Goal: Task Accomplishment & Management: Manage account settings

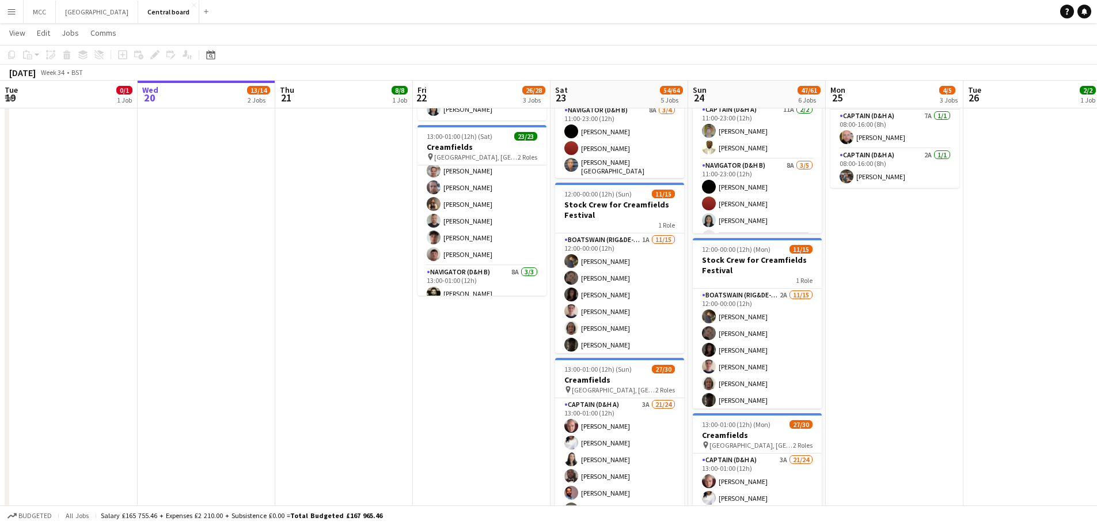
scroll to position [257, 0]
click at [545, 439] on app-date-cell "08:00-16:00 (8h) 0/2 Scarborough Build 2 Roles Captain (D&H A) 4A 0/1 08:00-16:…" at bounding box center [482, 337] width 138 height 914
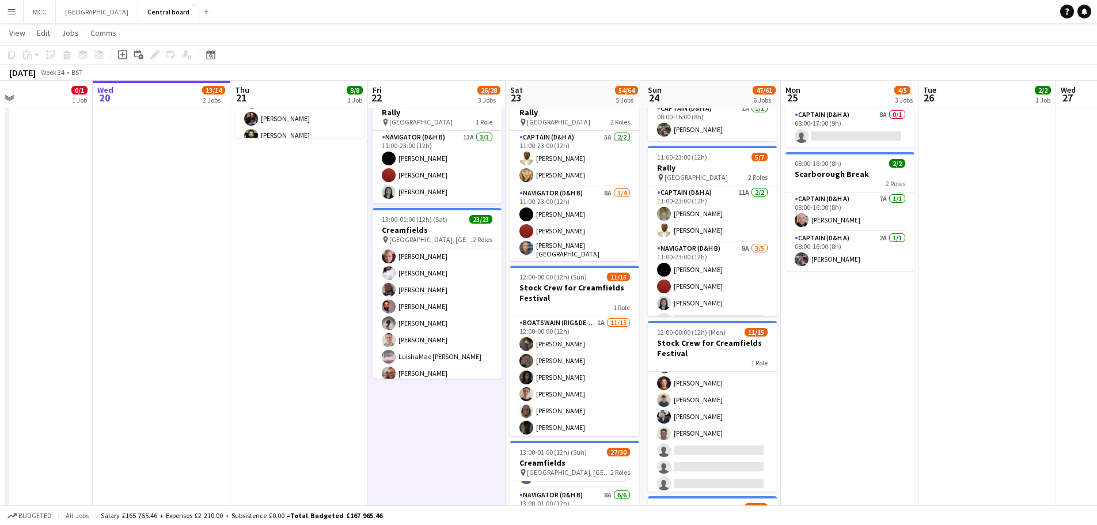
scroll to position [0, 0]
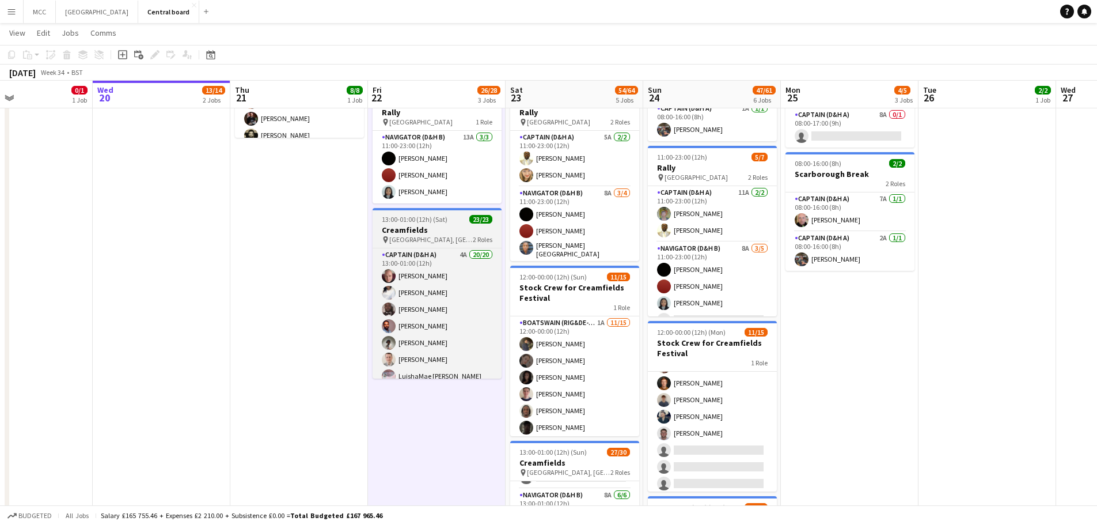
click at [441, 236] on span "[GEOGRAPHIC_DATA], [GEOGRAPHIC_DATA]" at bounding box center [431, 239] width 84 height 9
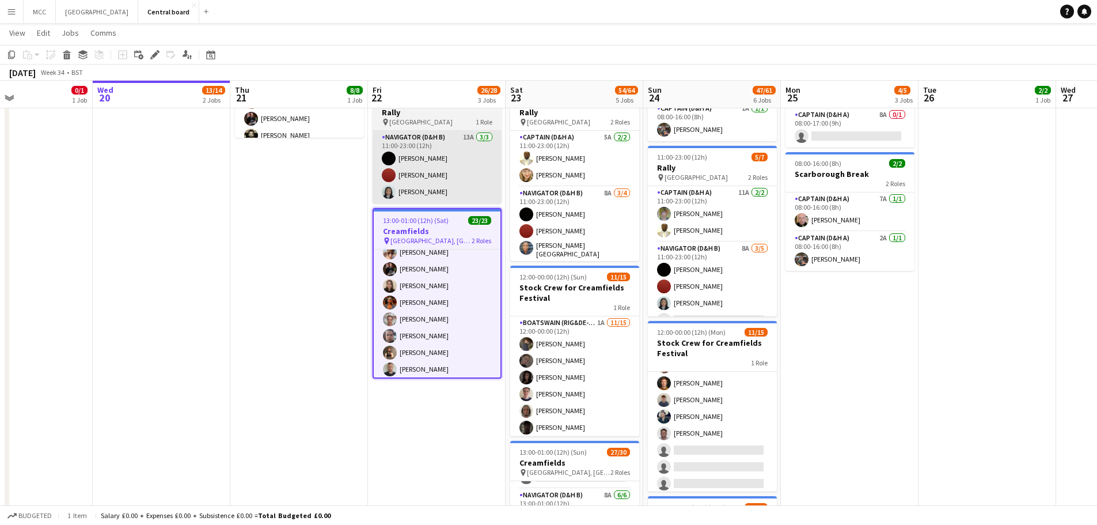
scroll to position [191, 0]
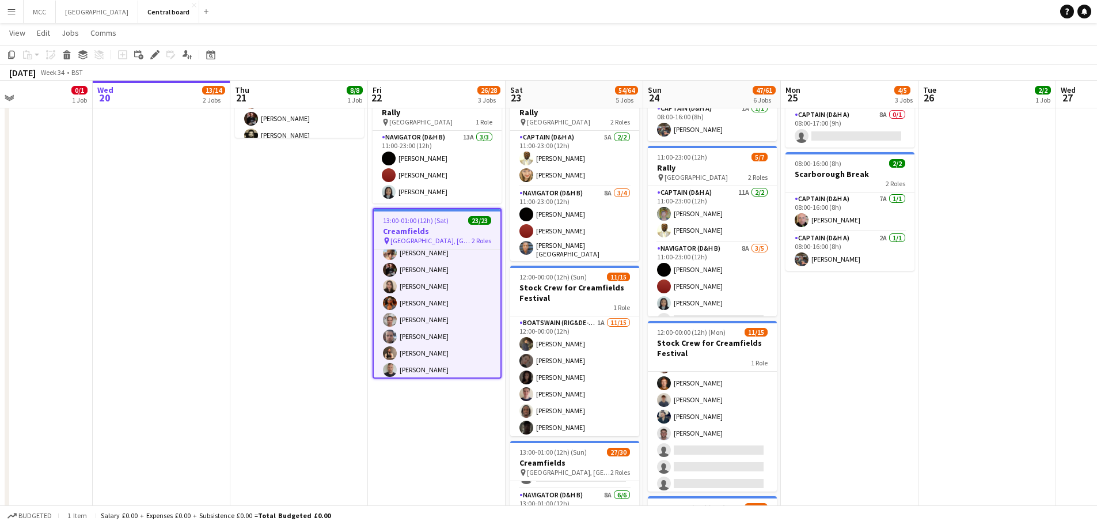
click at [442, 237] on span "[GEOGRAPHIC_DATA], [GEOGRAPHIC_DATA]" at bounding box center [430, 240] width 81 height 9
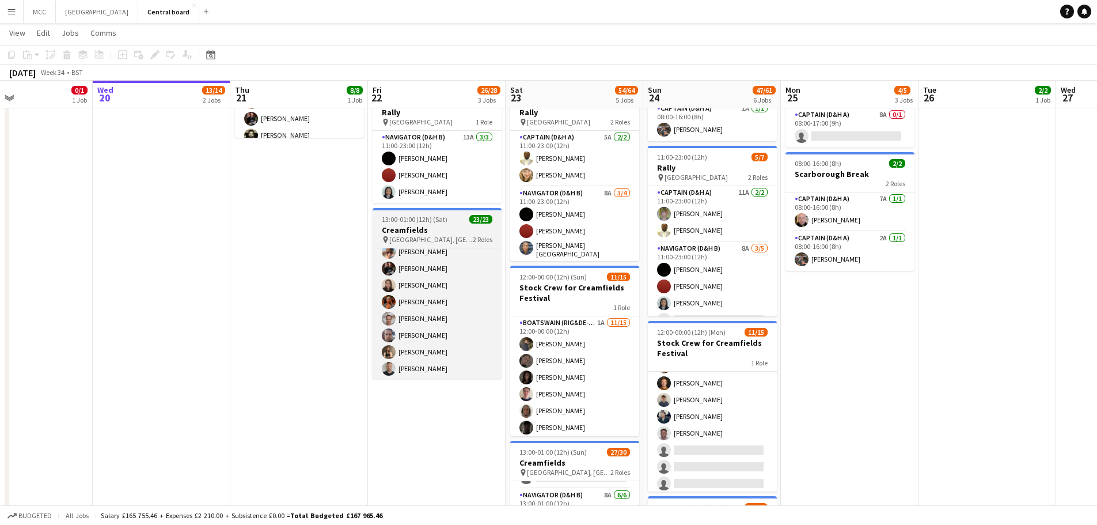
click at [442, 237] on span "[GEOGRAPHIC_DATA], [GEOGRAPHIC_DATA]" at bounding box center [431, 239] width 84 height 9
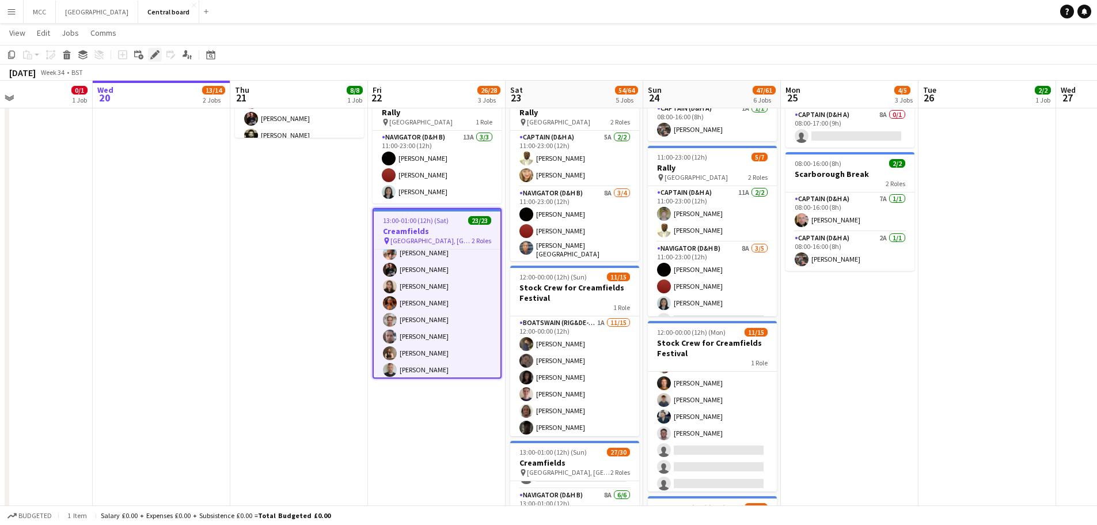
click at [151, 56] on icon "Edit" at bounding box center [154, 54] width 9 height 9
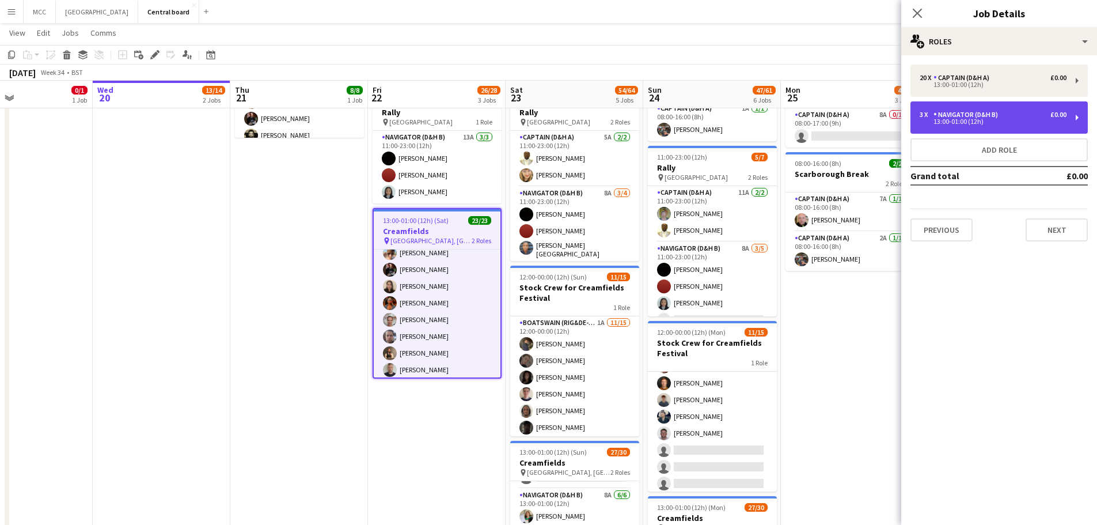
click at [551, 113] on div "Navigator (D&H B)" at bounding box center [968, 115] width 69 height 8
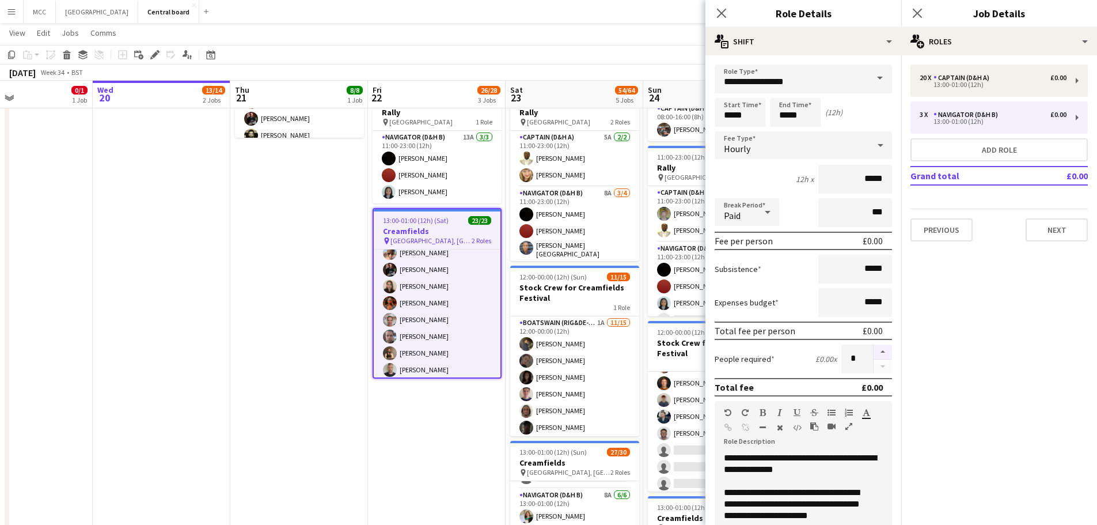
click at [551, 354] on button "button" at bounding box center [883, 351] width 18 height 15
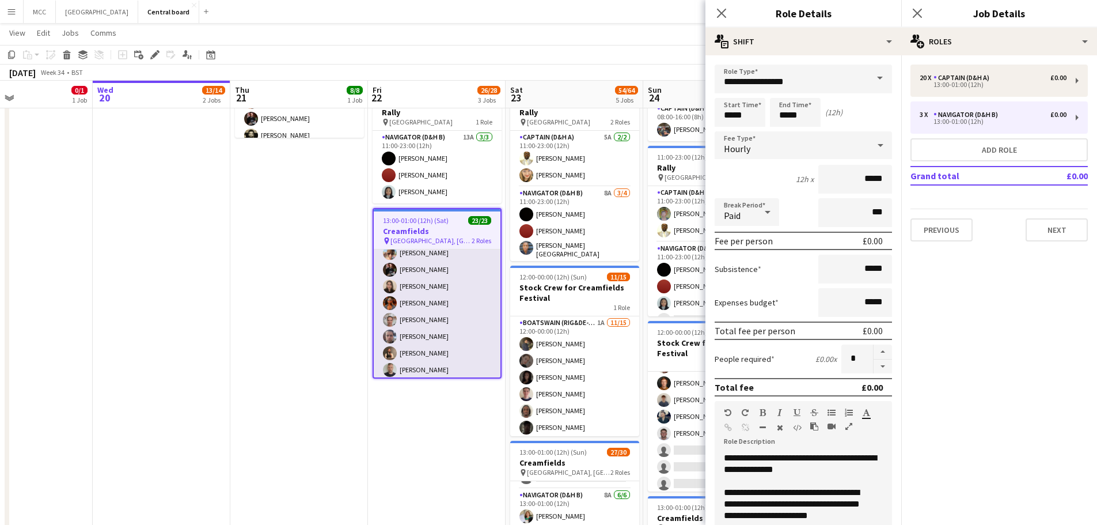
scroll to position [301, 0]
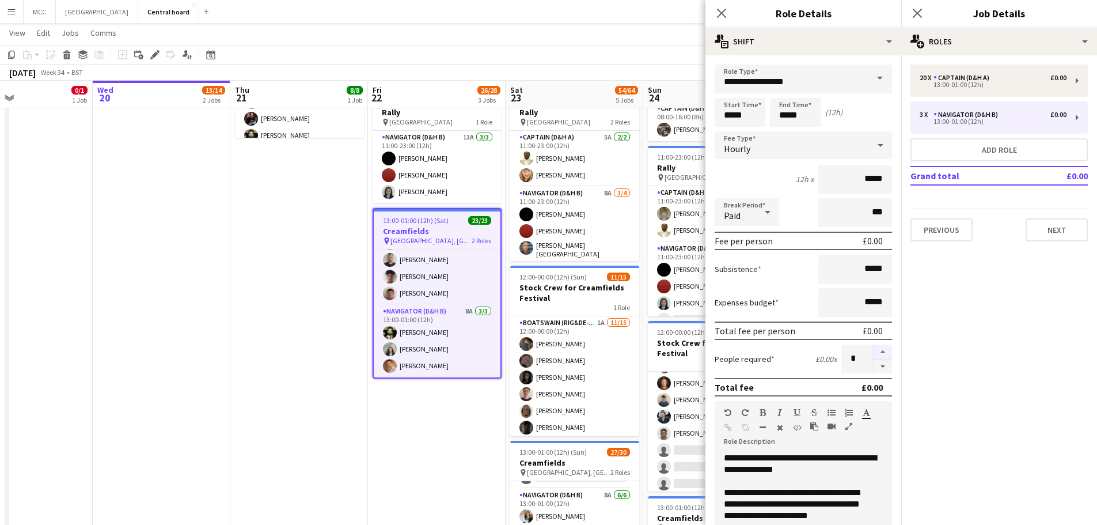
click at [551, 352] on button "button" at bounding box center [883, 351] width 18 height 15
type input "*"
click at [423, 464] on app-date-cell "08:00-16:00 (8h) 0/2 Scarborough Build 2 Roles Captain (D&H A) 4A 0/1 08:00-16:…" at bounding box center [437, 420] width 138 height 914
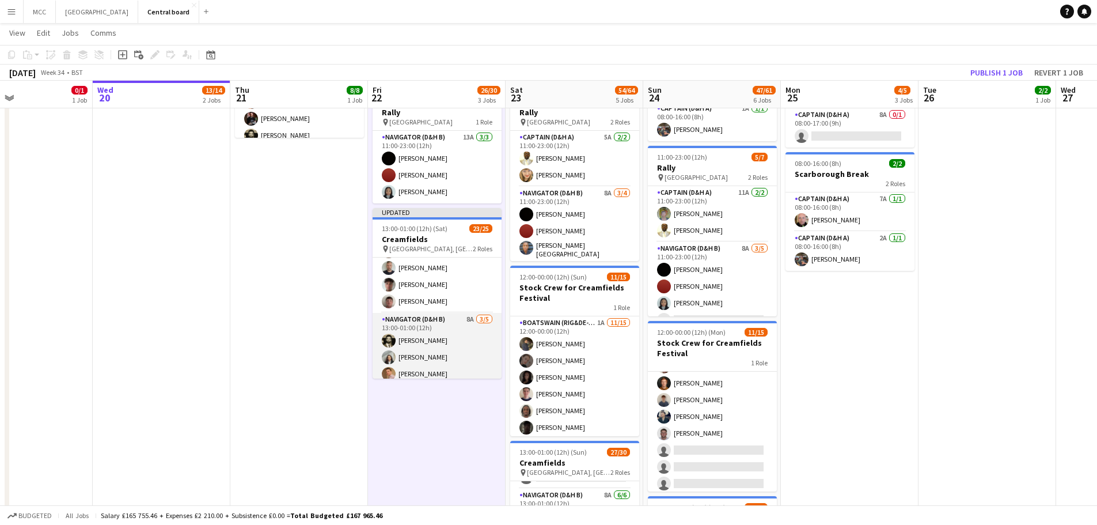
scroll to position [342, 0]
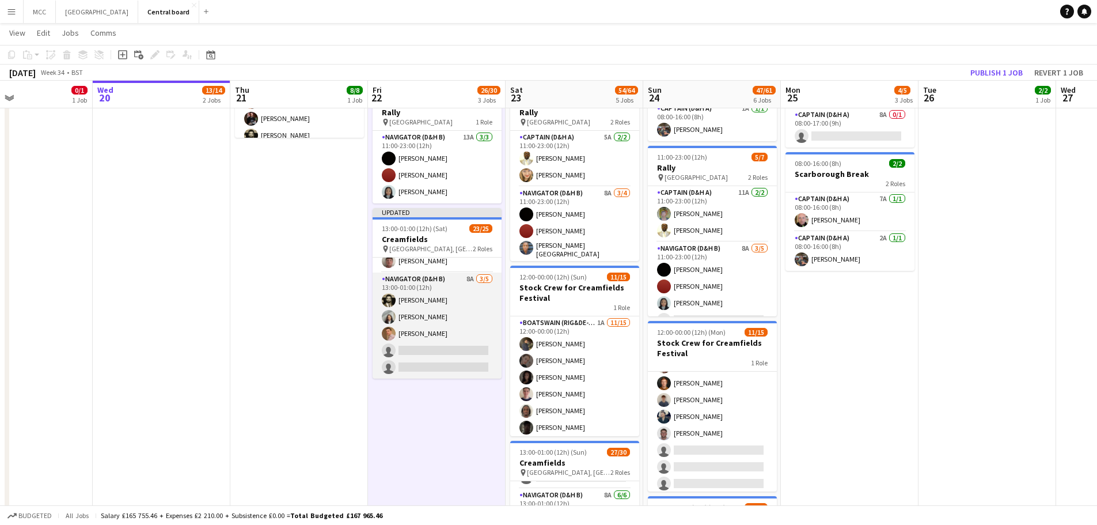
click at [438, 333] on app-card-role "Navigator (D&H B) 8A [DATE] 13:00-01:00 (12h) [PERSON_NAME] [PERSON_NAME] [PERS…" at bounding box center [437, 325] width 129 height 106
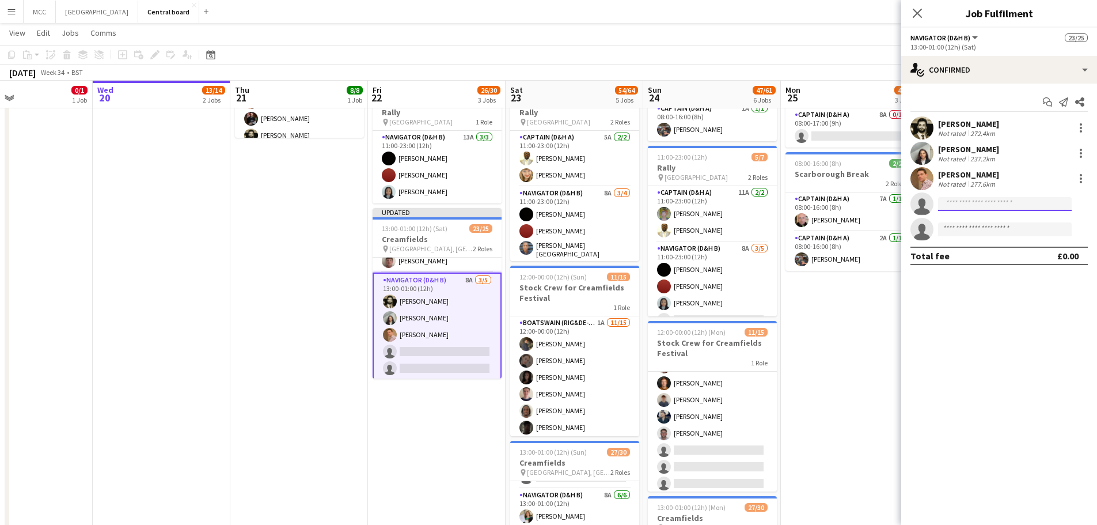
click at [551, 199] on input at bounding box center [1005, 204] width 134 height 14
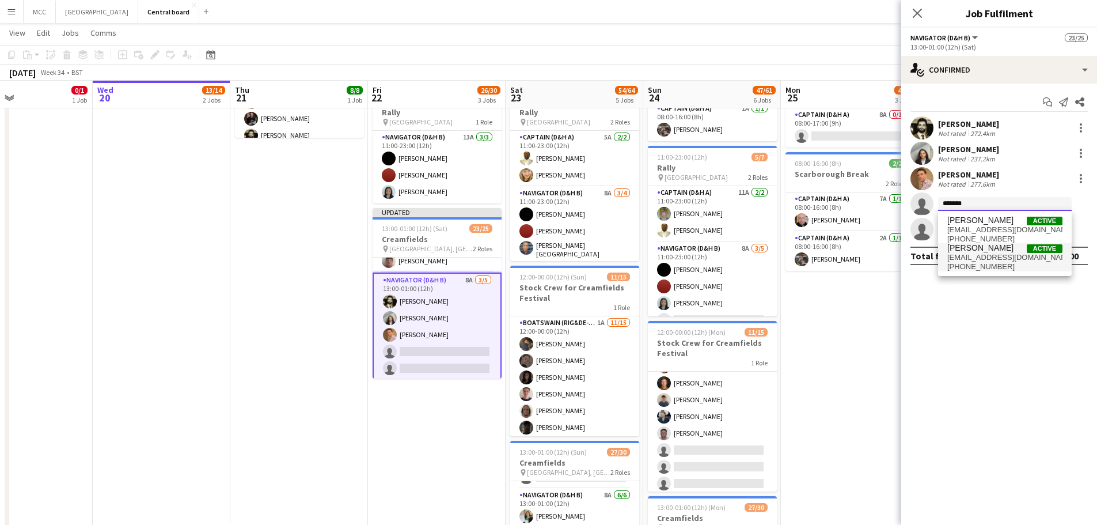
type input "*******"
click at [551, 259] on span "[EMAIL_ADDRESS][DOMAIN_NAME]" at bounding box center [1004, 257] width 115 height 9
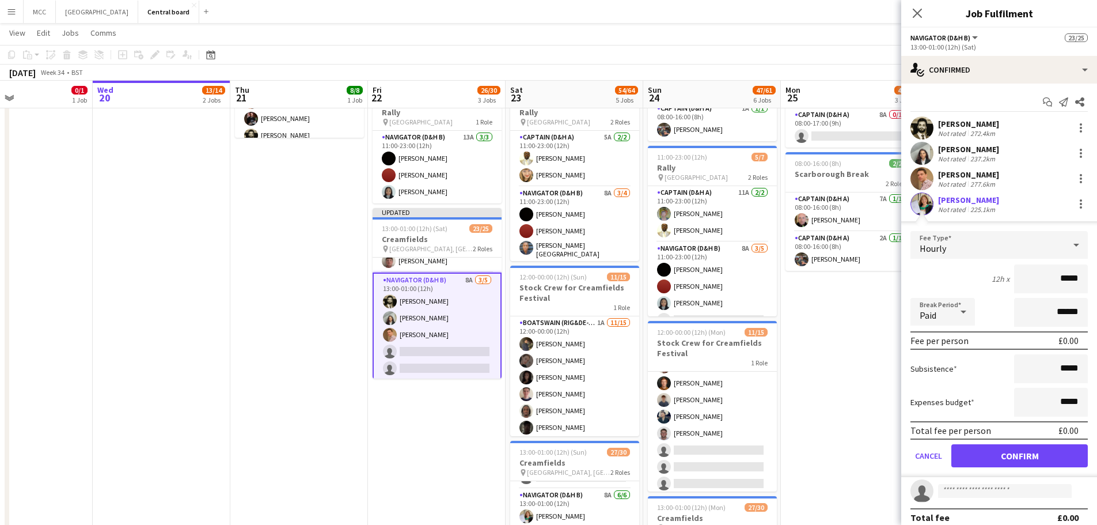
click at [551, 443] on form "Fee Type Hourly 12h x ***** Break Period Paid ****** Fee per person £0.00 Subsi…" at bounding box center [999, 354] width 196 height 246
click at [551, 450] on button "Confirm" at bounding box center [1019, 455] width 136 height 23
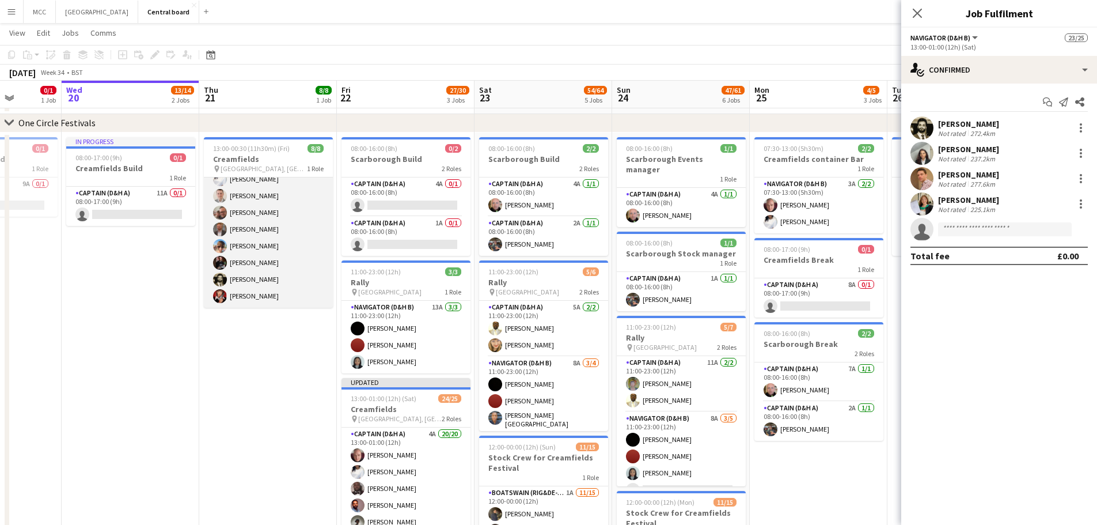
scroll to position [0, 0]
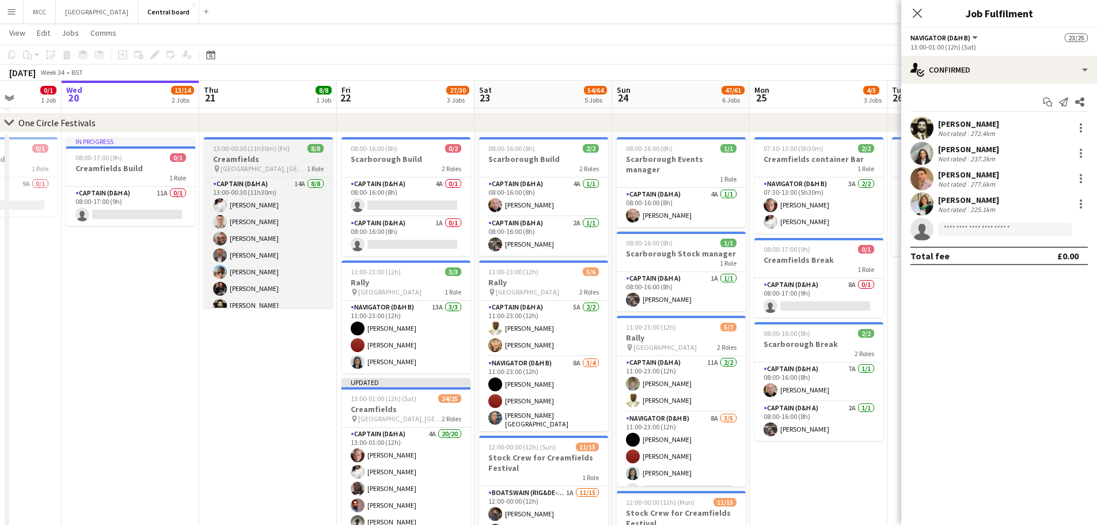
click at [248, 143] on app-job-card "13:00-00:30 (11h30m) (Fri) 8/8 Creamfields pin Daresbury, England 1 Role Captai…" at bounding box center [268, 222] width 129 height 170
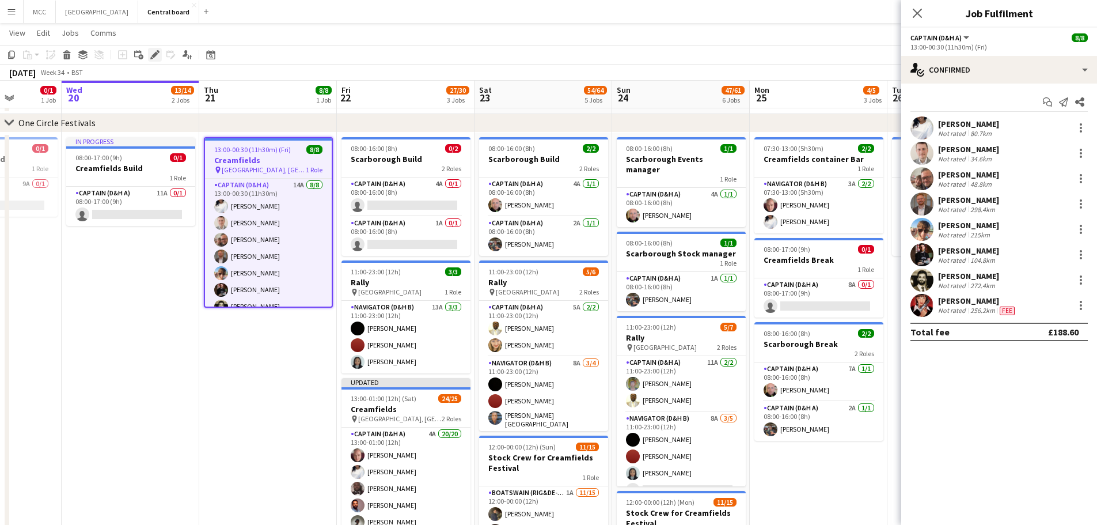
click at [154, 55] on icon at bounding box center [154, 55] width 6 height 6
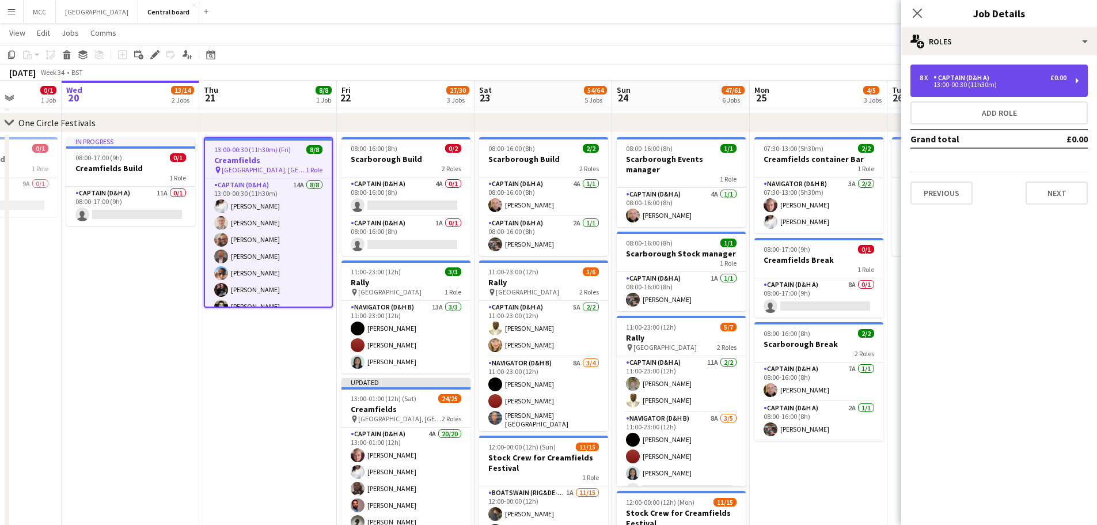
click at [551, 85] on div "13:00-00:30 (11h30m)" at bounding box center [993, 85] width 147 height 6
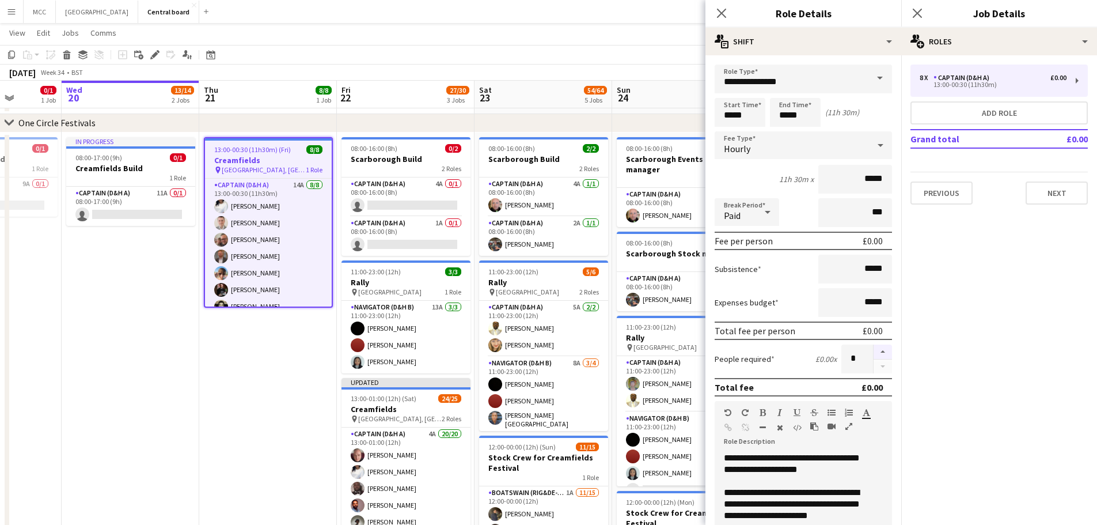
click at [551, 347] on button "button" at bounding box center [883, 351] width 18 height 15
type input "**"
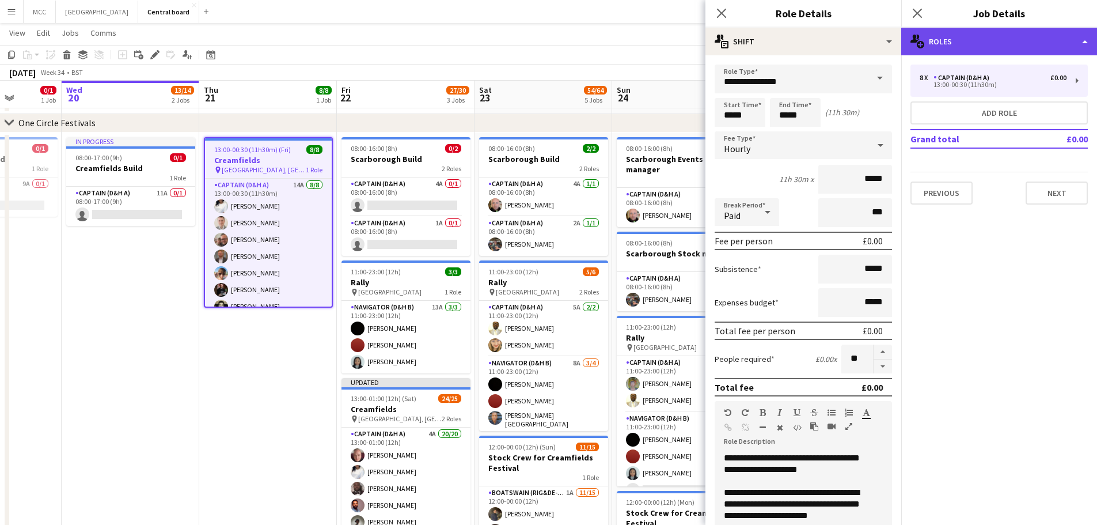
click at [551, 39] on div "multiple-users-add Roles" at bounding box center [999, 42] width 196 height 28
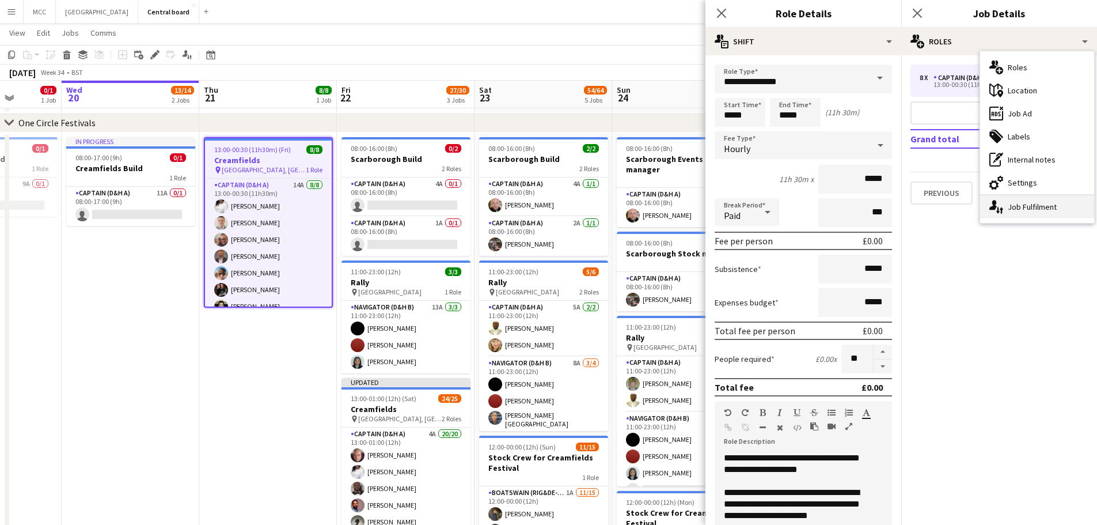
click at [551, 215] on div "single-neutral-actions-up-down Job Fulfilment" at bounding box center [1037, 206] width 114 height 23
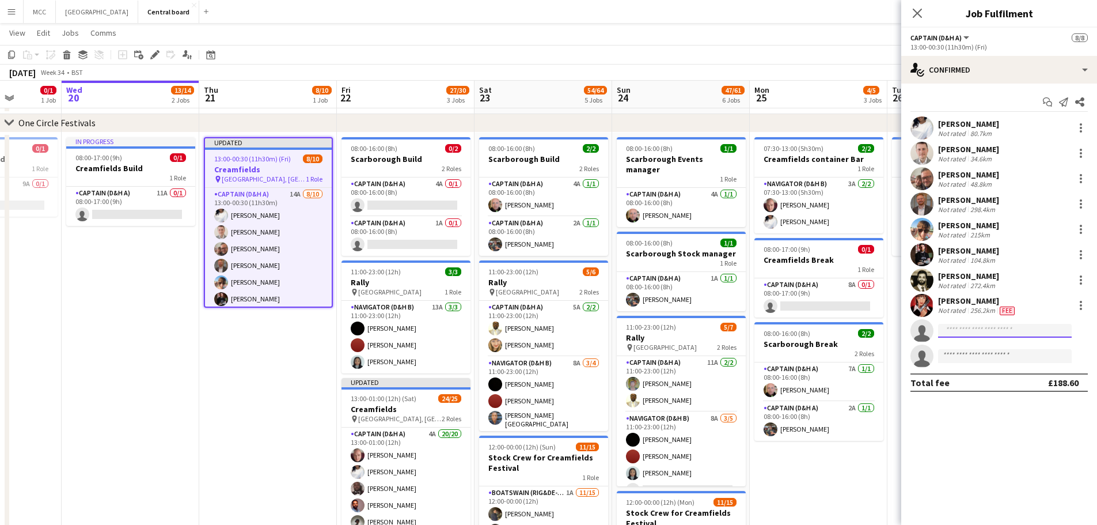
click at [551, 335] on input at bounding box center [1005, 331] width 134 height 14
type input "******"
click at [551, 373] on div "[PERSON_NAME] Active [EMAIL_ADDRESS][DOMAIN_NAME] [PHONE_NUMBER]" at bounding box center [1005, 355] width 134 height 37
click at [551, 363] on span "[PHONE_NUMBER]" at bounding box center [1004, 365] width 115 height 9
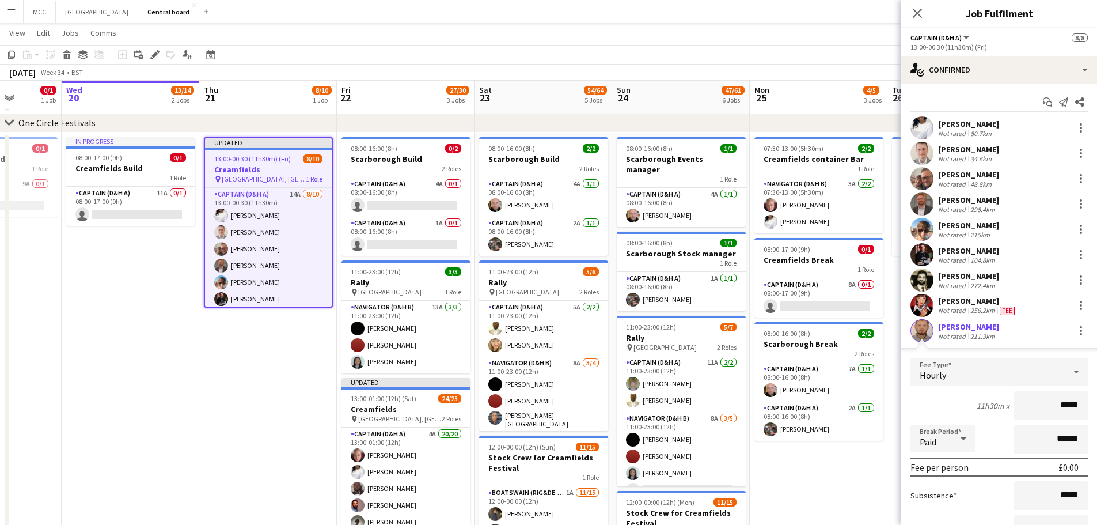
scroll to position [138, 0]
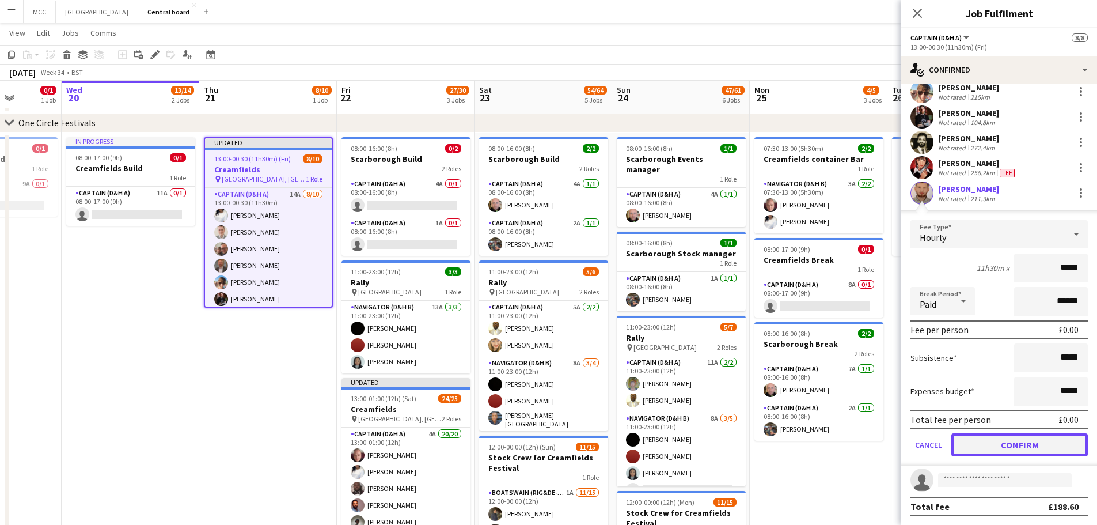
click at [551, 446] on button "Confirm" at bounding box center [1019, 444] width 136 height 23
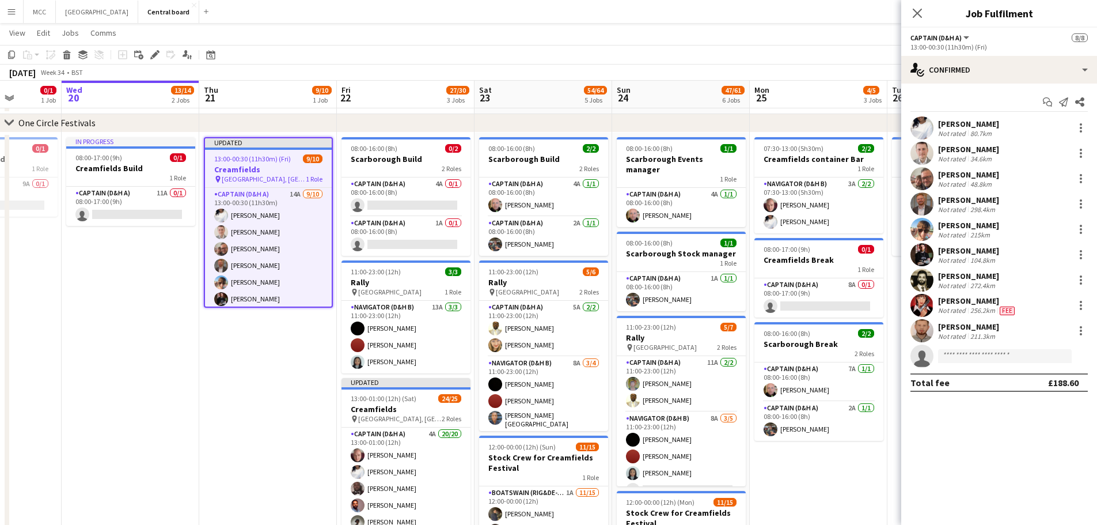
scroll to position [0, 0]
click at [551, 356] on input at bounding box center [1005, 356] width 134 height 14
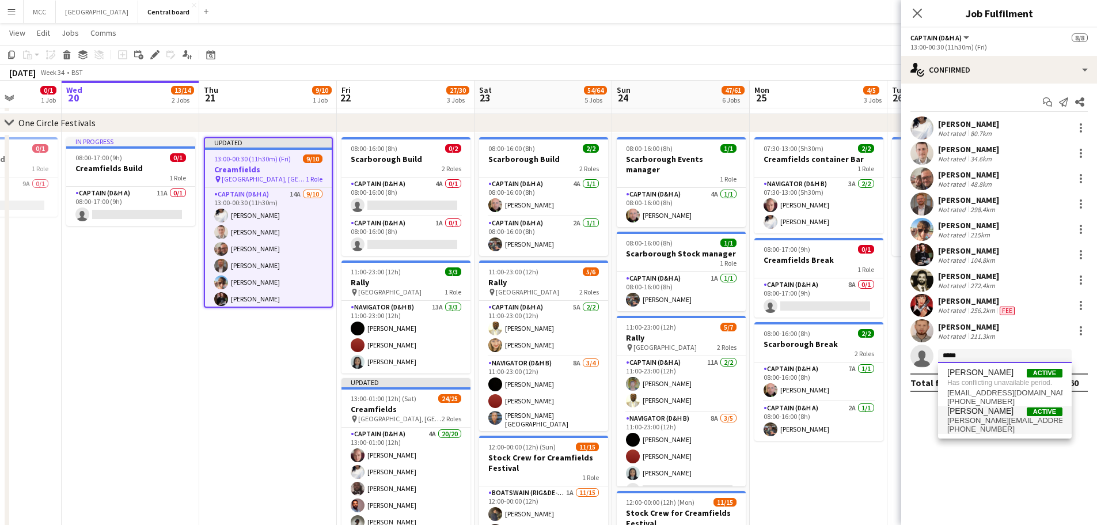
type input "*****"
click at [551, 423] on span "[PERSON_NAME][EMAIL_ADDRESS][DOMAIN_NAME]" at bounding box center [1004, 420] width 115 height 9
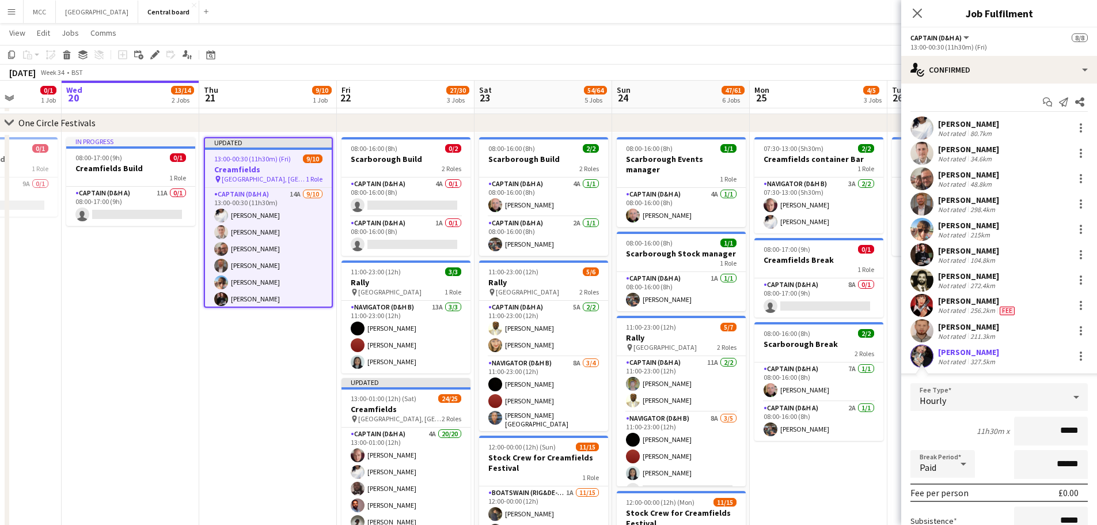
scroll to position [138, 0]
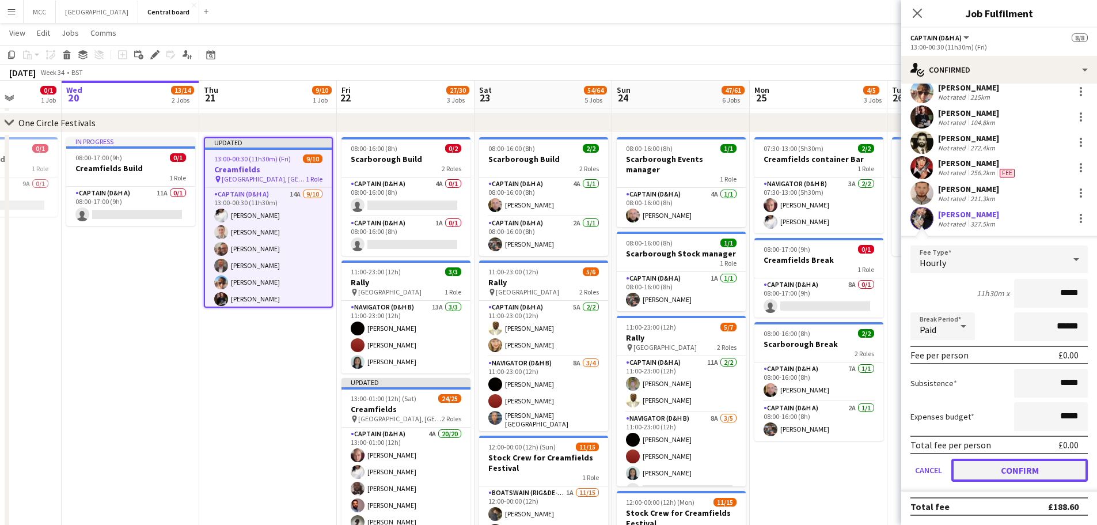
click at [551, 472] on button "Confirm" at bounding box center [1019, 469] width 136 height 23
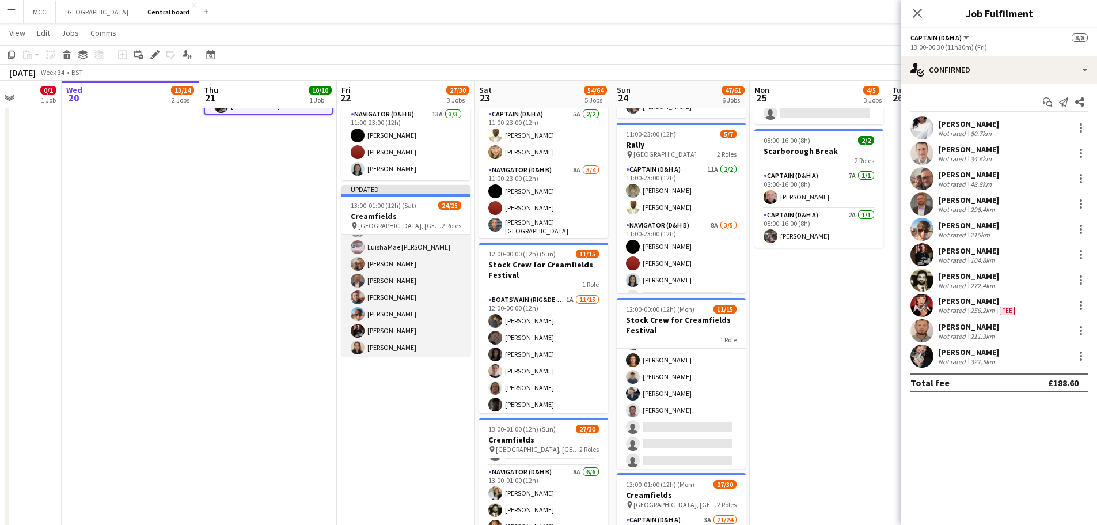
scroll to position [0, 0]
click at [394, 210] on app-job-card "Updated 13:00-01:00 (12h) (Sat) 24/25 Creamfields pin Daresbury, [GEOGRAPHIC_DA…" at bounding box center [406, 270] width 129 height 170
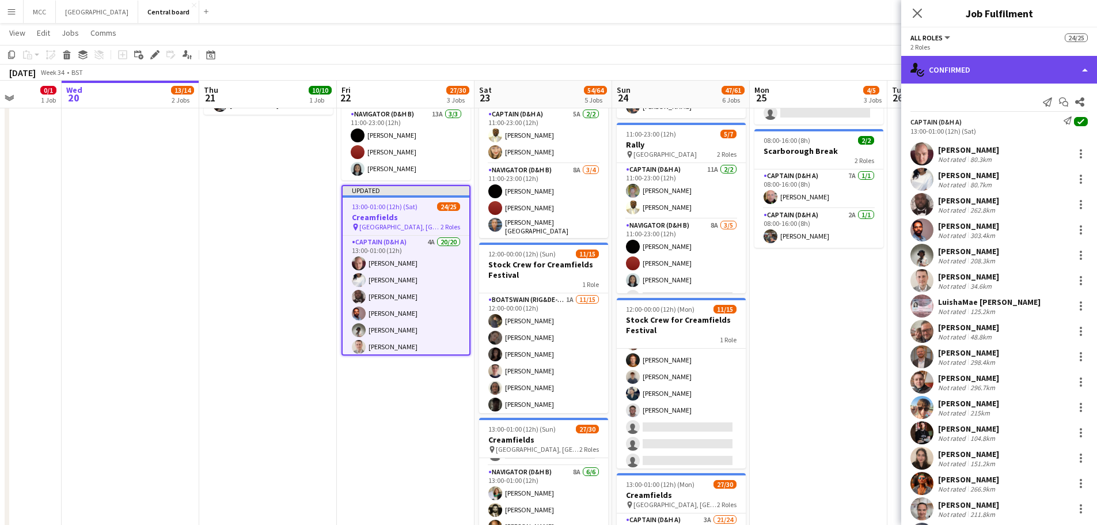
click at [551, 66] on div "single-neutral-actions-check-2 Confirmed" at bounding box center [999, 70] width 196 height 28
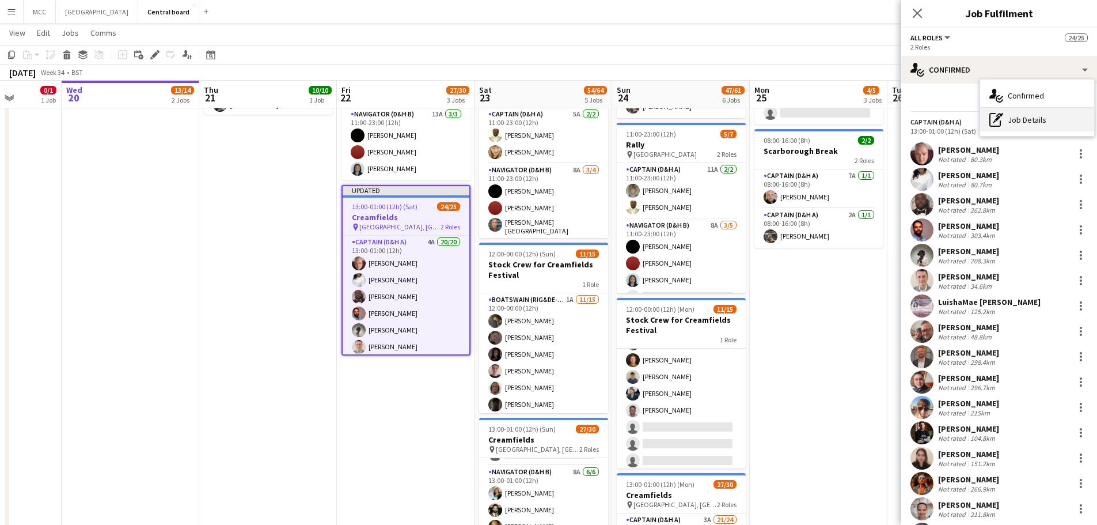
click at [551, 122] on div "pen-write Job Details" at bounding box center [1037, 119] width 114 height 23
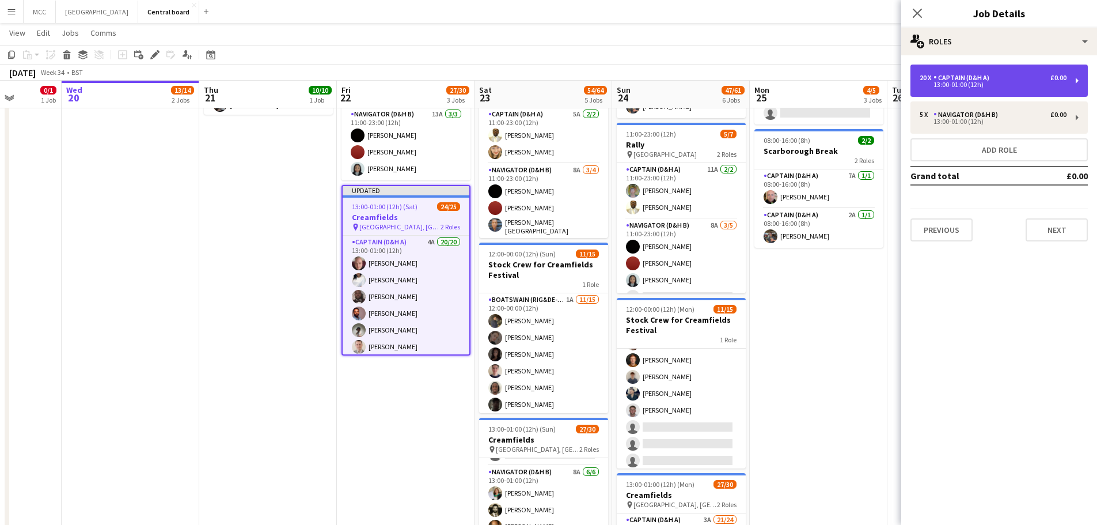
click at [551, 74] on div "20 x Captain (D&H A) £0.00" at bounding box center [993, 78] width 147 height 8
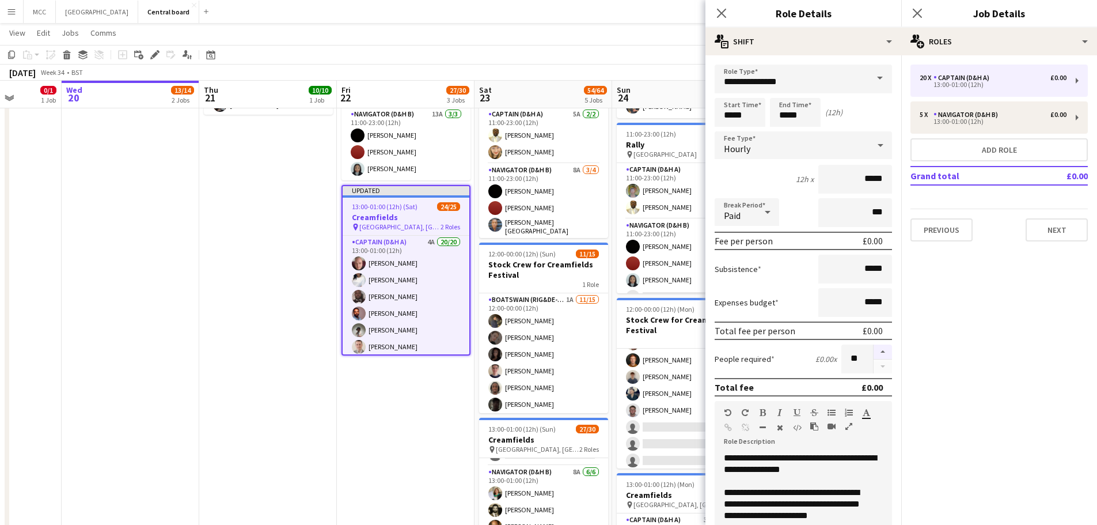
click at [551, 352] on button "button" at bounding box center [883, 351] width 18 height 15
type input "**"
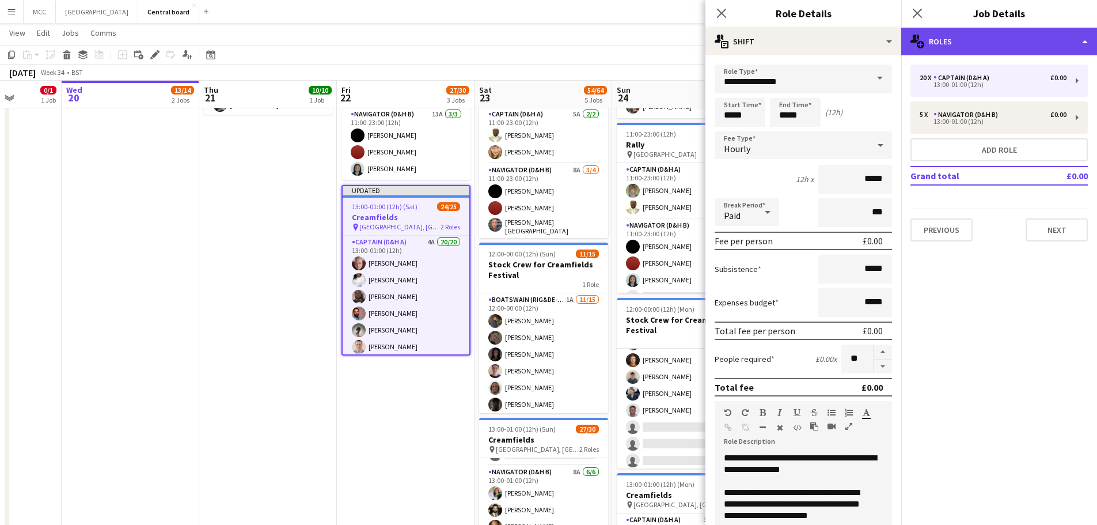
click at [551, 48] on div "multiple-users-add Roles" at bounding box center [999, 42] width 196 height 28
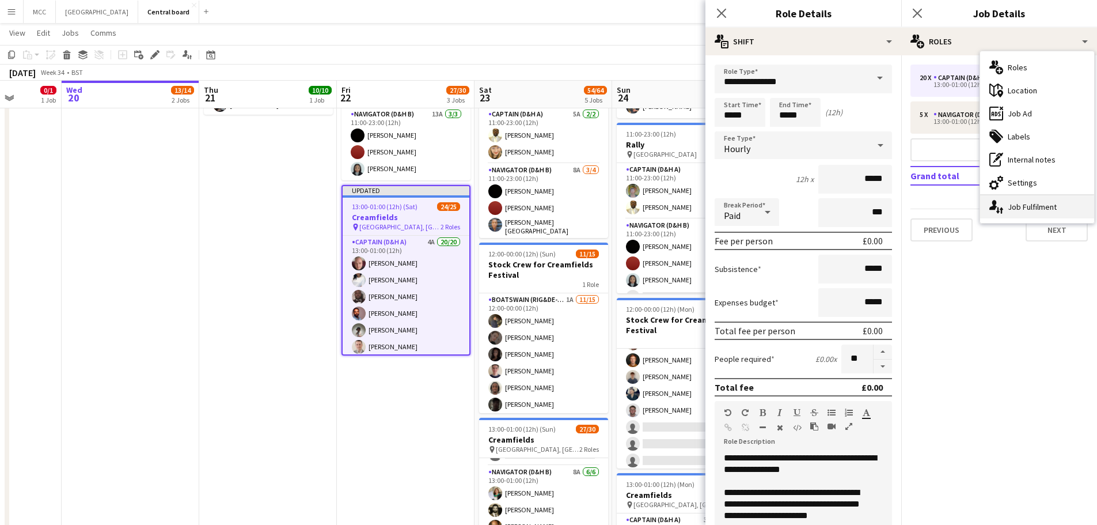
click at [551, 202] on div "single-neutral-actions-up-down Job Fulfilment" at bounding box center [1037, 206] width 114 height 23
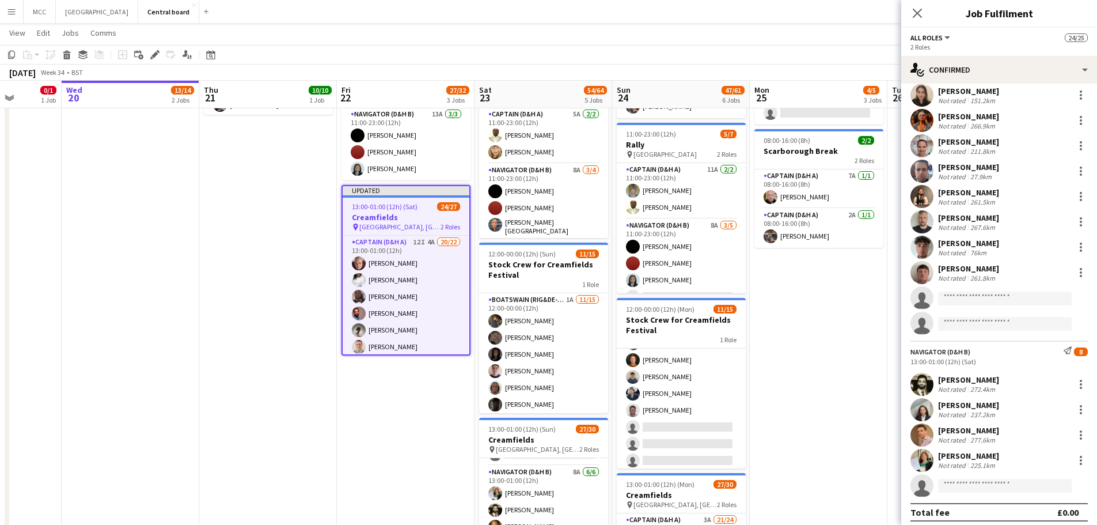
scroll to position [368, 0]
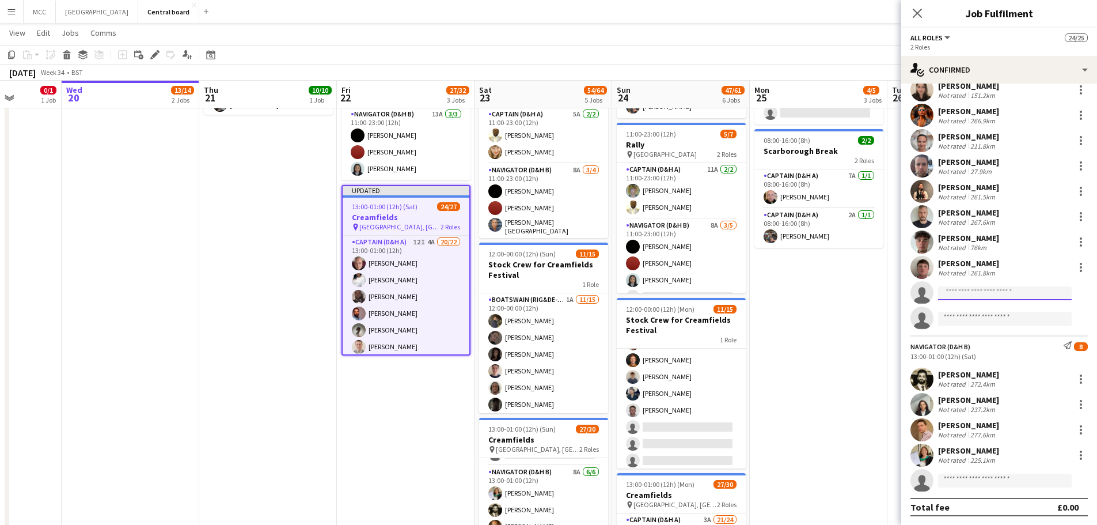
click at [551, 291] on input at bounding box center [1005, 293] width 134 height 14
type input "******"
click at [551, 304] on span "[PERSON_NAME]" at bounding box center [980, 309] width 66 height 10
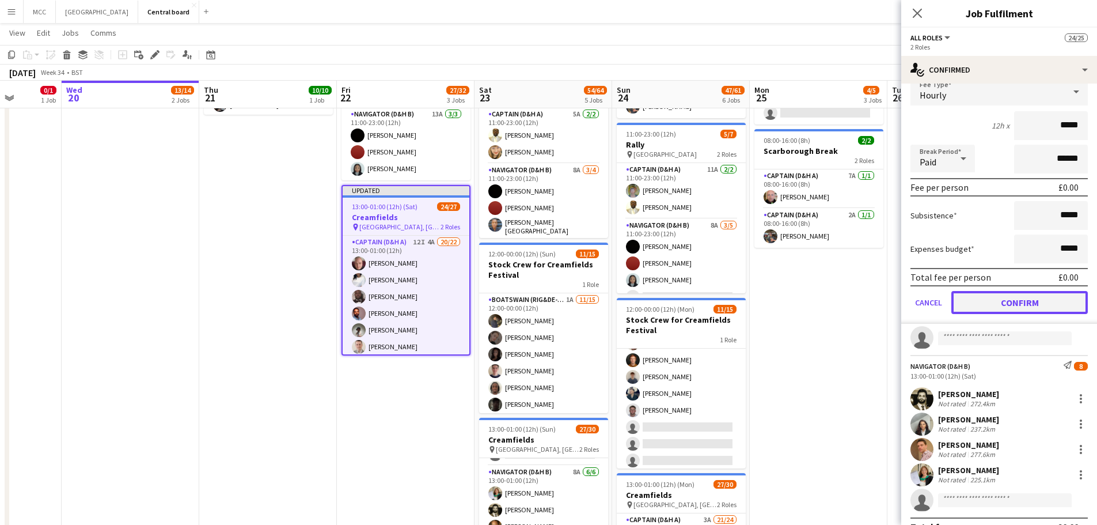
click at [551, 298] on button "Confirm" at bounding box center [1019, 302] width 136 height 23
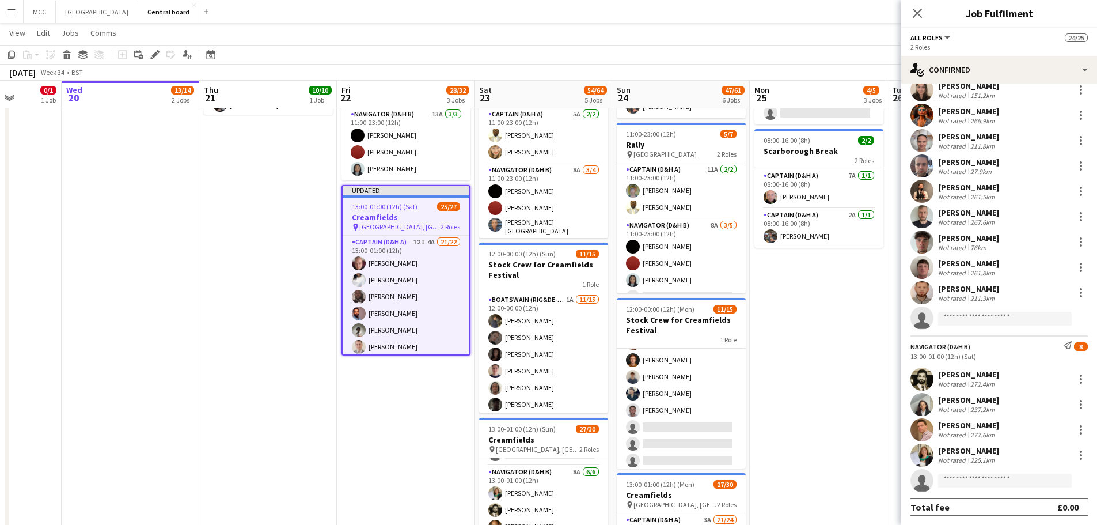
click at [551, 309] on app-invite-slot "single-neutral-actions" at bounding box center [999, 317] width 196 height 23
click at [551, 318] on input at bounding box center [1005, 319] width 134 height 14
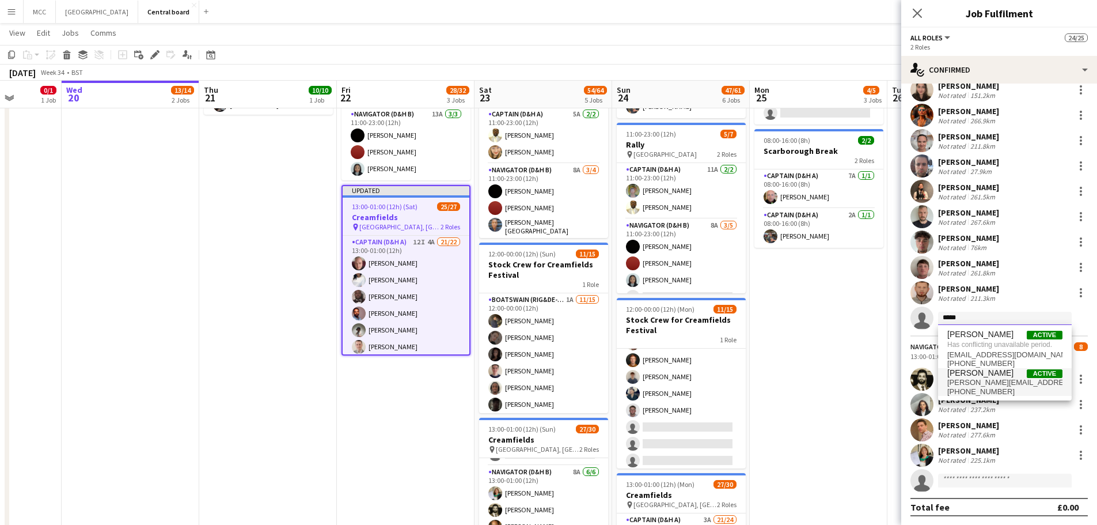
type input "*****"
click at [551, 384] on span "[PERSON_NAME][EMAIL_ADDRESS][DOMAIN_NAME]" at bounding box center [1004, 382] width 115 height 9
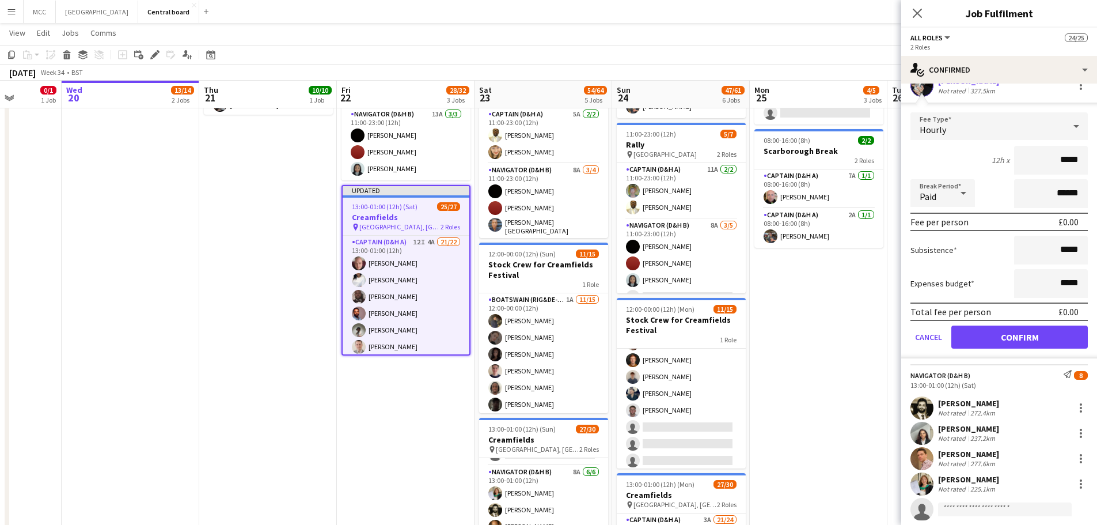
scroll to position [618, 0]
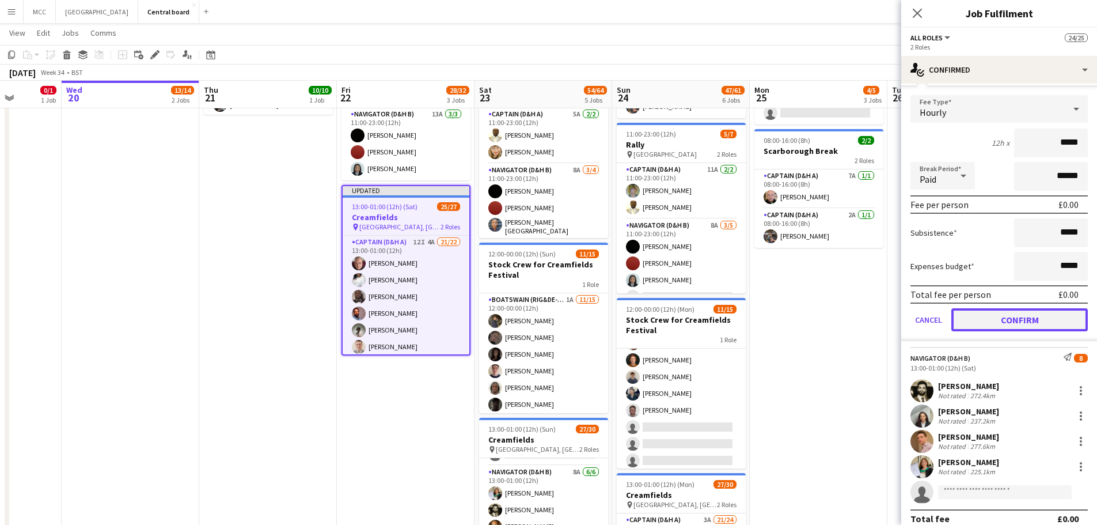
click at [551, 309] on button "Confirm" at bounding box center [1019, 319] width 136 height 23
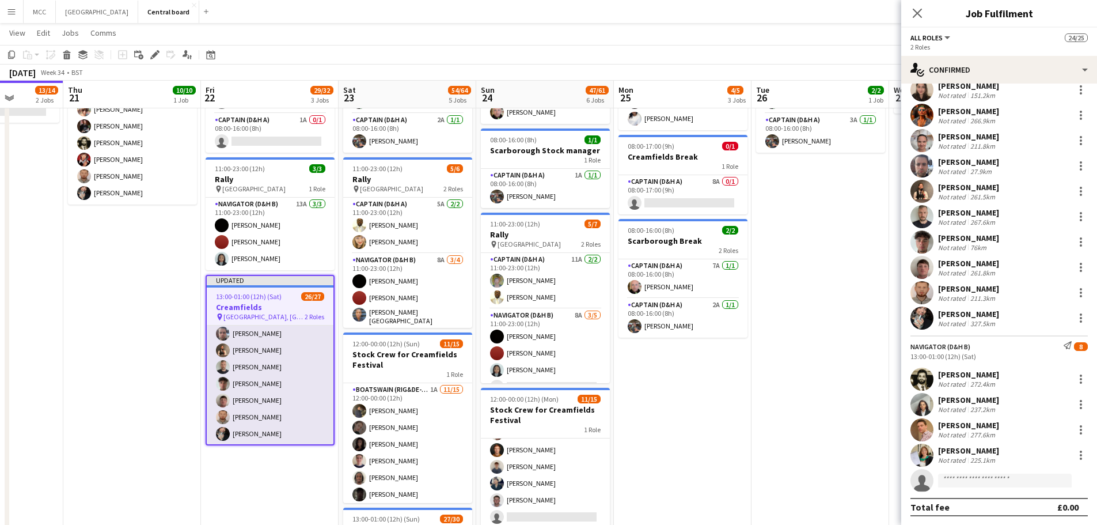
scroll to position [267, 0]
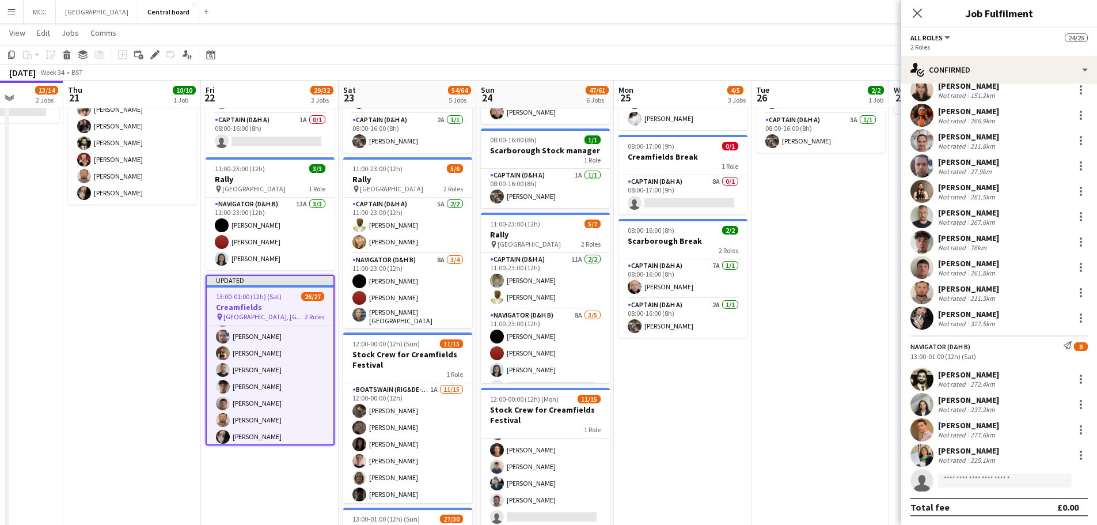
click at [255, 309] on h3 "Creamfields" at bounding box center [270, 307] width 127 height 10
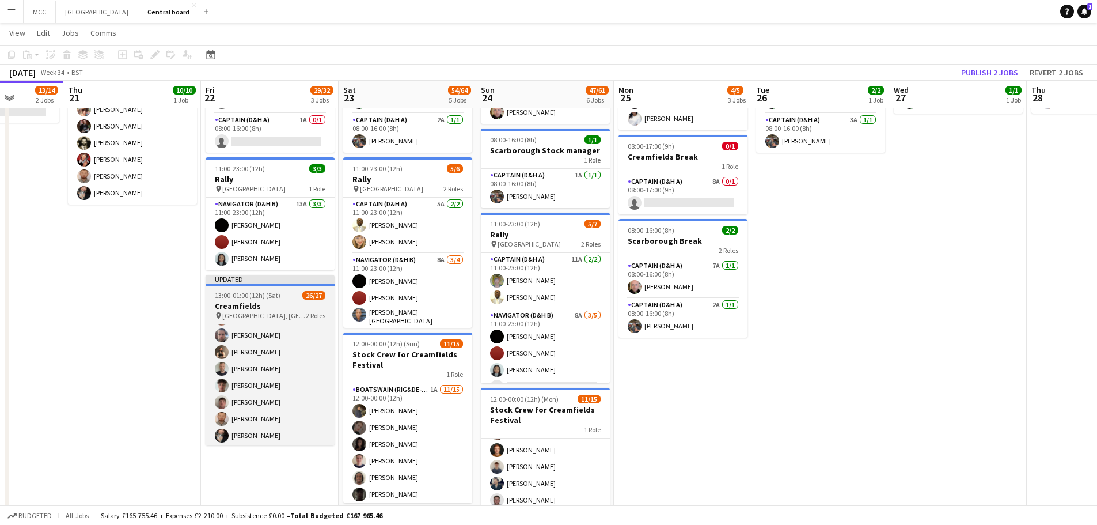
click at [255, 309] on h3 "Creamfields" at bounding box center [270, 306] width 129 height 10
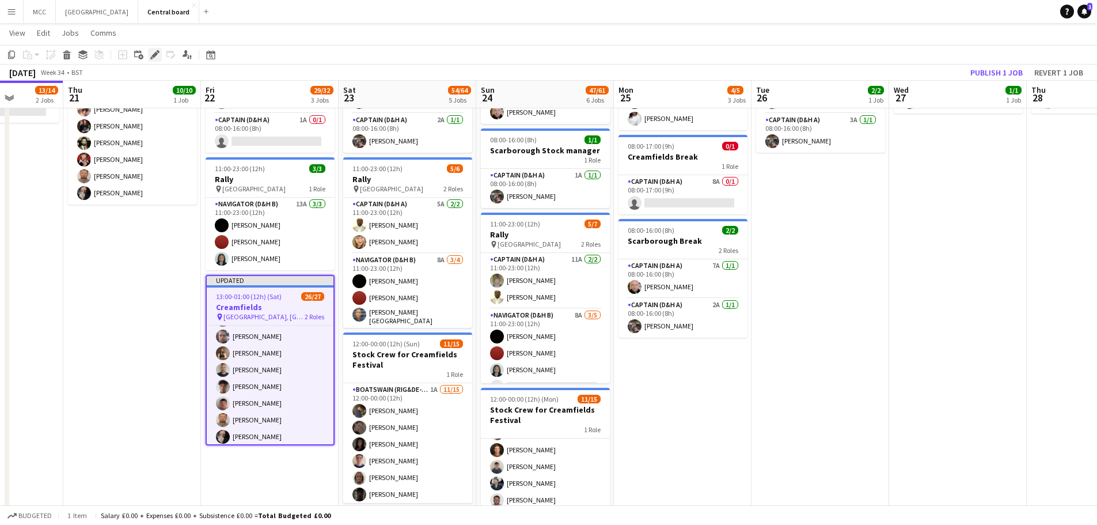
click at [155, 54] on icon at bounding box center [154, 55] width 6 height 6
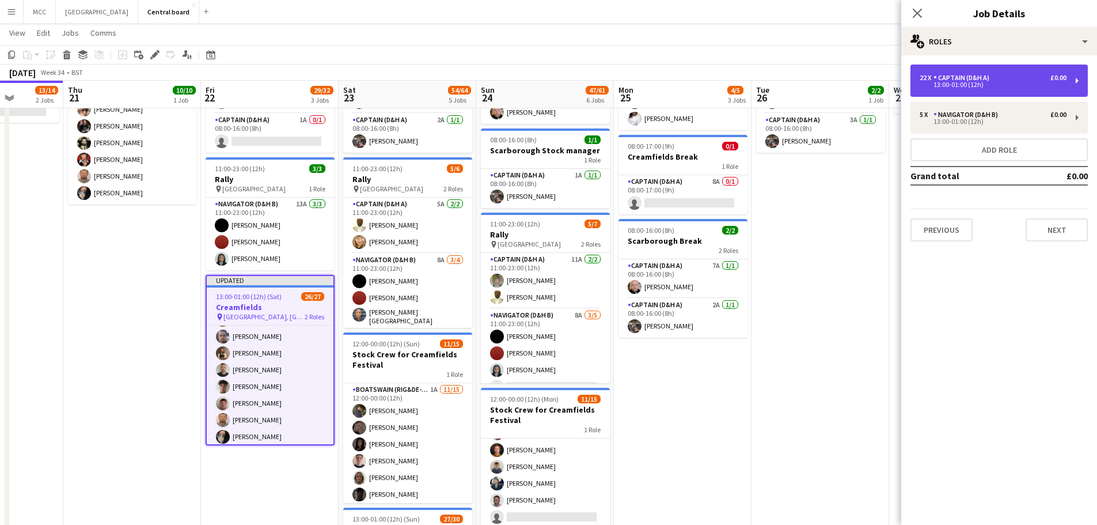
click at [551, 80] on div "Captain (D&H A)" at bounding box center [964, 78] width 60 height 8
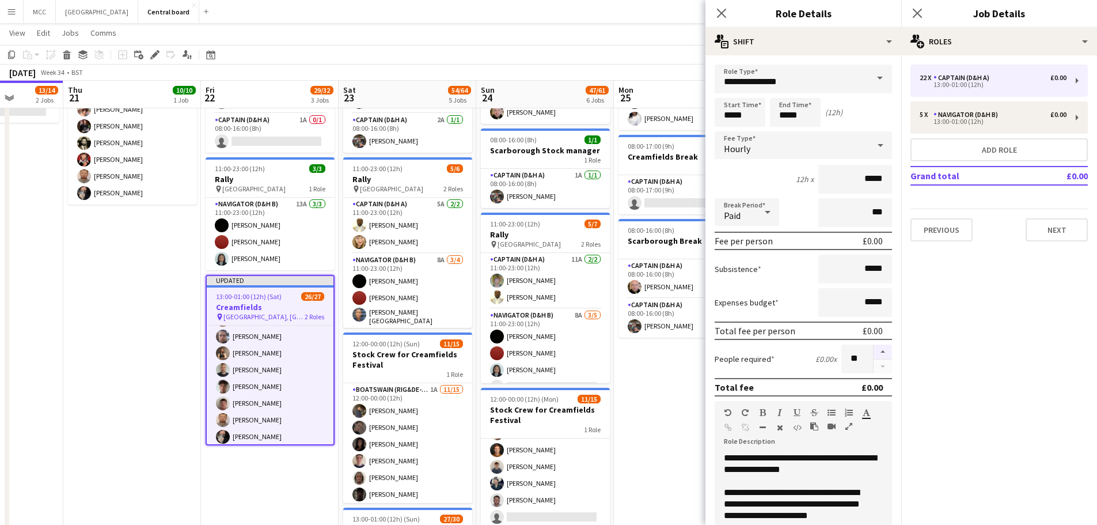
click at [551, 348] on button "button" at bounding box center [883, 351] width 18 height 15
type input "**"
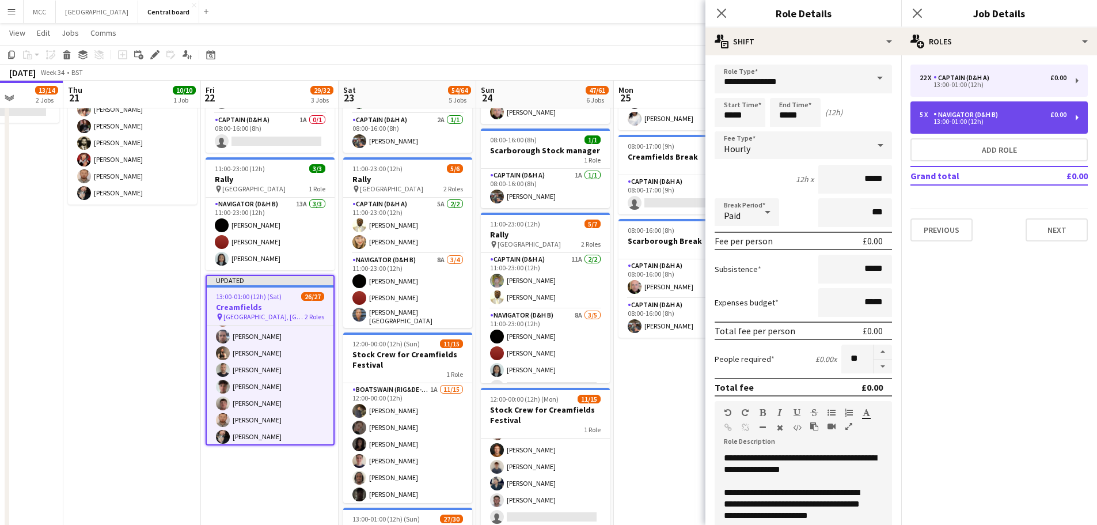
click at [551, 118] on div "Navigator (D&H B)" at bounding box center [968, 115] width 69 height 8
type input "**********"
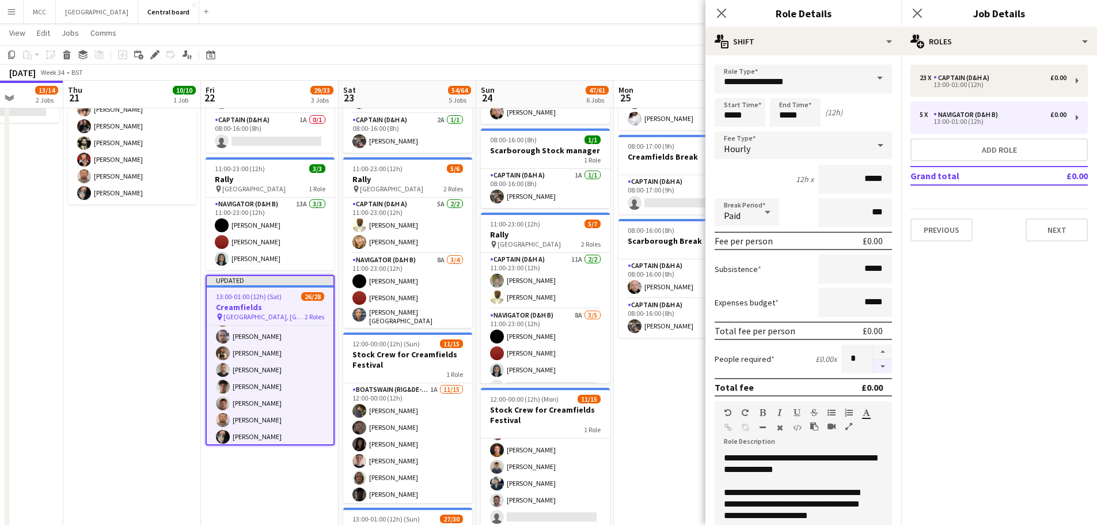
click at [551, 366] on button "button" at bounding box center [883, 366] width 18 height 14
type input "*"
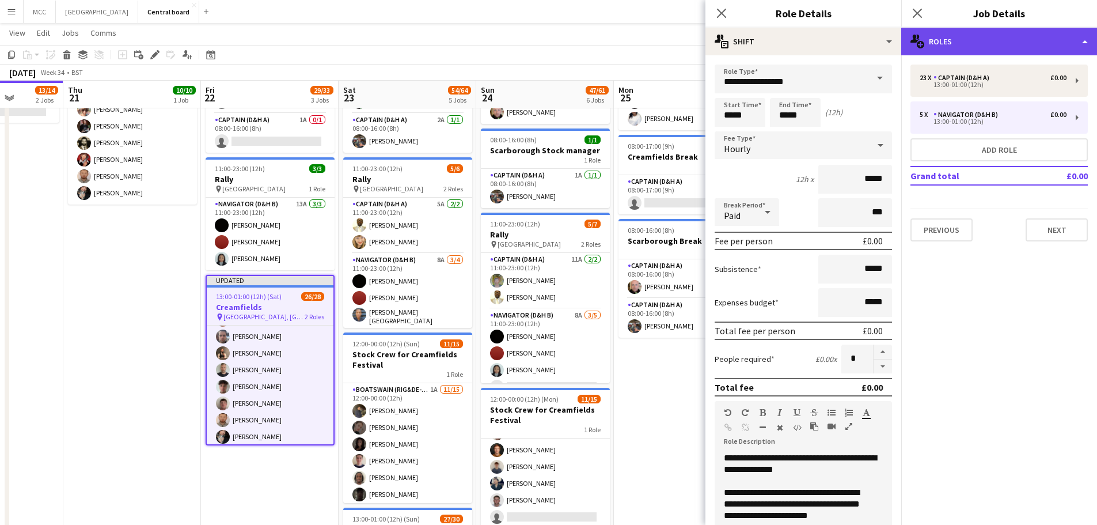
click at [551, 47] on div "multiple-users-add Roles" at bounding box center [999, 42] width 196 height 28
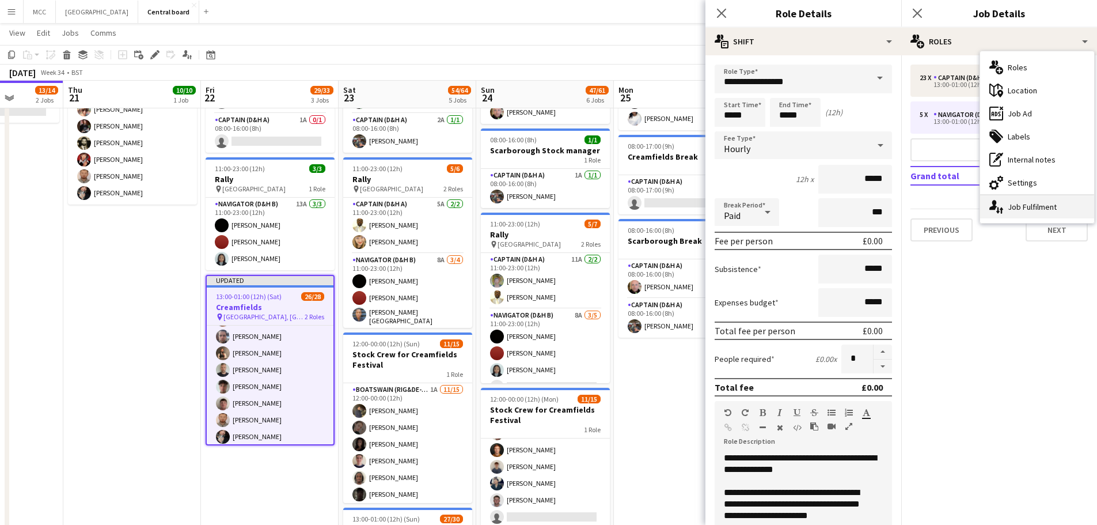
click at [551, 208] on div "single-neutral-actions-up-down Job Fulfilment" at bounding box center [1037, 206] width 114 height 23
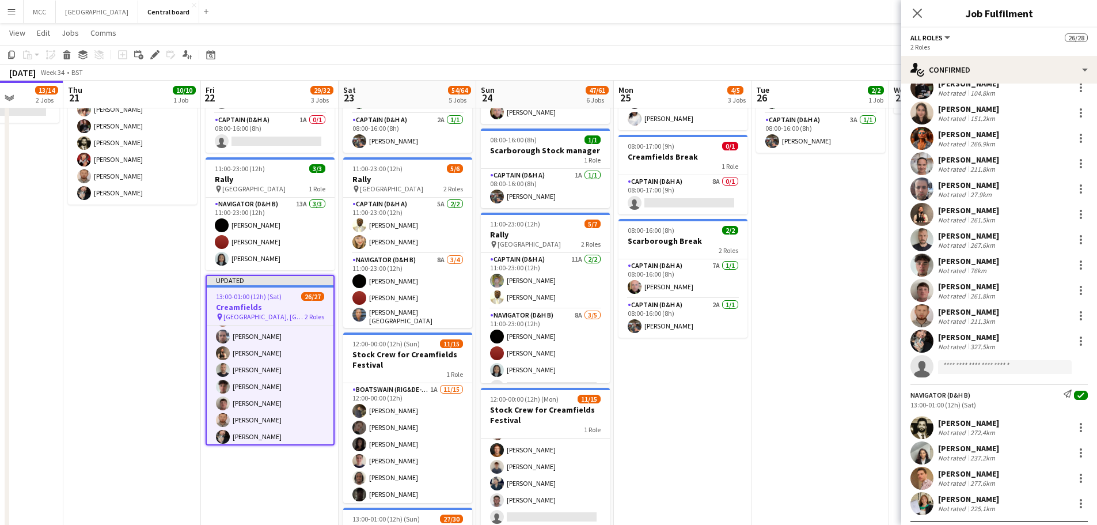
scroll to position [368, 0]
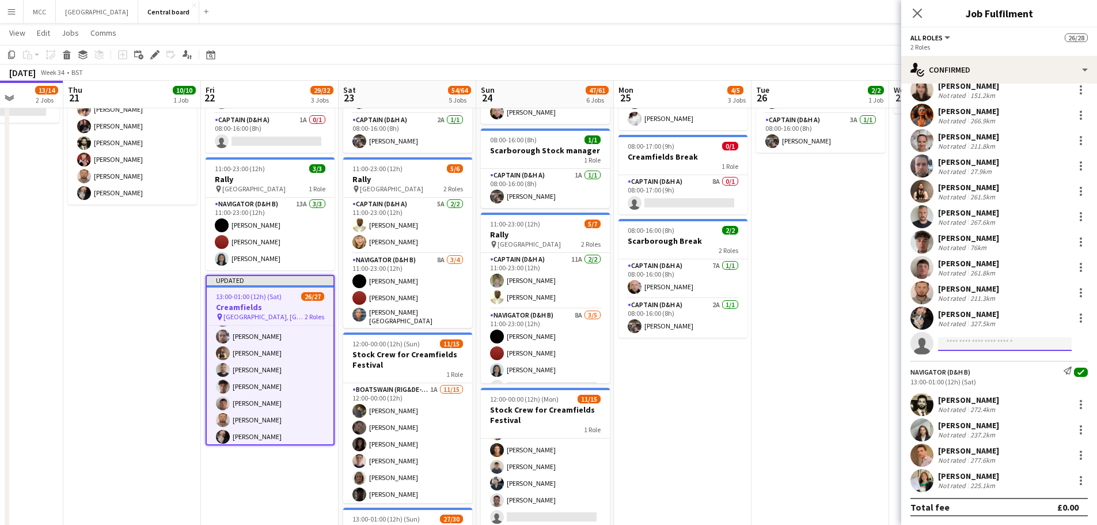
click at [551, 344] on input at bounding box center [1005, 344] width 134 height 14
type input "***"
click at [551, 373] on span "[EMAIL_ADDRESS][PERSON_NAME][DOMAIN_NAME]" at bounding box center [1004, 369] width 115 height 9
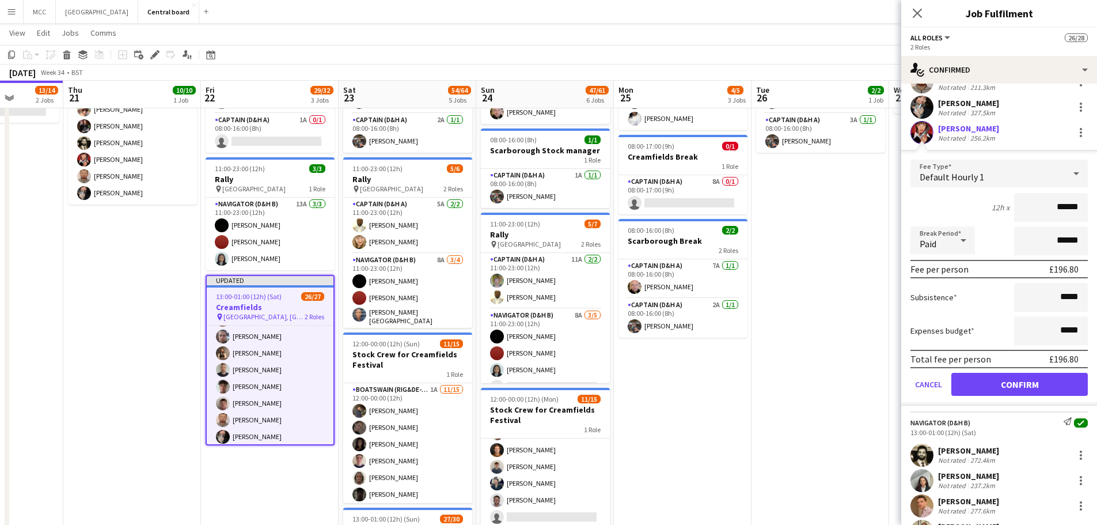
scroll to position [586, 0]
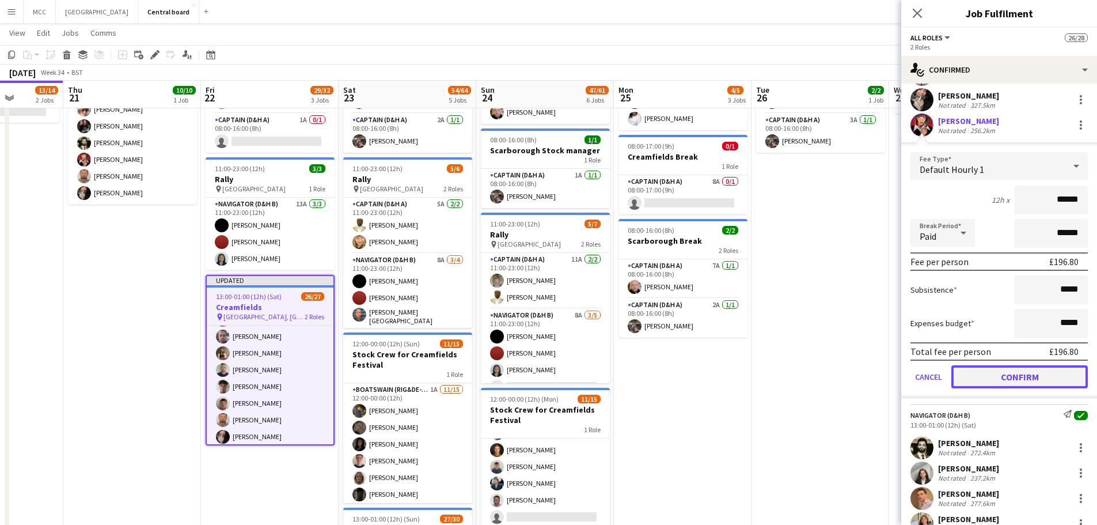
click at [551, 381] on button "Confirm" at bounding box center [1019, 376] width 136 height 23
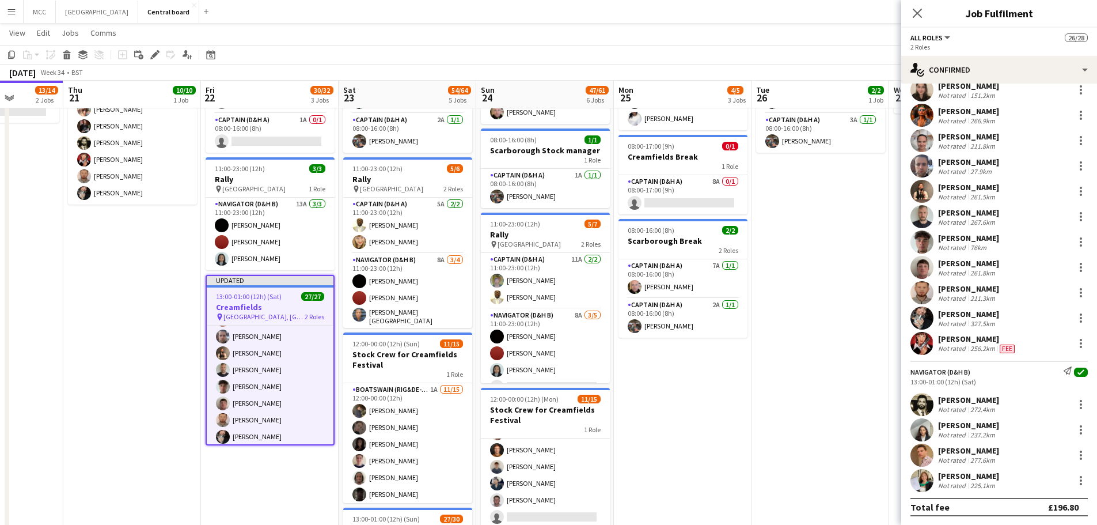
scroll to position [368, 0]
click at [129, 410] on app-date-cell "Updated 13:00-00:30 (11h30m) (Fri) 10/10 Creamfields pin Daresbury, England 1 R…" at bounding box center [132, 486] width 138 height 914
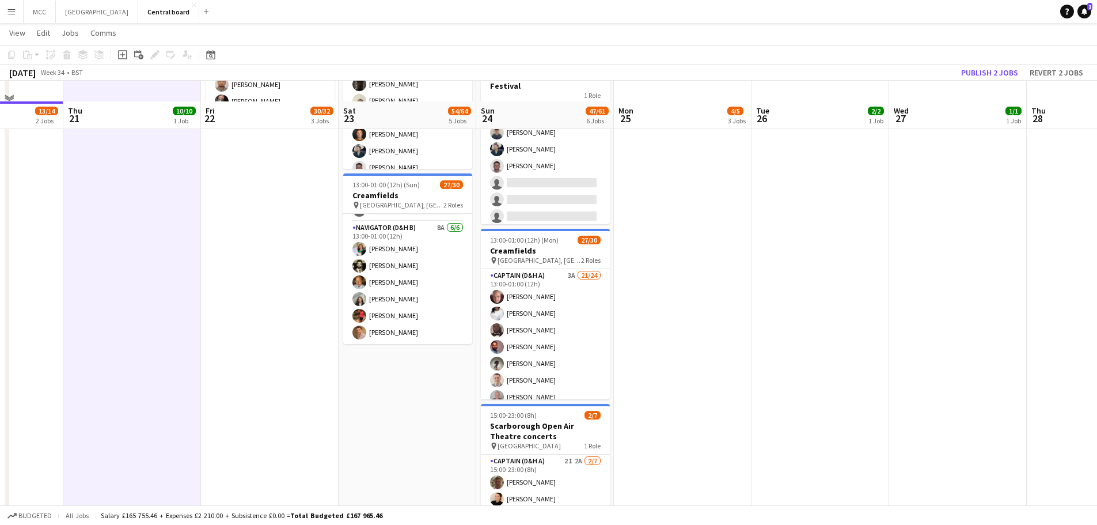
scroll to position [559, 0]
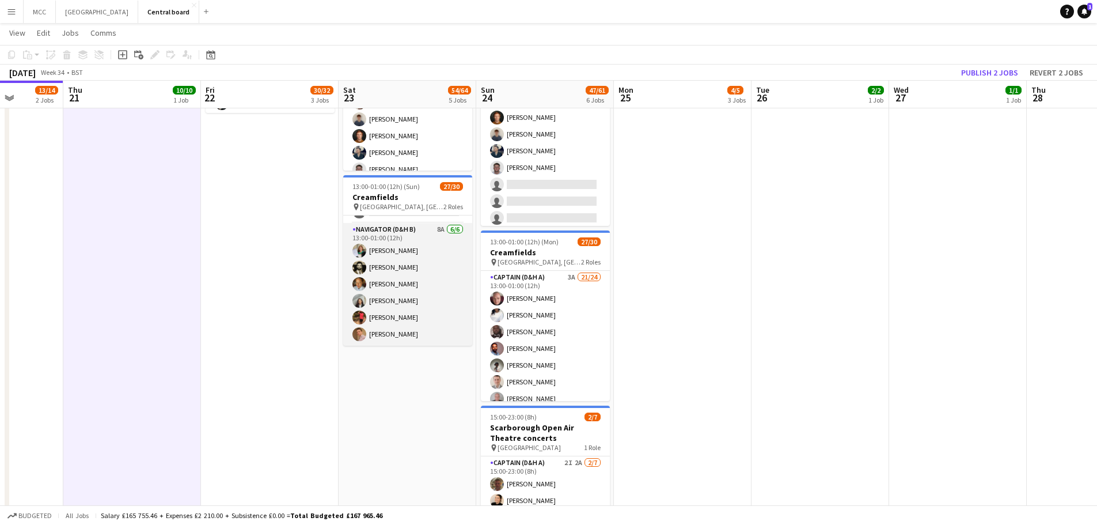
click at [437, 232] on app-card-role "Navigator (D&H B) 8A [DATE] 13:00-01:00 (12h) [PERSON_NAME] [PERSON_NAME] [PERS…" at bounding box center [407, 284] width 129 height 123
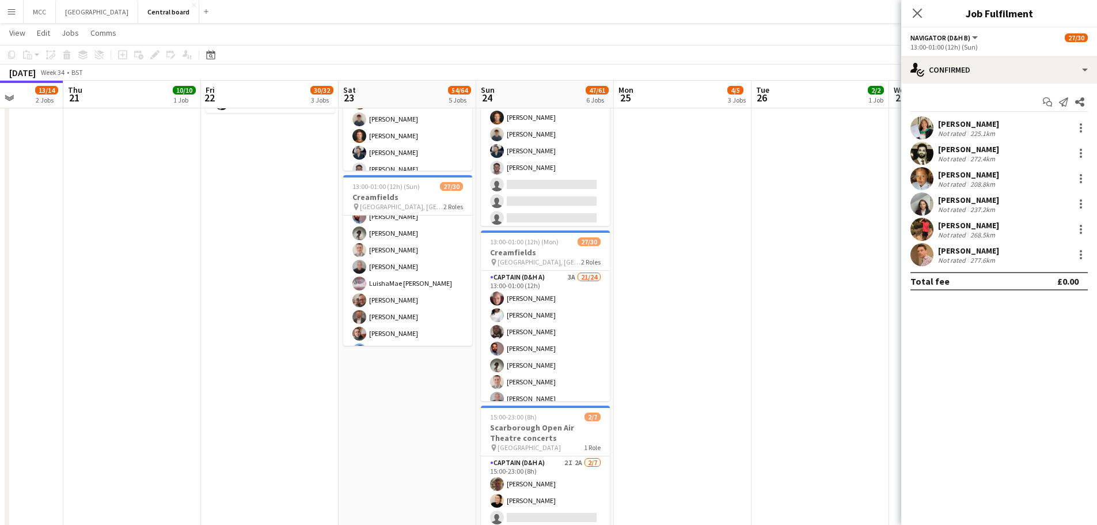
scroll to position [90, 0]
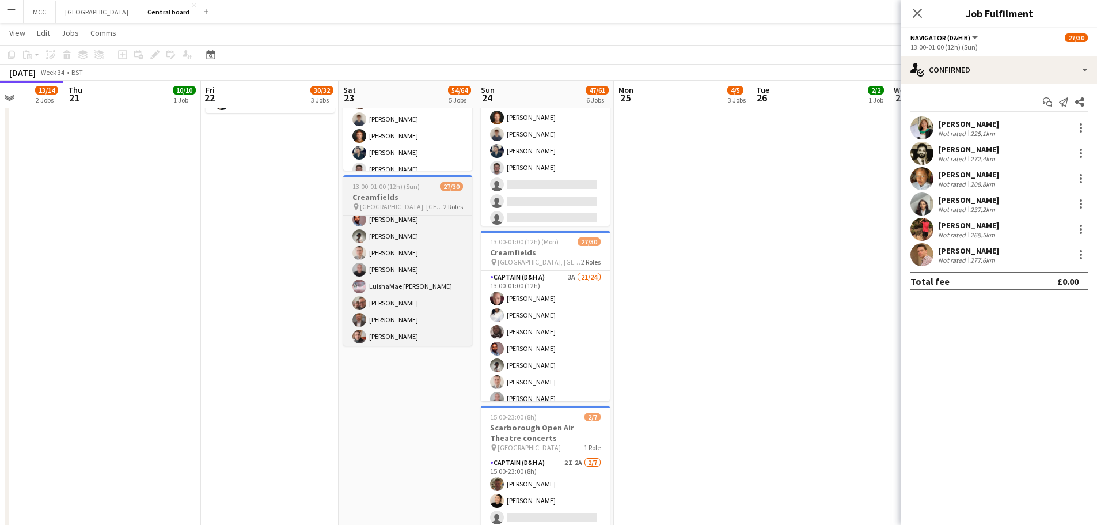
click at [396, 196] on h3 "Creamfields" at bounding box center [407, 197] width 129 height 10
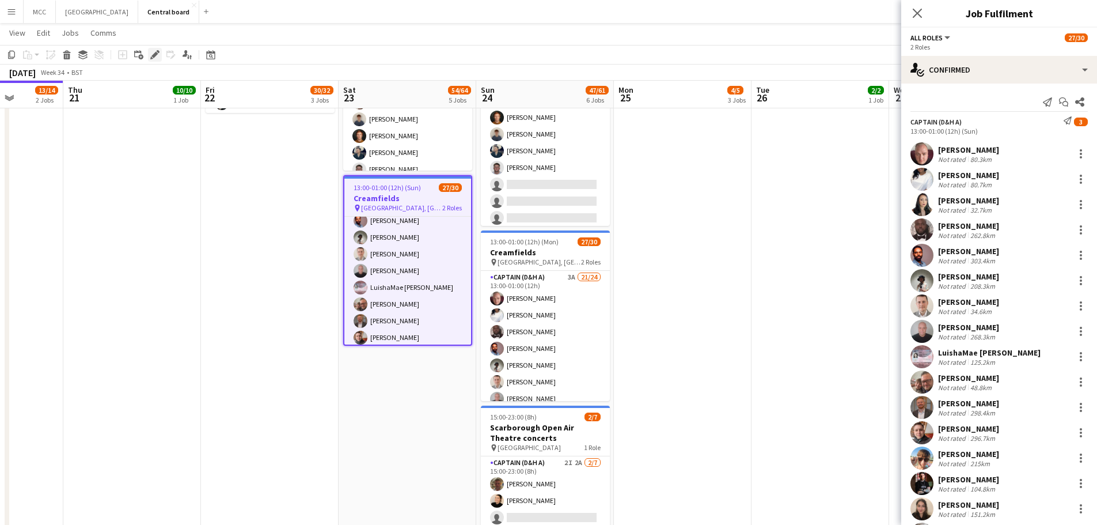
click at [151, 53] on icon "Edit" at bounding box center [154, 54] width 9 height 9
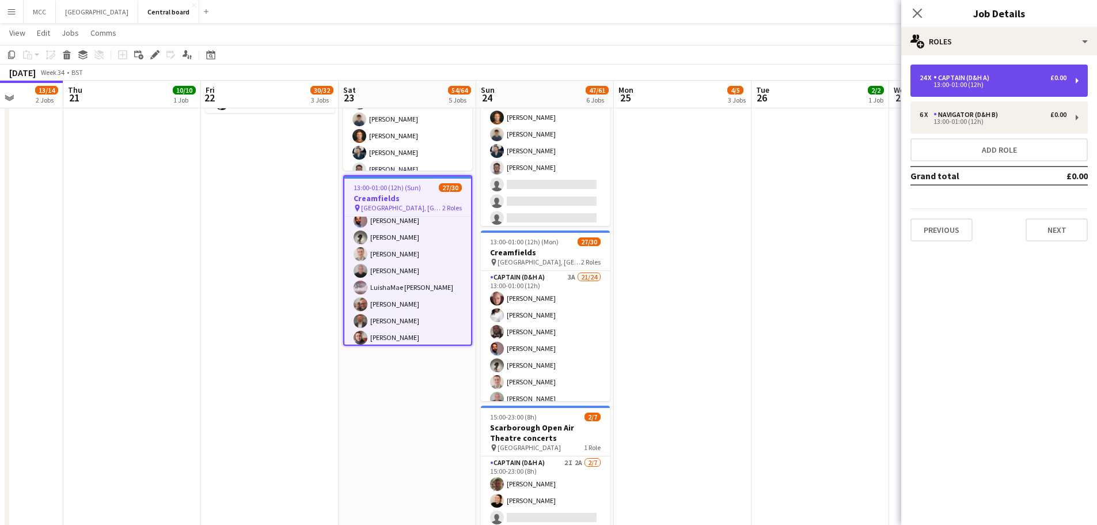
click at [551, 83] on div "13:00-01:00 (12h)" at bounding box center [993, 85] width 147 height 6
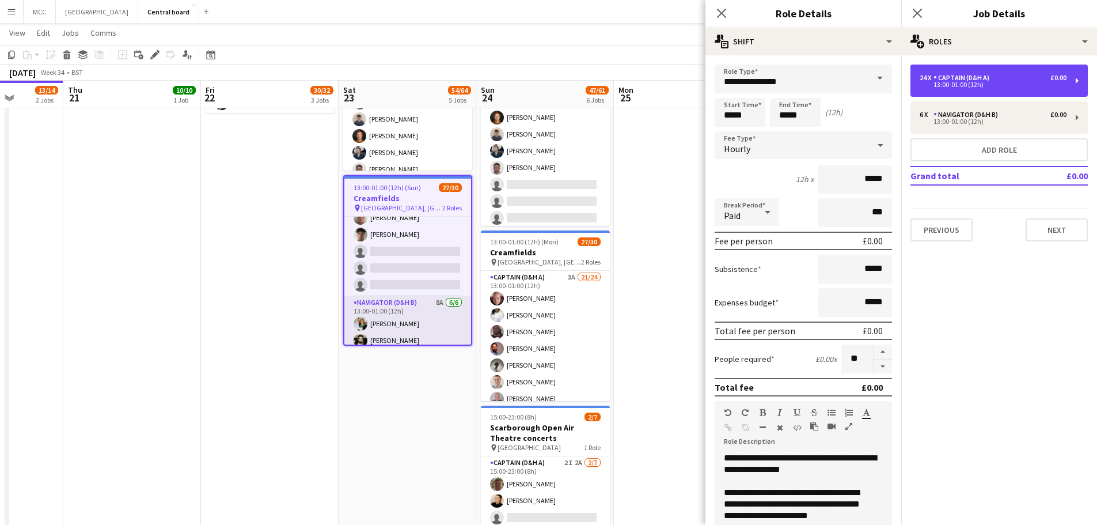
scroll to position [343, 0]
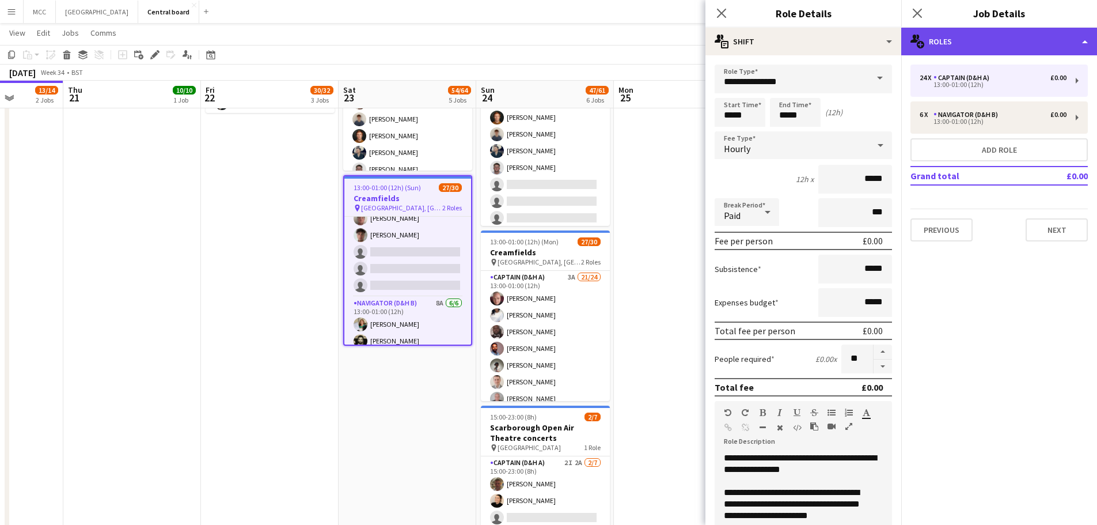
click at [551, 44] on div "multiple-users-add Roles" at bounding box center [999, 42] width 196 height 28
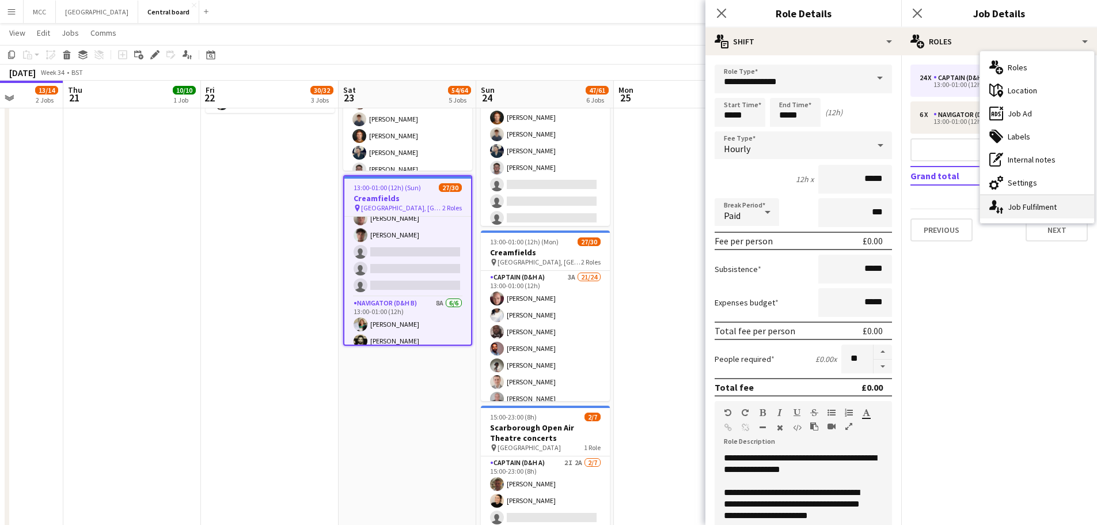
click at [551, 213] on div "single-neutral-actions-up-down Job Fulfilment" at bounding box center [1037, 206] width 114 height 23
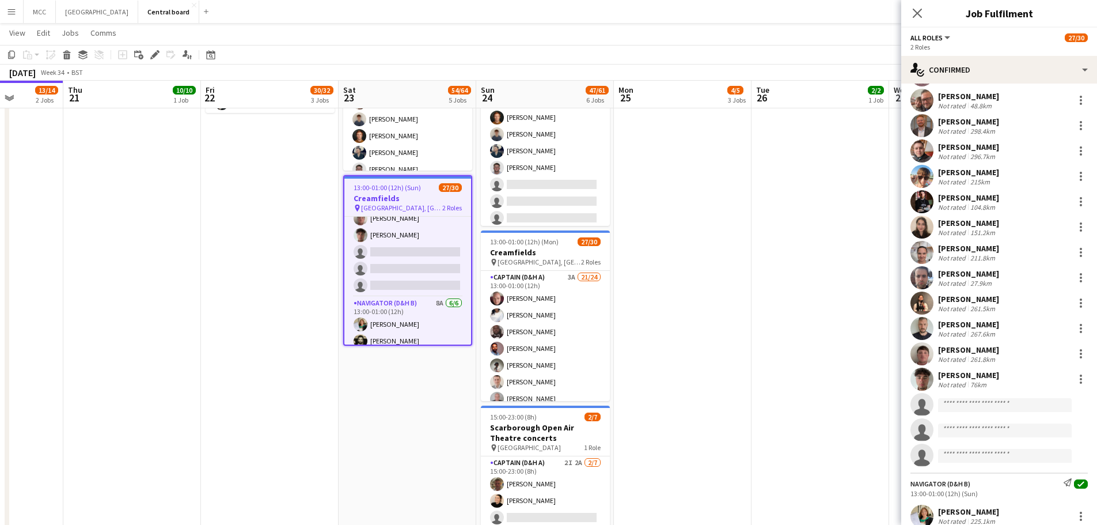
scroll to position [283, 0]
click at [551, 407] on input at bounding box center [1005, 404] width 134 height 14
type input "***"
click at [551, 418] on span "[PERSON_NAME]" at bounding box center [980, 420] width 66 height 10
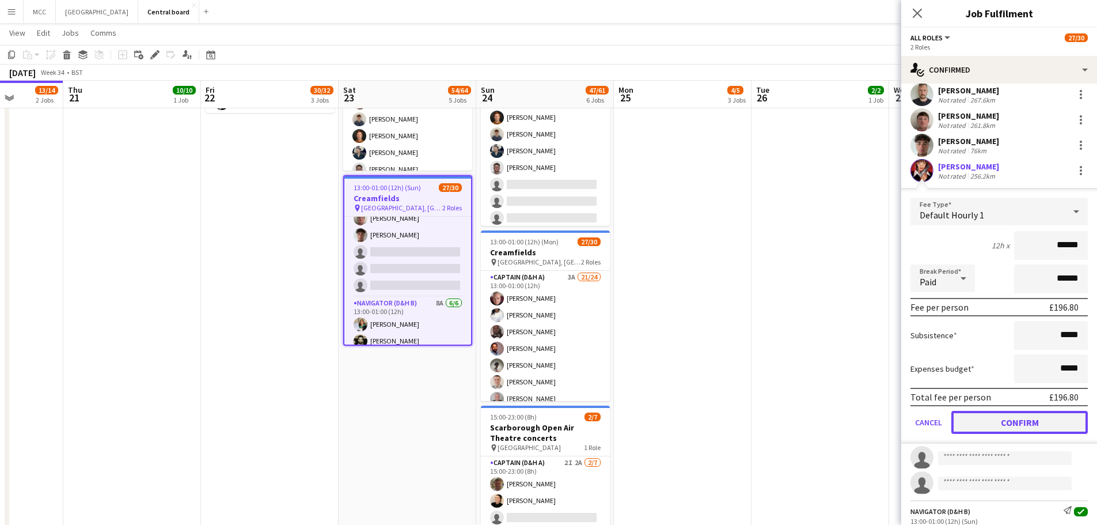
click at [551, 426] on button "Confirm" at bounding box center [1019, 422] width 136 height 23
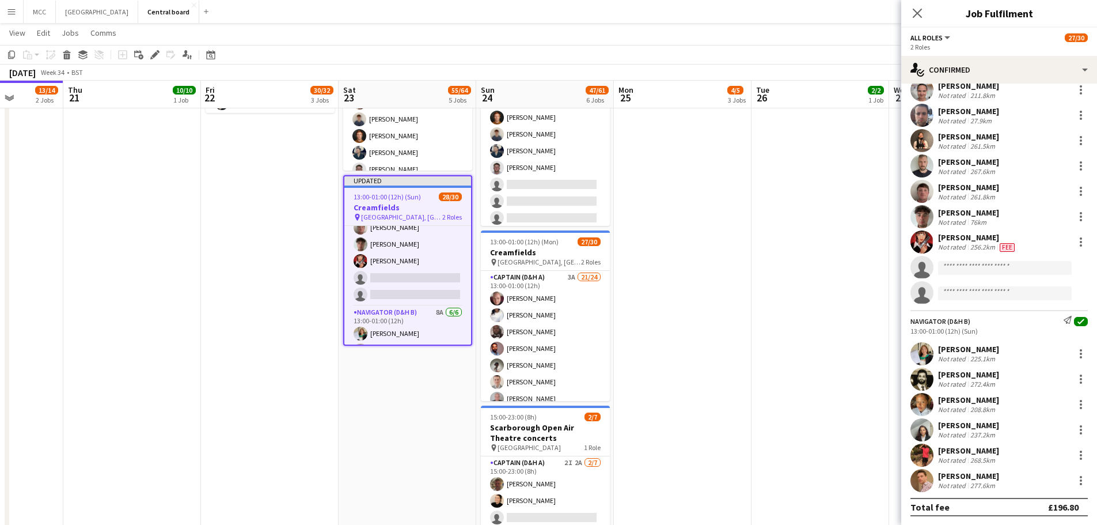
scroll to position [444, 0]
click at [551, 262] on input at bounding box center [1005, 268] width 134 height 14
type input "******"
click at [551, 306] on span "[PHONE_NUMBER]" at bounding box center [1004, 302] width 115 height 9
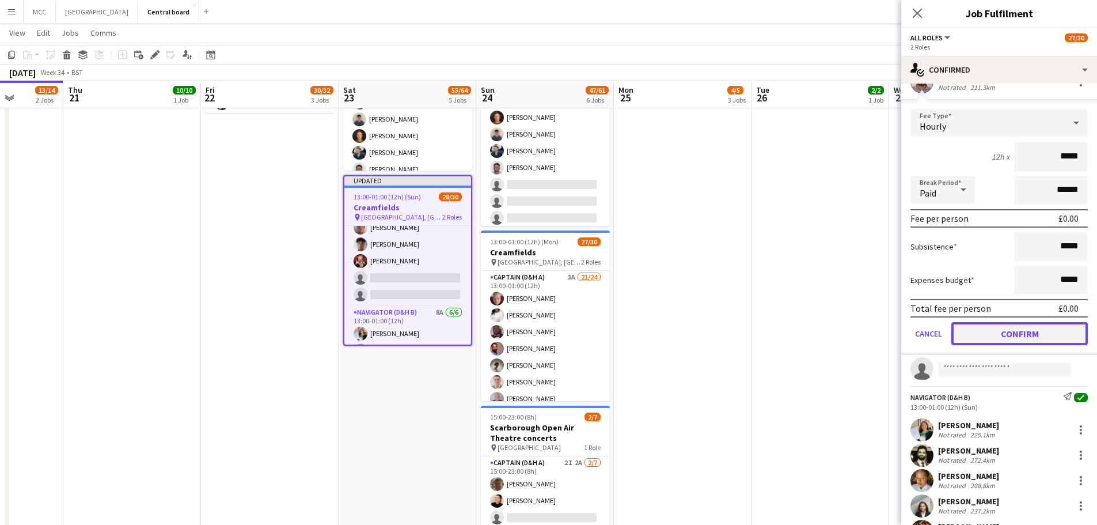
click at [551, 344] on button "Confirm" at bounding box center [1019, 333] width 136 height 23
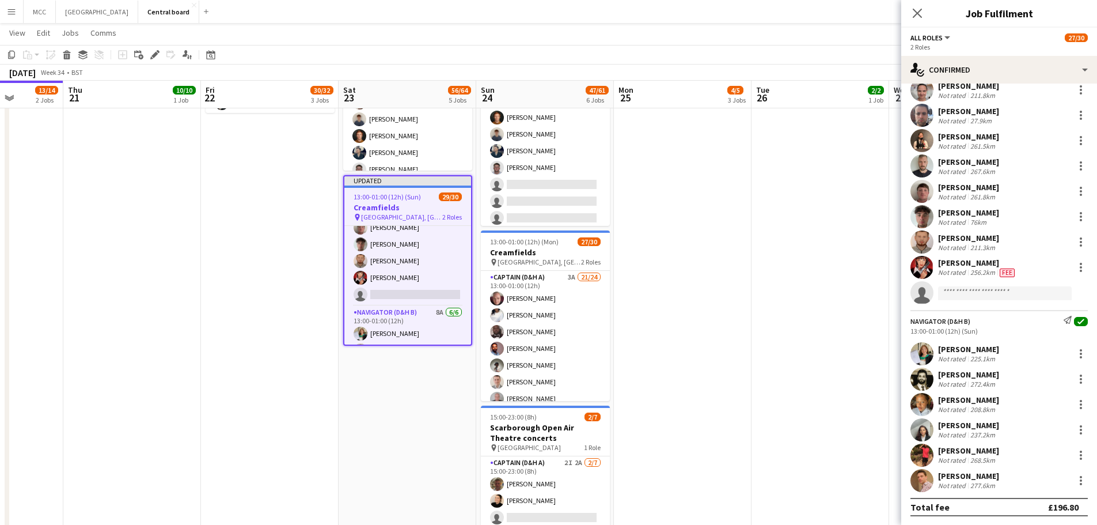
scroll to position [368, 0]
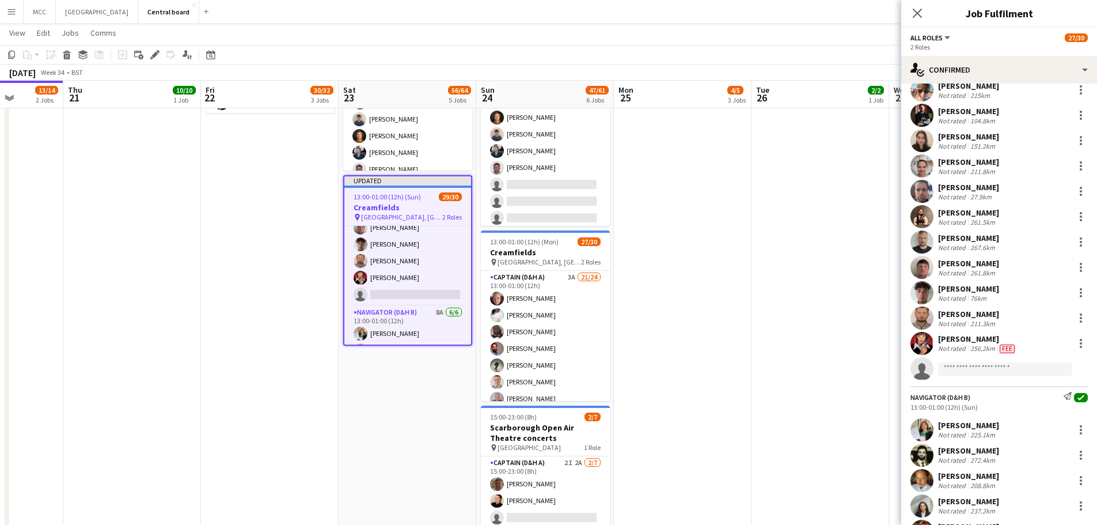
click at [551, 376] on app-invite-slot "single-neutral-actions" at bounding box center [999, 368] width 196 height 23
click at [551, 369] on input at bounding box center [1005, 369] width 134 height 14
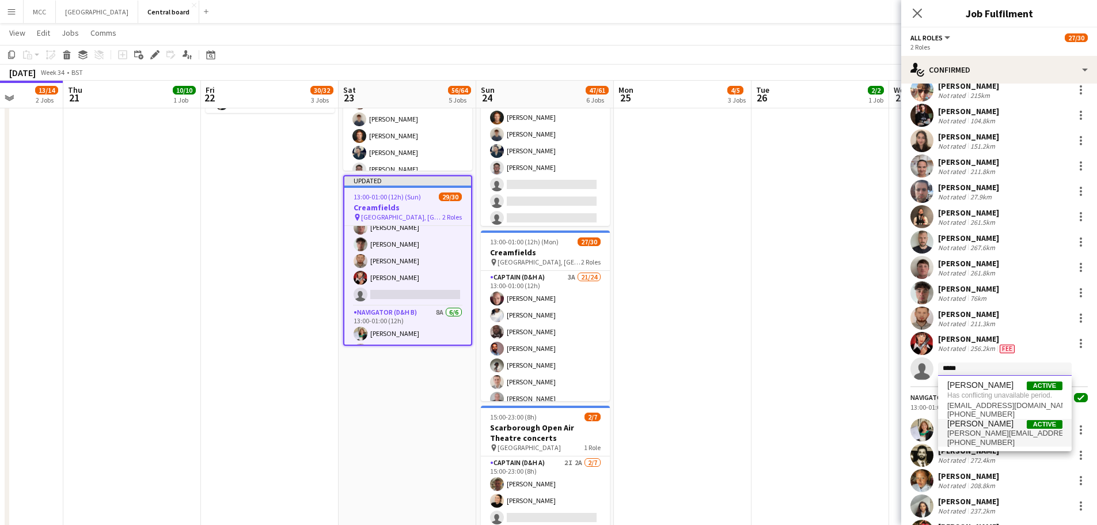
type input "*****"
click at [551, 433] on span "[PERSON_NAME][EMAIL_ADDRESS][DOMAIN_NAME]" at bounding box center [1004, 432] width 115 height 9
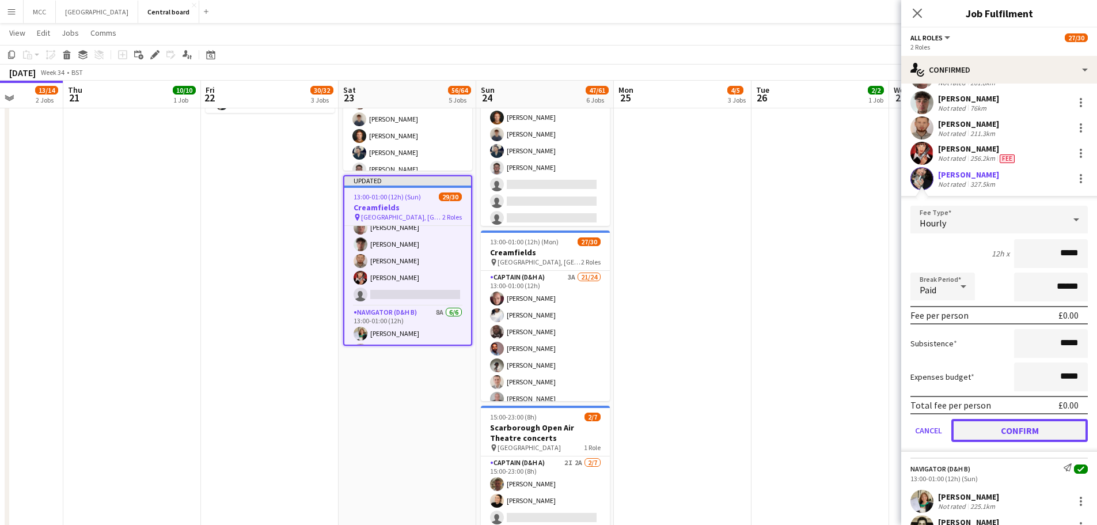
click at [551, 431] on button "Confirm" at bounding box center [1019, 430] width 136 height 23
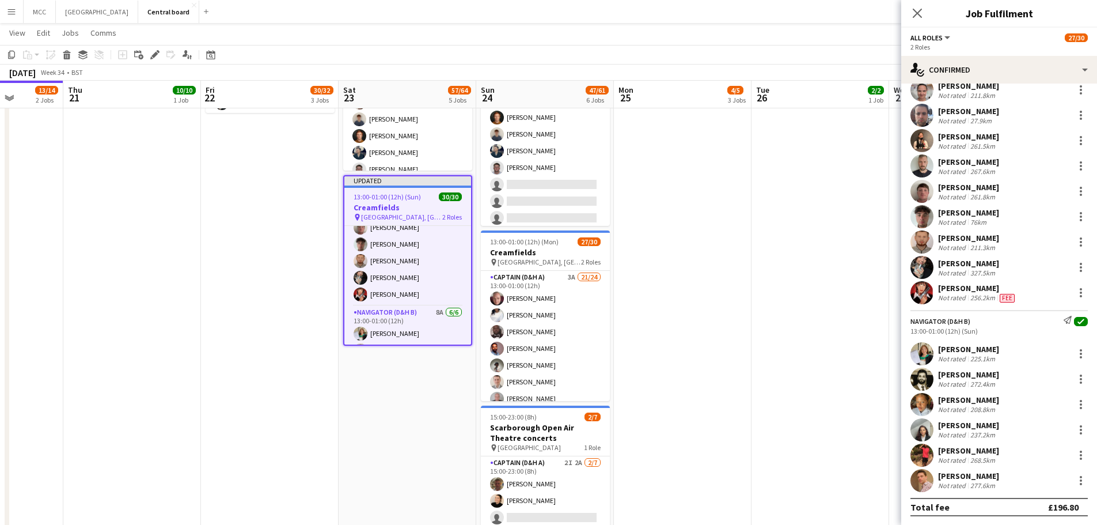
scroll to position [444, 0]
click at [551, 325] on app-date-cell "07:30-13:00 (5h30m) 2/2 Creamfields container Bar 1 Role Navigator (D&H B) 3A […" at bounding box center [683, 154] width 138 height 914
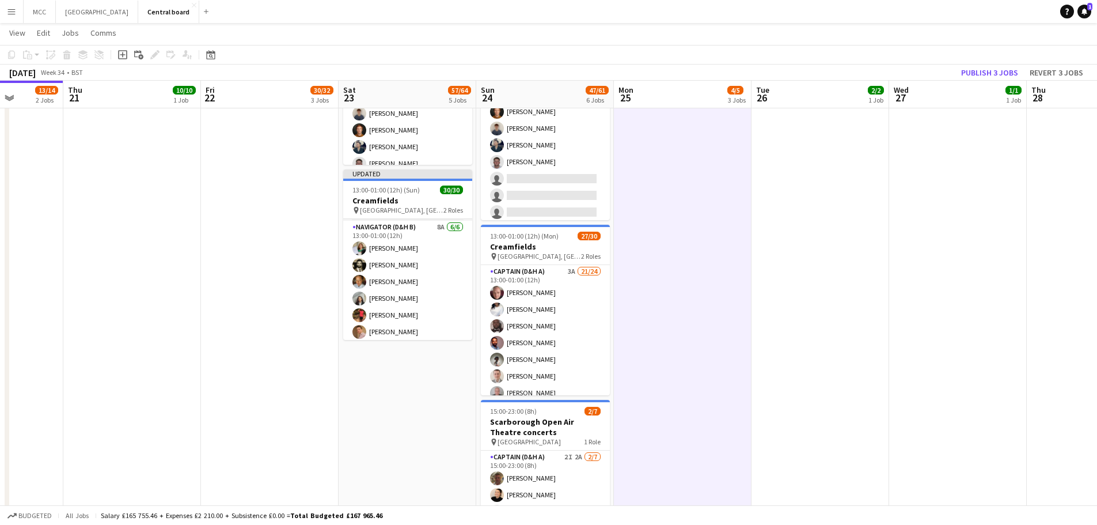
scroll to position [425, 0]
click at [551, 302] on app-date-cell "07:30-13:00 (5h30m) 2/2 Creamfields container Bar 1 Role Navigator (D&H B) 3A […" at bounding box center [683, 148] width 138 height 914
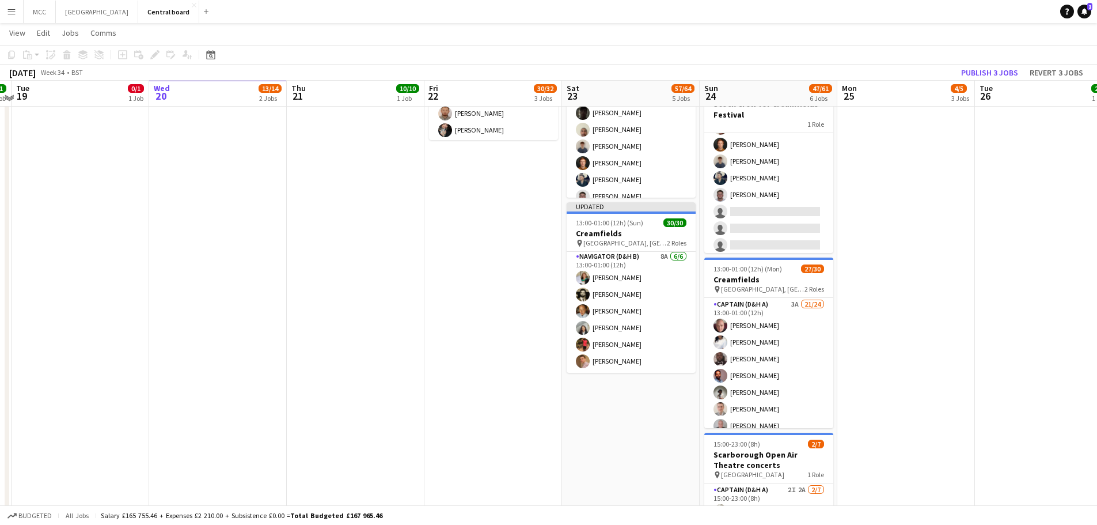
scroll to position [526, 0]
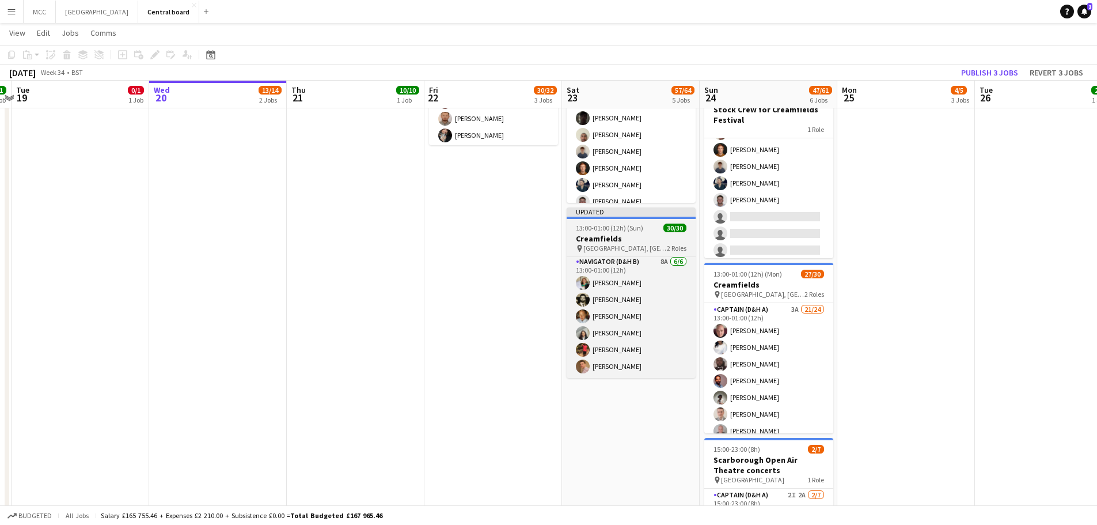
click at [551, 237] on h3 "Creamfields" at bounding box center [631, 238] width 129 height 10
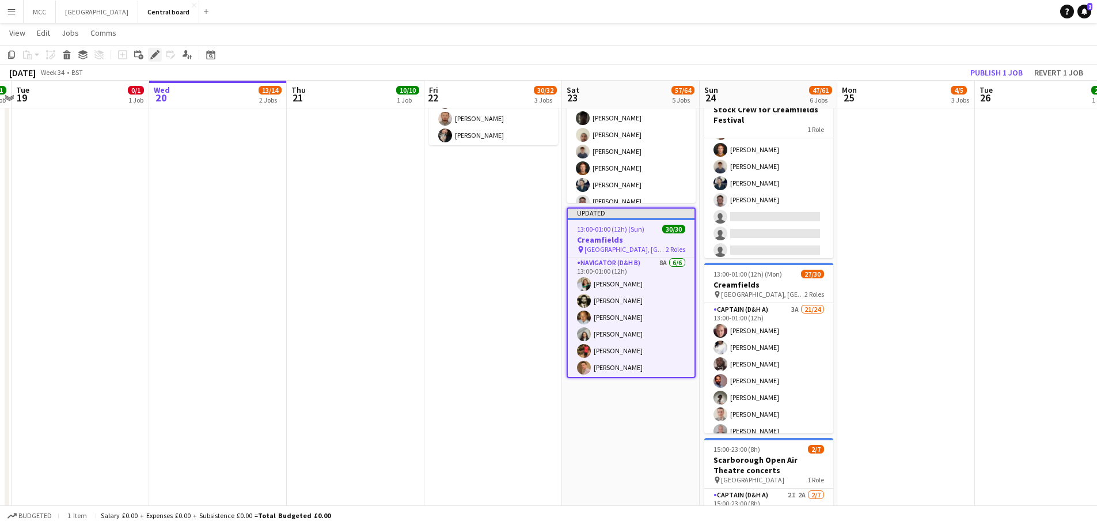
click at [154, 55] on icon at bounding box center [154, 55] width 6 height 6
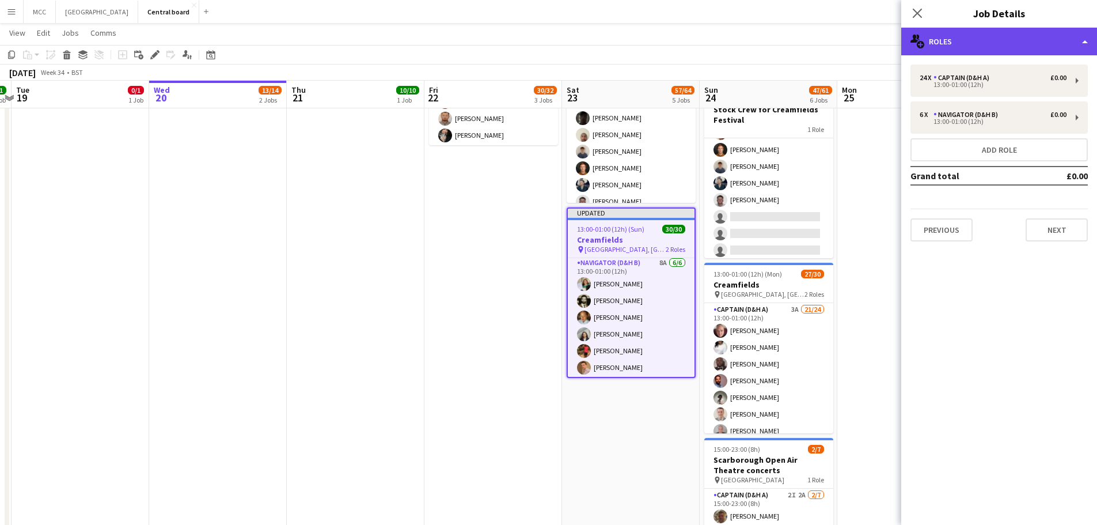
click at [551, 45] on div "multiple-users-add Roles" at bounding box center [999, 42] width 196 height 28
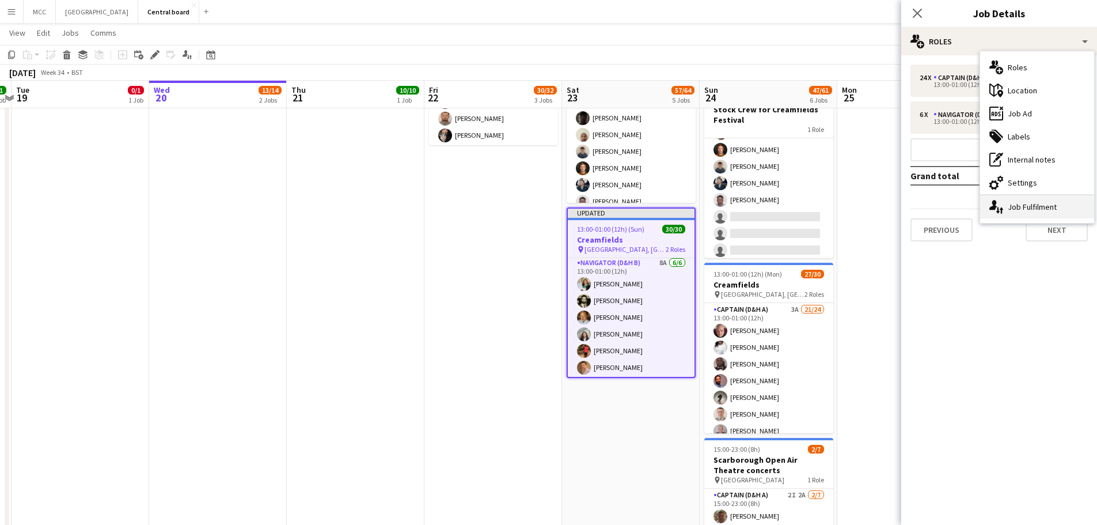
click at [551, 204] on div "single-neutral-actions-up-down Job Fulfilment" at bounding box center [1037, 206] width 114 height 23
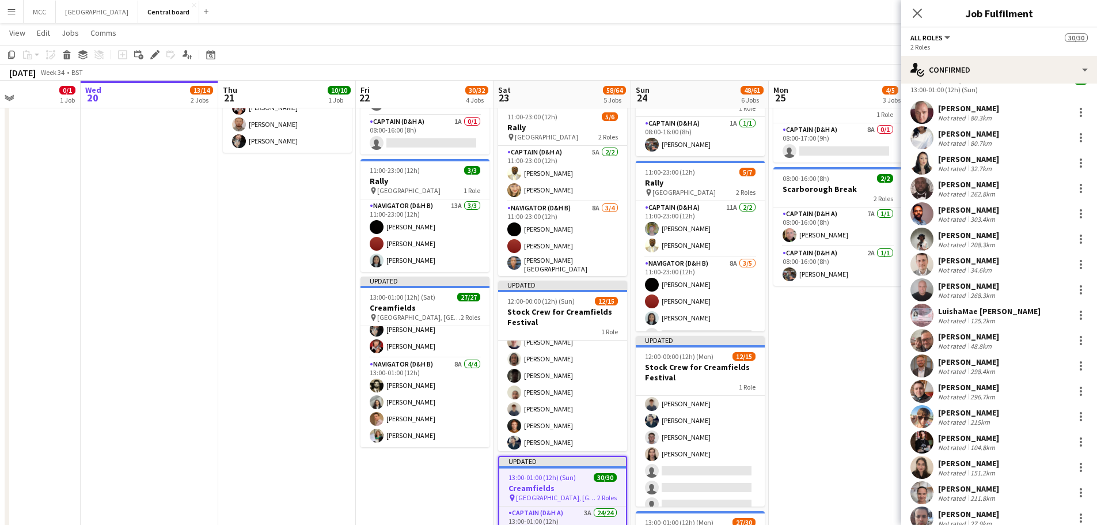
scroll to position [0, 0]
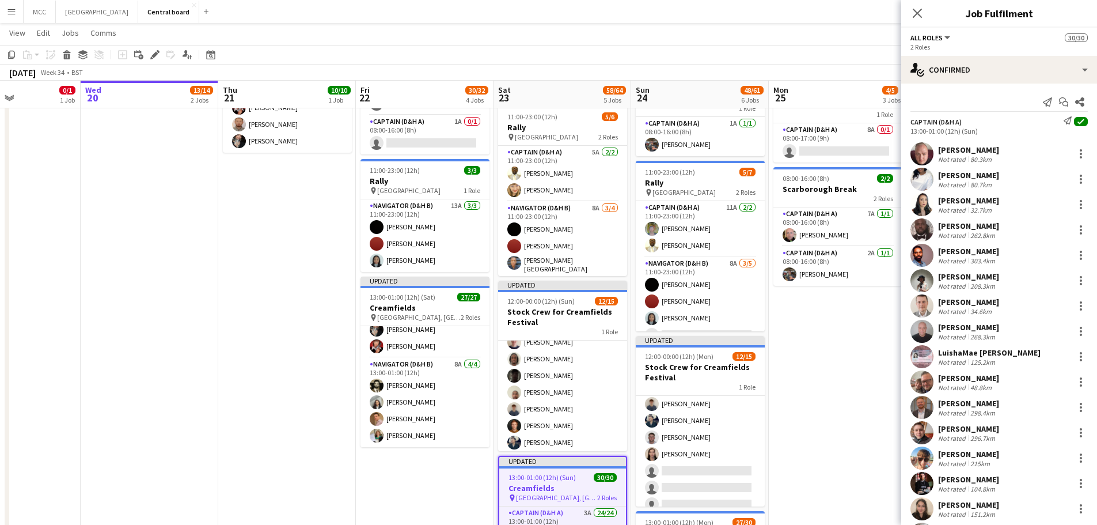
click at [551, 149] on div "[PERSON_NAME]" at bounding box center [968, 150] width 61 height 10
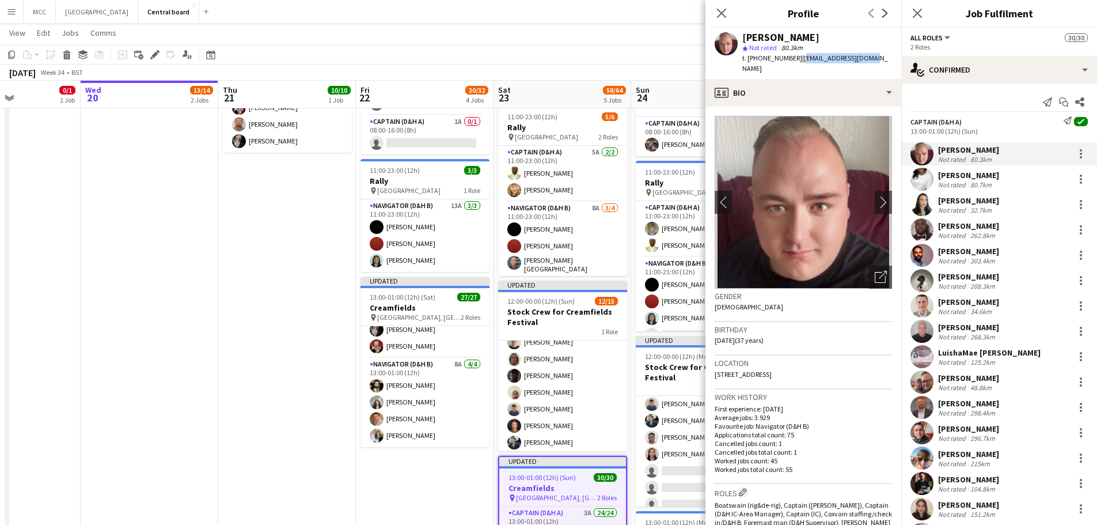
drag, startPoint x: 863, startPoint y: 55, endPoint x: 801, endPoint y: 65, distance: 63.0
click at [551, 65] on div "[PERSON_NAME] star Not rated 80.3km t. [PHONE_NUMBER] | [EMAIL_ADDRESS][DOMAIN_…" at bounding box center [804, 53] width 196 height 51
copy span "[EMAIL_ADDRESS][DOMAIN_NAME]"
click at [551, 182] on div "80.7km" at bounding box center [981, 184] width 26 height 9
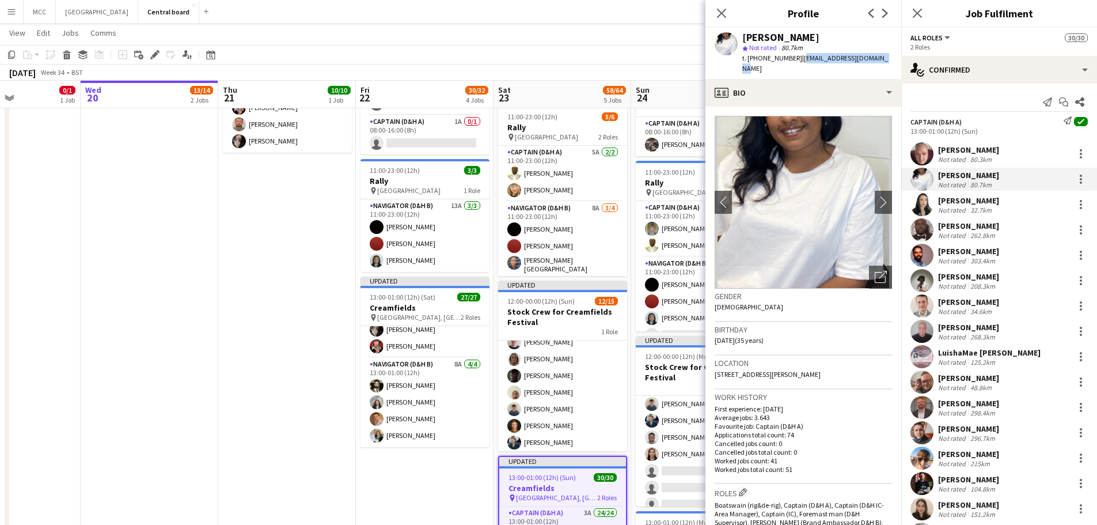
drag, startPoint x: 881, startPoint y: 63, endPoint x: 799, endPoint y: 62, distance: 81.8
click at [551, 62] on div "[PERSON_NAME] star Not rated 80.7km t. [PHONE_NUMBER] | [EMAIL_ADDRESS][DOMAIN_…" at bounding box center [804, 53] width 196 height 51
copy span "[EMAIL_ADDRESS][DOMAIN_NAME]"
click at [551, 62] on span "| [EMAIL_ADDRESS][DOMAIN_NAME]" at bounding box center [815, 63] width 146 height 19
click at [551, 206] on div "Not rated" at bounding box center [953, 210] width 30 height 9
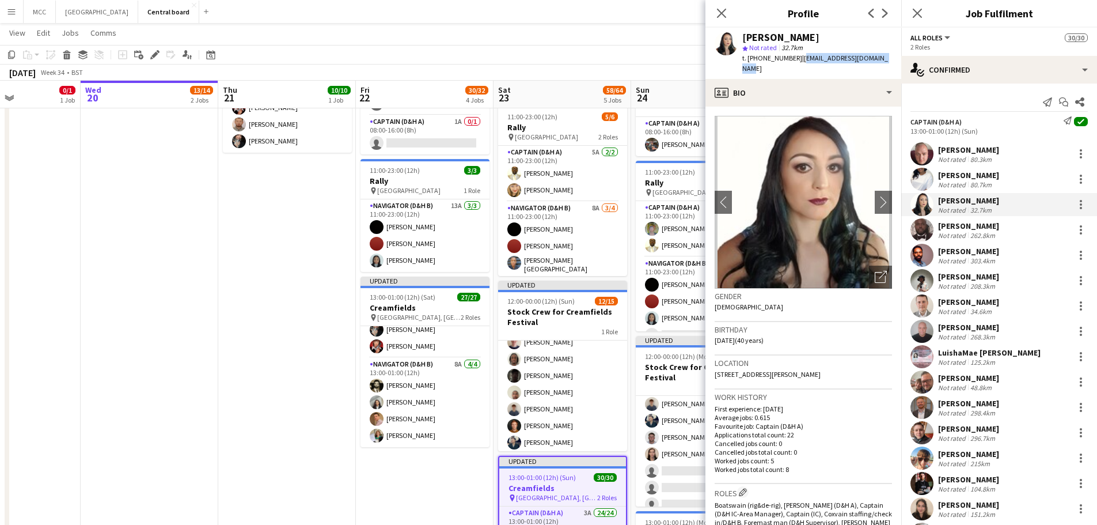
drag, startPoint x: 885, startPoint y: 62, endPoint x: 802, endPoint y: 64, distance: 83.5
click at [551, 64] on div "[PERSON_NAME] star Not rated 32.7km t. [PHONE_NUMBER] | [EMAIL_ADDRESS][DOMAIN_…" at bounding box center [804, 53] width 196 height 51
copy span "[EMAIL_ADDRESS][DOMAIN_NAME]"
click at [551, 223] on div "[PERSON_NAME]" at bounding box center [968, 226] width 61 height 10
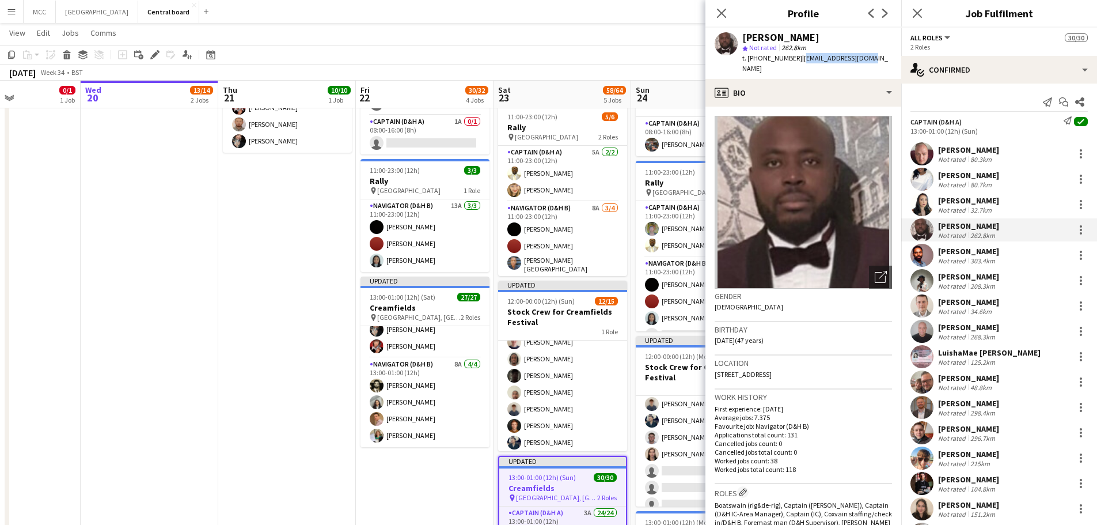
drag, startPoint x: 864, startPoint y: 55, endPoint x: 797, endPoint y: 65, distance: 68.7
click at [551, 65] on div "[PERSON_NAME] star Not rated 262.8km t. [PHONE_NUMBER] | [EMAIL_ADDRESS][DOMAIN…" at bounding box center [804, 53] width 196 height 51
copy span "[EMAIL_ADDRESS][DOMAIN_NAME]"
click at [551, 227] on div "[PERSON_NAME]" at bounding box center [968, 226] width 61 height 10
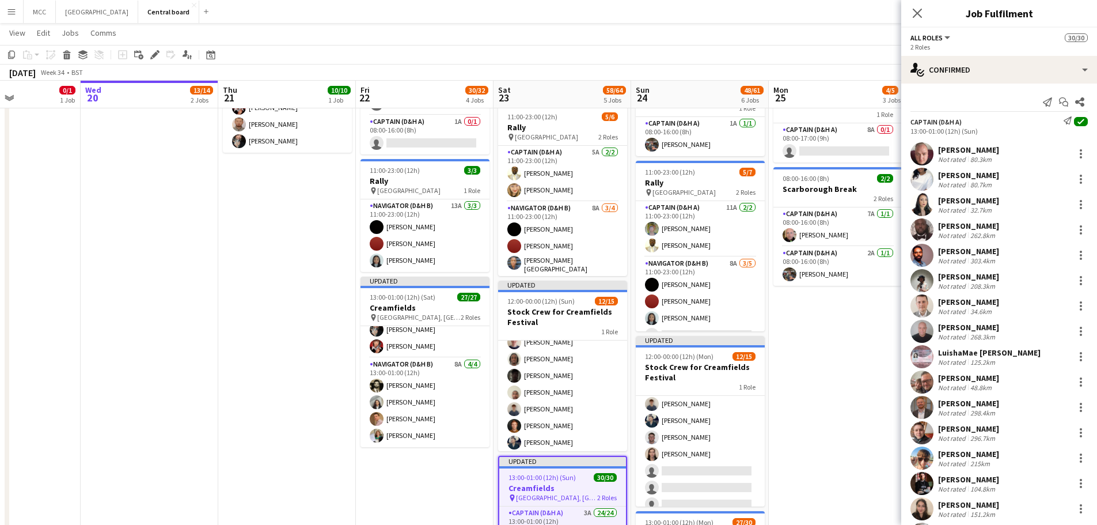
click at [551, 255] on div "[PERSON_NAME]" at bounding box center [968, 251] width 61 height 10
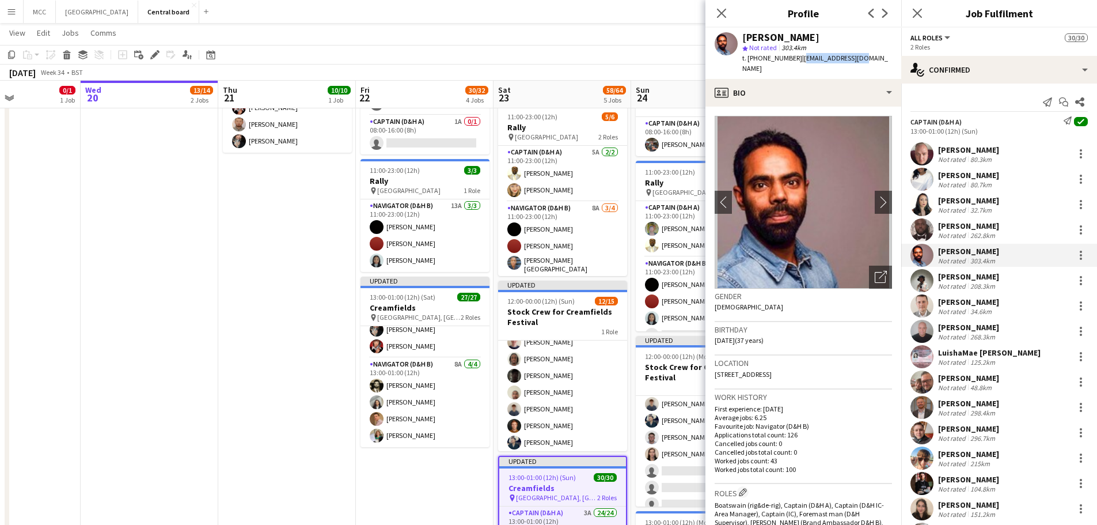
drag, startPoint x: 856, startPoint y: 58, endPoint x: 797, endPoint y: 63, distance: 59.6
click at [551, 63] on div "t. [PHONE_NUMBER] | [EMAIL_ADDRESS][DOMAIN_NAME]" at bounding box center [817, 63] width 150 height 21
copy span "[EMAIL_ADDRESS][DOMAIN_NAME]"
click at [551, 280] on div "[PERSON_NAME]" at bounding box center [968, 276] width 61 height 10
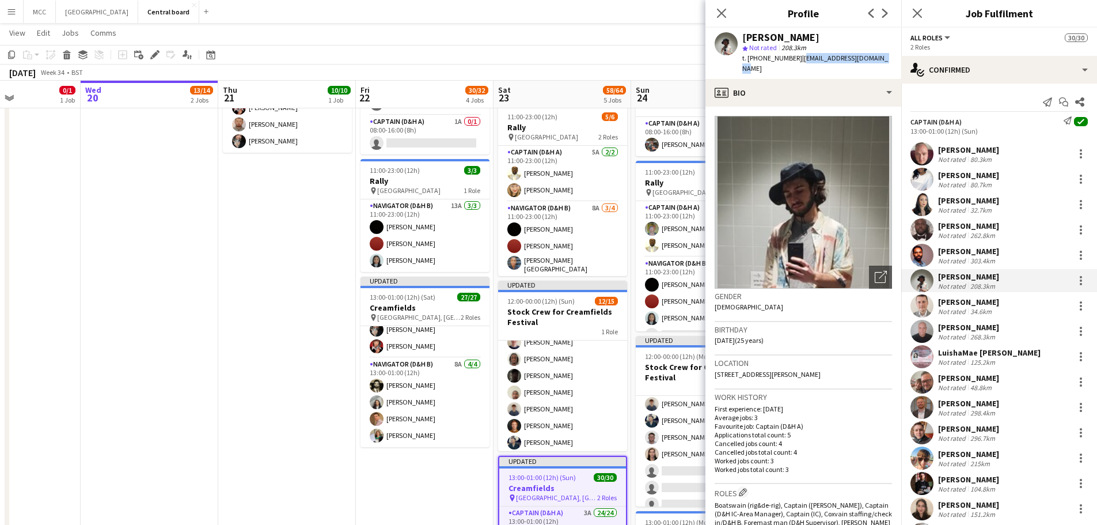
drag, startPoint x: 873, startPoint y: 59, endPoint x: 798, endPoint y: 65, distance: 75.1
click at [551, 65] on div "[PERSON_NAME] star Not rated 208.3km t. [PHONE_NUMBER] | [EMAIL_ADDRESS][DOMAIN…" at bounding box center [804, 53] width 196 height 51
copy span "[EMAIL_ADDRESS][DOMAIN_NAME]"
click at [551, 305] on div "[PERSON_NAME]" at bounding box center [968, 302] width 61 height 10
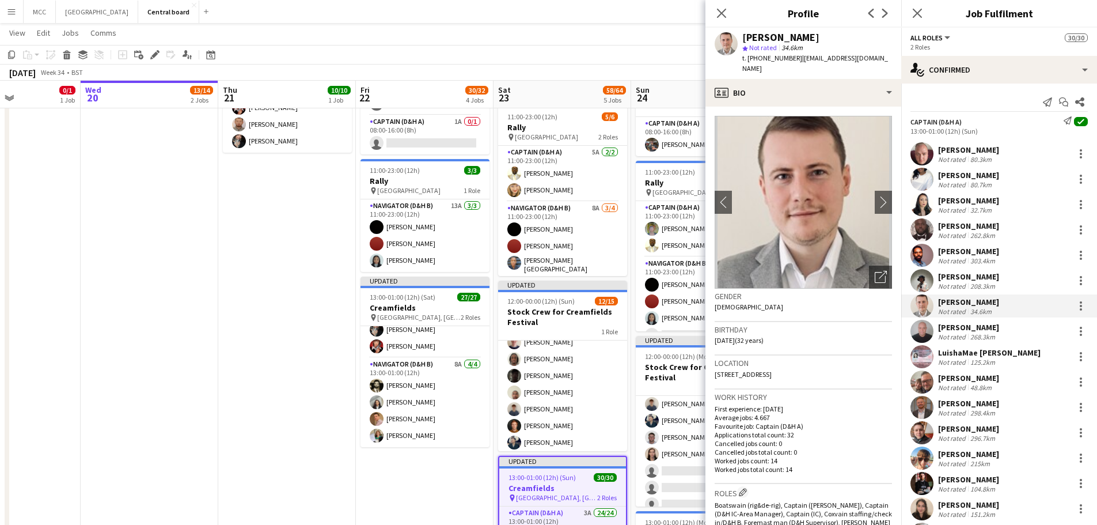
drag, startPoint x: 888, startPoint y: 57, endPoint x: 795, endPoint y: 65, distance: 92.5
click at [551, 65] on div "[PERSON_NAME] star Not rated 34.6km t. [PHONE_NUMBER] | [EMAIL_ADDRESS][DOMAIN_…" at bounding box center [804, 53] width 196 height 51
copy span "[EMAIL_ADDRESS][DOMAIN_NAME]"
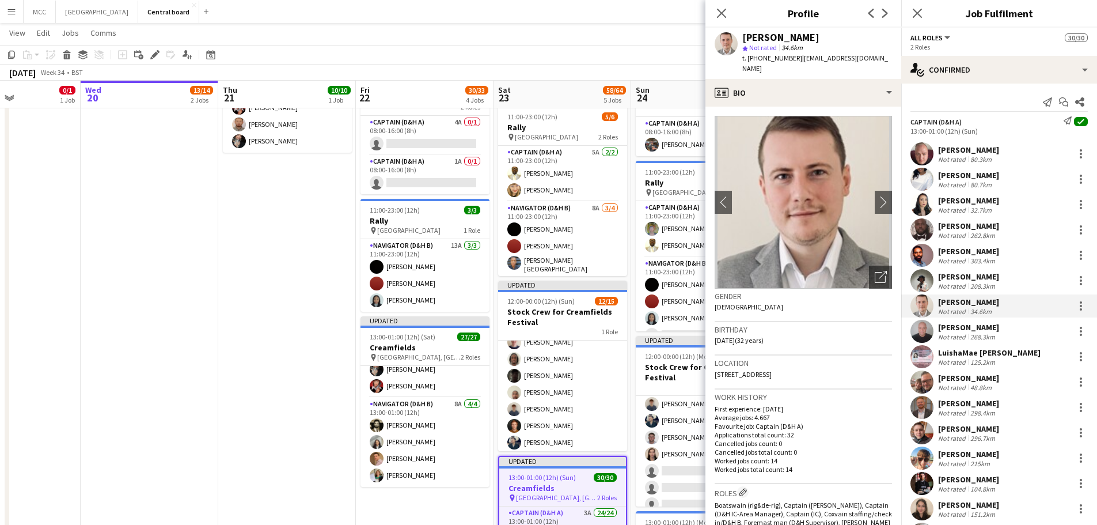
click at [551, 331] on div "[PERSON_NAME]" at bounding box center [968, 327] width 61 height 10
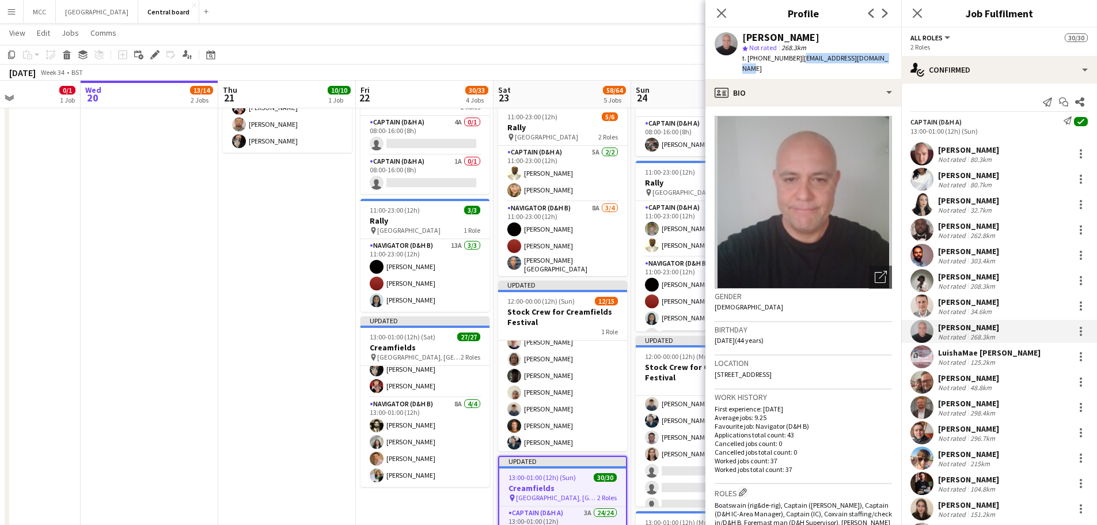
drag, startPoint x: 886, startPoint y: 54, endPoint x: 797, endPoint y: 63, distance: 89.7
click at [551, 63] on div "[PERSON_NAME] star Not rated 268.3km t. [PHONE_NUMBER] | [EMAIL_ADDRESS][DOMAIN…" at bounding box center [804, 53] width 196 height 51
copy span "[EMAIL_ADDRESS][DOMAIN_NAME]"
click at [551, 348] on div "LuishaMae [PERSON_NAME]" at bounding box center [989, 352] width 103 height 10
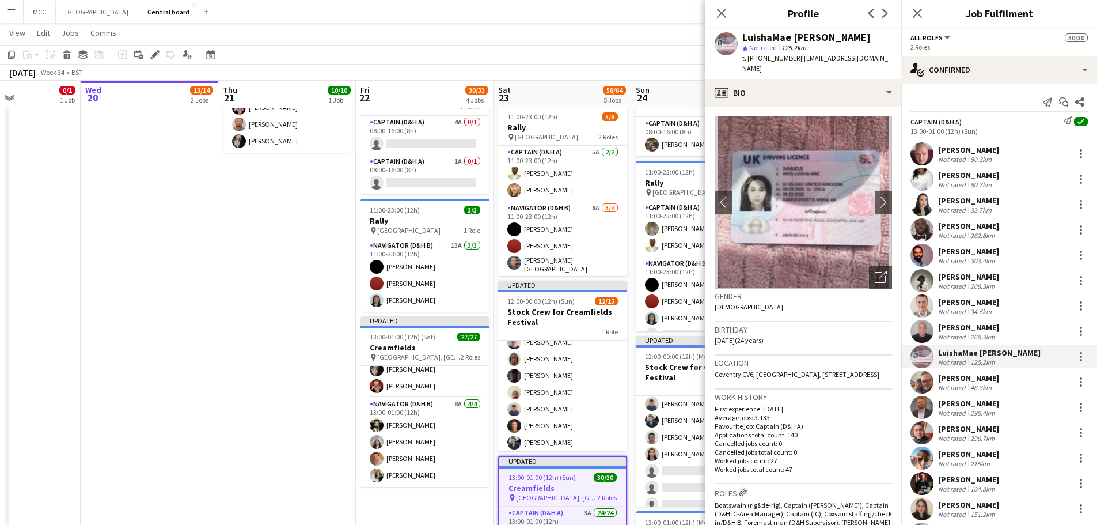
drag, startPoint x: 883, startPoint y: 57, endPoint x: 796, endPoint y: 66, distance: 88.0
click at [551, 66] on div "LuishaMae [PERSON_NAME] star Not rated 125.2km t. [PHONE_NUMBER] | [EMAIL_ADDRE…" at bounding box center [804, 53] width 196 height 51
copy span "[EMAIL_ADDRESS][DOMAIN_NAME]"
click at [551, 383] on div "48.8km" at bounding box center [981, 387] width 26 height 9
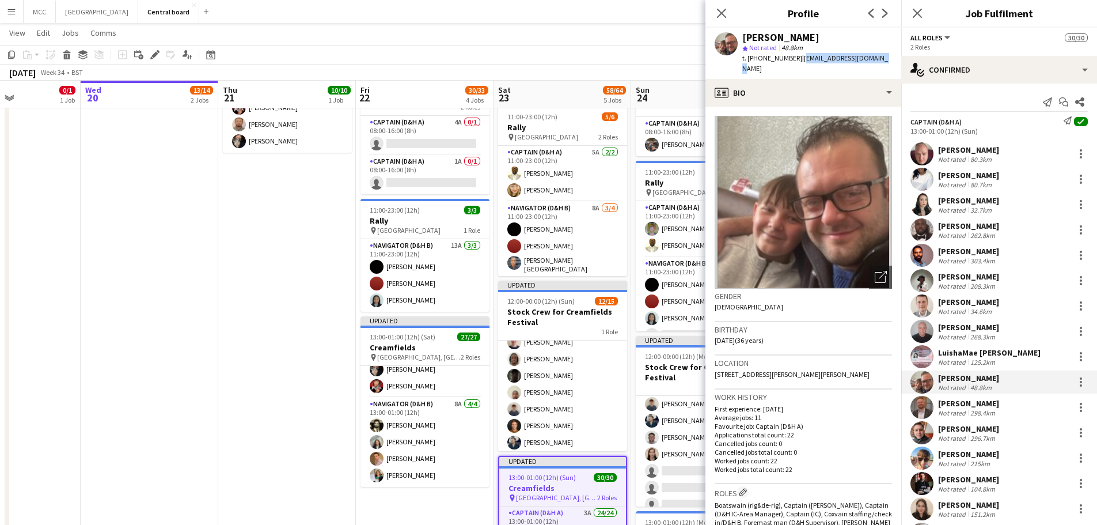
drag, startPoint x: 873, startPoint y: 62, endPoint x: 799, endPoint y: 62, distance: 74.3
click at [551, 62] on div "[PERSON_NAME] star Not rated 48.8km t. [PHONE_NUMBER] | [EMAIL_ADDRESS][DOMAIN_…" at bounding box center [804, 53] width 196 height 51
copy span "[EMAIL_ADDRESS][DOMAIN_NAME]"
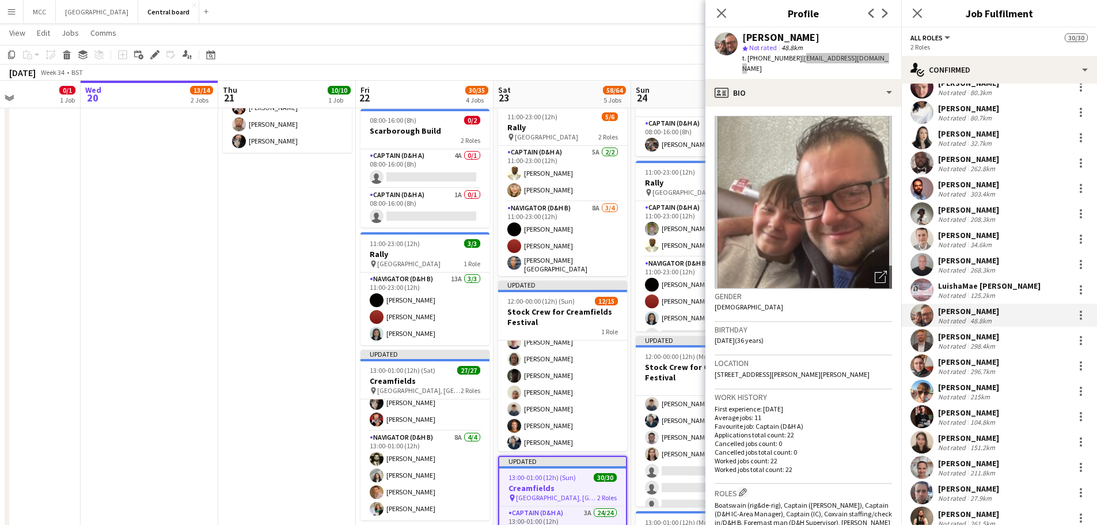
scroll to position [78, 0]
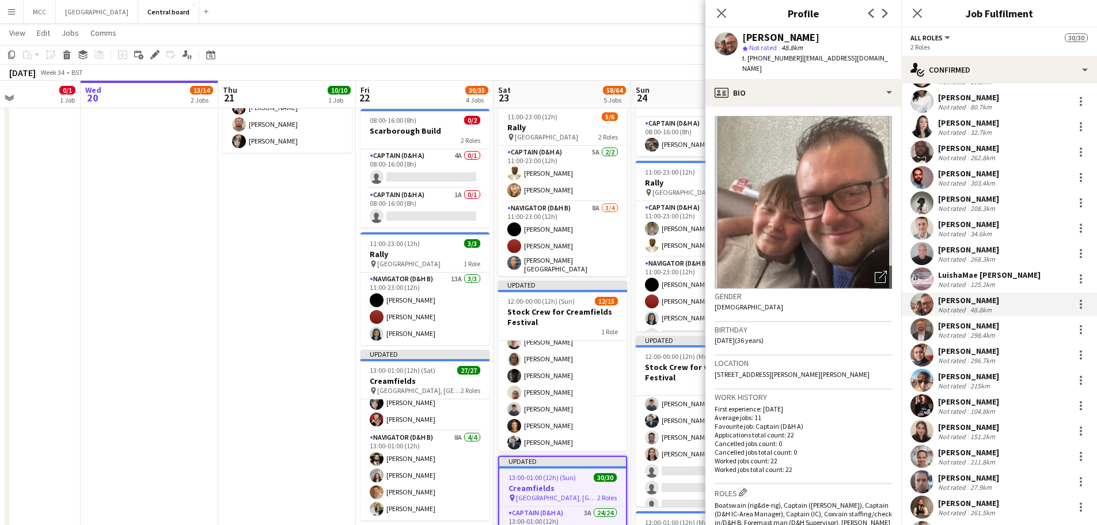
click at [551, 320] on div "[PERSON_NAME] Not rated 298.4km" at bounding box center [999, 329] width 196 height 23
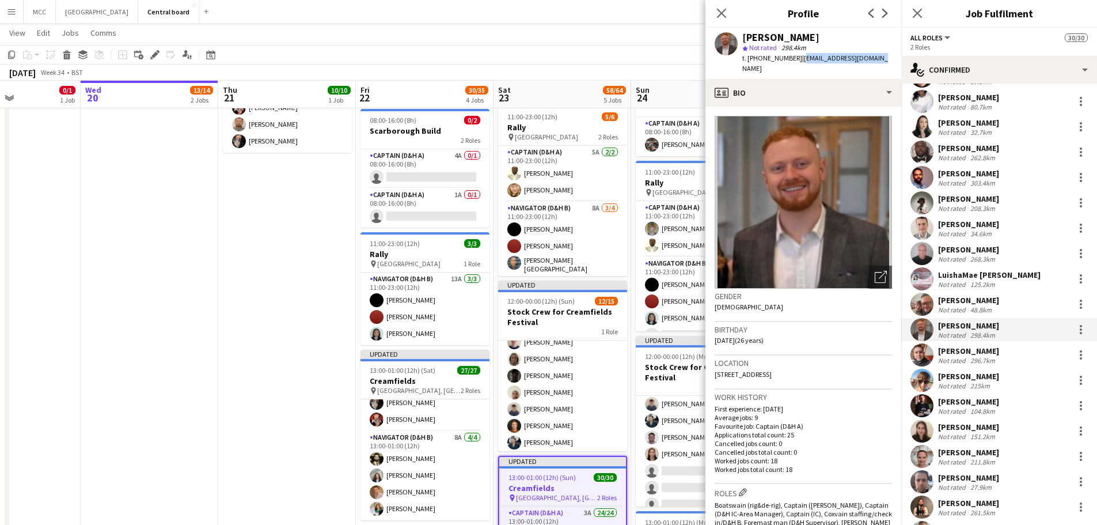
drag, startPoint x: 871, startPoint y: 54, endPoint x: 797, endPoint y: 62, distance: 74.2
click at [551, 62] on span "| [EMAIL_ADDRESS][DOMAIN_NAME]" at bounding box center [815, 63] width 146 height 19
click at [551, 352] on div "[PERSON_NAME]" at bounding box center [968, 351] width 61 height 10
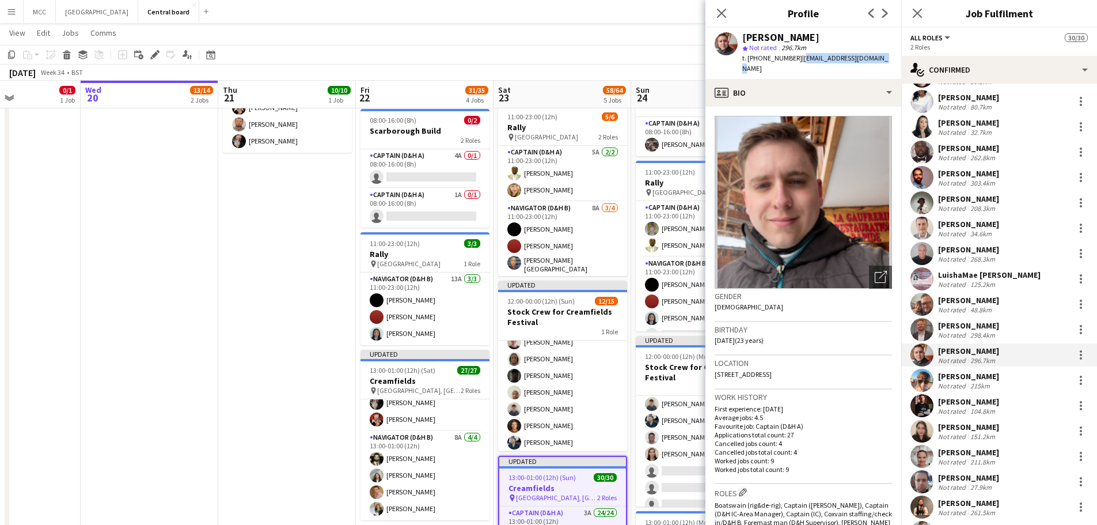
drag, startPoint x: 878, startPoint y: 55, endPoint x: 801, endPoint y: 60, distance: 77.3
click at [551, 60] on div "[PERSON_NAME] star Not rated 296.7km t. [PHONE_NUMBER] | [EMAIL_ADDRESS][DOMAIN…" at bounding box center [804, 53] width 196 height 51
click at [551, 381] on div "215km" at bounding box center [980, 385] width 24 height 9
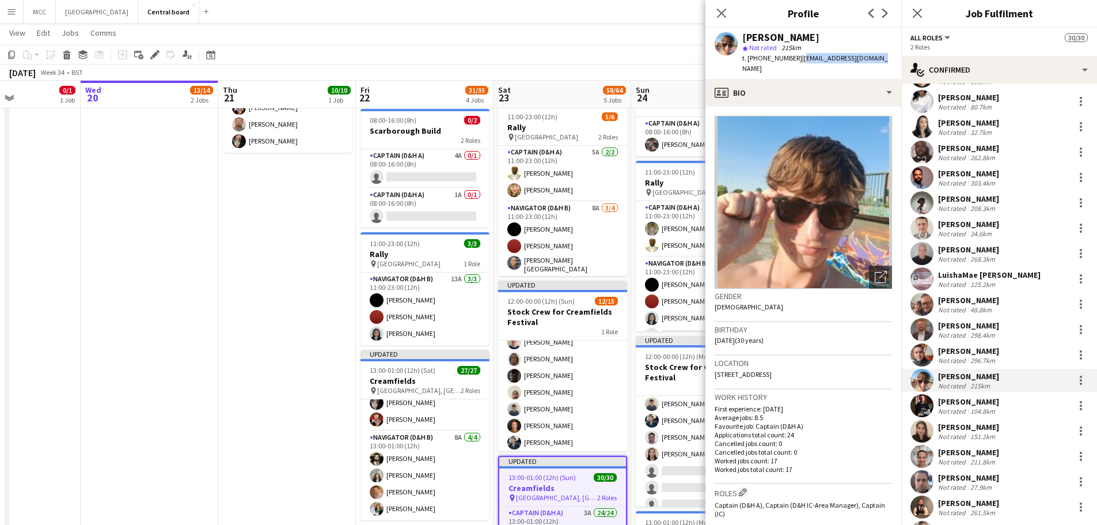
drag, startPoint x: 877, startPoint y: 60, endPoint x: 797, endPoint y: 66, distance: 80.2
click at [551, 66] on div "[PERSON_NAME] star Not rated 215km t. [PHONE_NUMBER] | [EMAIL_ADDRESS][DOMAIN_N…" at bounding box center [804, 53] width 196 height 51
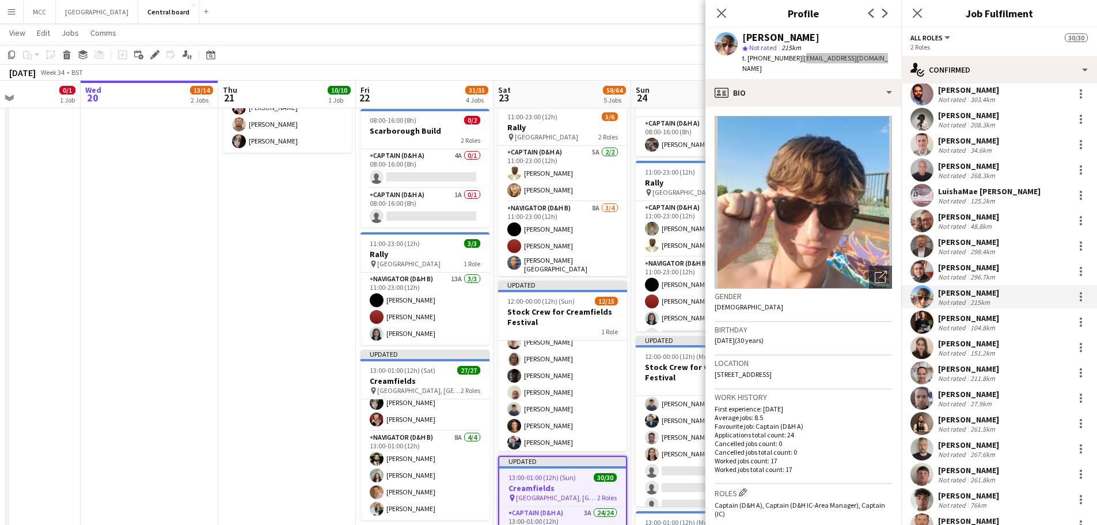
scroll to position [177, 0]
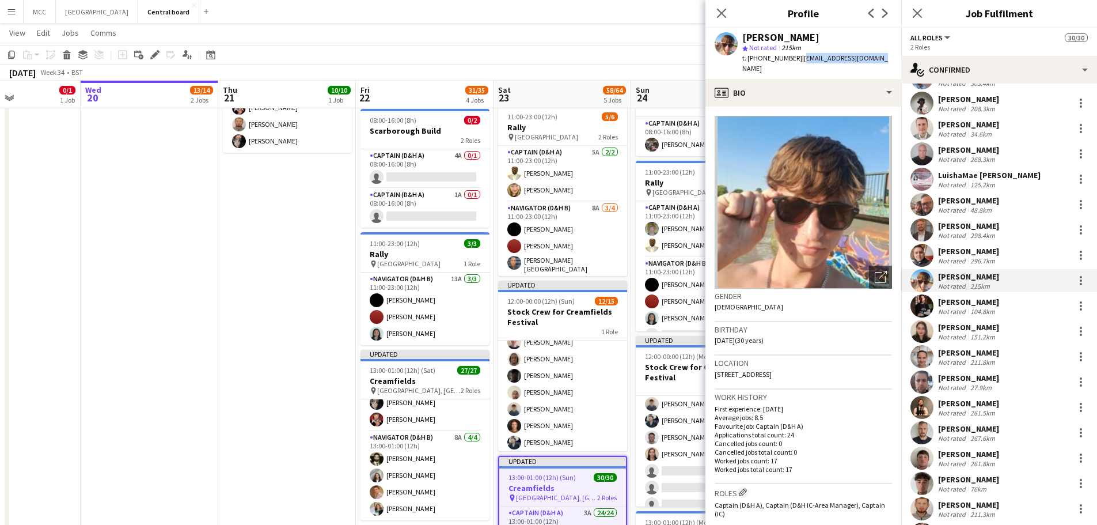
click at [551, 306] on div "[PERSON_NAME] Not rated 104.8km" at bounding box center [999, 305] width 196 height 23
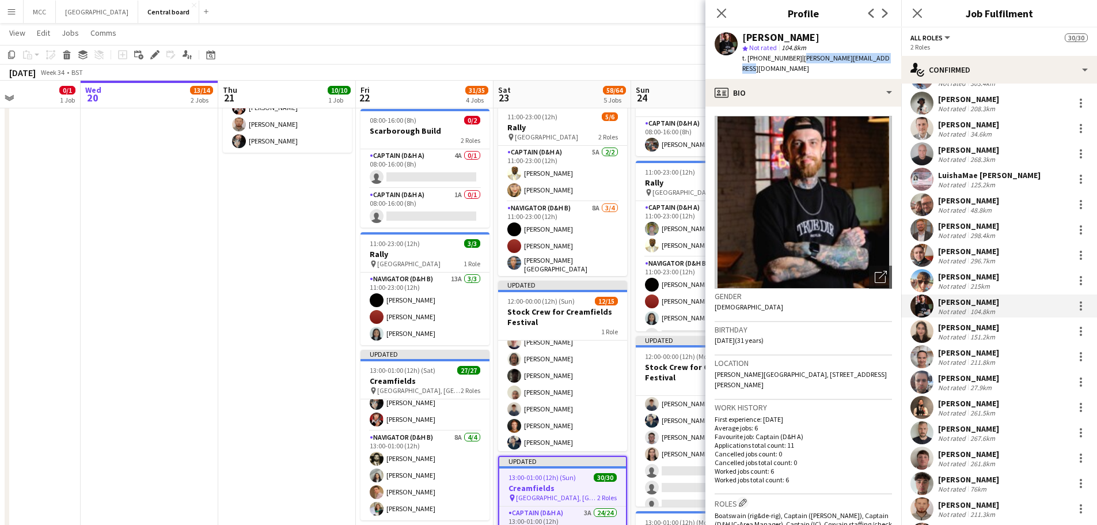
drag, startPoint x: 883, startPoint y: 54, endPoint x: 797, endPoint y: 67, distance: 87.3
click at [551, 67] on div "[PERSON_NAME] star Not rated 104.8km t. [PHONE_NUMBER] | [PERSON_NAME][EMAIL_AD…" at bounding box center [804, 53] width 196 height 51
click at [551, 329] on div "[PERSON_NAME]" at bounding box center [968, 327] width 61 height 10
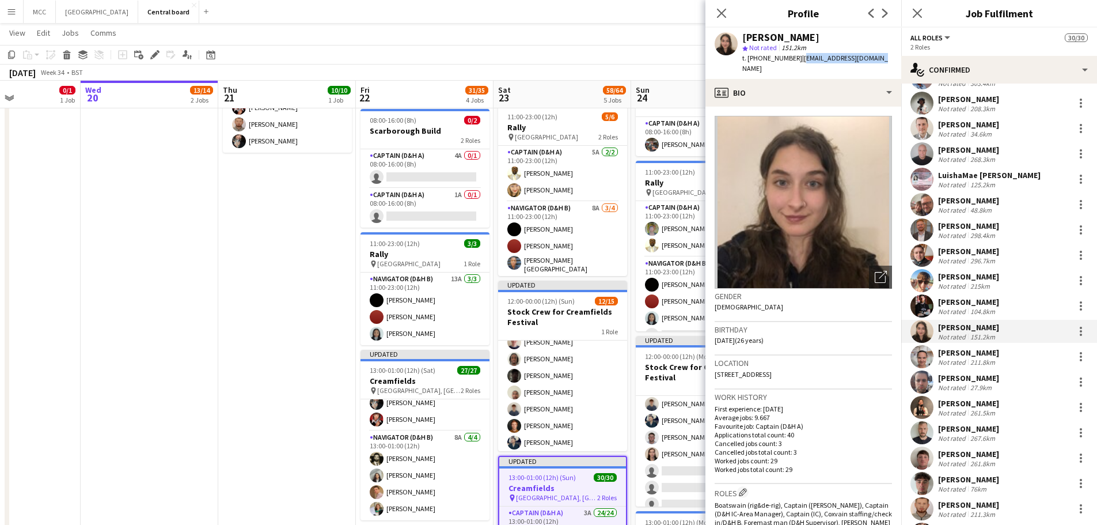
drag, startPoint x: 873, startPoint y: 58, endPoint x: 797, endPoint y: 65, distance: 76.3
click at [551, 65] on div "[PERSON_NAME] star Not rated 151.2km t. [PHONE_NUMBER] | [EMAIL_ADDRESS][DOMAIN…" at bounding box center [804, 53] width 196 height 51
click at [551, 385] on div "[PERSON_NAME] Not rated 27.9km" at bounding box center [999, 381] width 196 height 23
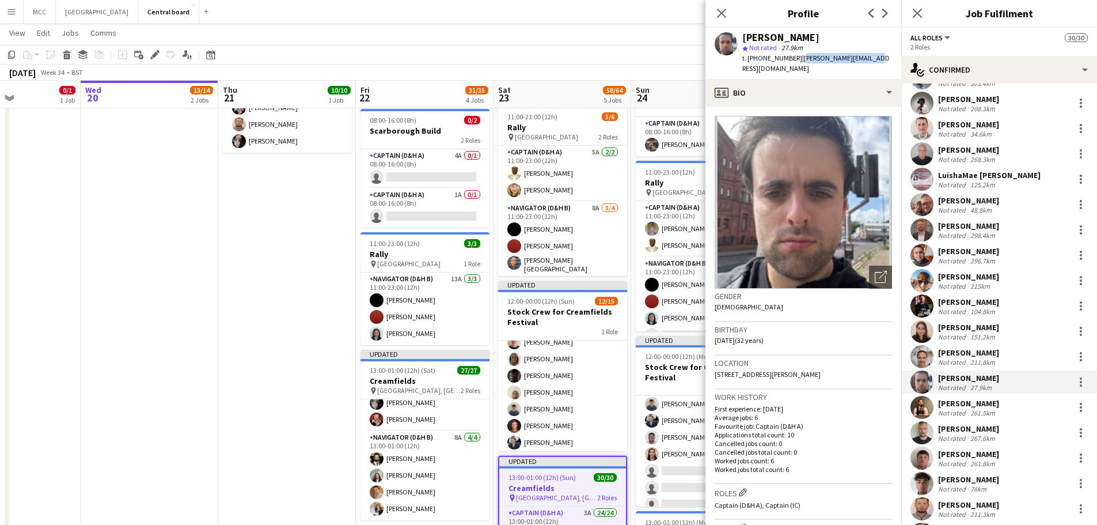
drag, startPoint x: 877, startPoint y: 57, endPoint x: 797, endPoint y: 64, distance: 80.4
click at [551, 64] on div "[PERSON_NAME] star Not rated 27.9km t. [PHONE_NUMBER] | [PERSON_NAME][EMAIL_ADD…" at bounding box center [804, 53] width 196 height 51
click at [551, 413] on div "261.5km" at bounding box center [982, 412] width 29 height 9
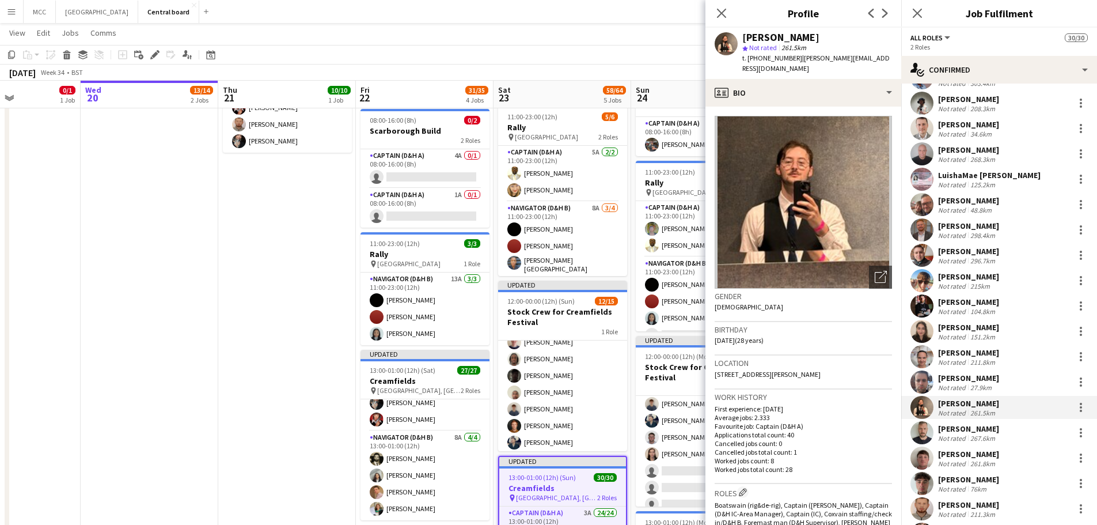
drag, startPoint x: 864, startPoint y: 61, endPoint x: 795, endPoint y: 66, distance: 69.8
click at [551, 66] on div "[PERSON_NAME] star Not rated 261.5km t. [PHONE_NUMBER] | [PERSON_NAME][EMAIL_AD…" at bounding box center [804, 53] width 196 height 51
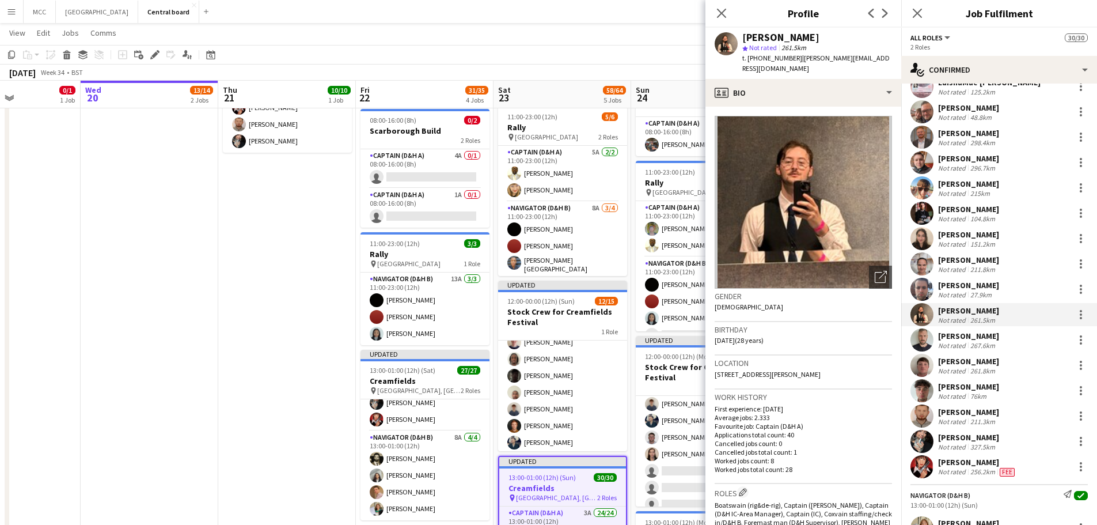
scroll to position [271, 0]
click at [551, 338] on div "[PERSON_NAME]" at bounding box center [968, 335] width 61 height 10
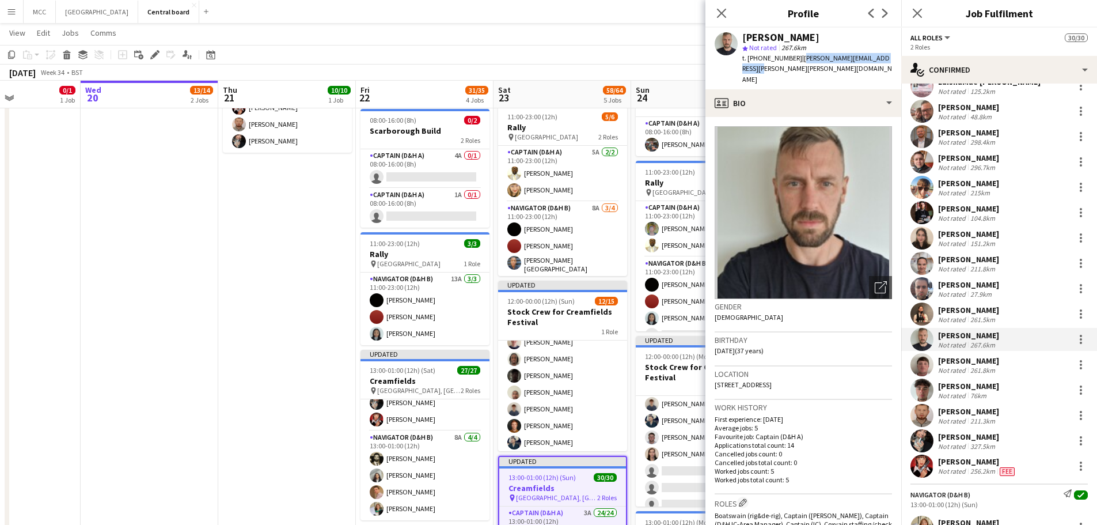
drag, startPoint x: 889, startPoint y: 54, endPoint x: 797, endPoint y: 65, distance: 92.2
click at [551, 65] on div "[PERSON_NAME] star Not rated 267.6km t. [PHONE_NUMBER] | [PERSON_NAME][EMAIL_AD…" at bounding box center [804, 59] width 196 height 62
click at [551, 358] on div "[PERSON_NAME]" at bounding box center [968, 360] width 61 height 10
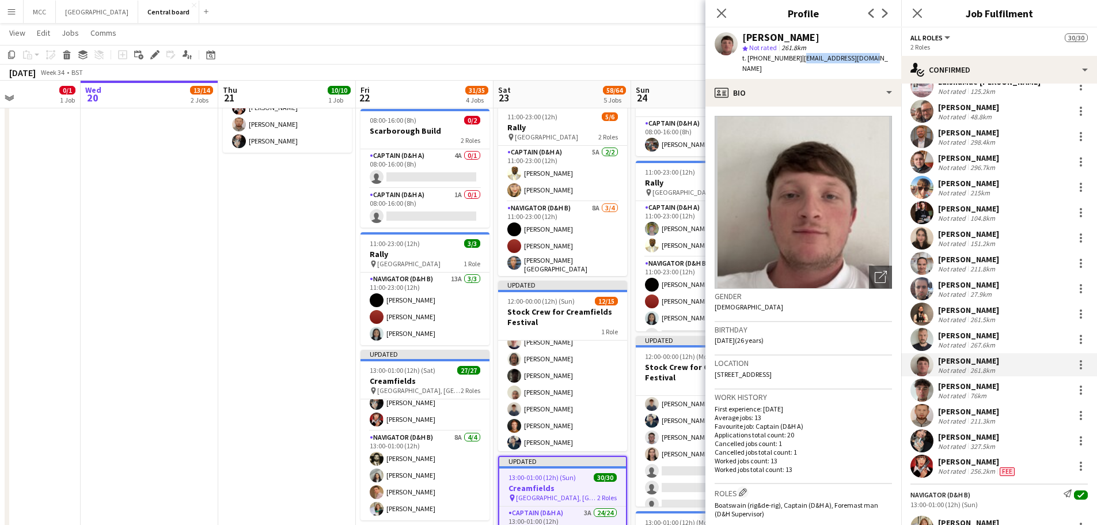
drag, startPoint x: 870, startPoint y: 56, endPoint x: 800, endPoint y: 59, distance: 70.3
click at [551, 59] on div "[PERSON_NAME] star Not rated 261.8km t. [PHONE_NUMBER] | [EMAIL_ADDRESS][DOMAIN…" at bounding box center [804, 53] width 196 height 51
click at [551, 399] on div "76km" at bounding box center [978, 395] width 21 height 9
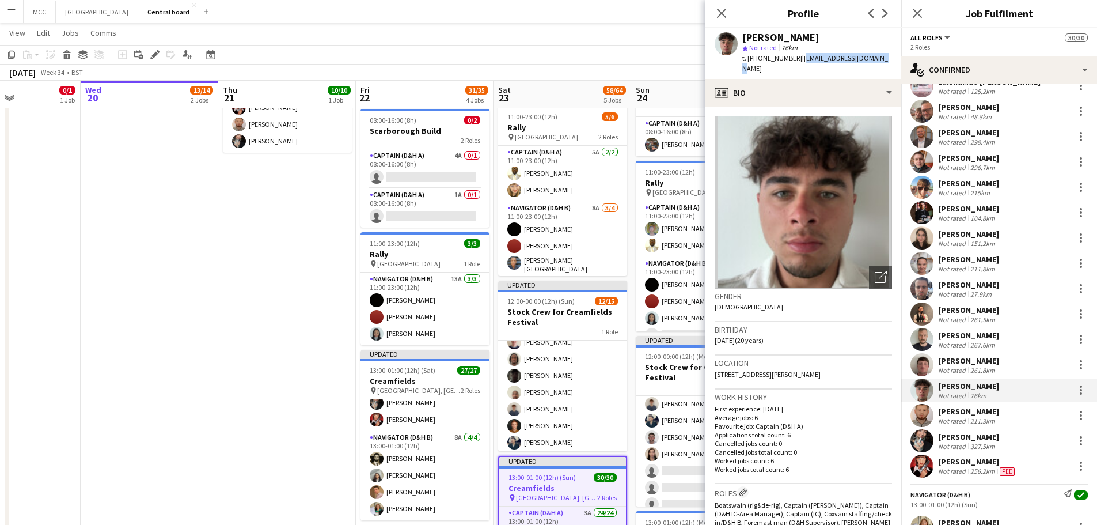
drag, startPoint x: 874, startPoint y: 56, endPoint x: 799, endPoint y: 60, distance: 75.0
click at [551, 60] on div "[PERSON_NAME] star Not rated 76km t. [PHONE_NUMBER] | [EMAIL_ADDRESS][DOMAIN_NA…" at bounding box center [804, 53] width 196 height 51
click at [551, 410] on div "[PERSON_NAME]" at bounding box center [968, 411] width 61 height 10
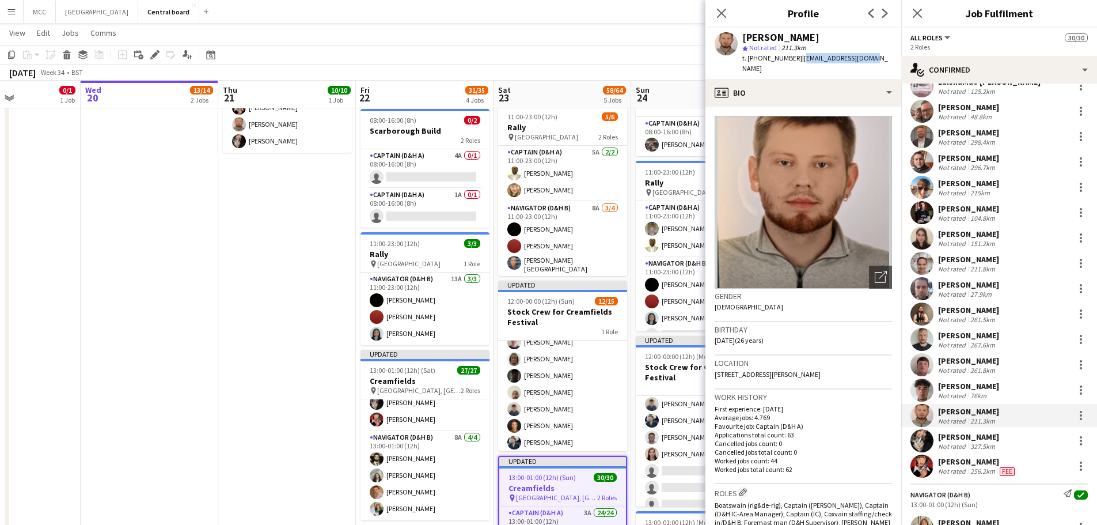
drag, startPoint x: 871, startPoint y: 57, endPoint x: 797, endPoint y: 63, distance: 74.0
click at [551, 63] on div "[PERSON_NAME] star Not rated 211.3km t. [PHONE_NUMBER] | [EMAIL_ADDRESS][DOMAIN…" at bounding box center [804, 53] width 196 height 51
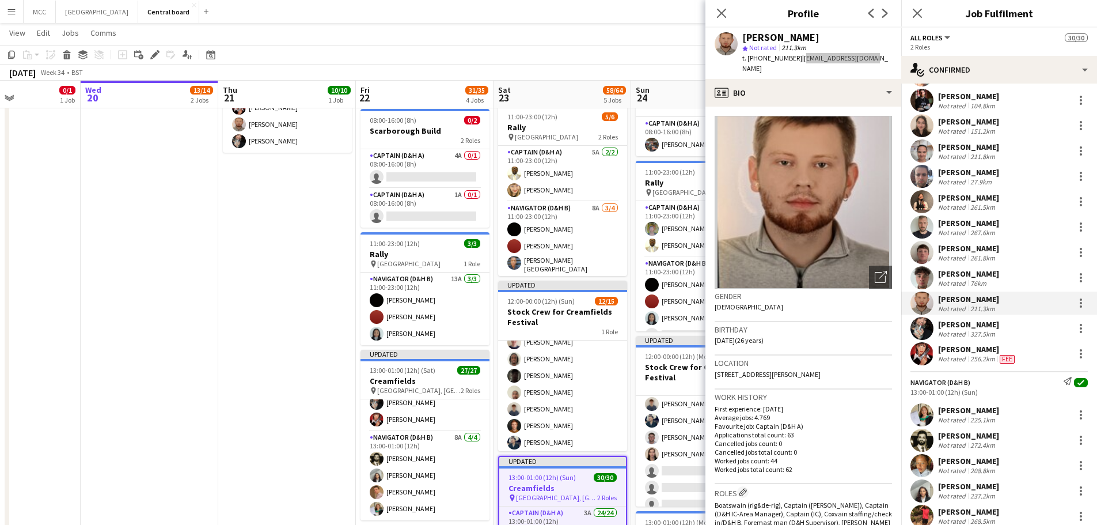
scroll to position [384, 0]
click at [551, 329] on div "[PERSON_NAME] Not rated 327.5km" at bounding box center [999, 327] width 196 height 23
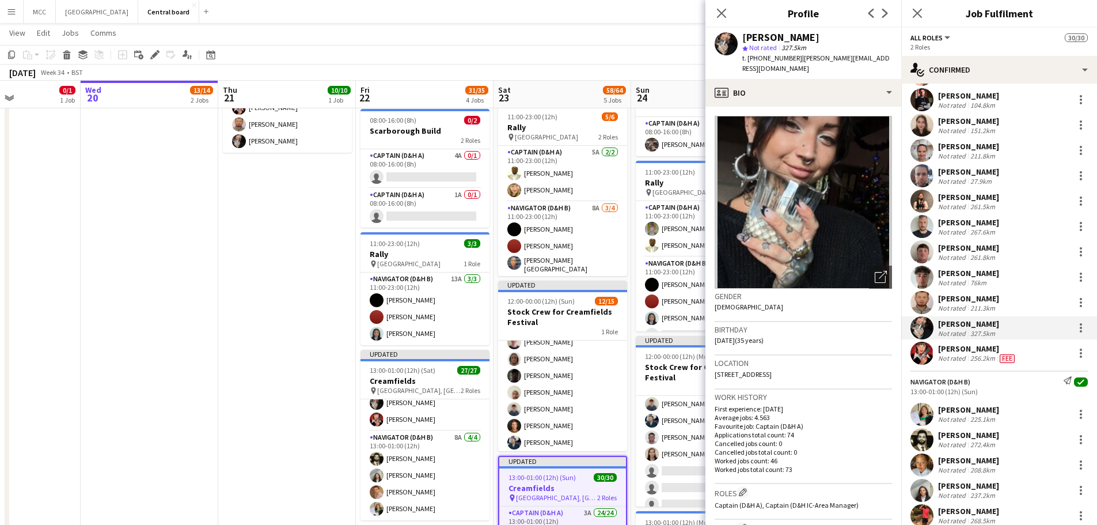
drag, startPoint x: 873, startPoint y: 58, endPoint x: 799, endPoint y: 67, distance: 74.3
click at [551, 67] on div "[PERSON_NAME] star Not rated 327.5km t. [PHONE_NUMBER] | [PERSON_NAME][EMAIL_AD…" at bounding box center [804, 53] width 196 height 51
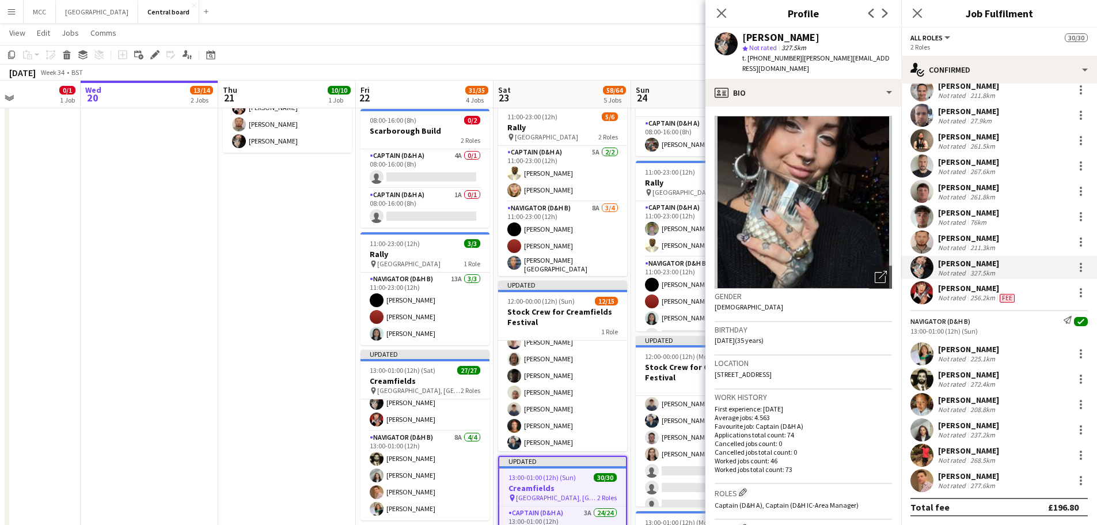
click at [551, 341] on div "Navigator (D&H B) Send notification check 13:00-01:00 (12h) ([PERSON_NAME]) [PE…" at bounding box center [999, 400] width 196 height 181
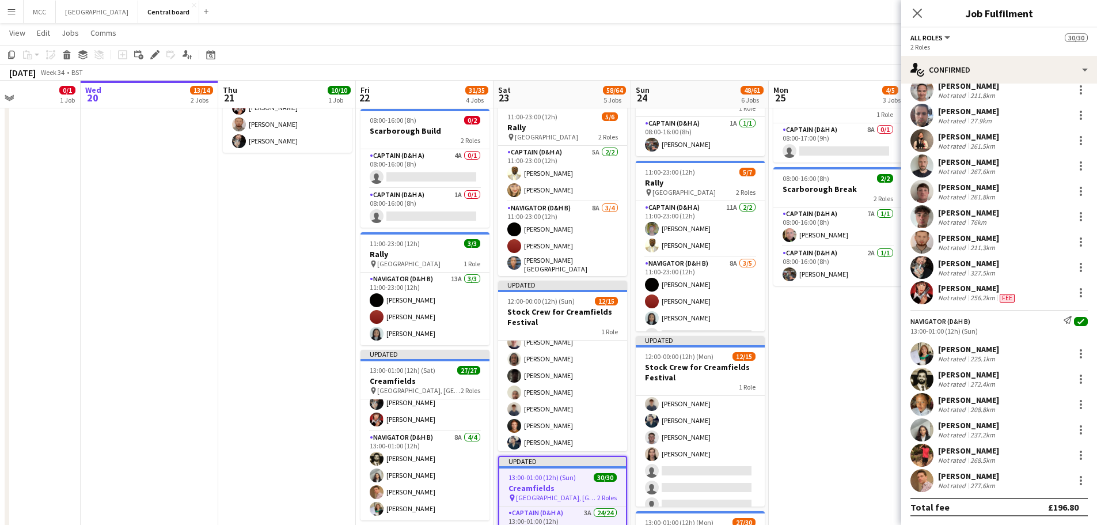
click at [551, 351] on div "[PERSON_NAME] Not rated 225.1km" at bounding box center [999, 353] width 196 height 23
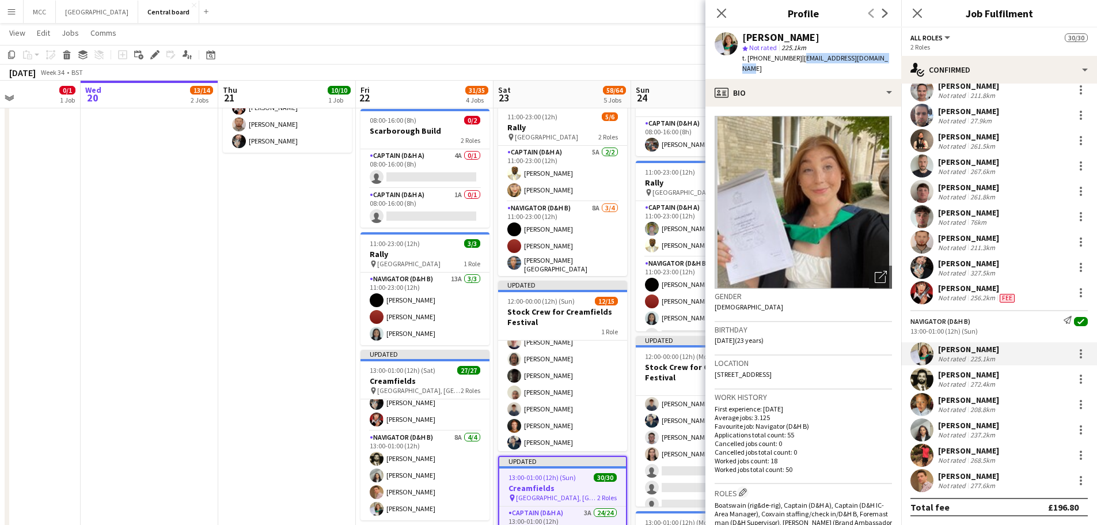
drag, startPoint x: 881, startPoint y: 59, endPoint x: 798, endPoint y: 65, distance: 82.6
click at [551, 65] on div "[PERSON_NAME] star Not rated 225.1km t. [PHONE_NUMBER] | [EMAIL_ADDRESS][DOMAIN…" at bounding box center [804, 53] width 196 height 51
click at [551, 388] on div "[PERSON_NAME] Not rated 272.4km" at bounding box center [999, 378] width 196 height 23
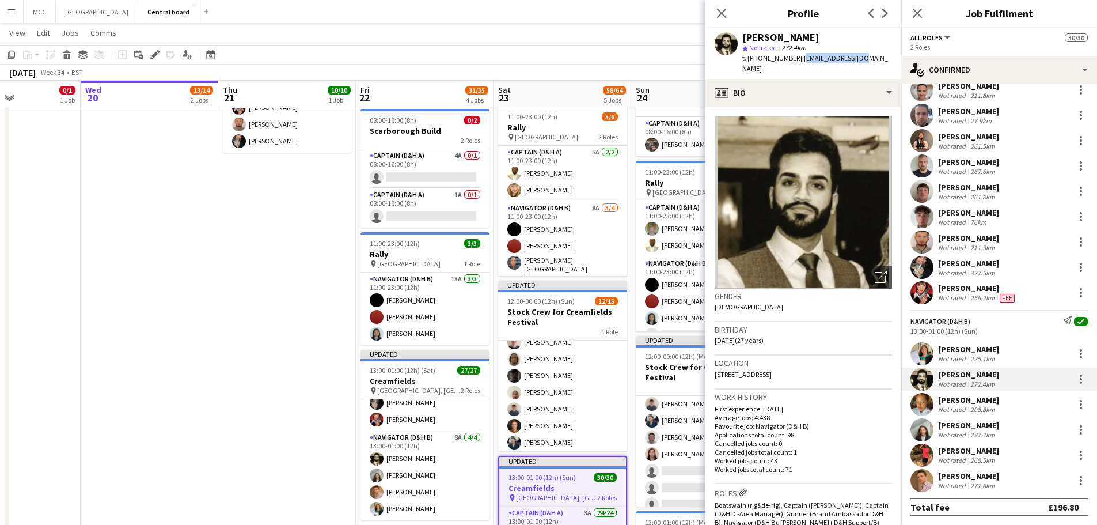
drag, startPoint x: 858, startPoint y: 58, endPoint x: 797, endPoint y: 65, distance: 61.4
click at [551, 65] on div "[PERSON_NAME] star Not rated 272.4km t. [PHONE_NUMBER] | [EMAIL_ADDRESS][DOMAIN…" at bounding box center [804, 53] width 196 height 51
click at [551, 406] on div "208.8km" at bounding box center [982, 409] width 29 height 9
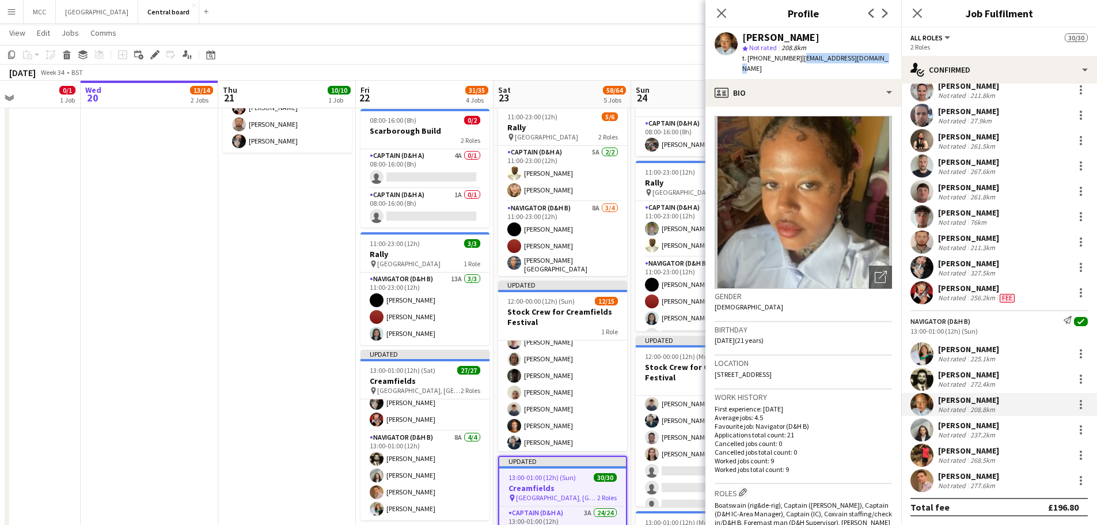
drag, startPoint x: 880, startPoint y: 59, endPoint x: 802, endPoint y: 66, distance: 78.6
click at [551, 66] on div "[PERSON_NAME] star Not rated 208.8km t. [PHONE_NUMBER] | [EMAIL_ADDRESS][DOMAIN…" at bounding box center [804, 53] width 196 height 51
click at [551, 426] on div "[PERSON_NAME] Not rated 237.2km" at bounding box center [999, 429] width 196 height 23
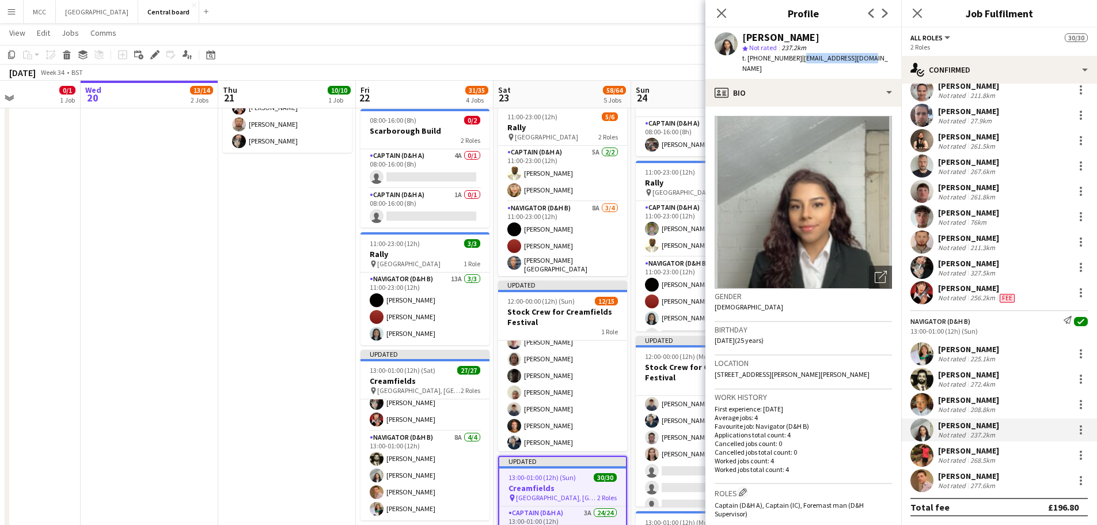
drag, startPoint x: 864, startPoint y: 54, endPoint x: 797, endPoint y: 61, distance: 67.2
click at [551, 61] on div "[PERSON_NAME] star Not rated 237.2km t. [PHONE_NUMBER] | [EMAIL_ADDRESS][DOMAIN…" at bounding box center [804, 53] width 196 height 51
click at [551, 459] on div "[PERSON_NAME] Not rated 268.5km" at bounding box center [999, 454] width 196 height 23
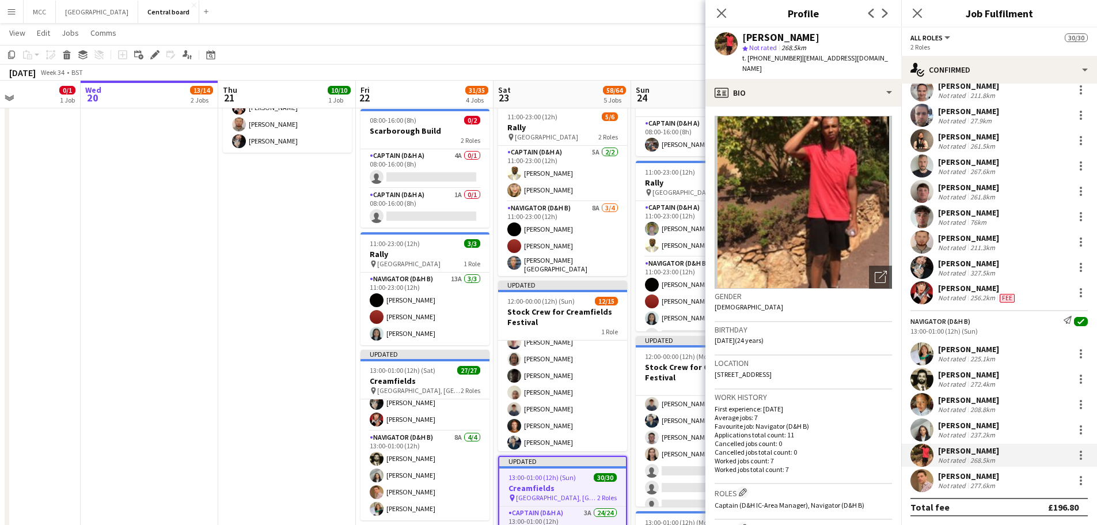
drag, startPoint x: 868, startPoint y: 58, endPoint x: 796, endPoint y: 66, distance: 72.4
click at [551, 66] on div "[PERSON_NAME] star Not rated 268.5km t. [PHONE_NUMBER] | [EMAIL_ADDRESS][DOMAIN…" at bounding box center [804, 53] width 196 height 51
drag, startPoint x: 1007, startPoint y: 483, endPoint x: 1046, endPoint y: 480, distance: 38.7
click at [551, 480] on div "[PERSON_NAME] Not rated 277.6km" at bounding box center [999, 480] width 196 height 23
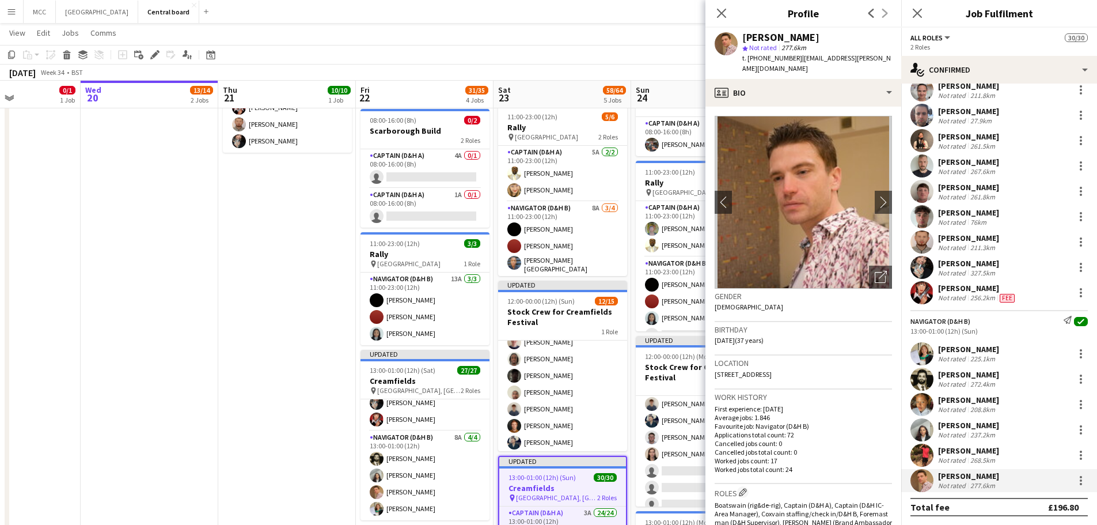
click at [551, 480] on div "[PERSON_NAME] Not rated 277.6km" at bounding box center [999, 480] width 196 height 23
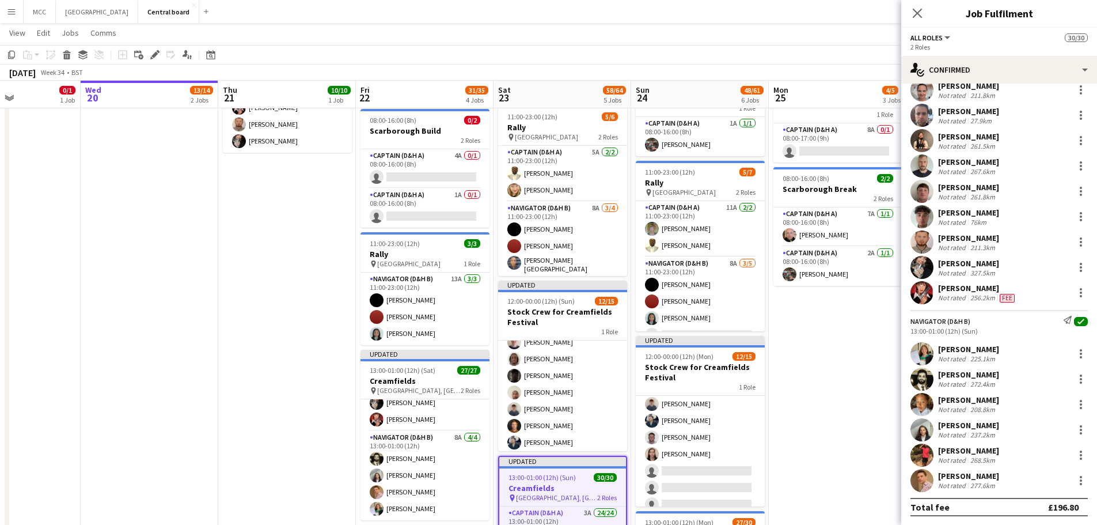
click at [551, 480] on div "[PERSON_NAME] Not rated 277.6km" at bounding box center [999, 480] width 196 height 23
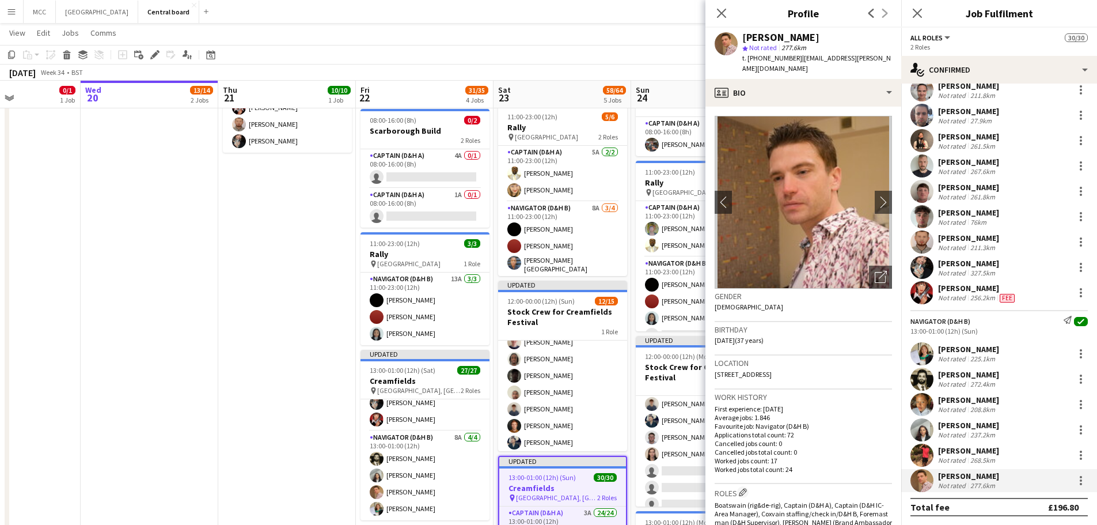
drag, startPoint x: 869, startPoint y: 56, endPoint x: 795, endPoint y: 62, distance: 74.0
click at [551, 62] on div "[PERSON_NAME] star Not rated 277.6km t. [PHONE_NUMBER] | [EMAIL_ADDRESS][PERSON…" at bounding box center [804, 53] width 196 height 51
click at [350, 10] on app-navbar "Menu Boards Boards Boards All jobs Status Workforce Workforce My Workforce Recr…" at bounding box center [548, 11] width 1097 height 23
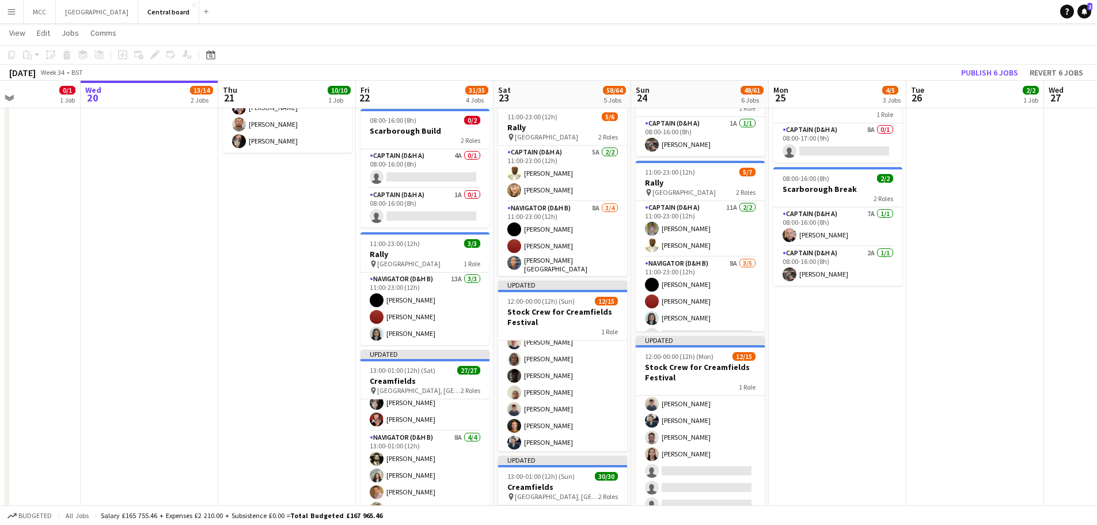
click at [9, 9] on app-icon "Menu" at bounding box center [11, 11] width 9 height 9
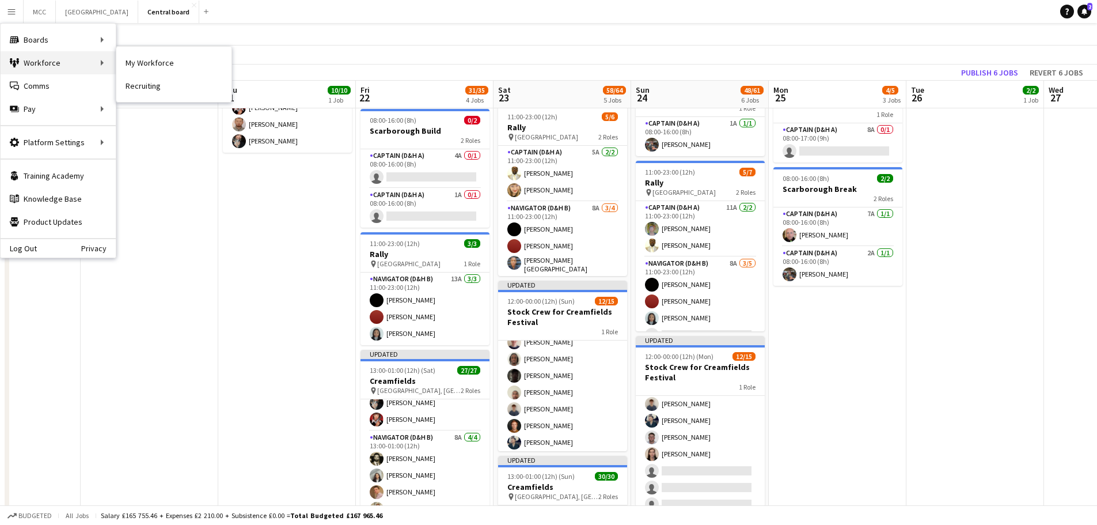
click at [58, 65] on div "Workforce Workforce" at bounding box center [58, 62] width 115 height 23
click at [89, 64] on div "Workforce Workforce" at bounding box center [58, 62] width 115 height 23
click at [130, 60] on link "My Workforce" at bounding box center [173, 62] width 115 height 23
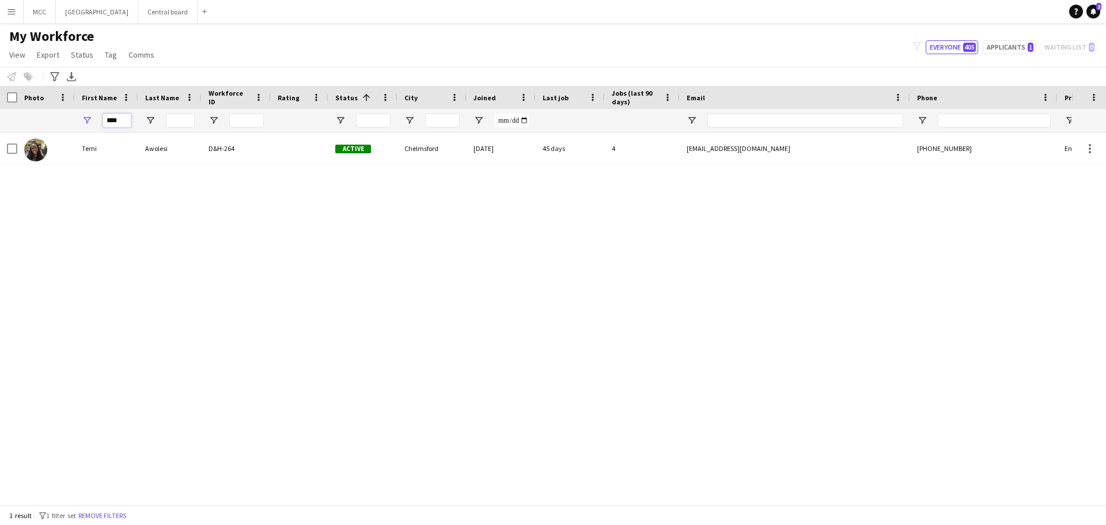
click at [123, 117] on input "****" at bounding box center [117, 120] width 29 height 14
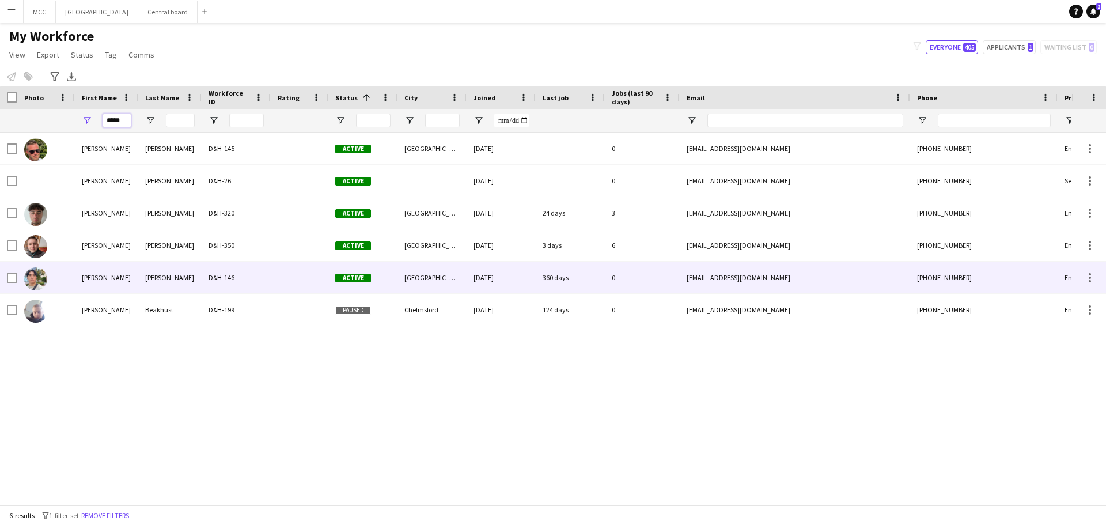
type input "*****"
click at [188, 278] on div "[PERSON_NAME]" at bounding box center [169, 277] width 63 height 32
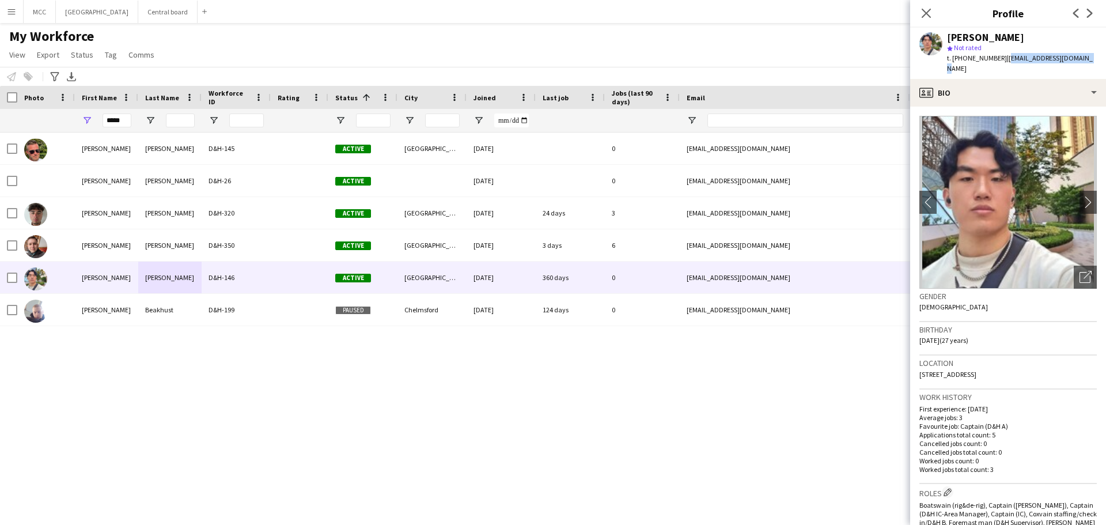
drag, startPoint x: 1079, startPoint y: 59, endPoint x: 1002, endPoint y: 59, distance: 77.2
click at [551, 59] on div "[PERSON_NAME] star Not rated t. [PHONE_NUMBER] | [EMAIL_ADDRESS][DOMAIN_NAME]" at bounding box center [1008, 53] width 196 height 51
click at [551, 401] on div "[PERSON_NAME] D&H-145 Active [GEOGRAPHIC_DATA] [DATE] 0 [EMAIL_ADDRESS][DOMAIN_…" at bounding box center [535, 313] width 1071 height 363
click at [183, 9] on button "Central board Close" at bounding box center [167, 12] width 59 height 22
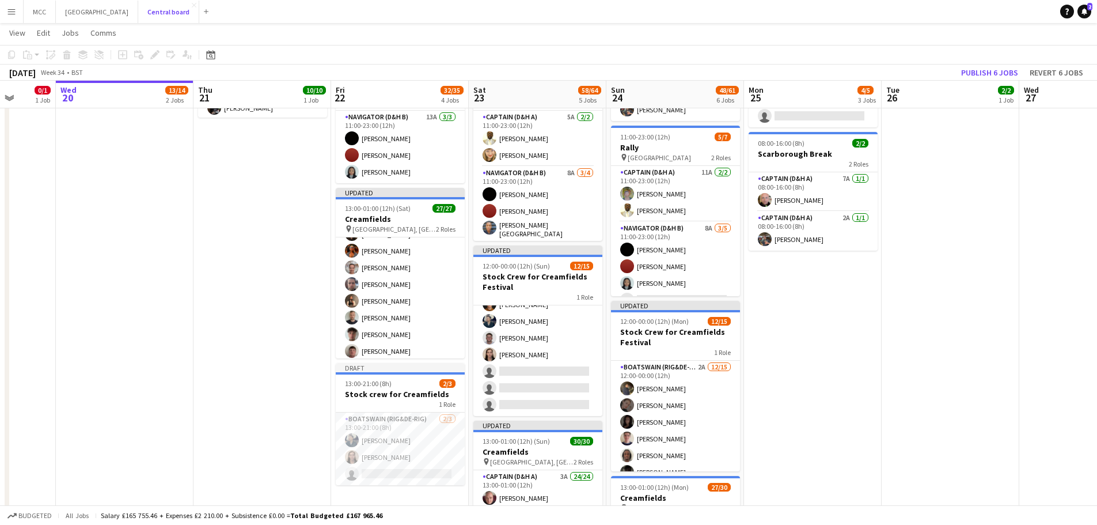
scroll to position [231, 0]
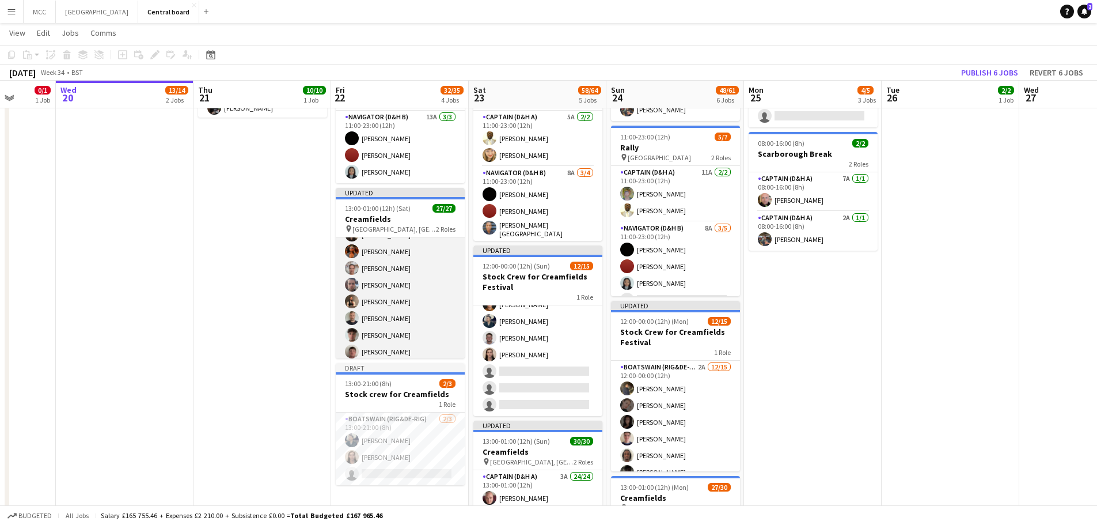
click at [407, 281] on app-card-role "Captain (D&H A) 4A 23/23 13:00-01:00 (12h) [PERSON_NAME] [PERSON_NAME] [PERSON_…" at bounding box center [400, 209] width 129 height 407
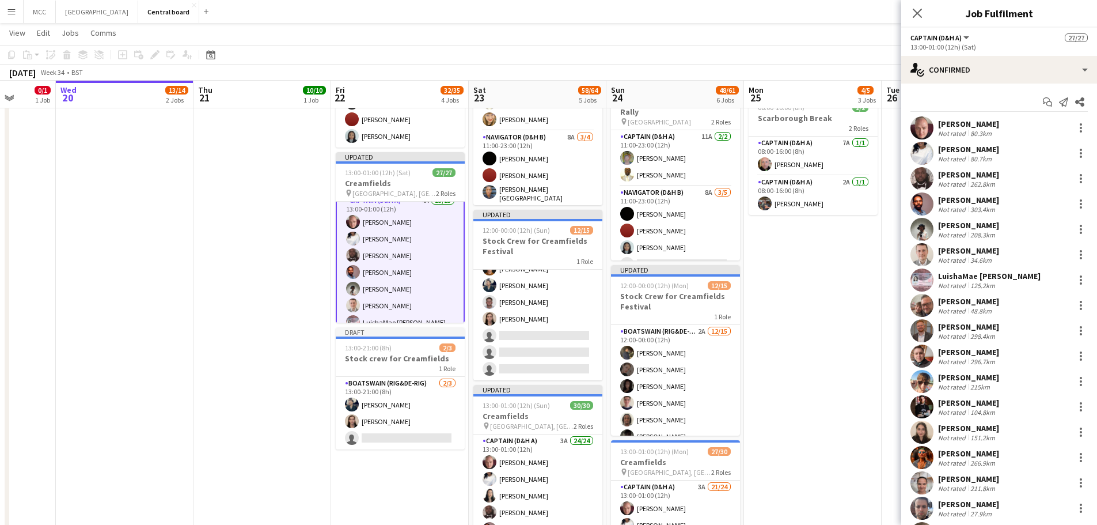
scroll to position [0, 0]
click at [419, 242] on app-card-role "Captain (D&H A) 4A 23/23 13:00-01:00 (12h) [PERSON_NAME] [PERSON_NAME] [PERSON_…" at bounding box center [400, 406] width 129 height 409
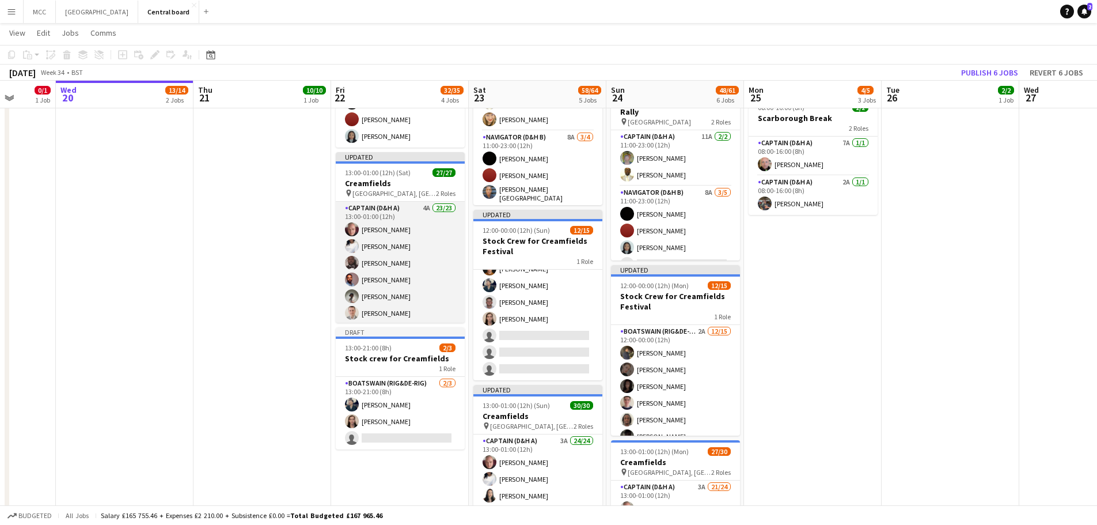
click at [415, 217] on app-card-role "Captain (D&H A) 4A 23/23 13:00-01:00 (12h) [PERSON_NAME] [PERSON_NAME] [PERSON_…" at bounding box center [400, 405] width 129 height 407
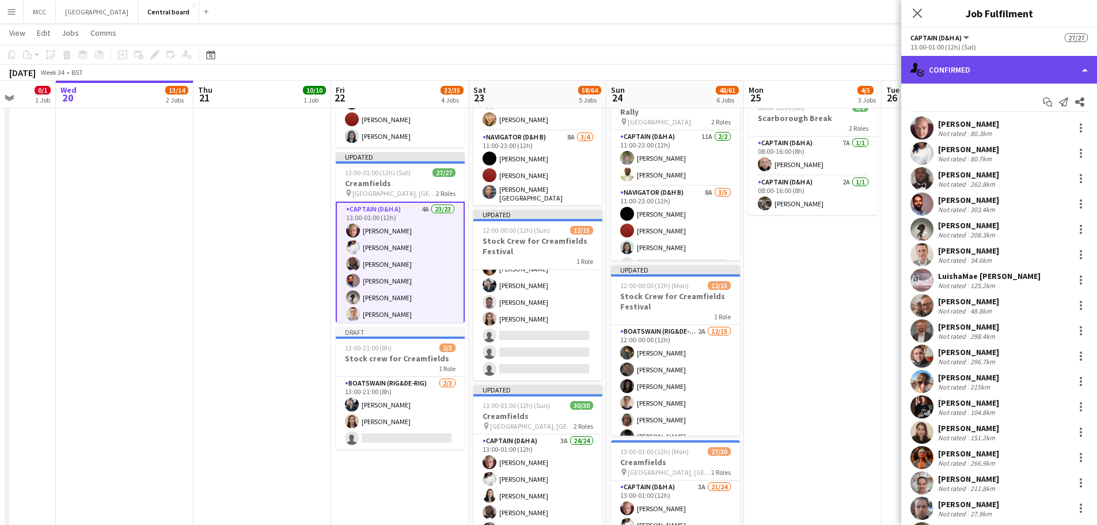
click at [551, 62] on div "single-neutral-actions-check-2 Confirmed" at bounding box center [999, 70] width 196 height 28
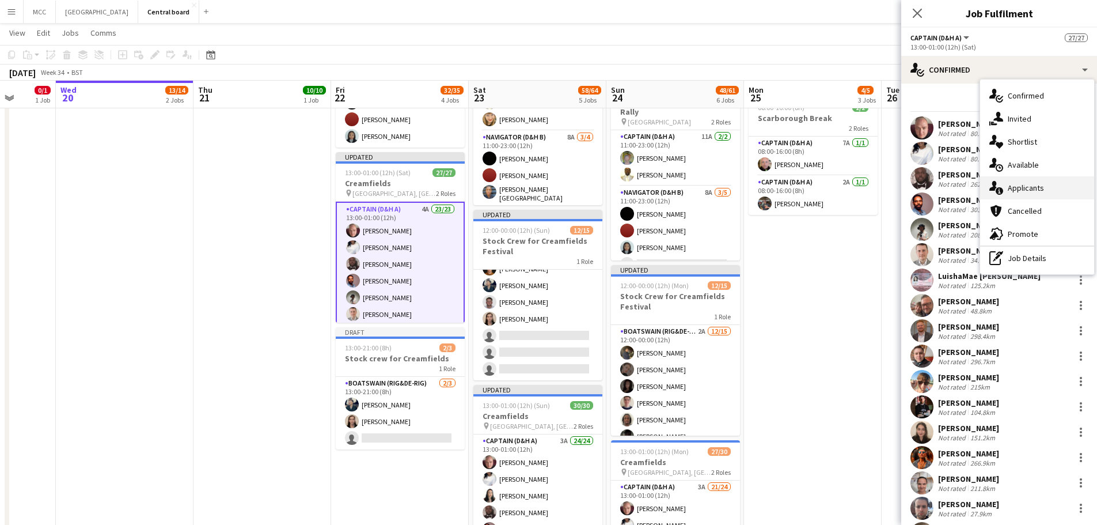
click at [551, 191] on div "single-neutral-actions-information Applicants" at bounding box center [1037, 187] width 114 height 23
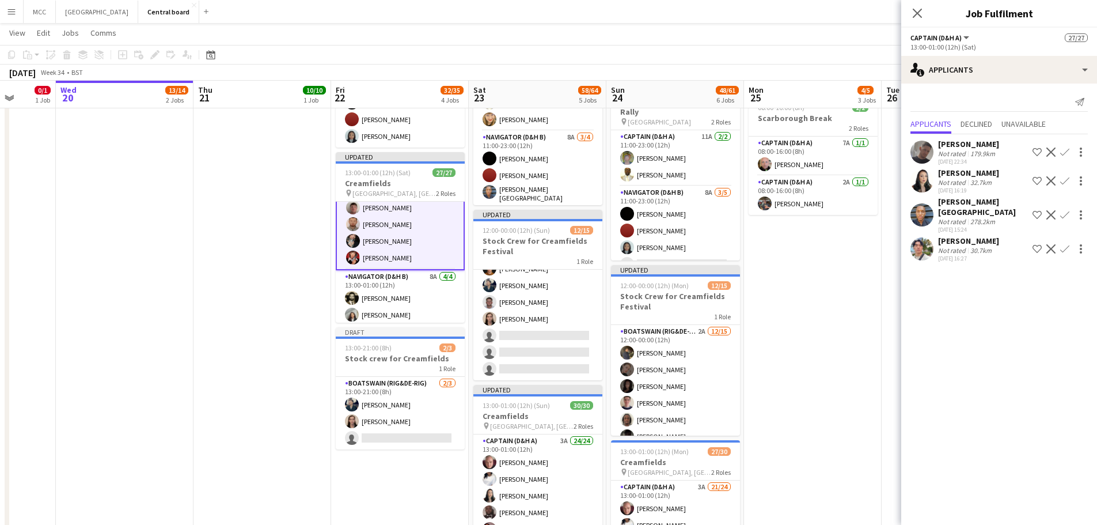
scroll to position [377, 0]
click at [241, 346] on app-date-cell "Updated 13:00-00:30 (11h30m) (Fri) 10/10 Creamfields pin Daresbury, England 1 R…" at bounding box center [263, 364] width 138 height 914
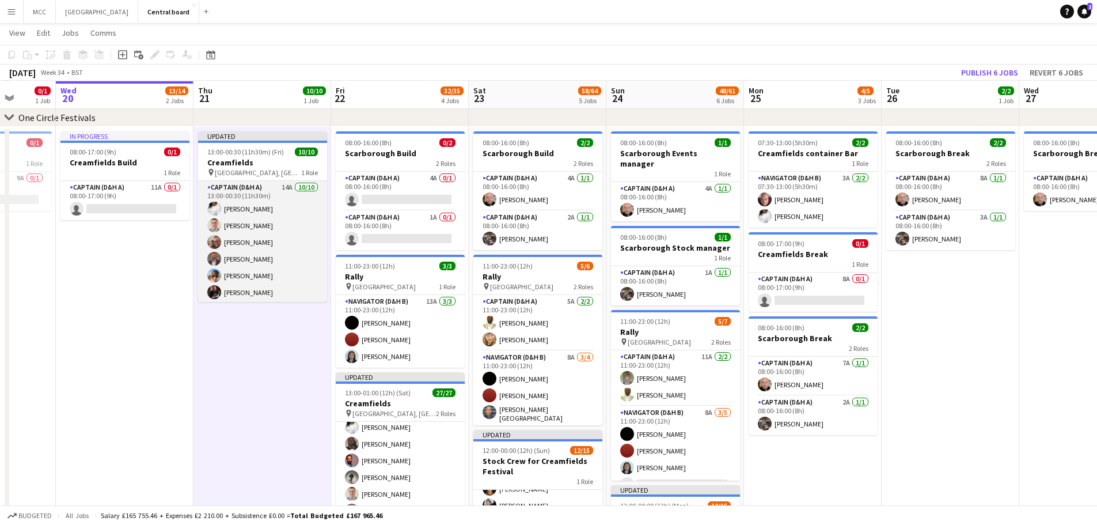
scroll to position [55, 0]
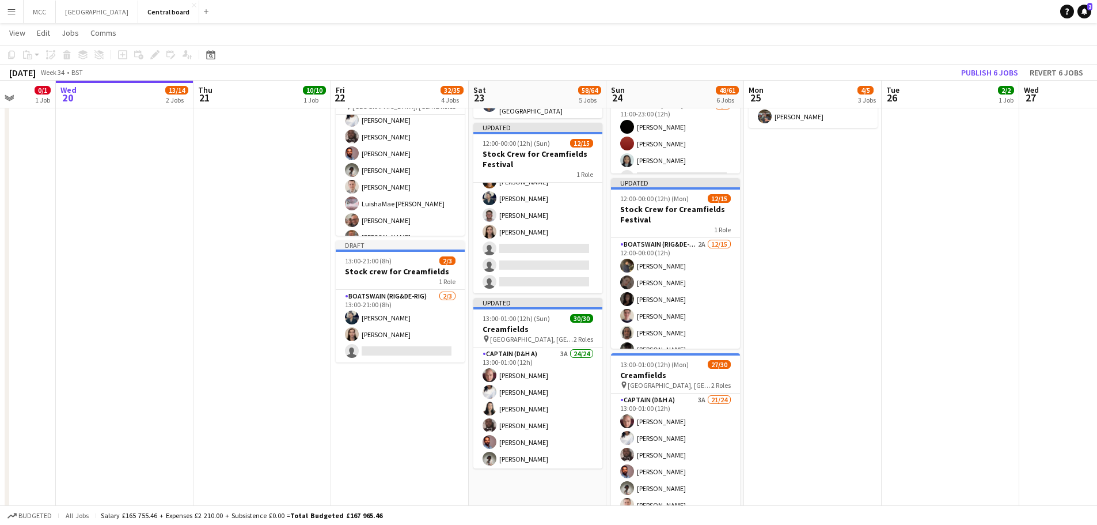
scroll to position [365, 0]
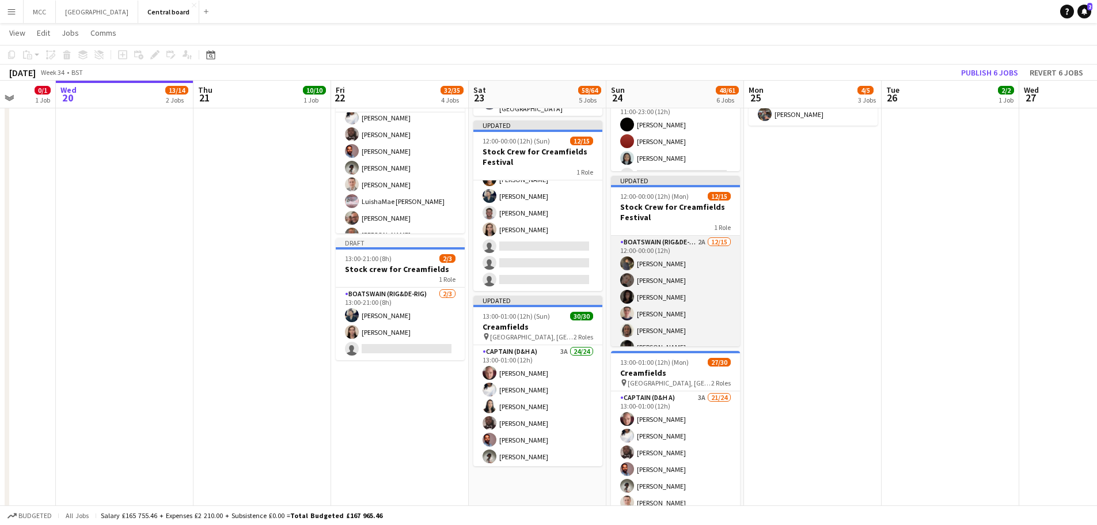
click at [551, 278] on app-card-role "Boatswain (rig&de-rig) 2A [DATE] 12:00-00:00 (12h) [PERSON_NAME] [PERSON_NAME] …" at bounding box center [675, 372] width 129 height 273
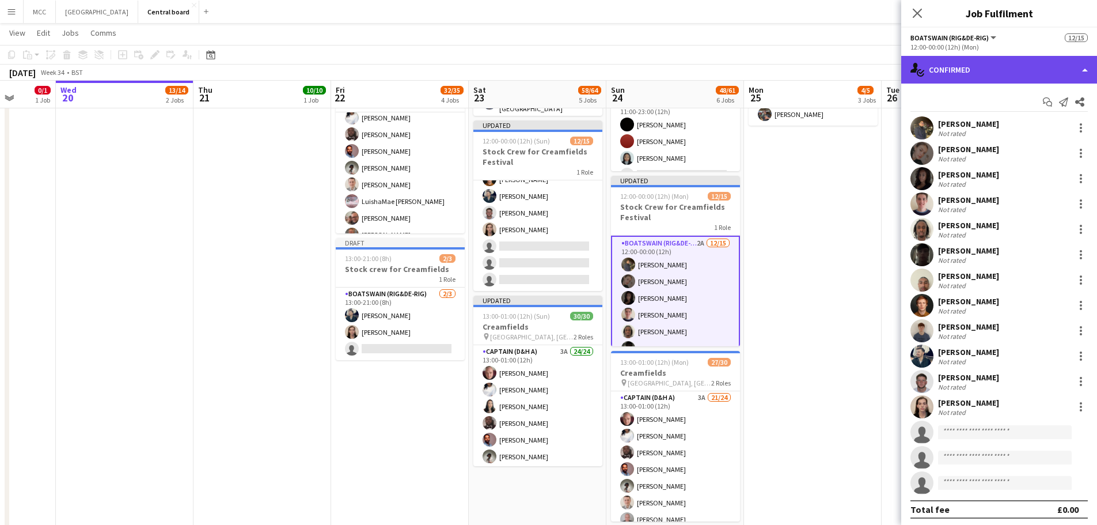
click at [551, 71] on div "single-neutral-actions-check-2 Confirmed" at bounding box center [999, 70] width 196 height 28
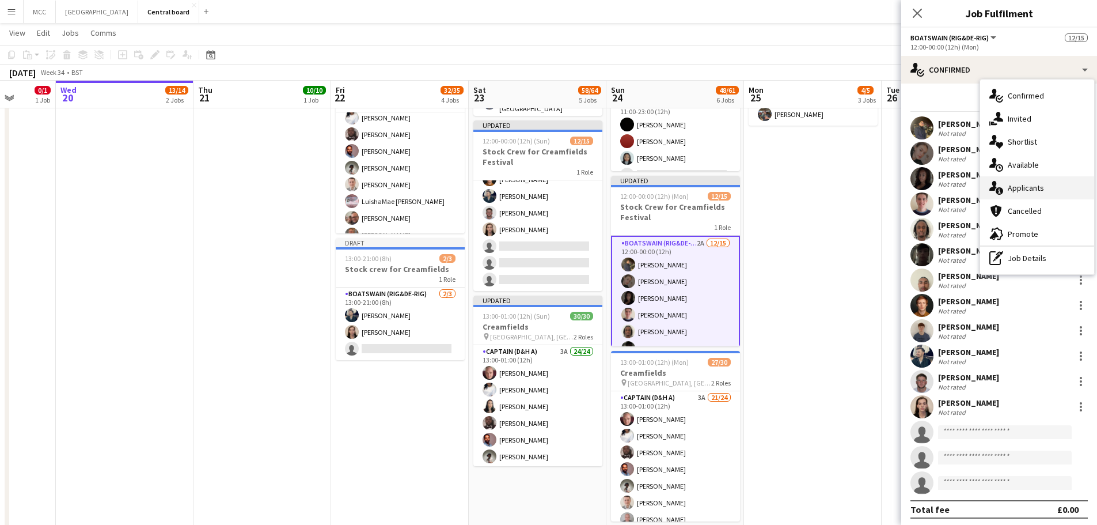
click at [551, 192] on div "single-neutral-actions-information Applicants" at bounding box center [1037, 187] width 114 height 23
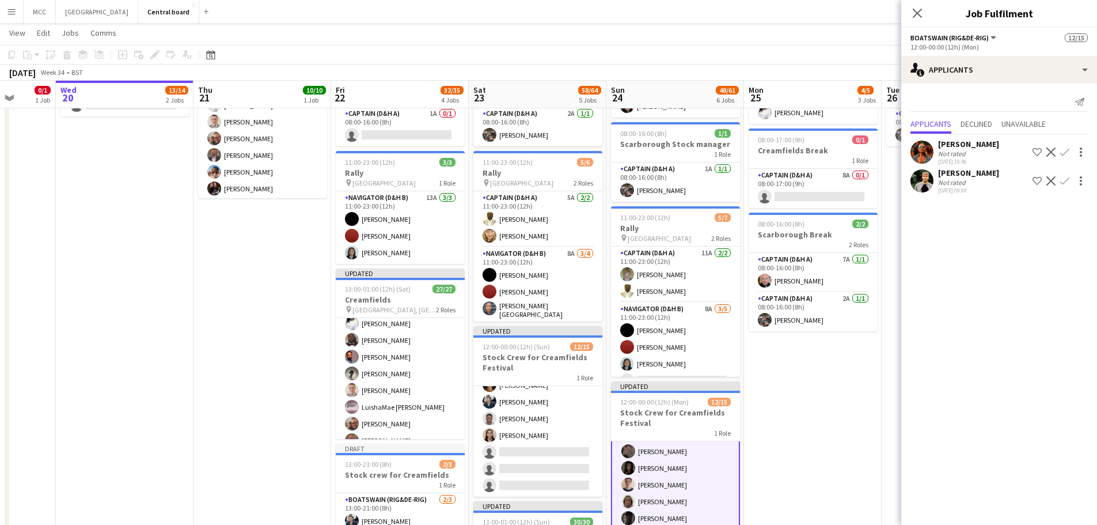
scroll to position [36, 0]
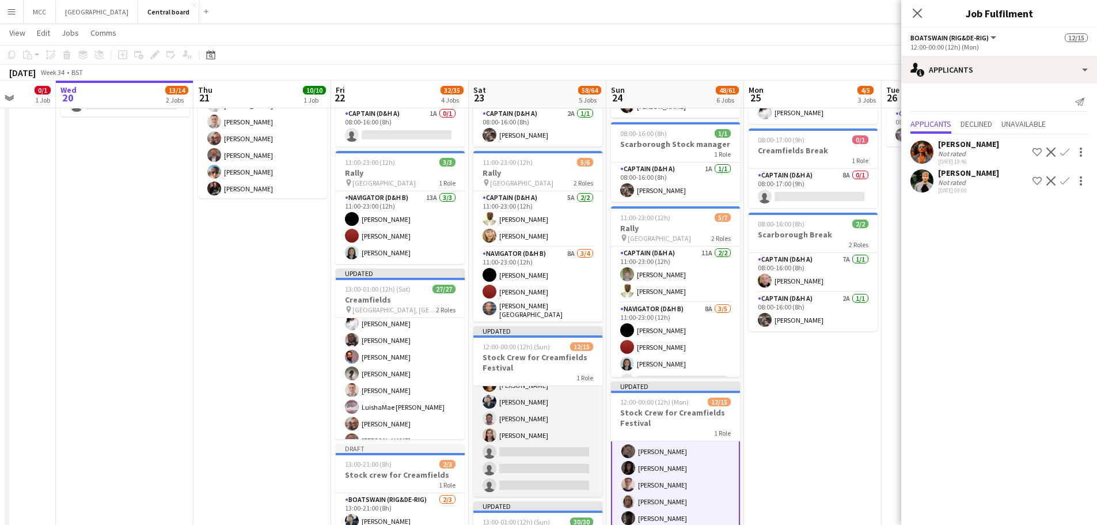
click at [540, 426] on app-card-role "Boatswain (rig&de-rig) 1A [DATE] 12:00-00:00 (12h) [PERSON_NAME] [PERSON_NAME] …" at bounding box center [537, 359] width 129 height 273
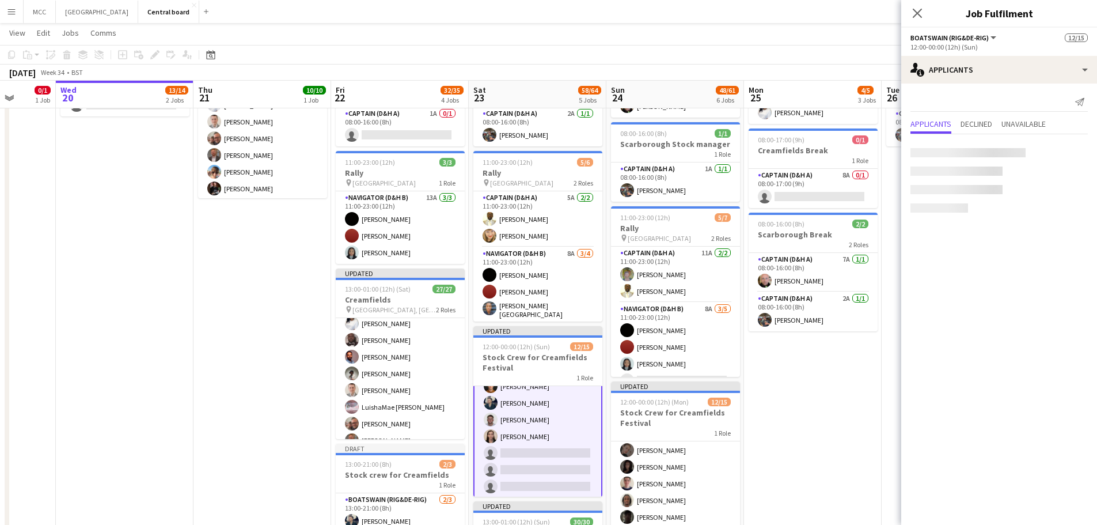
scroll to position [35, 0]
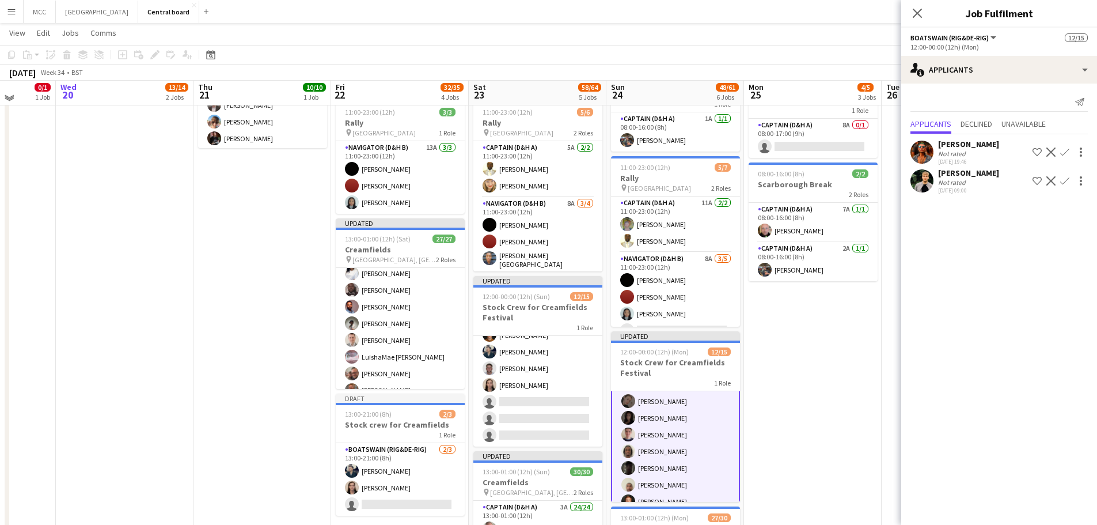
scroll to position [232, 0]
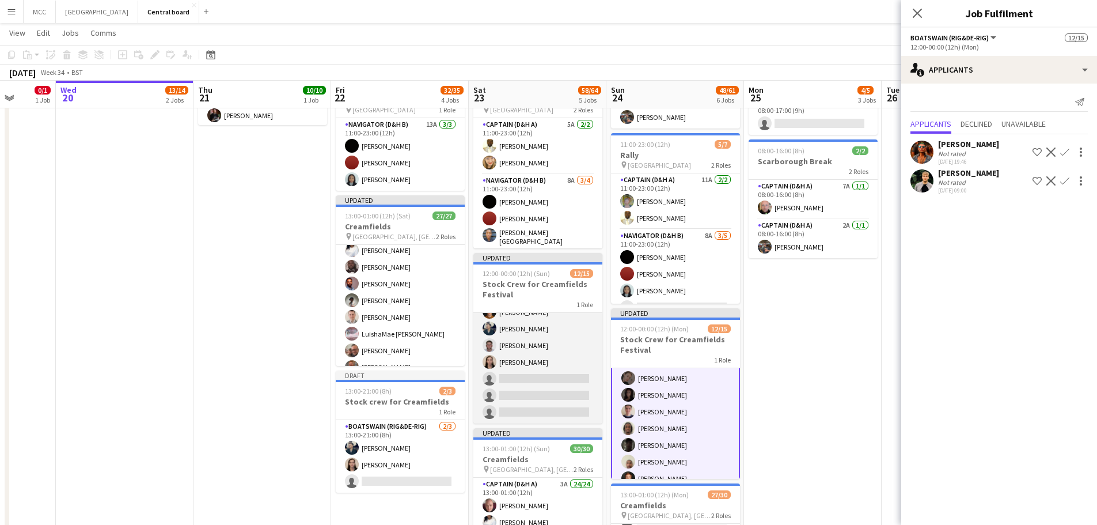
click at [537, 360] on app-card-role "Boatswain (rig&de-rig) 1A [DATE] 12:00-00:00 (12h) [PERSON_NAME] [PERSON_NAME] …" at bounding box center [537, 286] width 129 height 273
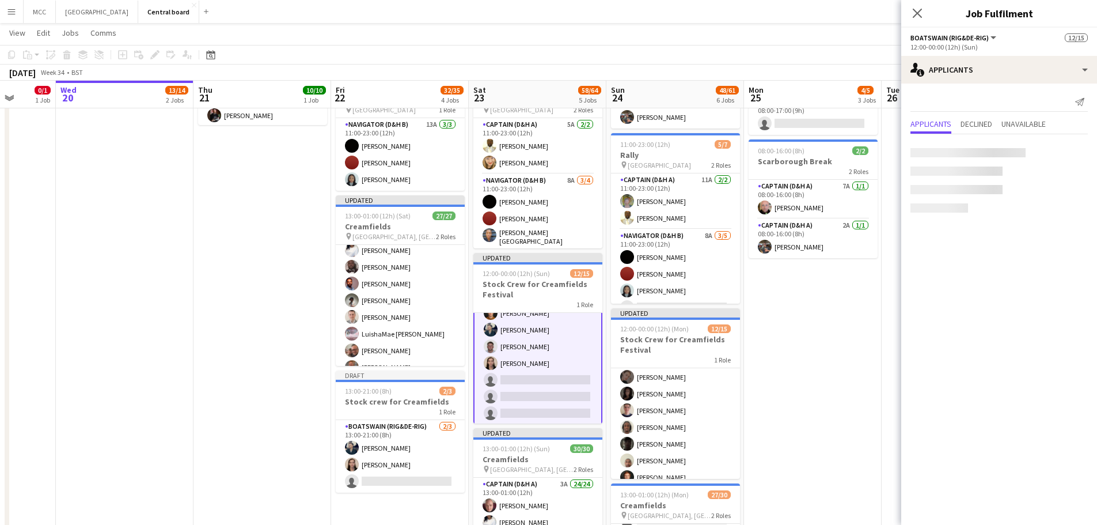
scroll to position [35, 0]
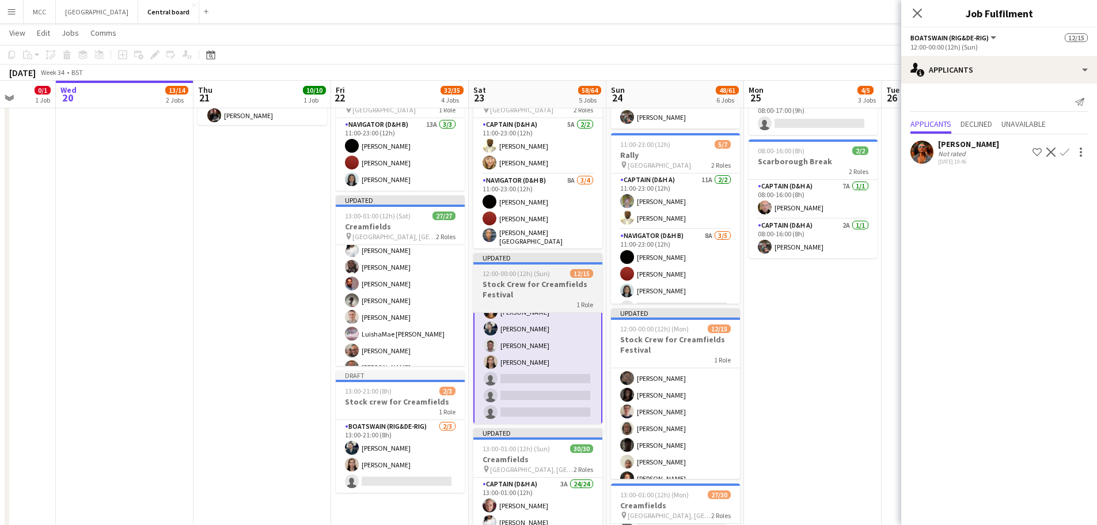
click at [538, 286] on h3 "Stock Crew for Creamfields Festival" at bounding box center [537, 289] width 129 height 21
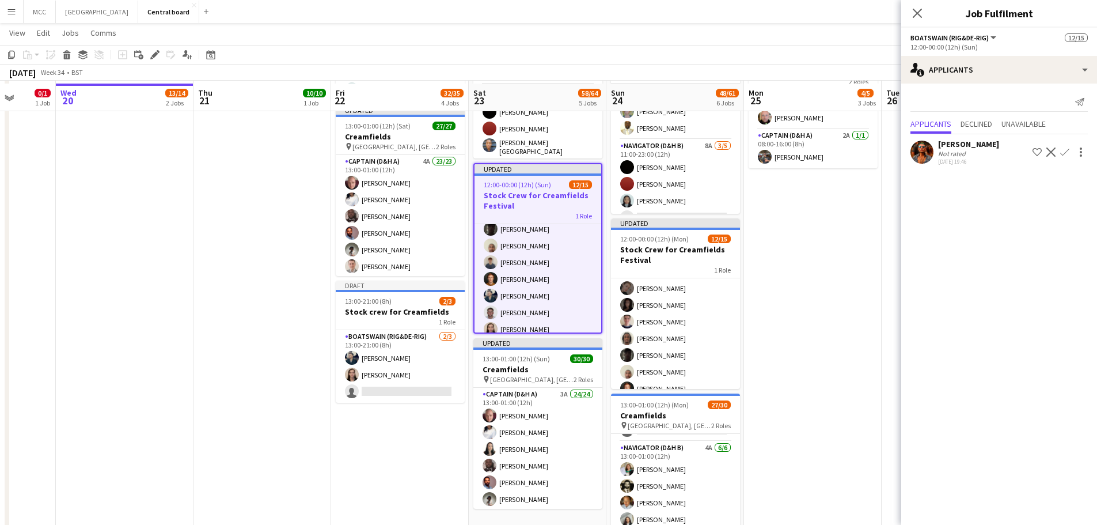
scroll to position [325, 0]
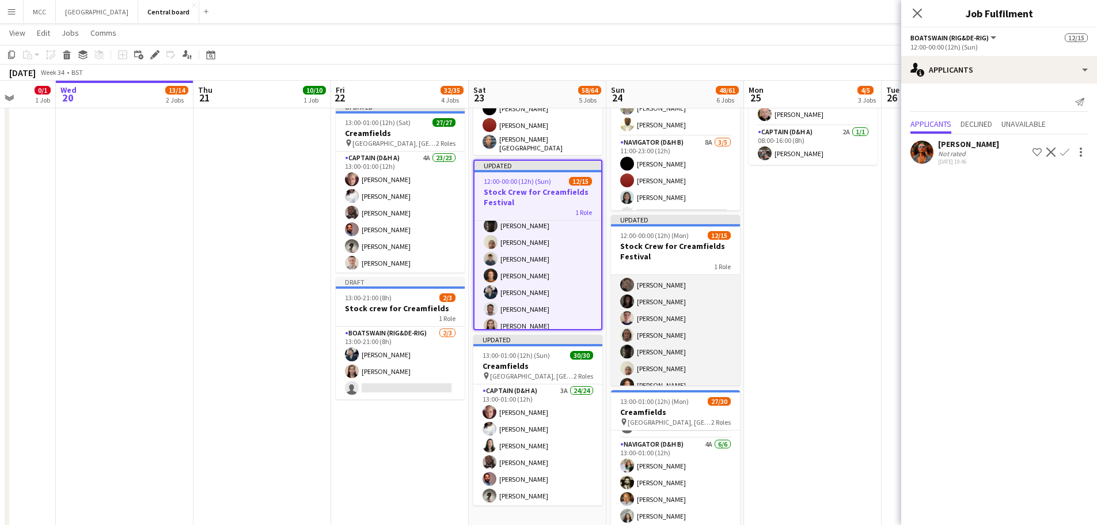
click at [551, 287] on app-card-role "Boatswain (rig&de-rig) 2A [DATE] 12:00-00:00 (12h) [PERSON_NAME] [PERSON_NAME] …" at bounding box center [675, 376] width 129 height 273
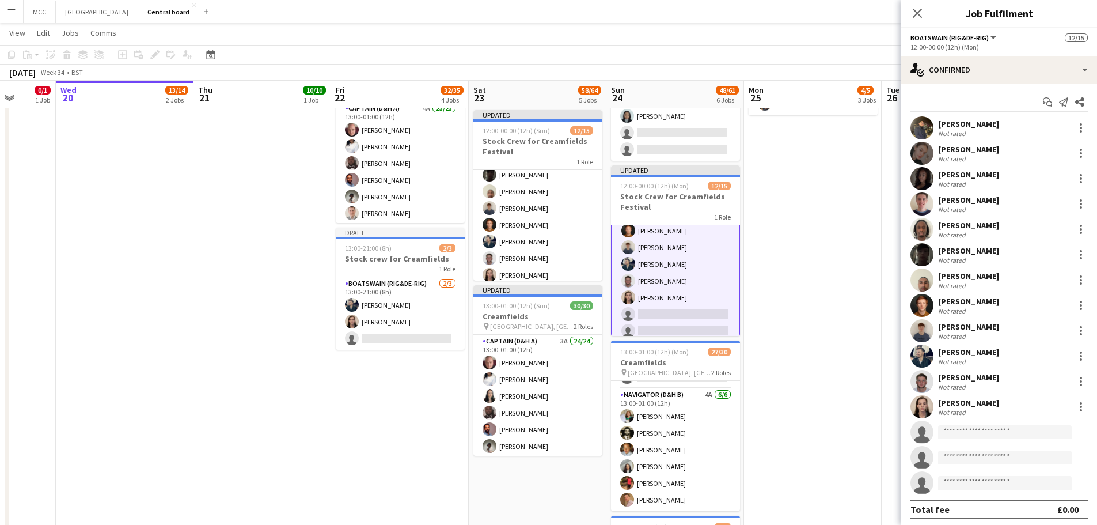
scroll to position [141, 0]
click at [551, 418] on app-date-cell "07:30-13:00 (5h30m) 2/2 Creamfields container Bar 1 Role Navigator (D&H B) 3A […" at bounding box center [813, 264] width 138 height 914
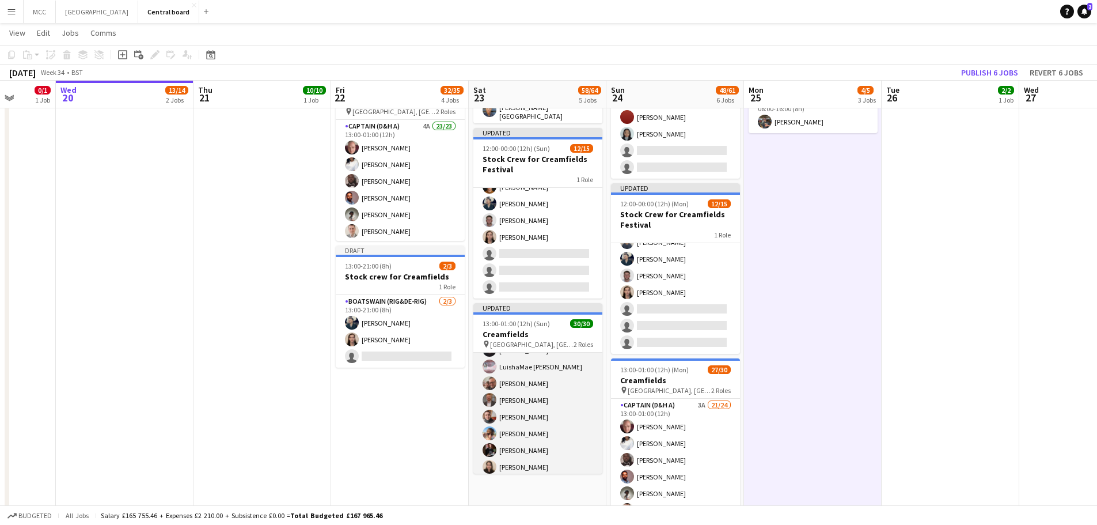
scroll to position [0, 0]
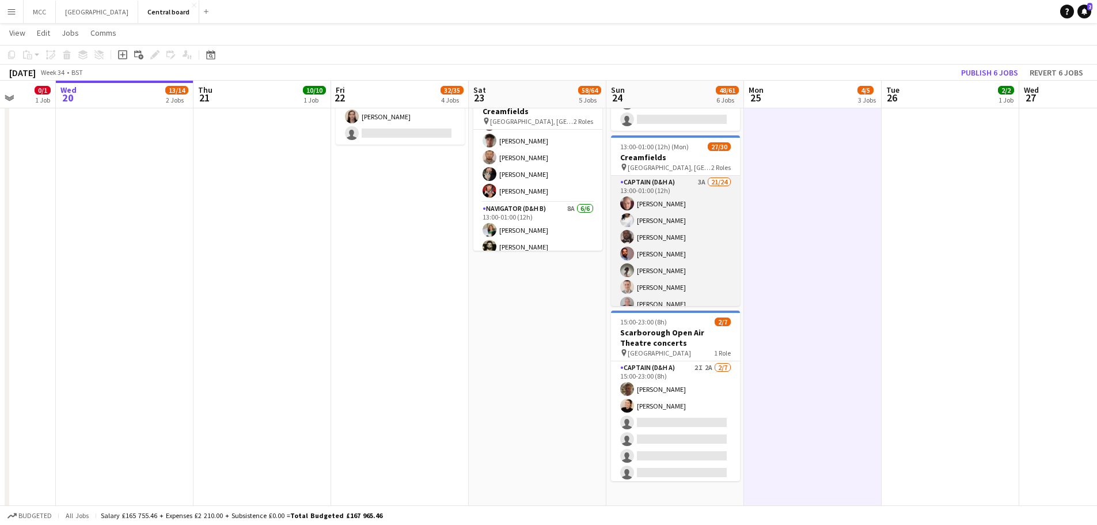
click at [551, 201] on app-card-role "Captain (D&H A) 3A 21/24 13:00-01:00 (12h) [PERSON_NAME] [PERSON_NAME] [PERSON_…" at bounding box center [675, 387] width 129 height 423
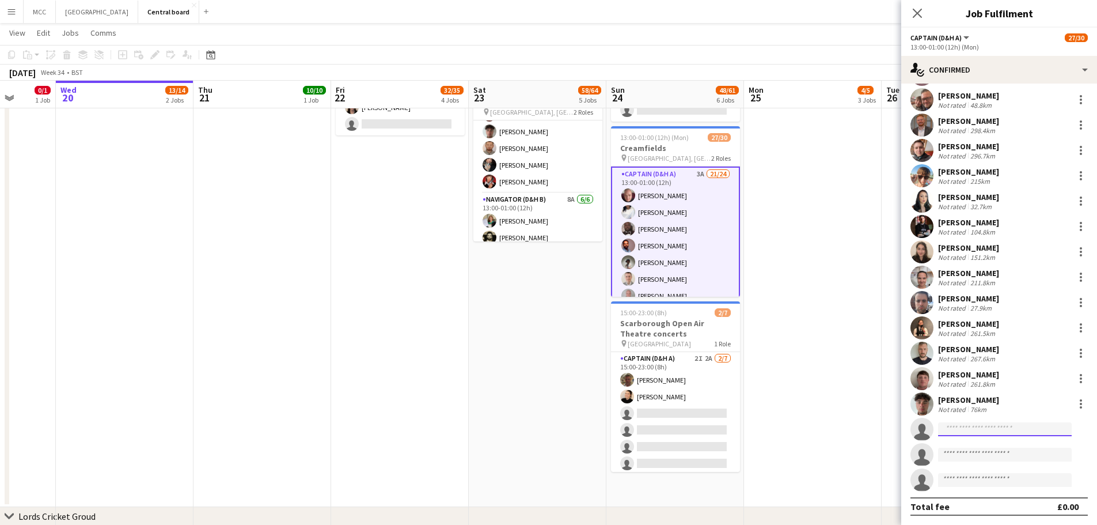
click at [551, 432] on input at bounding box center [1005, 429] width 134 height 14
click at [551, 435] on input at bounding box center [1005, 429] width 134 height 14
type input "****"
click at [551, 449] on span "[PERSON_NAME]" at bounding box center [980, 446] width 66 height 10
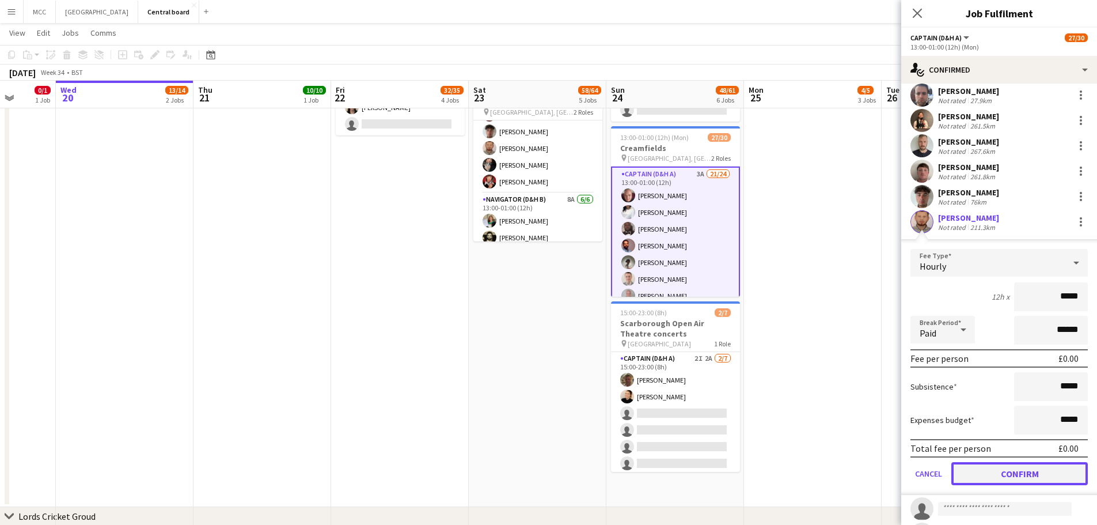
click at [551, 473] on button "Confirm" at bounding box center [1019, 473] width 136 height 23
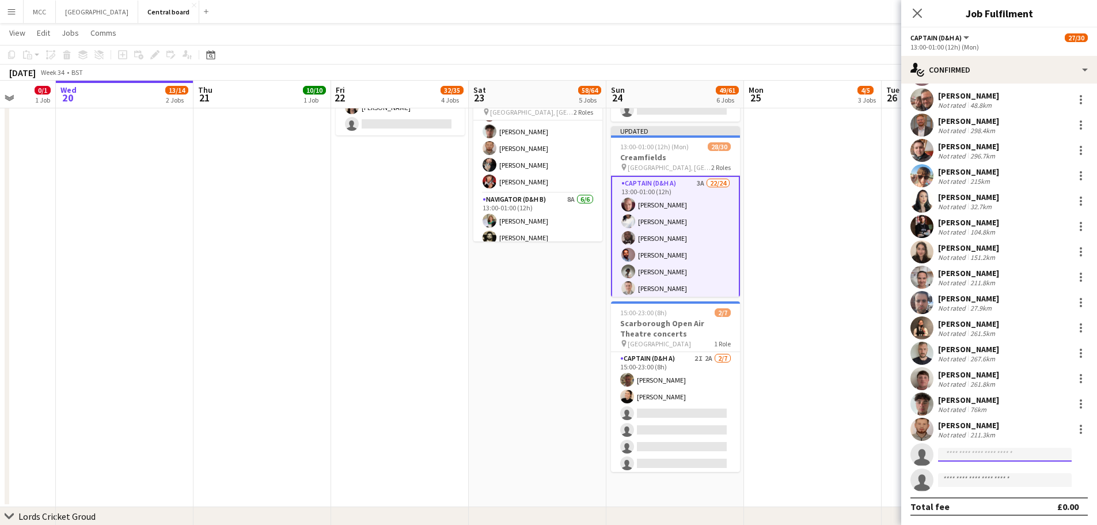
click at [551, 450] on input at bounding box center [1005, 454] width 134 height 14
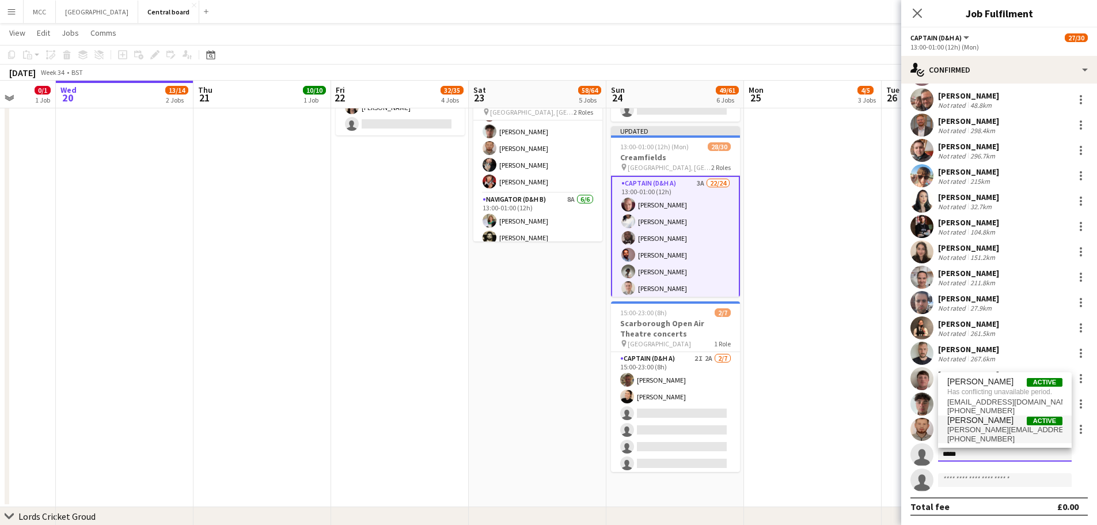
type input "*****"
click at [551, 431] on span "[PERSON_NAME][EMAIL_ADDRESS][DOMAIN_NAME]" at bounding box center [1004, 429] width 115 height 9
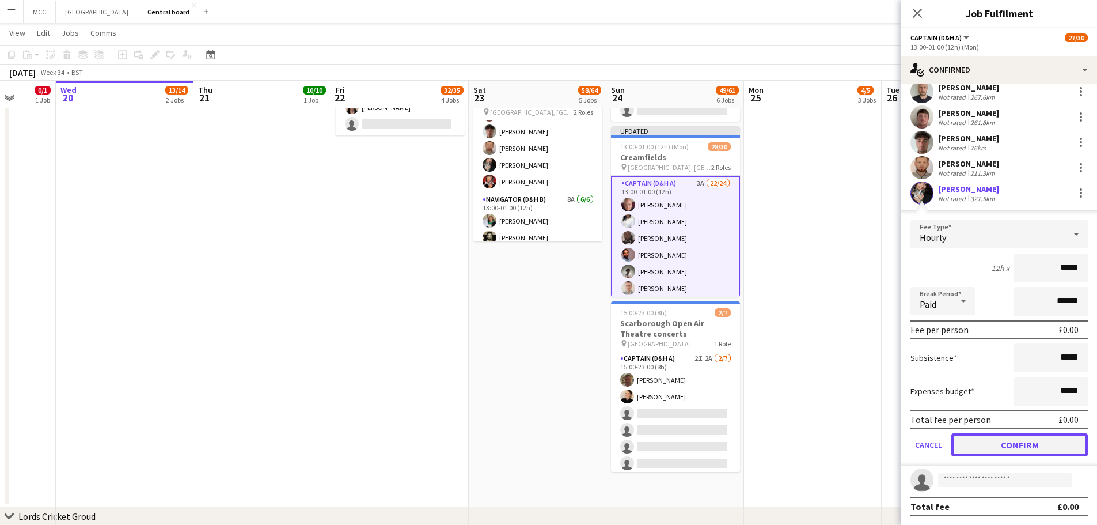
click at [551, 448] on button "Confirm" at bounding box center [1019, 444] width 136 height 23
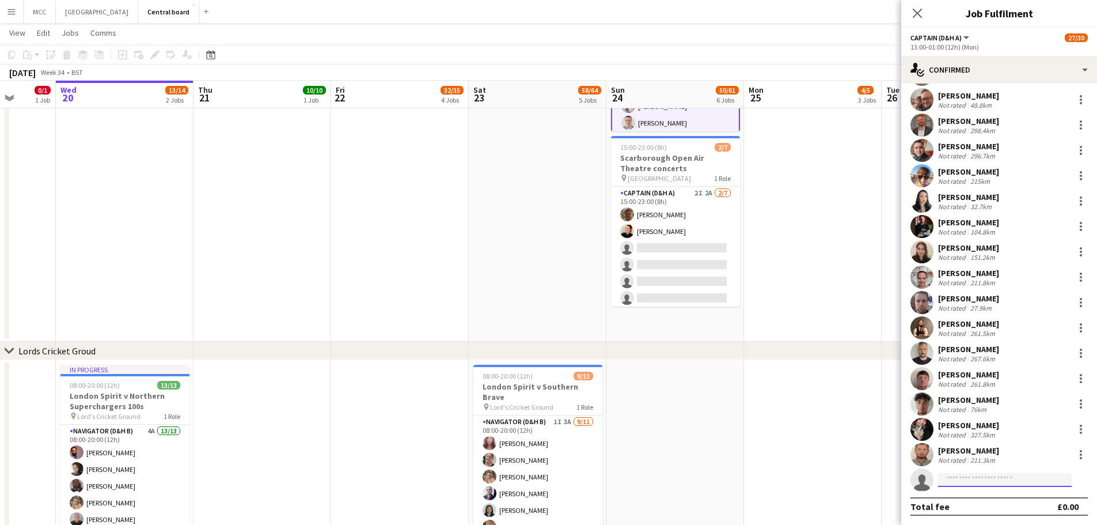
click at [551, 480] on input at bounding box center [1005, 480] width 134 height 14
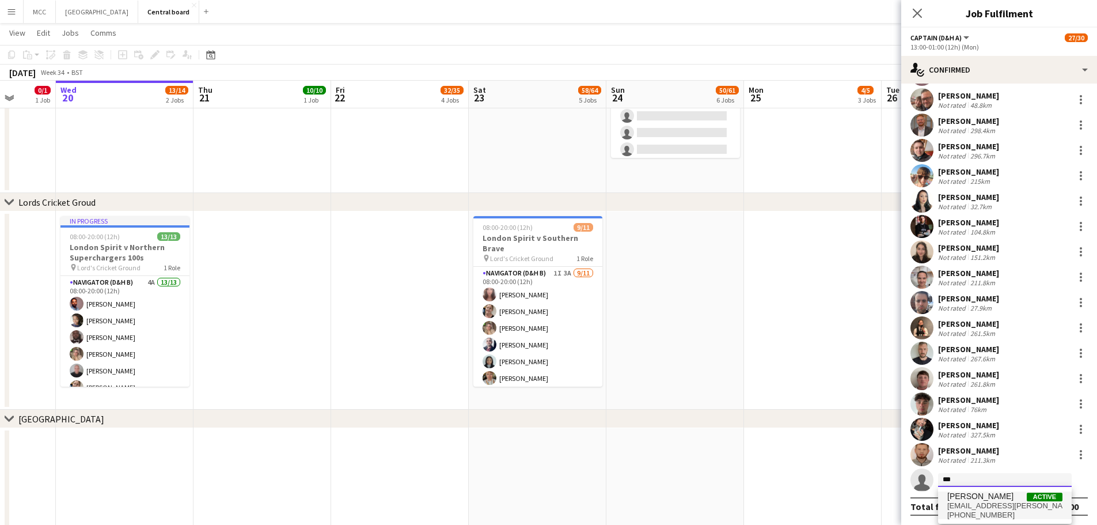
type input "***"
click at [551, 502] on span "[EMAIL_ADDRESS][PERSON_NAME][DOMAIN_NAME]" at bounding box center [1004, 505] width 115 height 9
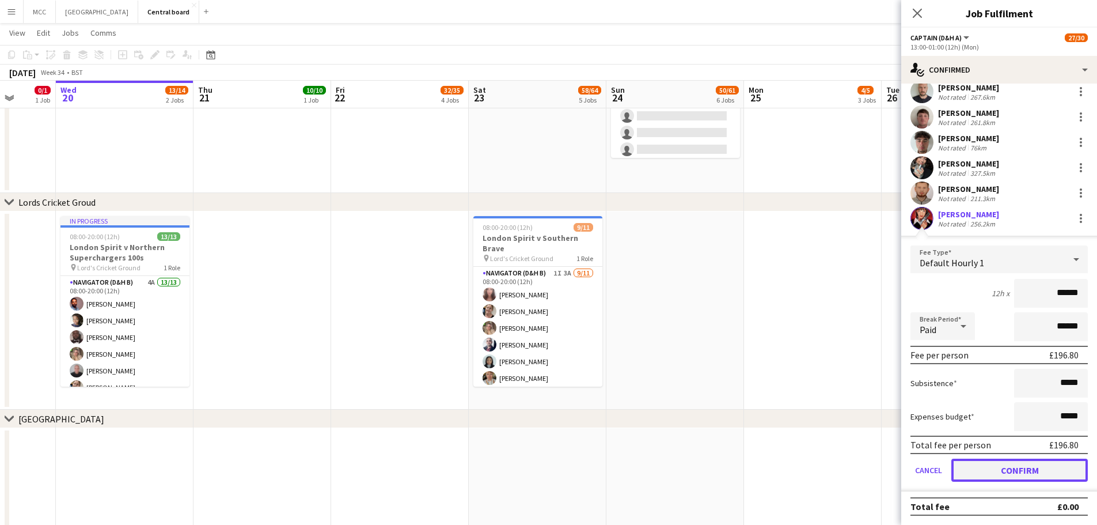
click at [551, 468] on button "Confirm" at bounding box center [1019, 469] width 136 height 23
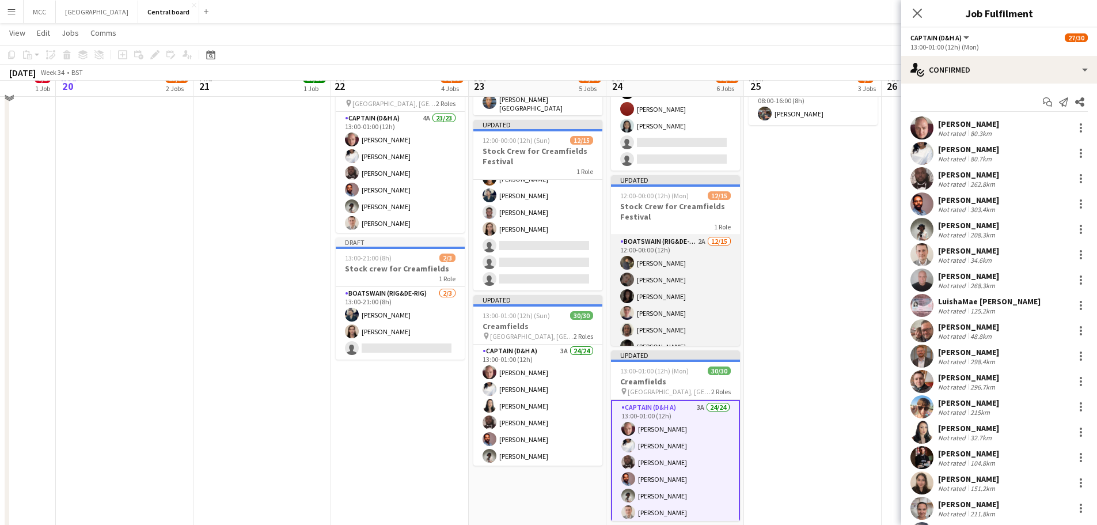
scroll to position [348, 0]
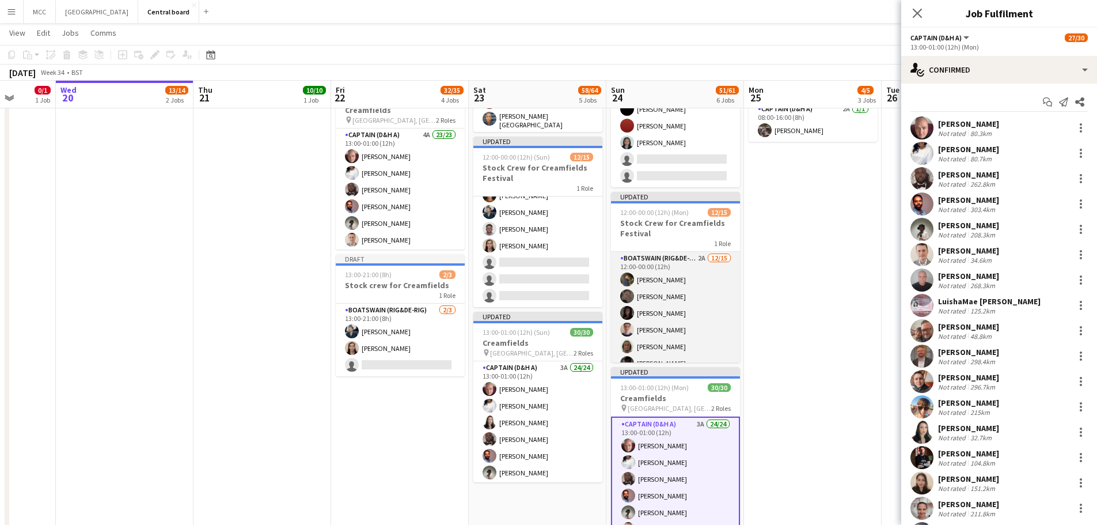
click at [551, 313] on app-card-role "Boatswain (rig&de-rig) 2A [DATE] 12:00-00:00 (12h) [PERSON_NAME] [PERSON_NAME] …" at bounding box center [675, 388] width 129 height 273
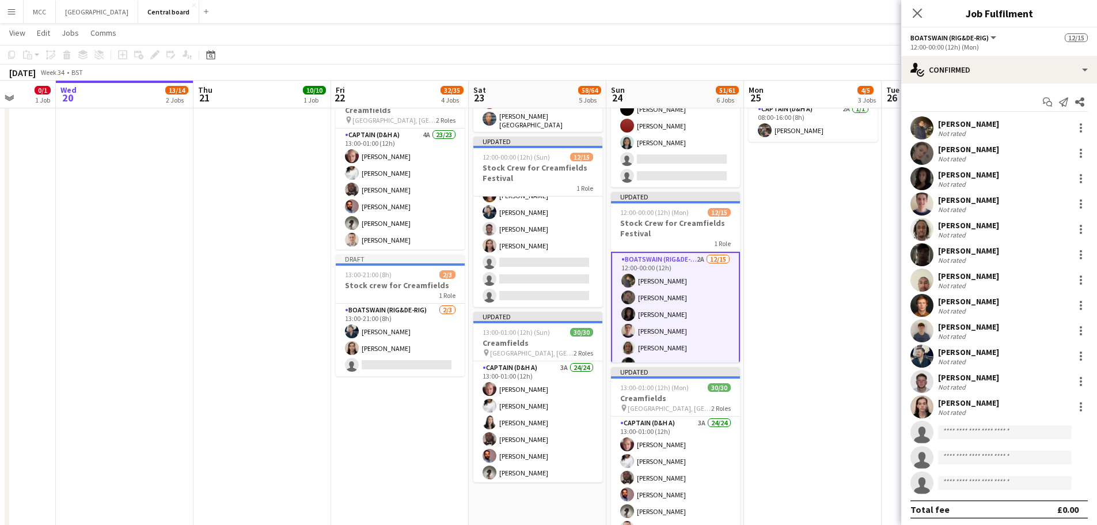
scroll to position [165, 0]
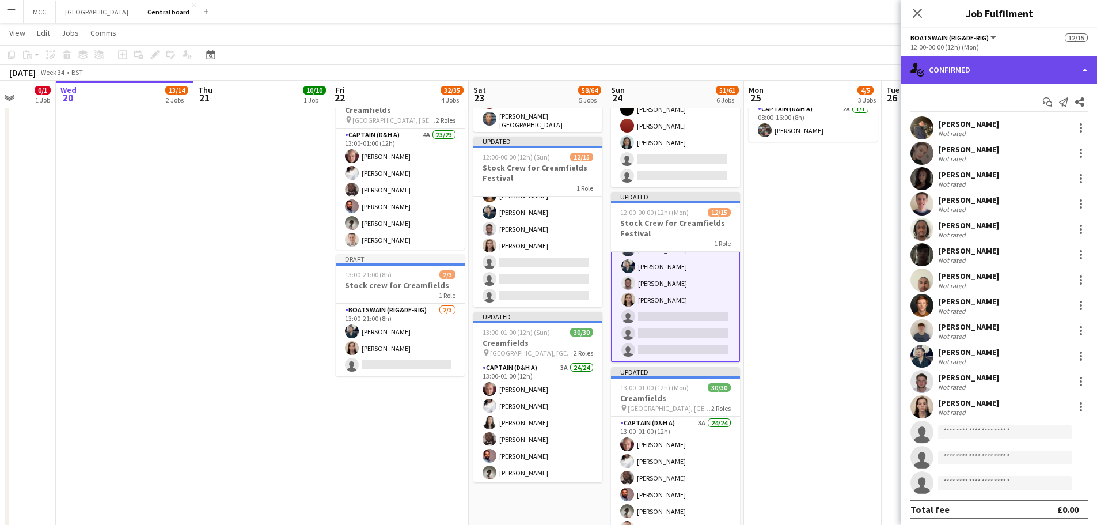
click at [551, 69] on div "single-neutral-actions-check-2 Confirmed" at bounding box center [999, 70] width 196 height 28
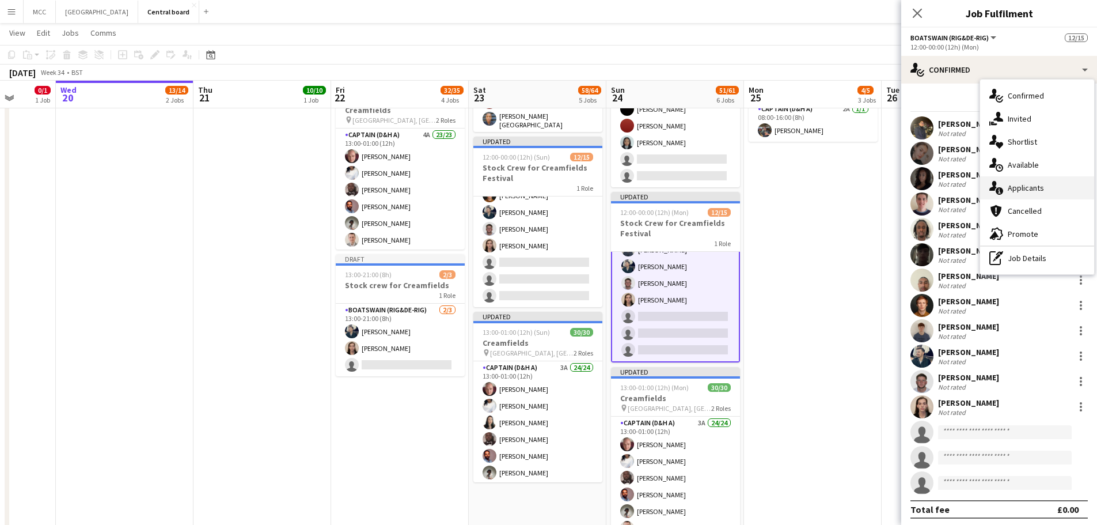
click at [551, 192] on div "single-neutral-actions-information Applicants" at bounding box center [1037, 187] width 114 height 23
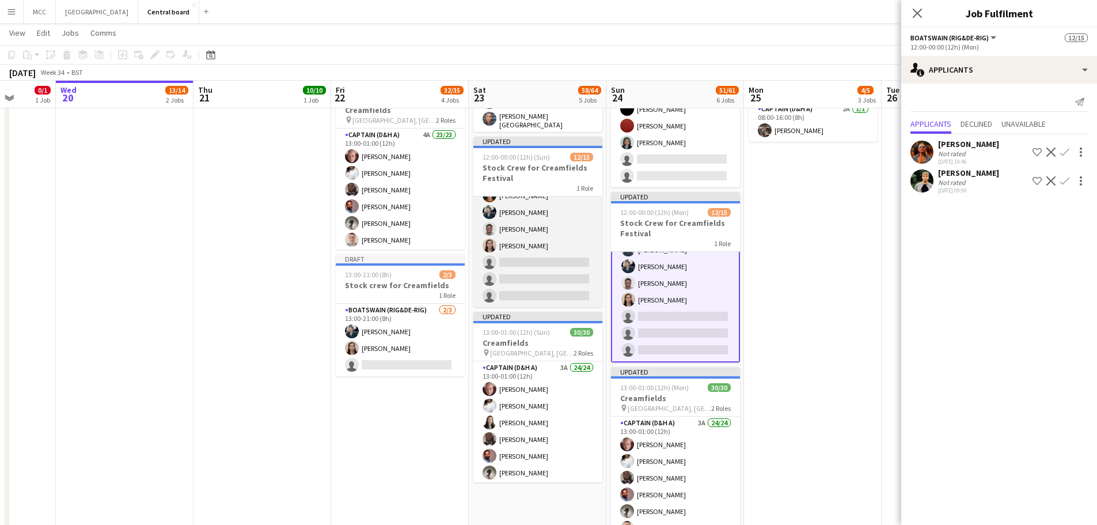
click at [526, 288] on app-card-role "Boatswain (rig&de-rig) 1A [DATE] 12:00-00:00 (12h) [PERSON_NAME] [PERSON_NAME] …" at bounding box center [537, 170] width 129 height 273
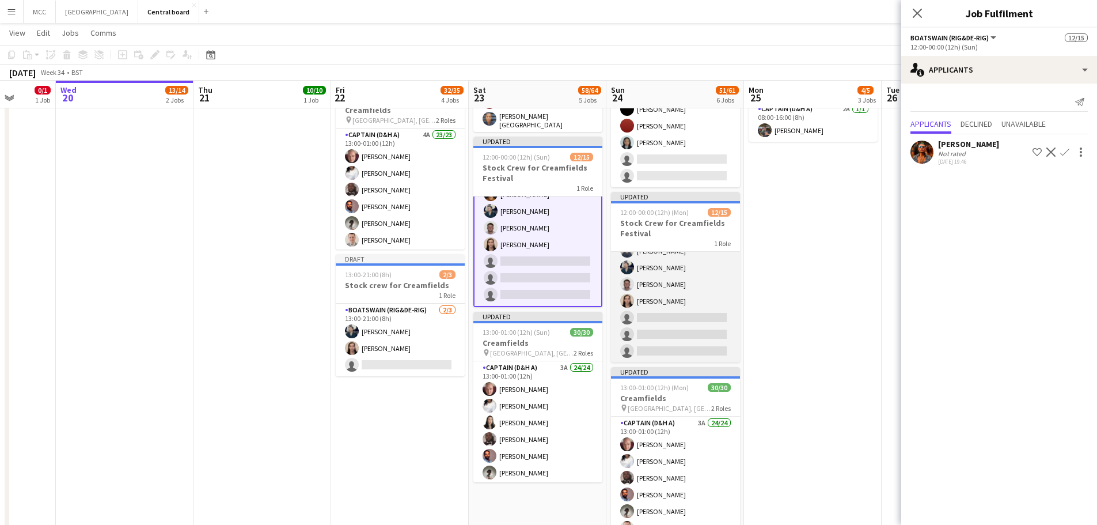
click at [551, 296] on app-card-role "Boatswain (rig&de-rig) 2A [DATE] 12:00-00:00 (12h) [PERSON_NAME] [PERSON_NAME] …" at bounding box center [675, 225] width 129 height 273
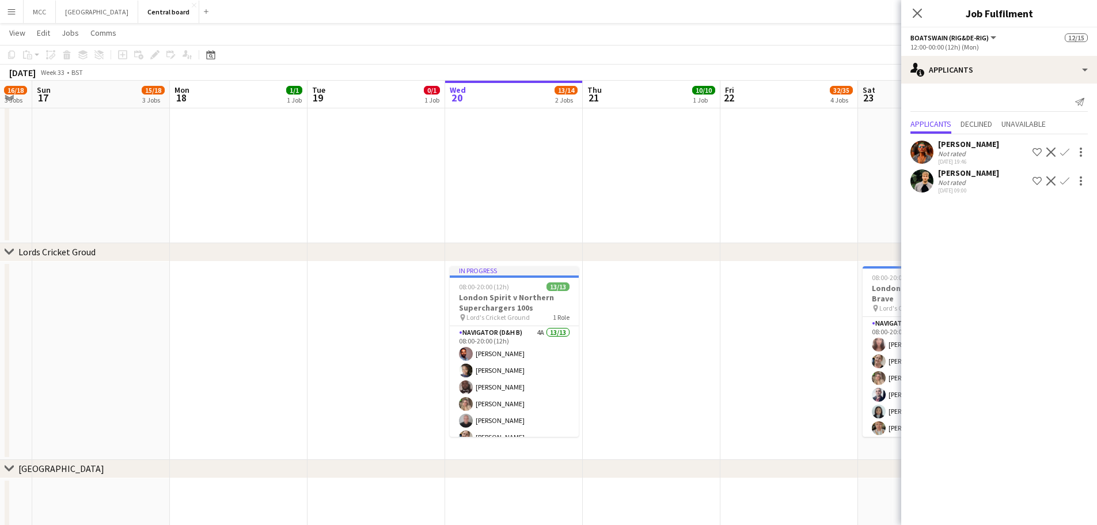
scroll to position [0, 304]
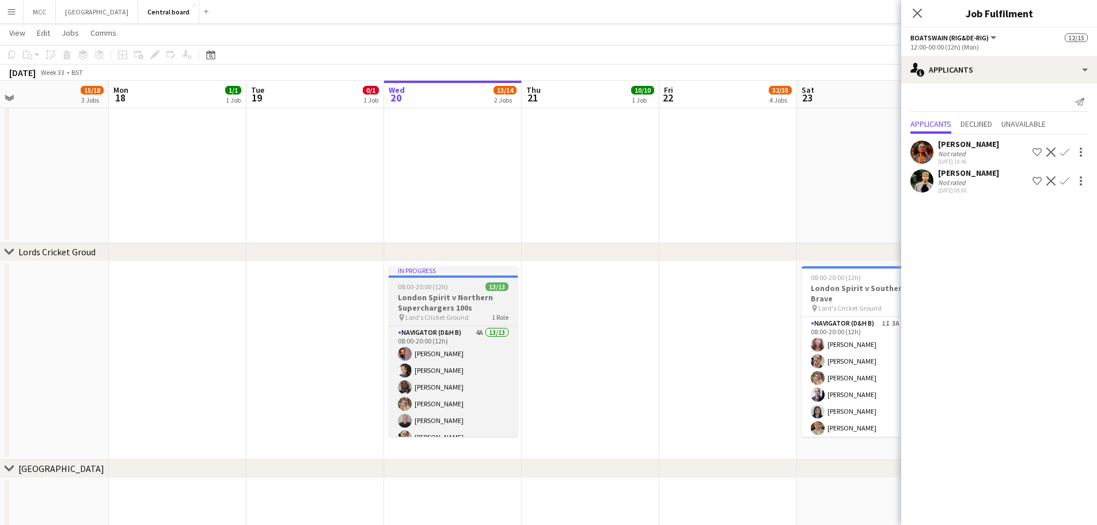
click at [440, 299] on h3 "London Spirit v Northern Superchargers 100s" at bounding box center [453, 302] width 129 height 21
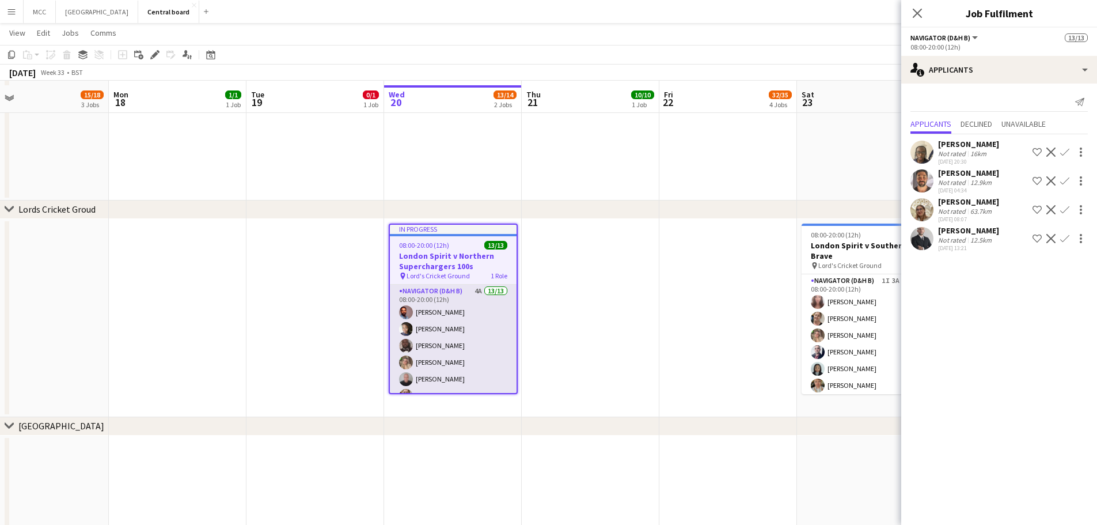
scroll to position [969, 0]
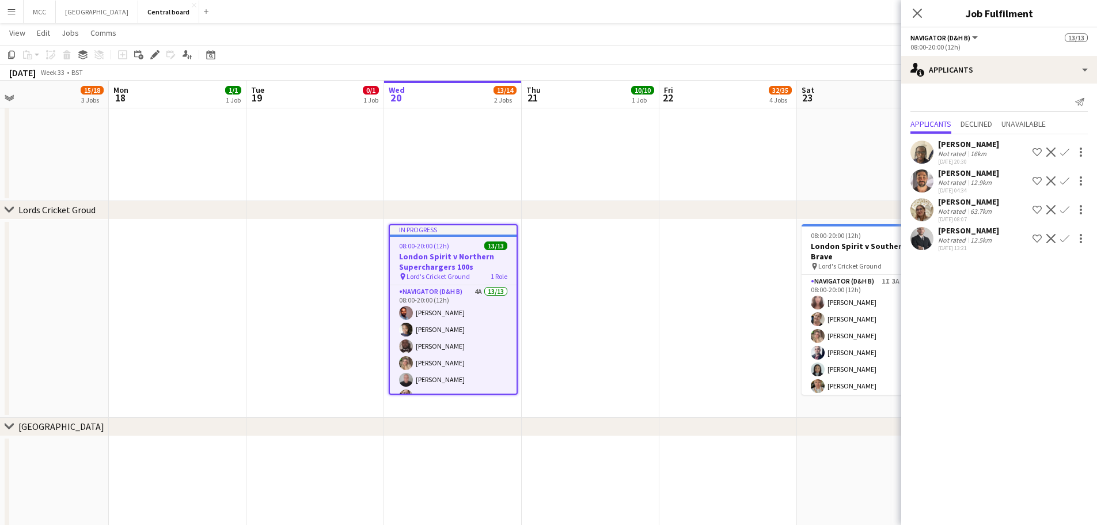
click at [414, 255] on h3 "London Spirit v Northern Superchargers 100s" at bounding box center [453, 261] width 127 height 21
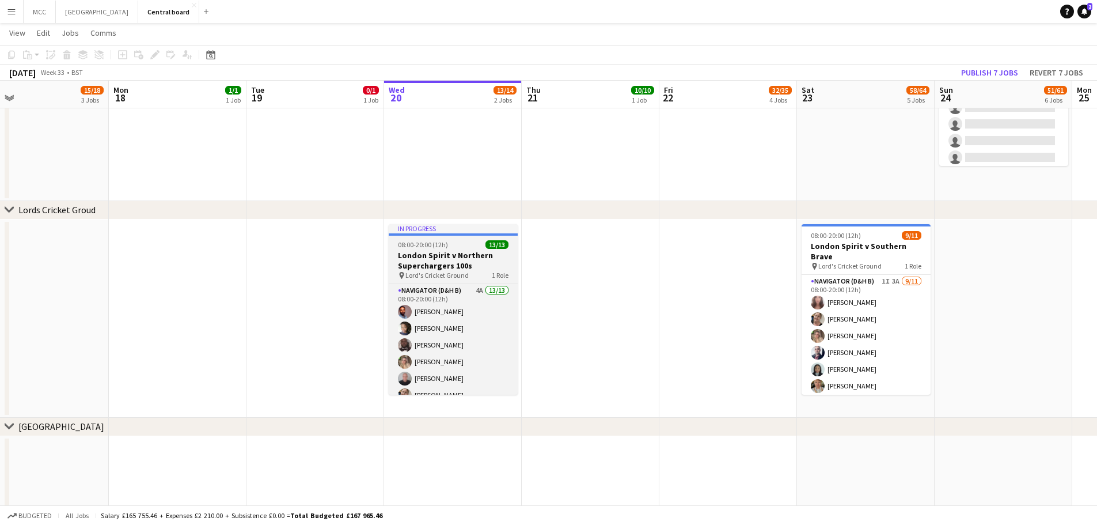
click at [414, 255] on h3 "London Spirit v Northern Superchargers 100s" at bounding box center [453, 260] width 129 height 21
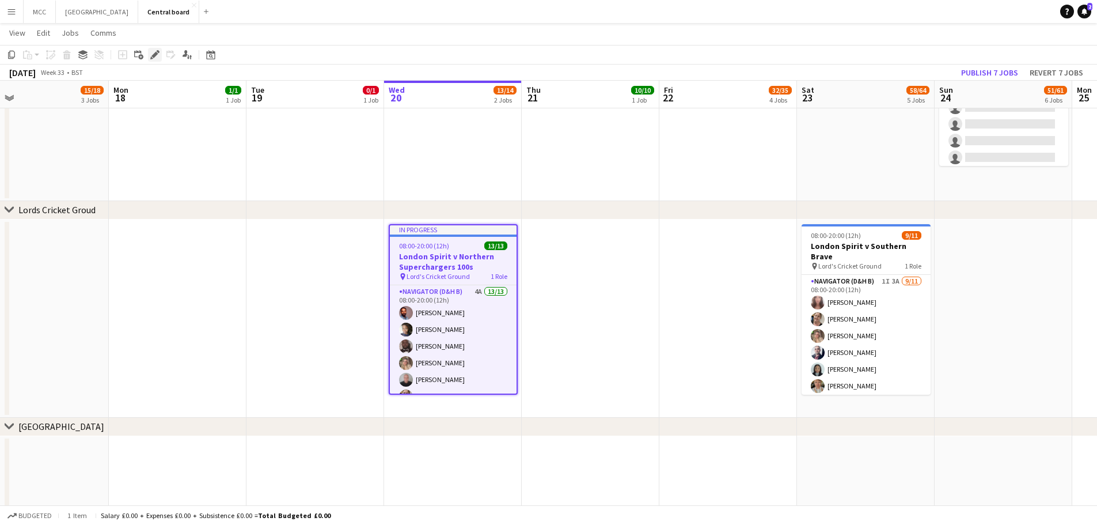
click at [151, 58] on icon at bounding box center [151, 57] width 3 height 3
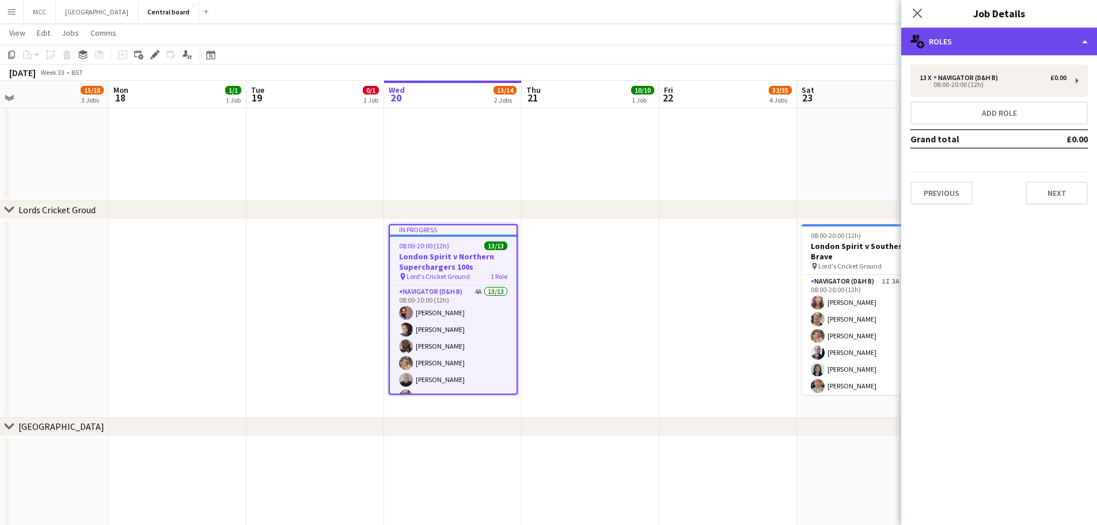
click at [551, 43] on div "multiple-users-add Roles" at bounding box center [999, 42] width 196 height 28
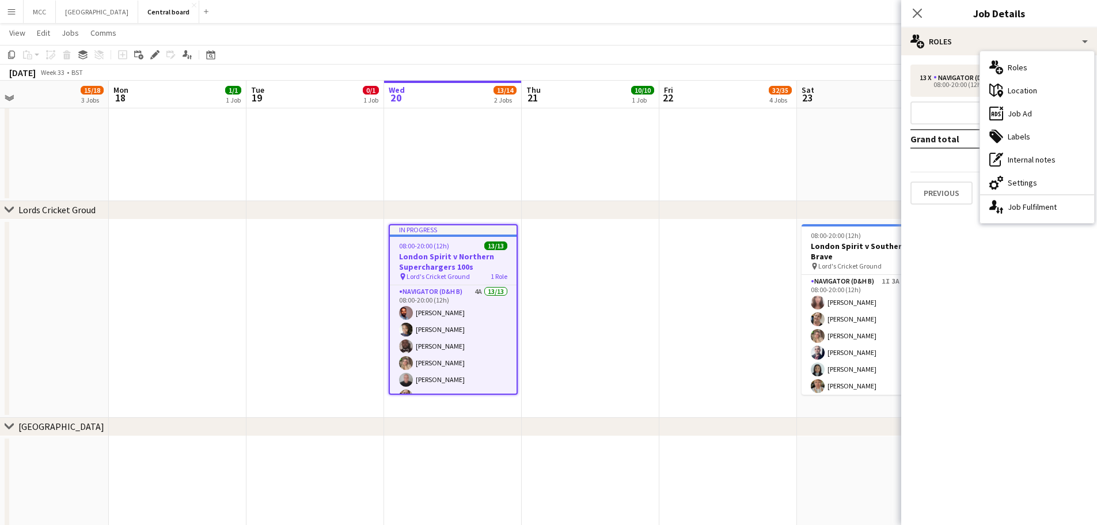
click at [471, 252] on h3 "London Spirit v Northern Superchargers 100s" at bounding box center [453, 261] width 127 height 21
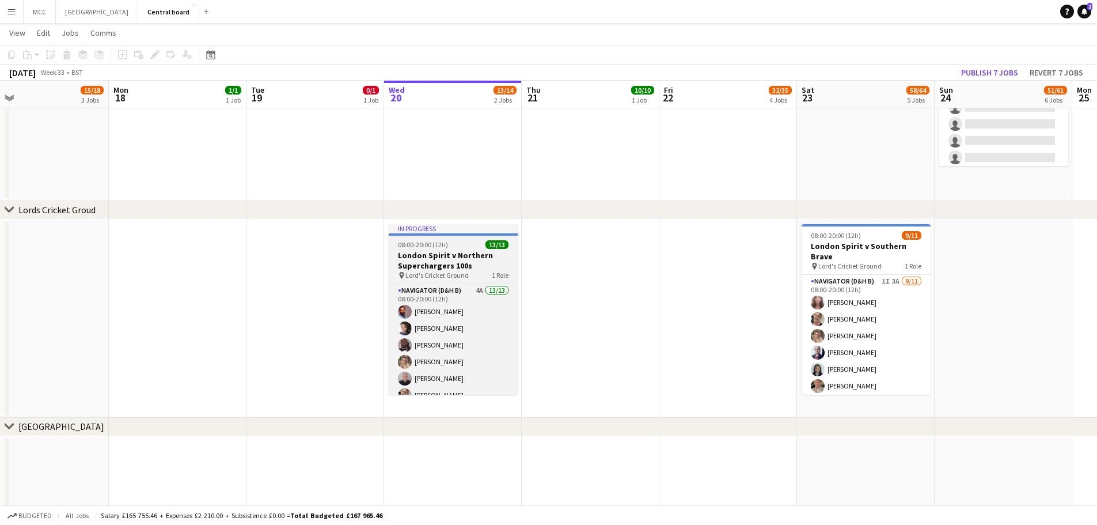
click at [471, 252] on h3 "London Spirit v Northern Superchargers 100s" at bounding box center [453, 260] width 129 height 21
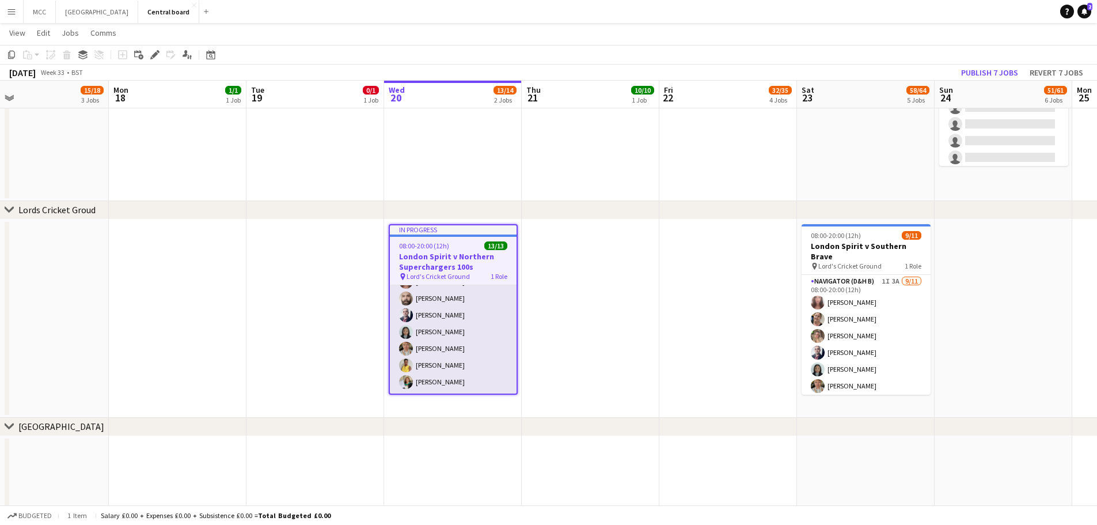
scroll to position [0, 0]
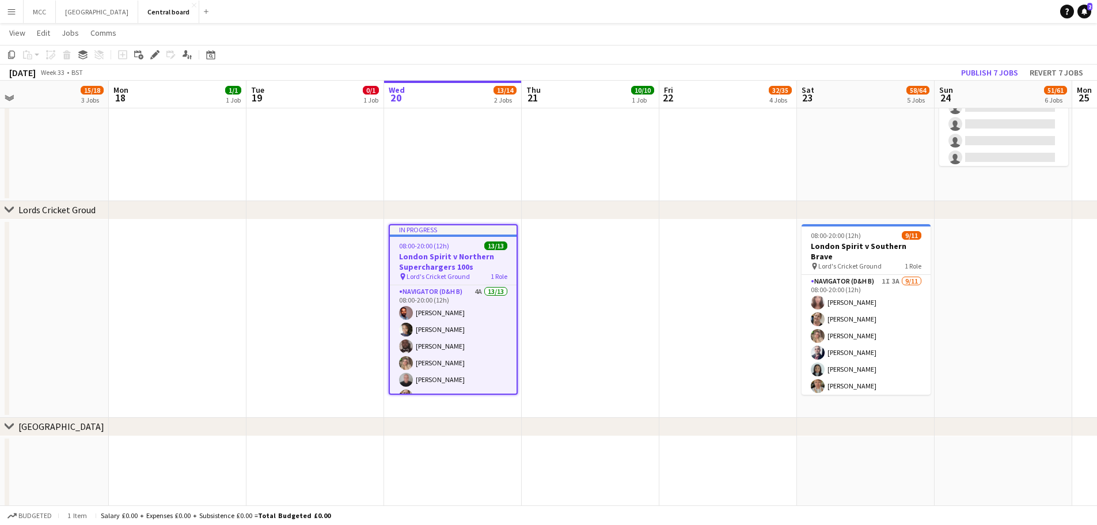
click at [434, 260] on h3 "London Spirit v Northern Superchargers 100s" at bounding box center [453, 261] width 127 height 21
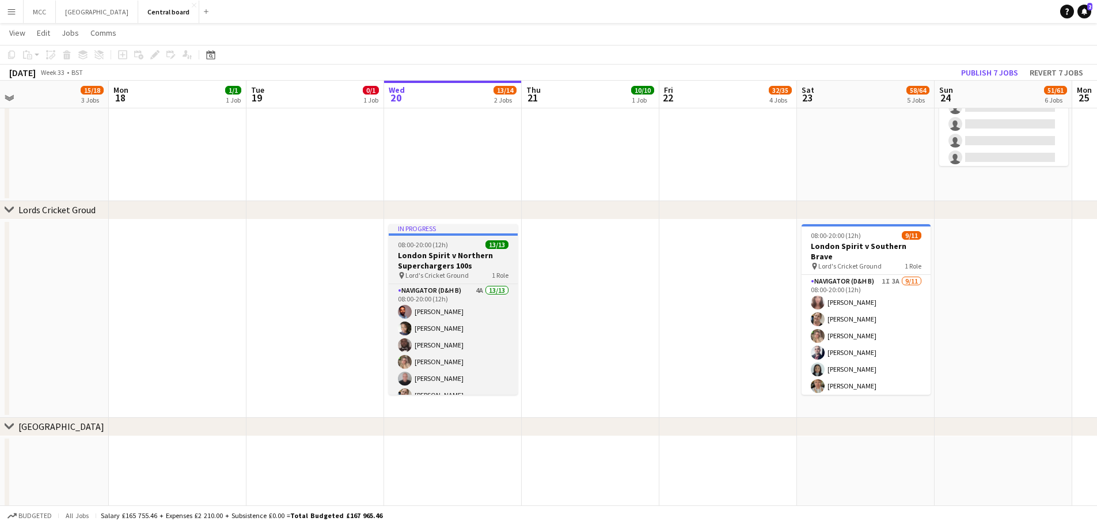
click at [464, 253] on h3 "London Spirit v Northern Superchargers 100s" at bounding box center [453, 260] width 129 height 21
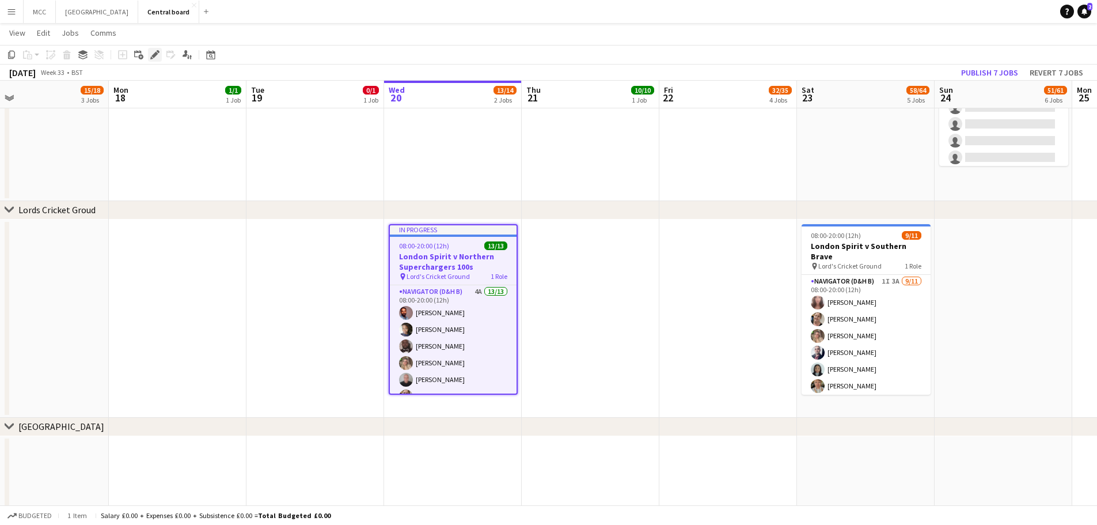
click at [156, 56] on icon at bounding box center [154, 55] width 6 height 6
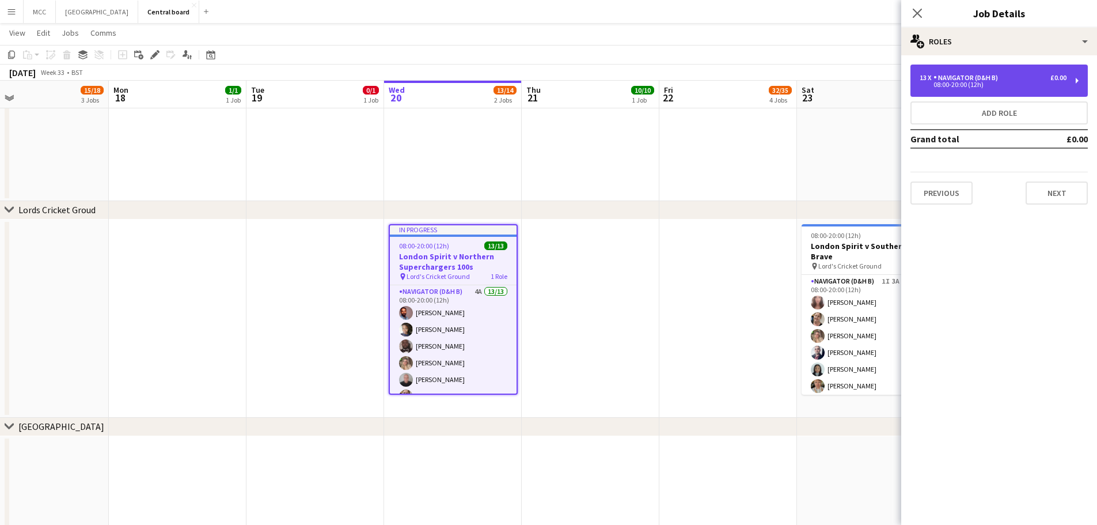
click at [551, 86] on div "08:00-20:00 (12h)" at bounding box center [993, 85] width 147 height 6
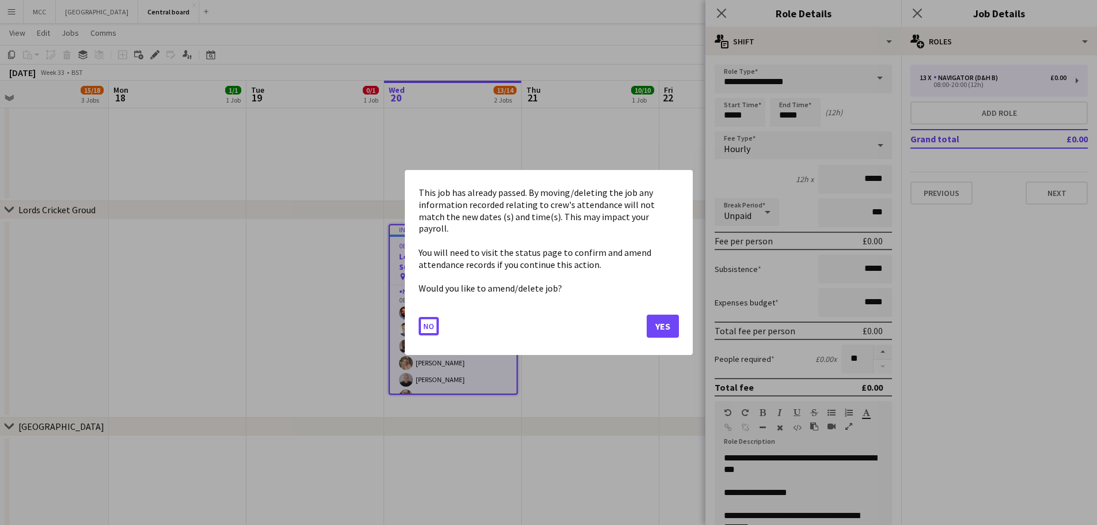
drag, startPoint x: 750, startPoint y: 120, endPoint x: 704, endPoint y: 124, distance: 46.8
click at [426, 322] on button "No" at bounding box center [429, 326] width 20 height 18
click at [431, 324] on button "No" at bounding box center [429, 326] width 20 height 18
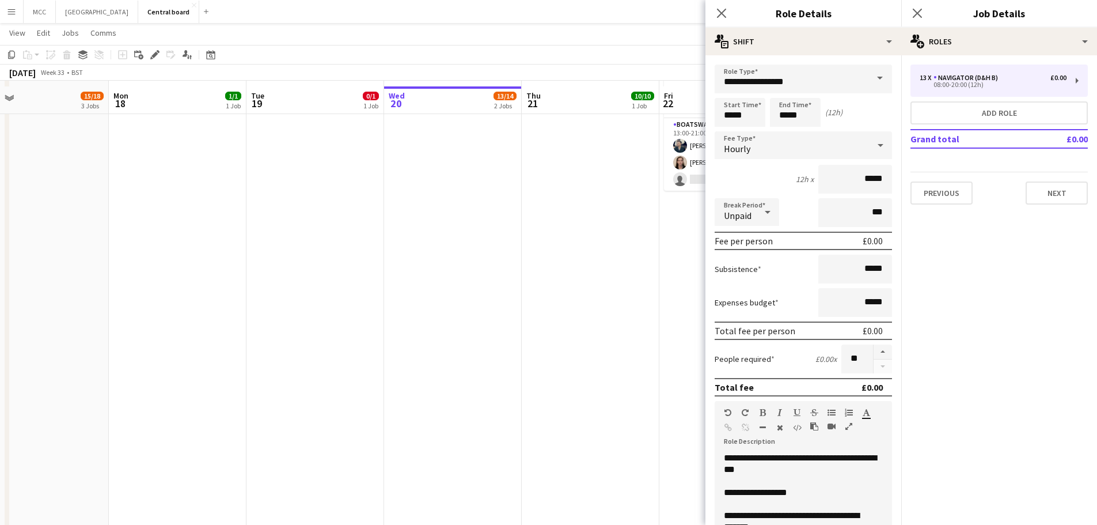
scroll to position [605, 0]
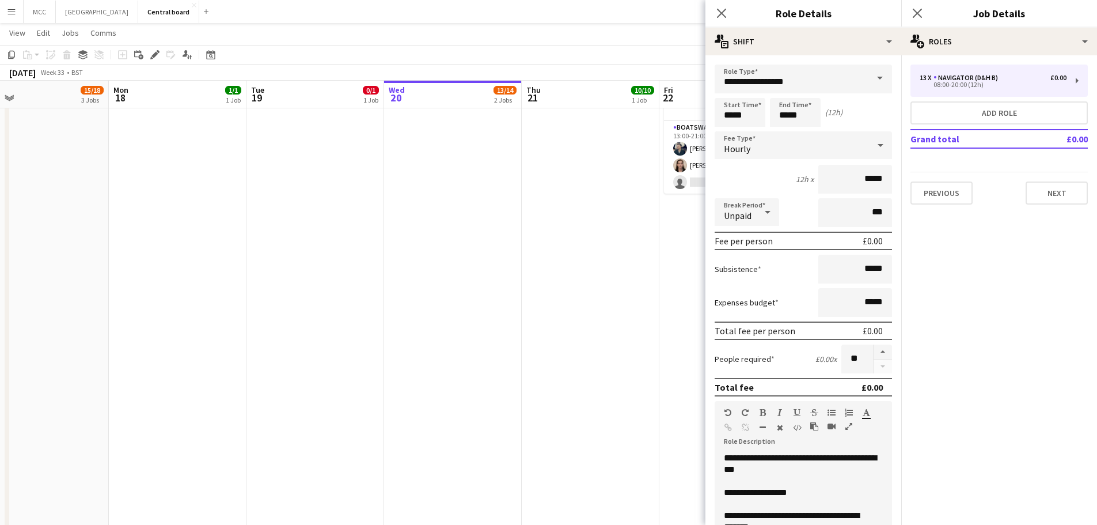
click at [434, 392] on app-date-cell "In progress 08:00-17:00 (9h) 0/1 Creamfields Build 1 Role Captain (D&H A) 11A 0…" at bounding box center [453, 108] width 138 height 914
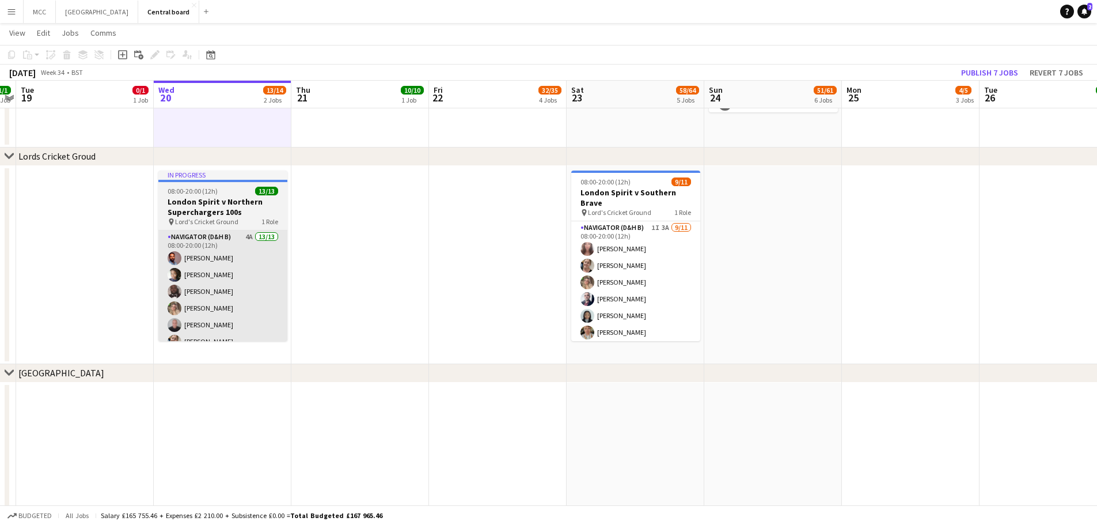
scroll to position [0, 348]
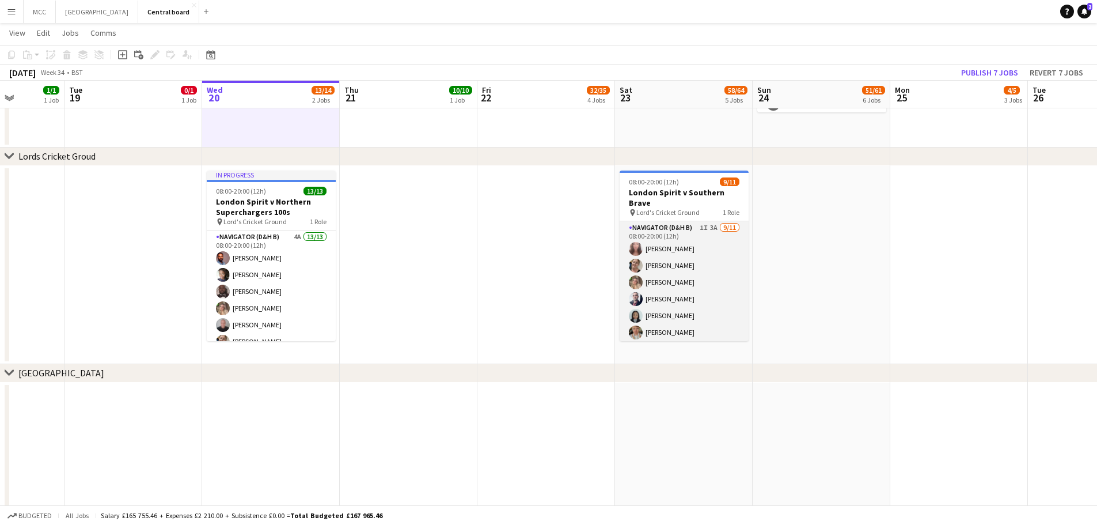
click at [551, 282] on app-card-role "Navigator (D&H B) 1I 3A [DATE] 08:00-20:00 (12h) [PERSON_NAME] [PERSON_NAME] [P…" at bounding box center [684, 324] width 129 height 206
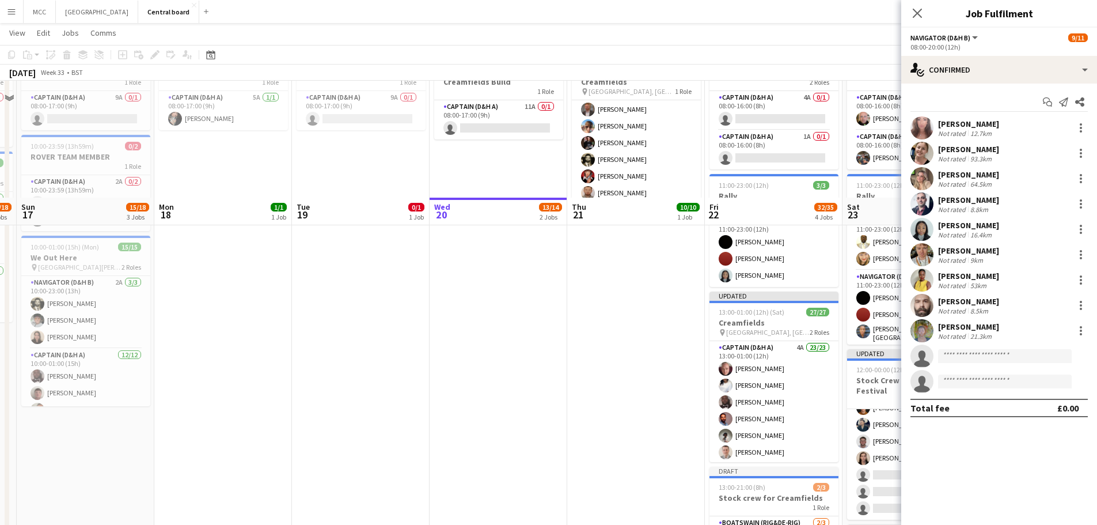
scroll to position [344, 0]
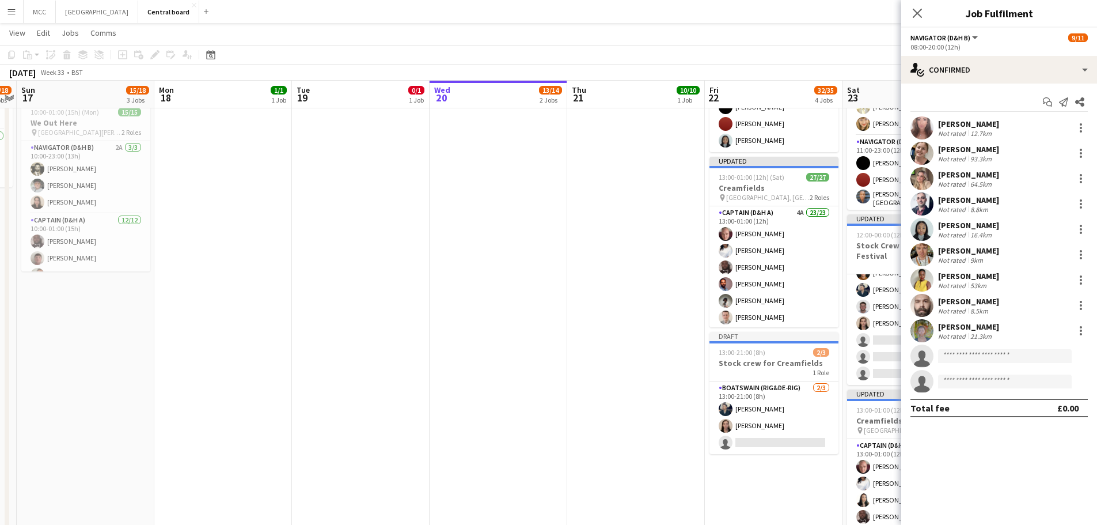
click at [551, 329] on app-date-cell "Updated 13:00-00:30 (11h30m) (Fri) 10/10 Creamfields pin Daresbury, England 1 R…" at bounding box center [636, 368] width 138 height 914
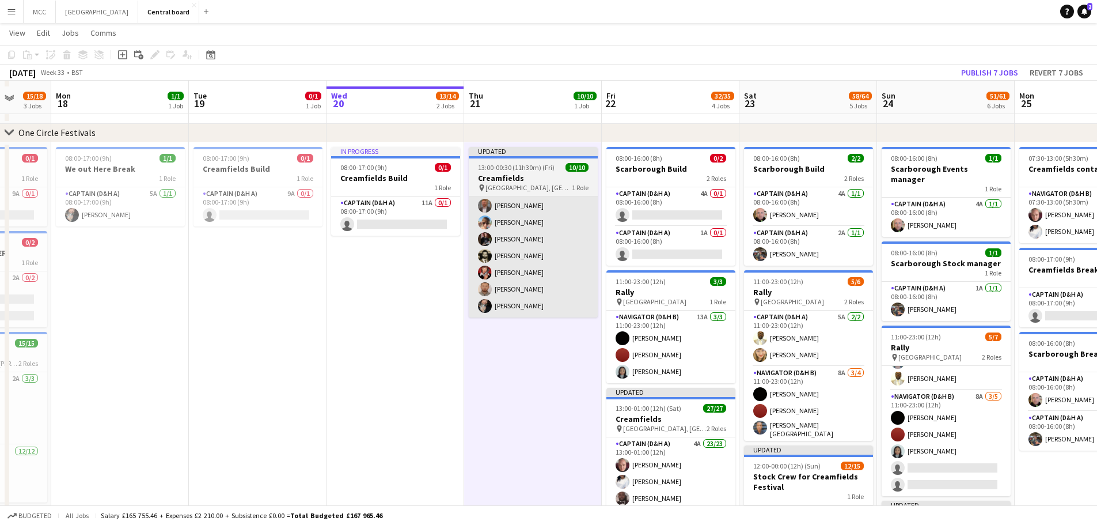
scroll to position [120, 0]
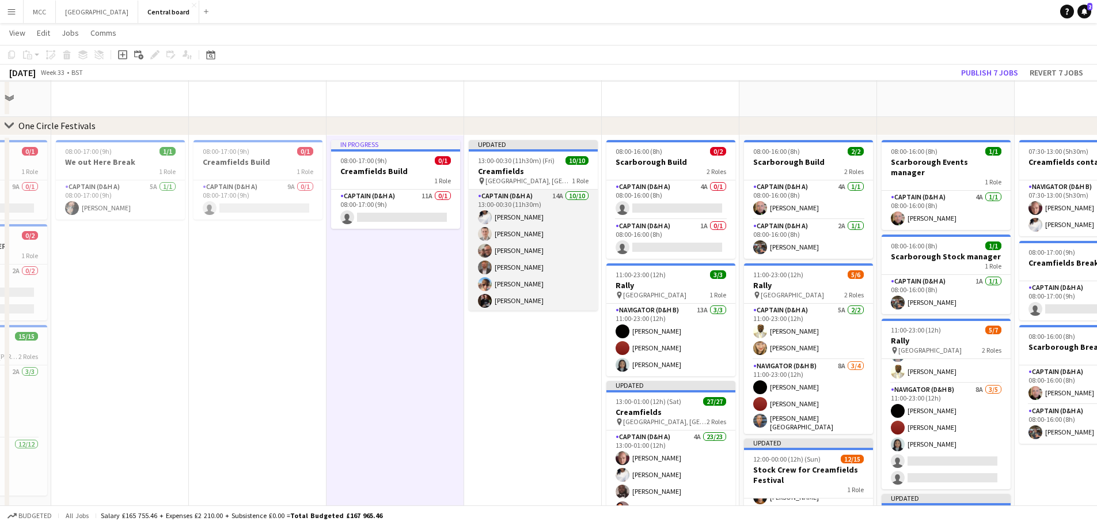
scroll to position [92, 0]
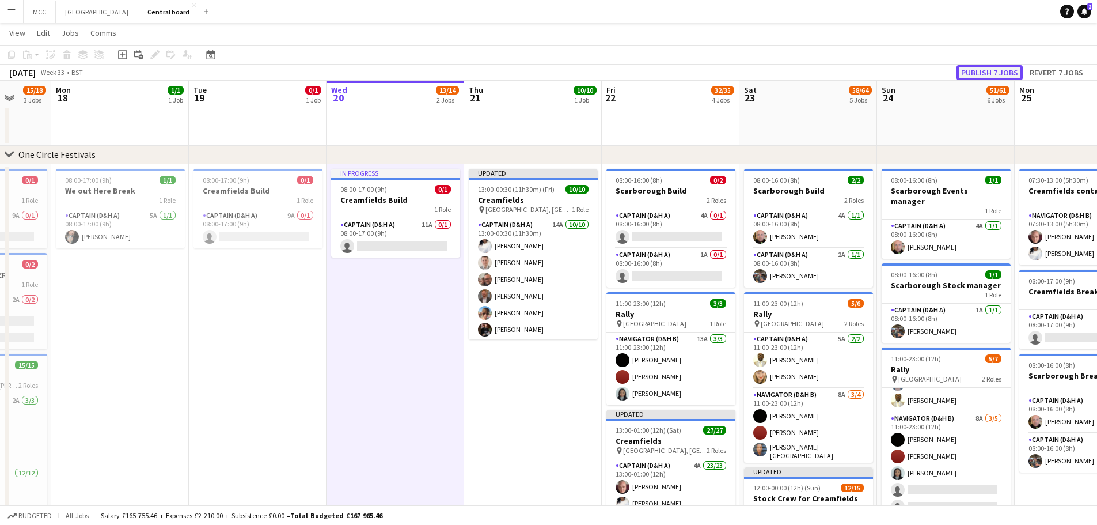
click at [551, 73] on button "Publish 7 jobs" at bounding box center [990, 72] width 66 height 15
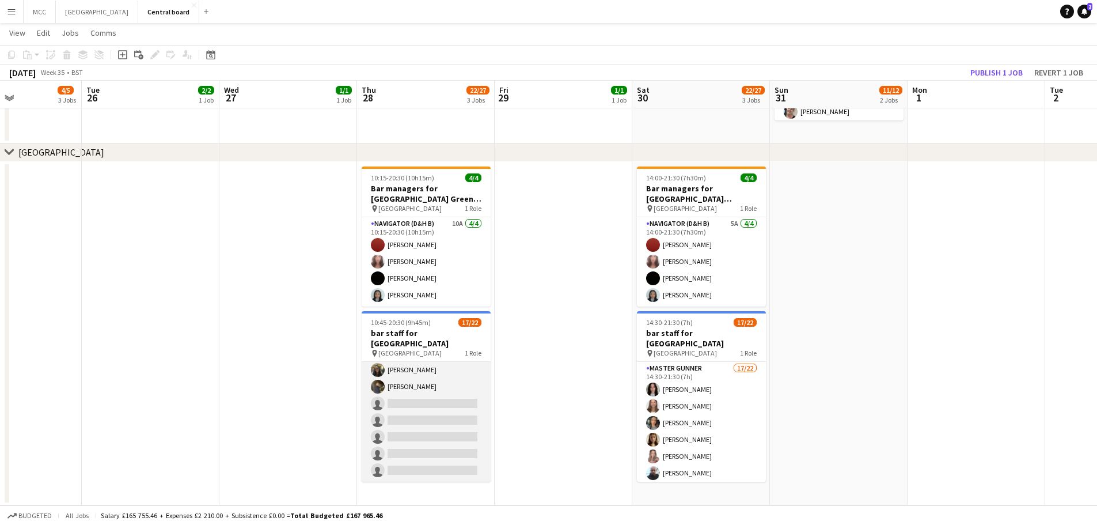
scroll to position [0, 0]
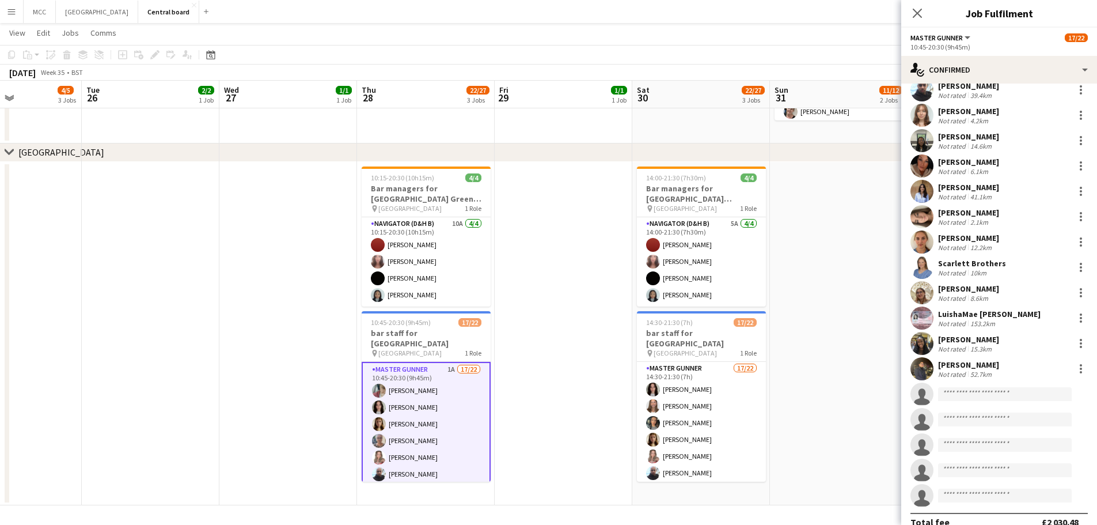
scroll to position [180, 0]
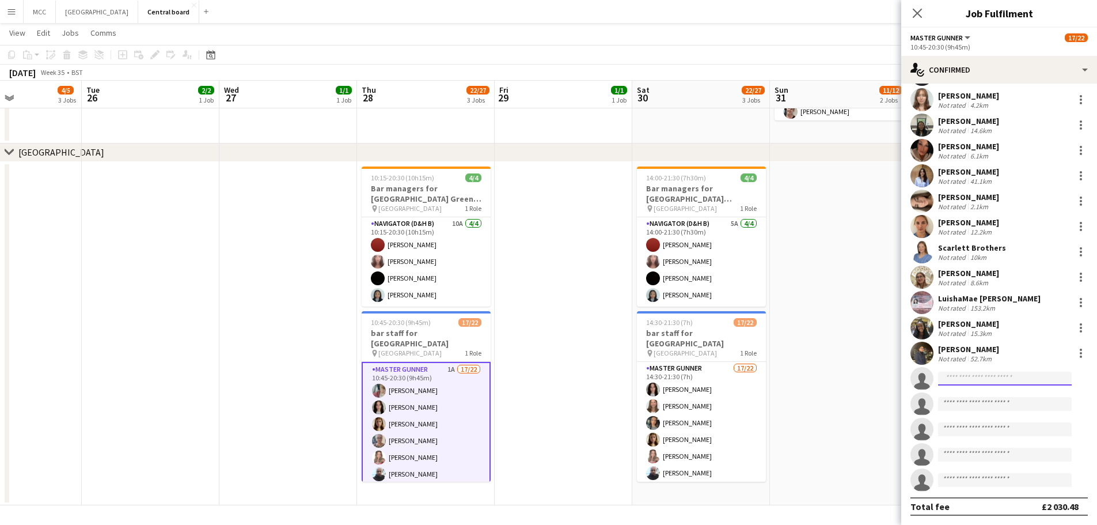
click at [551, 380] on input at bounding box center [1005, 378] width 134 height 14
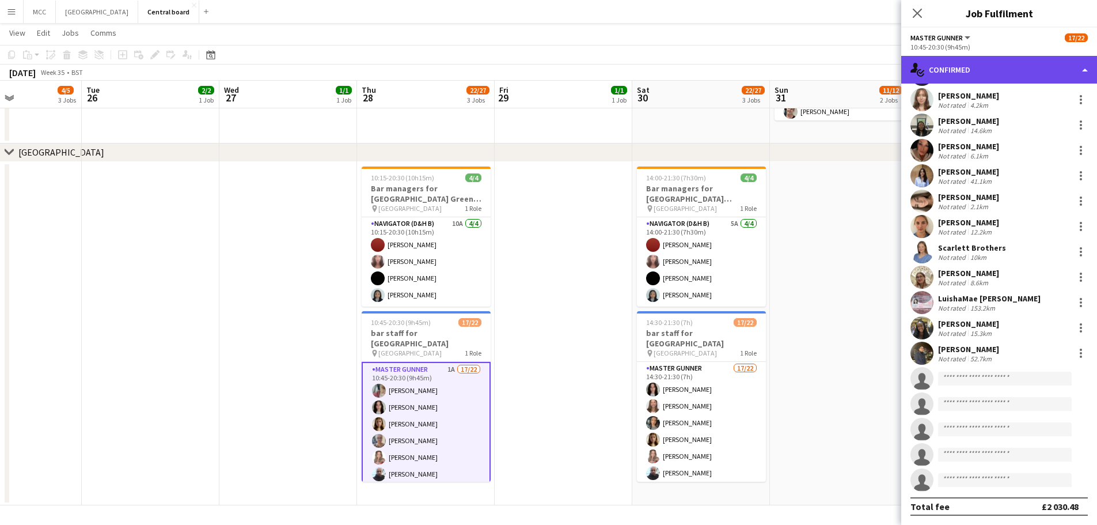
click at [551, 62] on div "single-neutral-actions-check-2 Confirmed" at bounding box center [999, 70] width 196 height 28
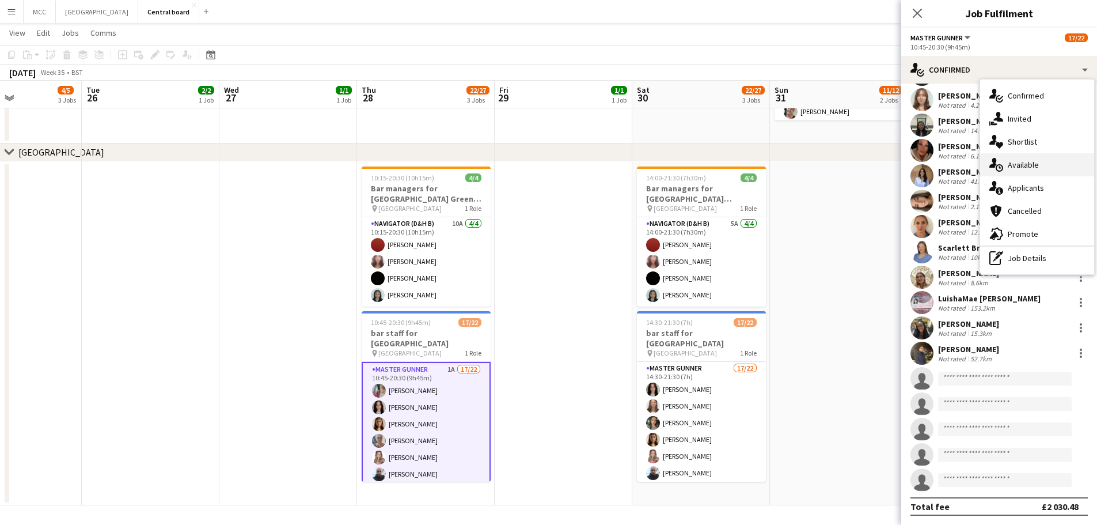
click at [551, 164] on div "single-neutral-actions-upload Available" at bounding box center [1037, 164] width 114 height 23
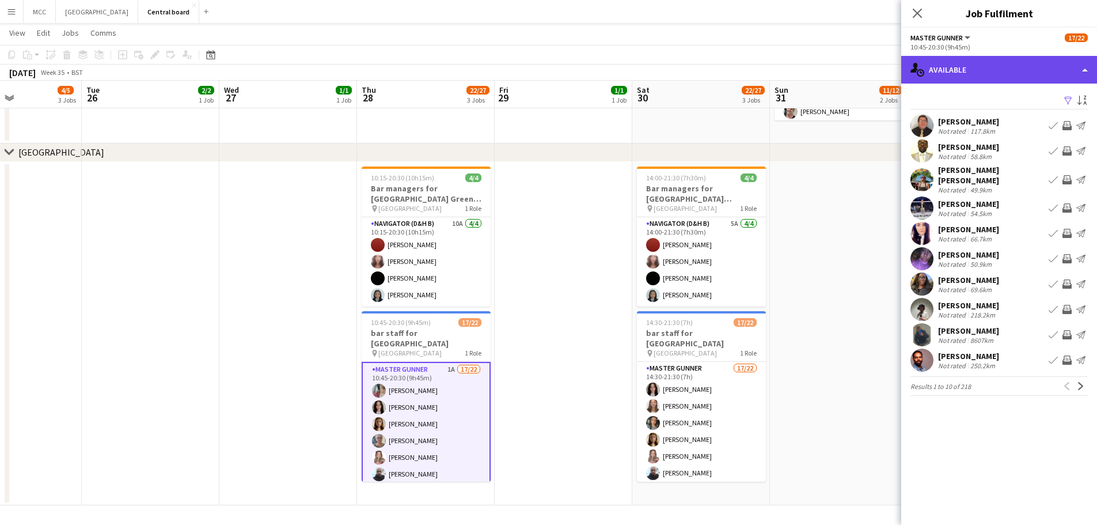
click at [551, 70] on div "single-neutral-actions-upload Available" at bounding box center [999, 70] width 196 height 28
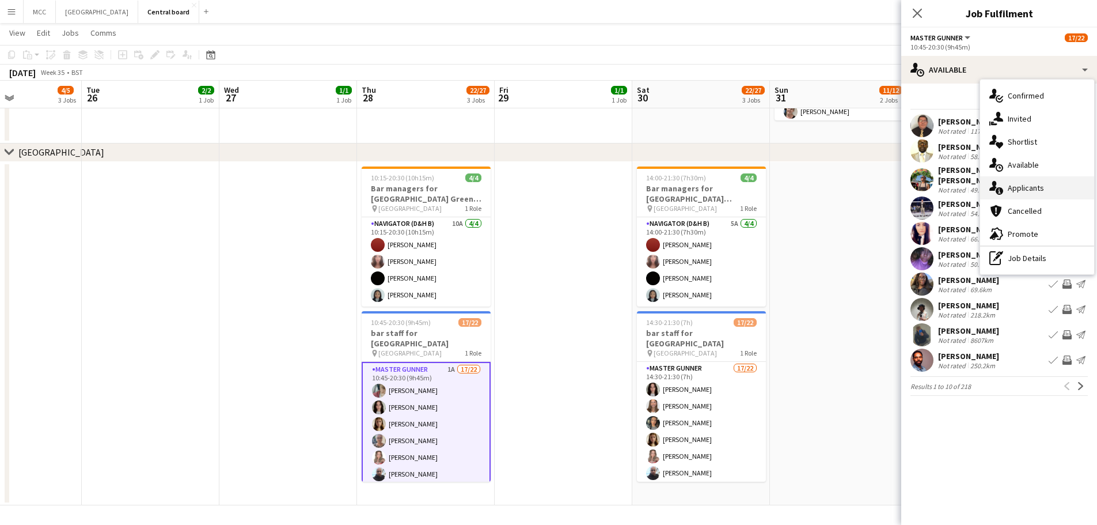
click at [551, 189] on div "single-neutral-actions-information Applicants" at bounding box center [1037, 187] width 114 height 23
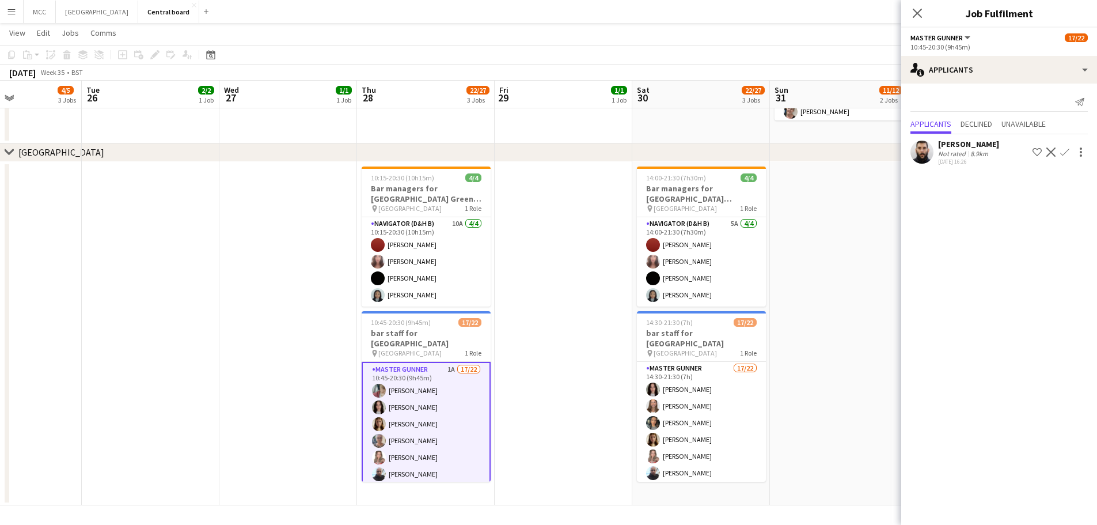
click at [551, 280] on app-date-cell at bounding box center [839, 334] width 138 height 344
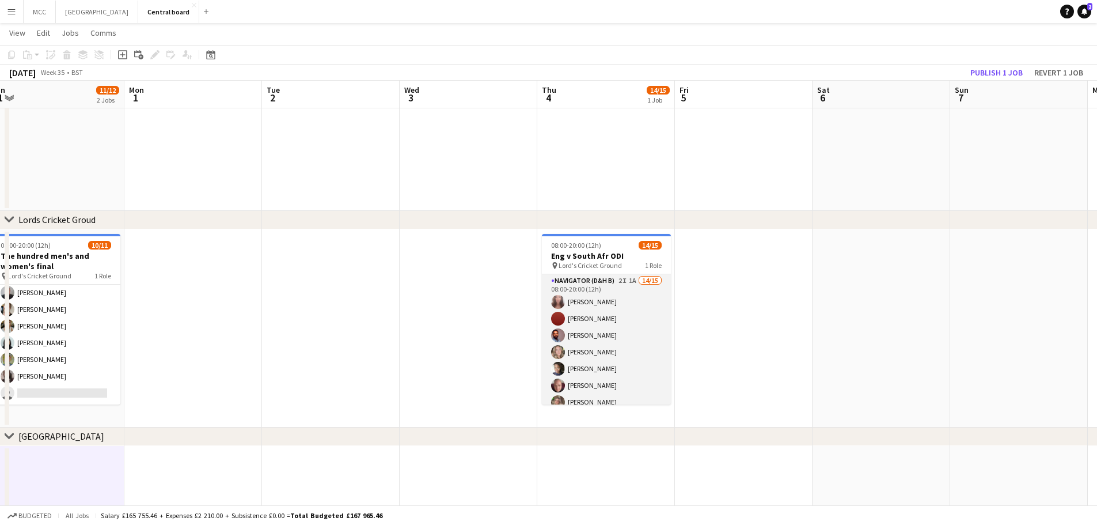
click at [551, 308] on app-card-role "Navigator (D&H B) 2I 1A 14/15 08:00-20:00 (12h) [PERSON_NAME] [PERSON_NAME] [PE…" at bounding box center [606, 410] width 129 height 273
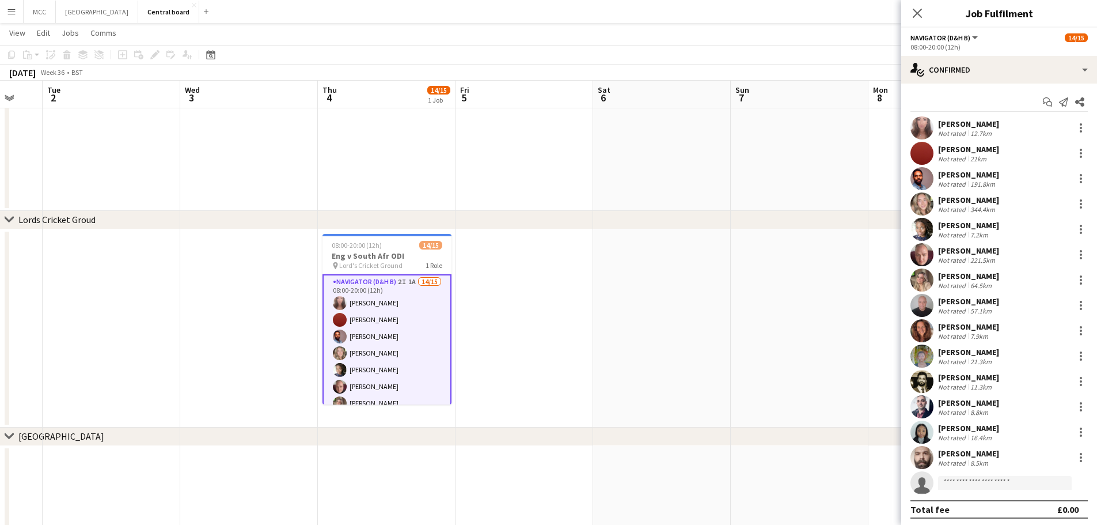
scroll to position [0, 371]
click at [551, 386] on app-date-cell at bounding box center [799, 328] width 138 height 198
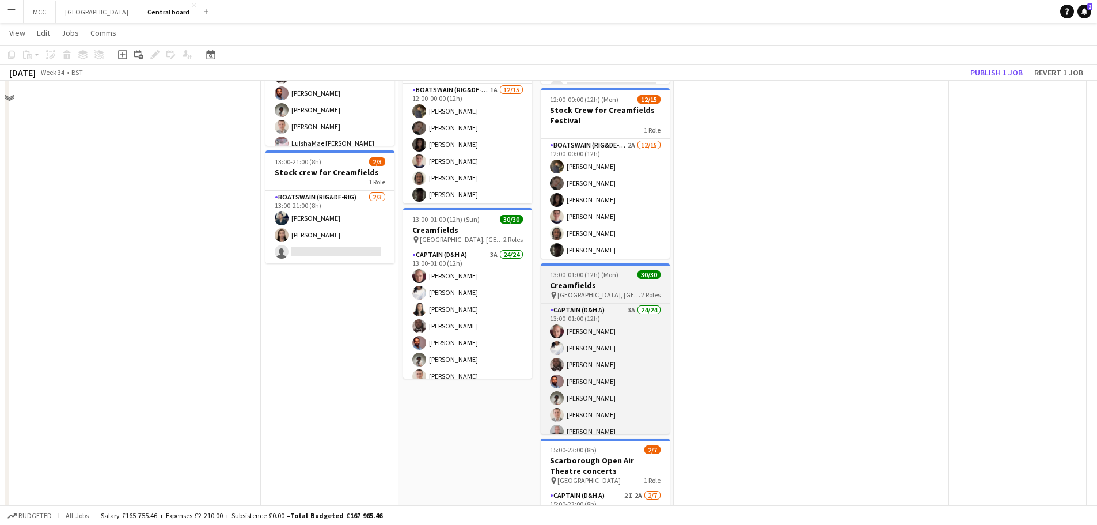
scroll to position [528, 0]
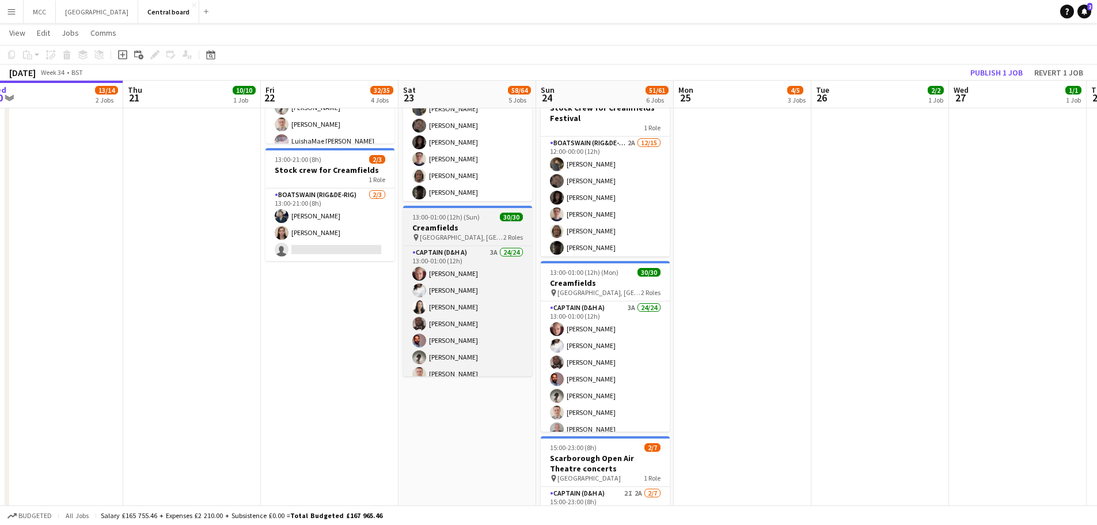
click at [464, 220] on span "13:00-01:00 (12h) (Sun)" at bounding box center [445, 217] width 67 height 9
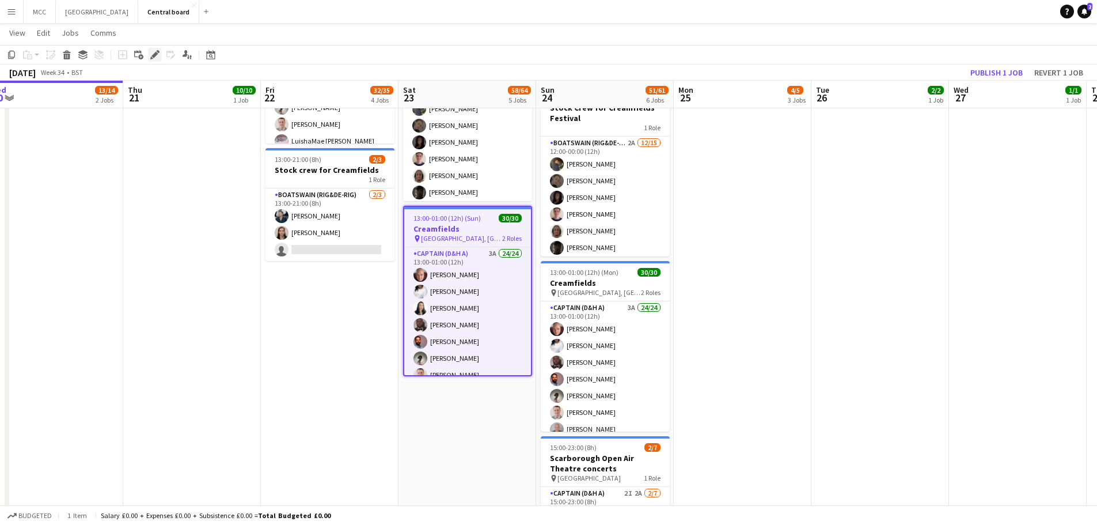
click at [156, 56] on icon at bounding box center [154, 55] width 6 height 6
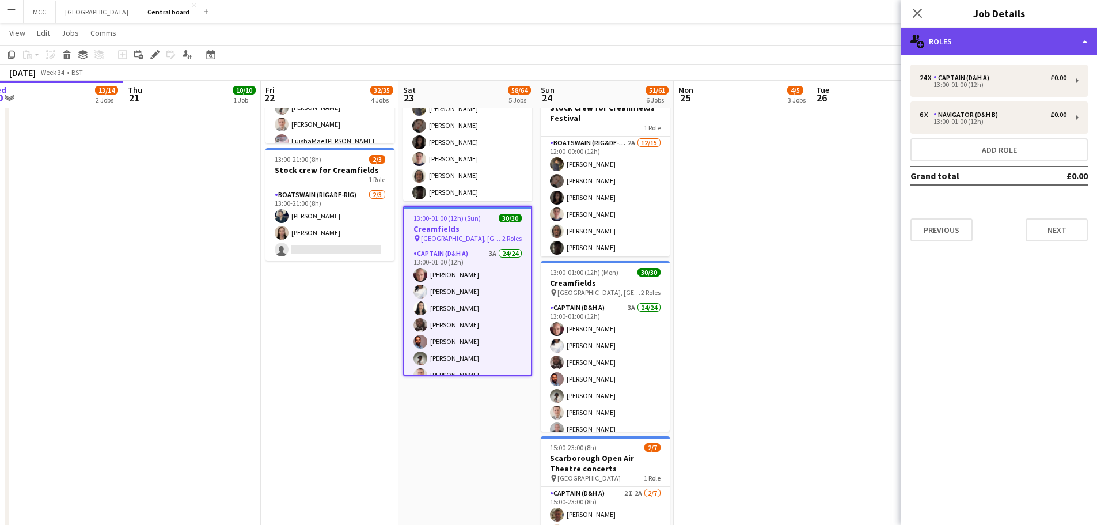
click at [551, 43] on div "multiple-users-add Roles" at bounding box center [999, 42] width 196 height 28
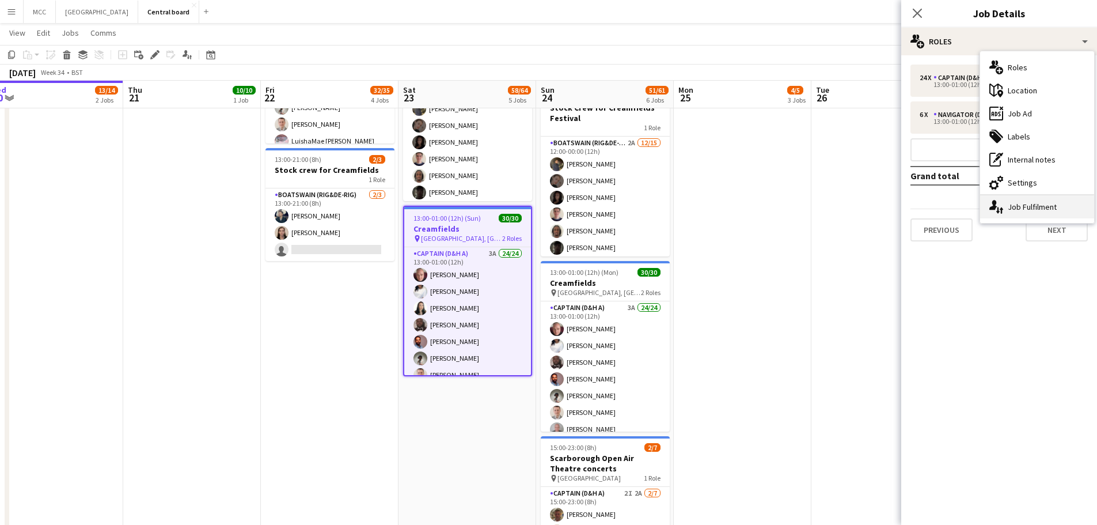
click at [551, 202] on div "single-neutral-actions-up-down Job Fulfilment" at bounding box center [1037, 206] width 114 height 23
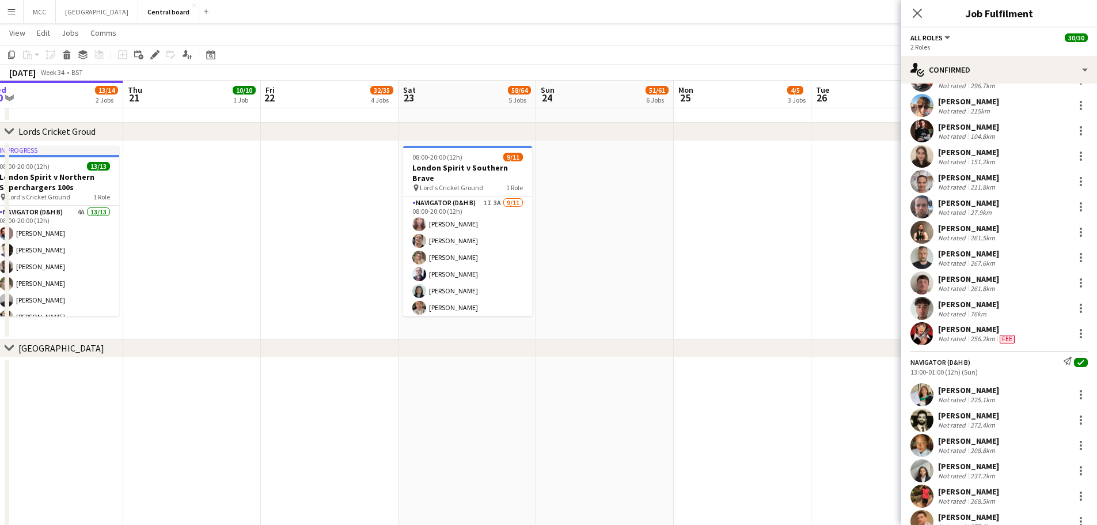
scroll to position [444, 0]
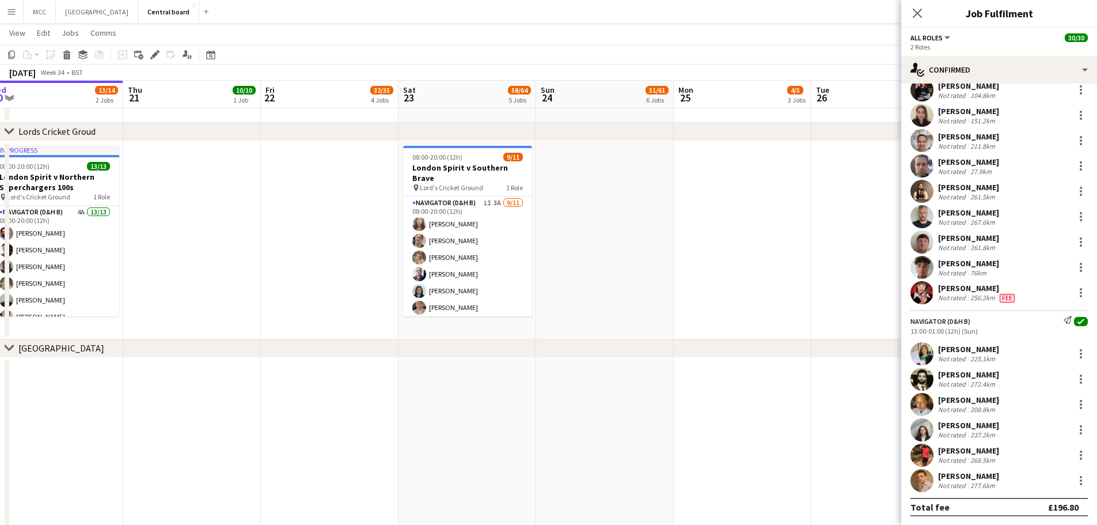
click at [551, 298] on app-date-cell at bounding box center [605, 240] width 138 height 198
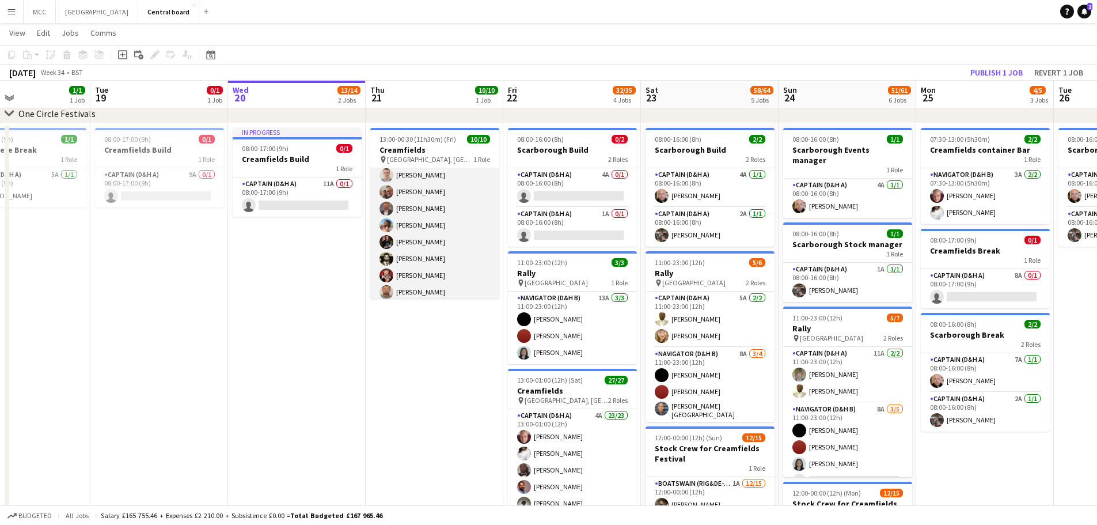
scroll to position [0, 0]
click at [458, 148] on h3 "Creamfields" at bounding box center [434, 150] width 129 height 10
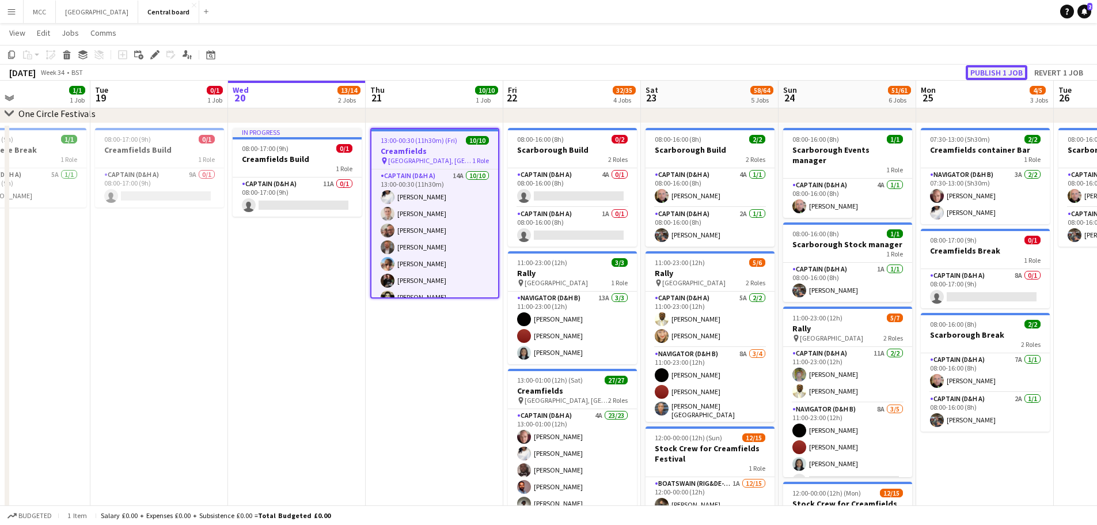
click at [551, 67] on button "Publish 1 job" at bounding box center [997, 72] width 62 height 15
click at [420, 160] on span "[GEOGRAPHIC_DATA], [GEOGRAPHIC_DATA]" at bounding box center [430, 160] width 84 height 9
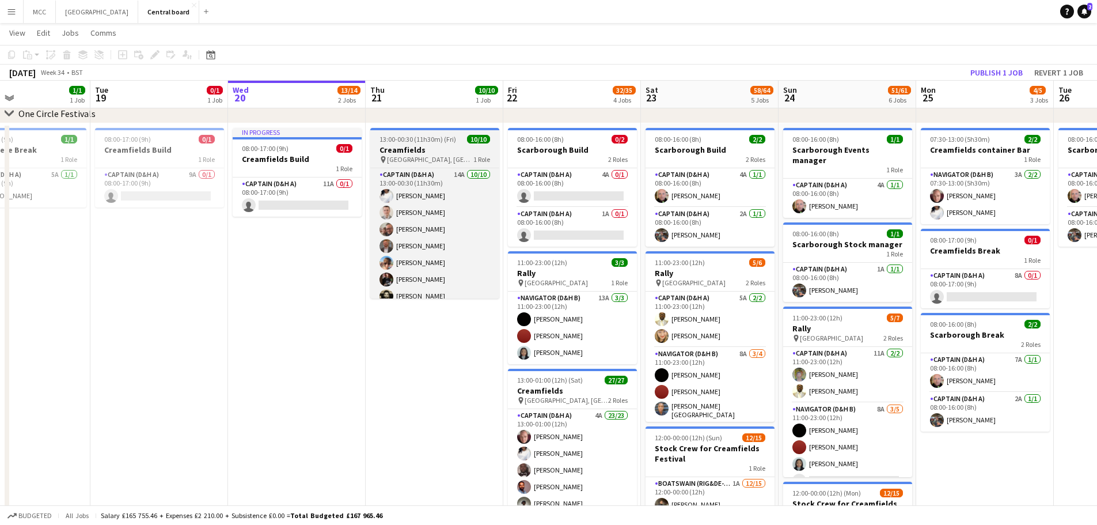
click at [448, 155] on div "pin [GEOGRAPHIC_DATA], [GEOGRAPHIC_DATA] 1 Role" at bounding box center [434, 159] width 129 height 9
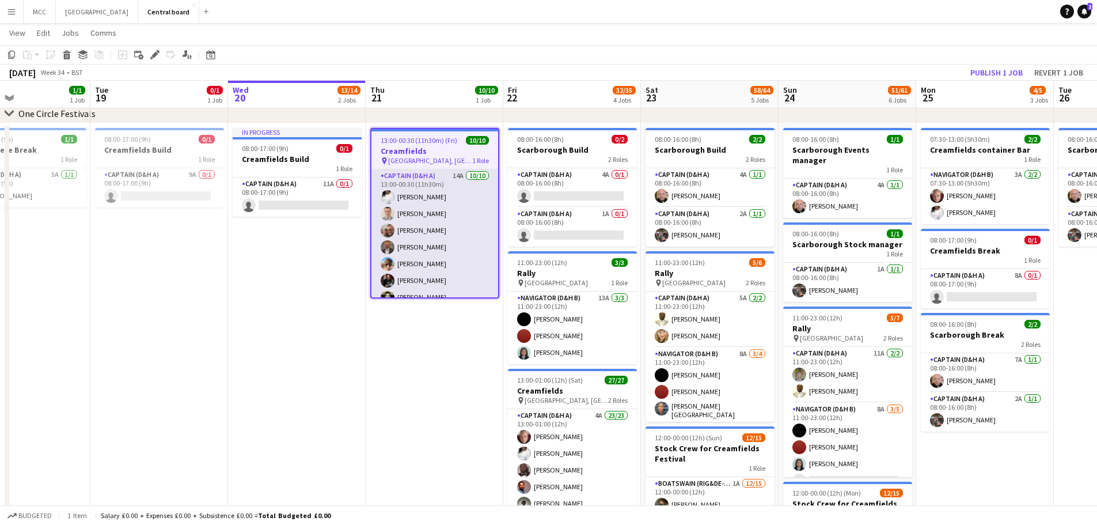
click at [423, 198] on app-card-role "Captain (D&H A) 14A [DATE] 13:00-00:30 (11h30m) [PERSON_NAME] [PERSON_NAME] [PE…" at bounding box center [434, 263] width 127 height 189
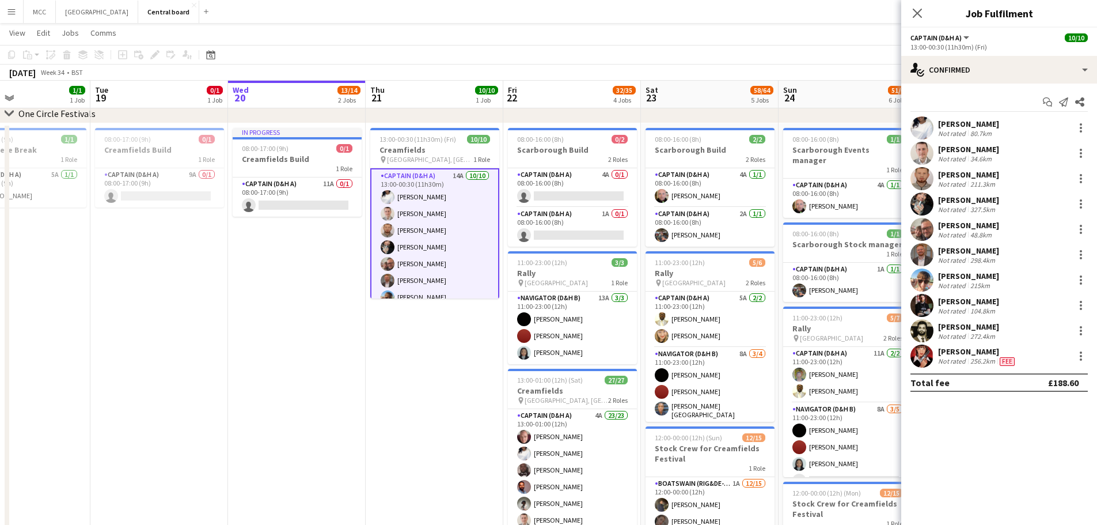
click at [449, 243] on app-card-role "Captain (D&H A) 14A [DATE] 13:00-00:30 (11h30m) [PERSON_NAME] [PERSON_NAME] [PE…" at bounding box center [434, 264] width 129 height 192
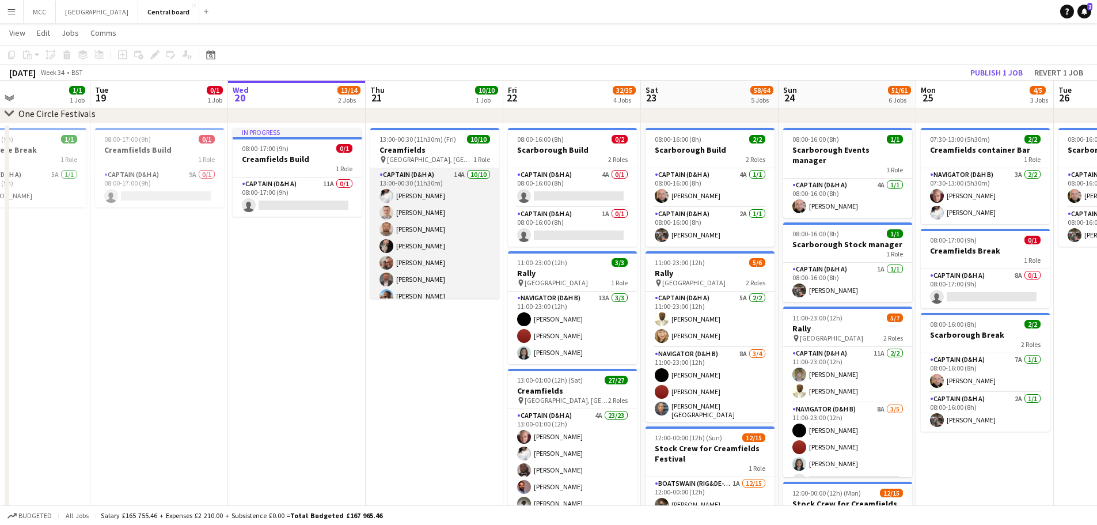
click at [449, 243] on app-card-role "Captain (D&H A) 14A [DATE] 13:00-00:30 (11h30m) [PERSON_NAME] [PERSON_NAME] [PE…" at bounding box center [434, 262] width 129 height 189
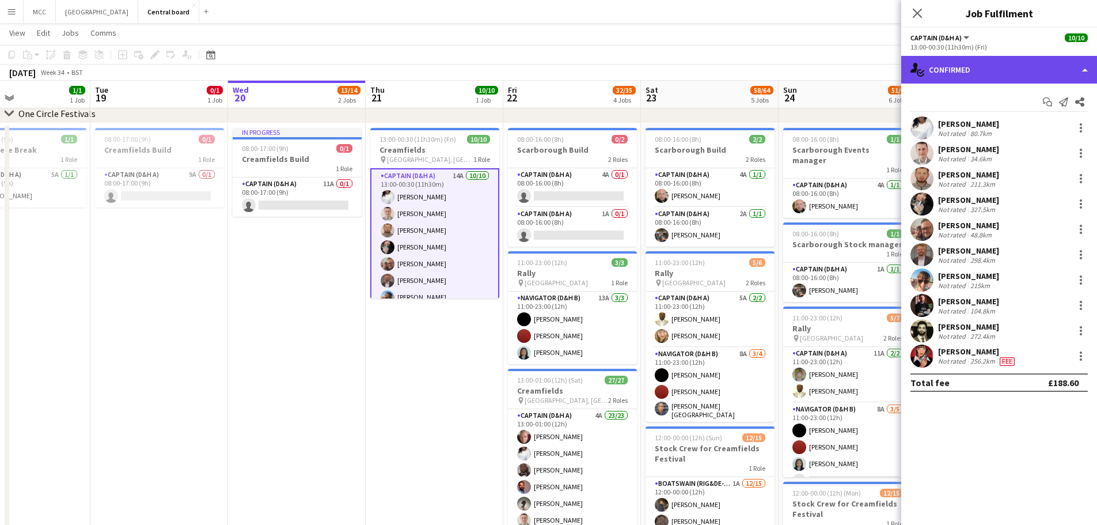
click at [551, 66] on div "single-neutral-actions-check-2 Confirmed" at bounding box center [999, 70] width 196 height 28
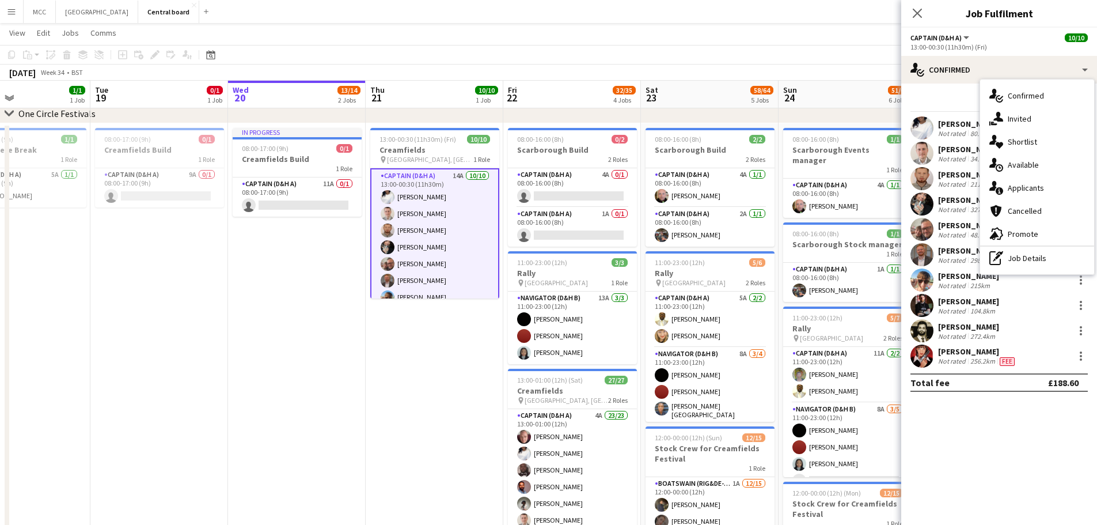
click at [551, 97] on div "Start chat Send notification Share" at bounding box center [999, 102] width 177 height 19
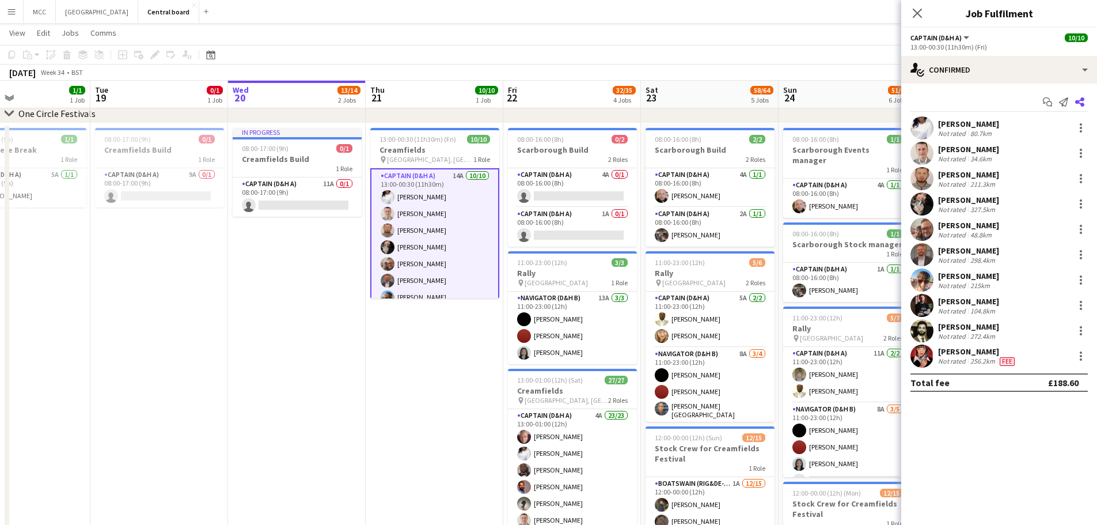
click at [551, 103] on icon "Share" at bounding box center [1079, 101] width 9 height 9
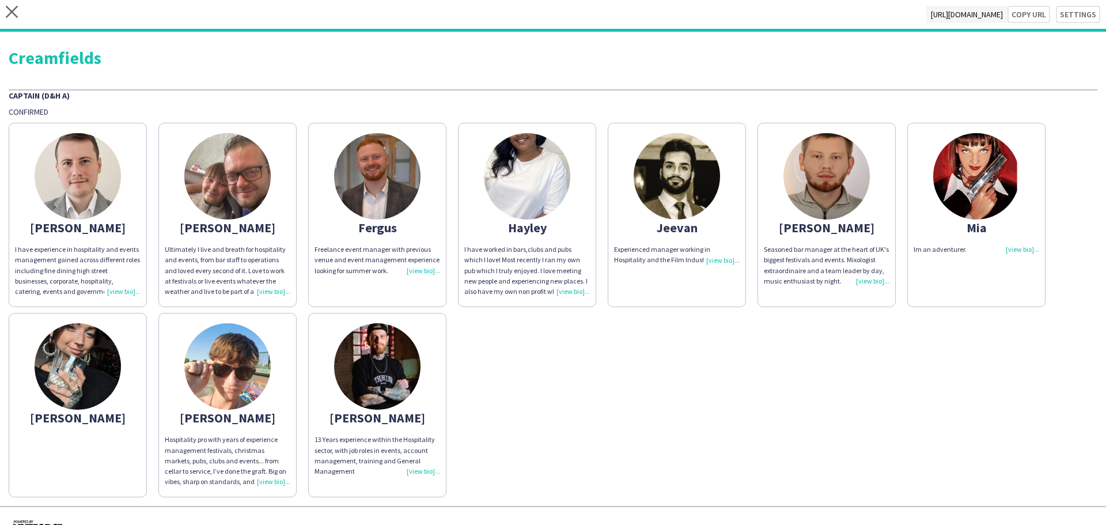
scroll to position [24, 0]
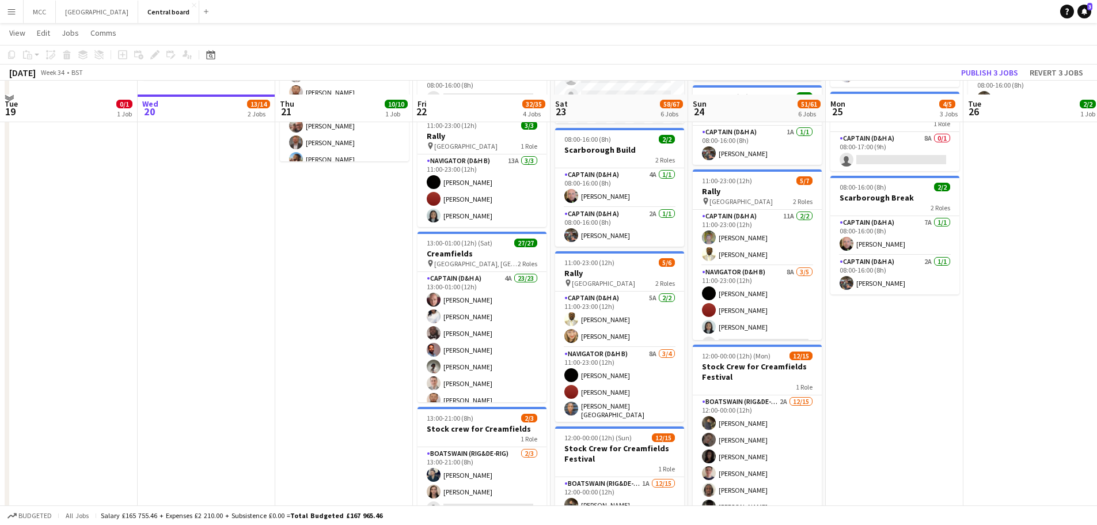
scroll to position [192, 0]
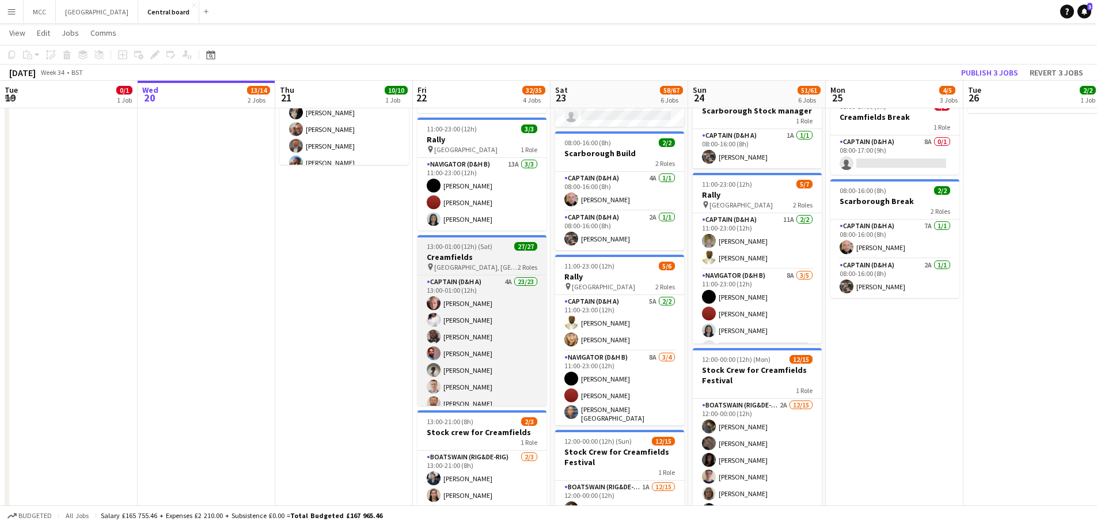
click at [495, 258] on h3 "Creamfields" at bounding box center [482, 257] width 129 height 10
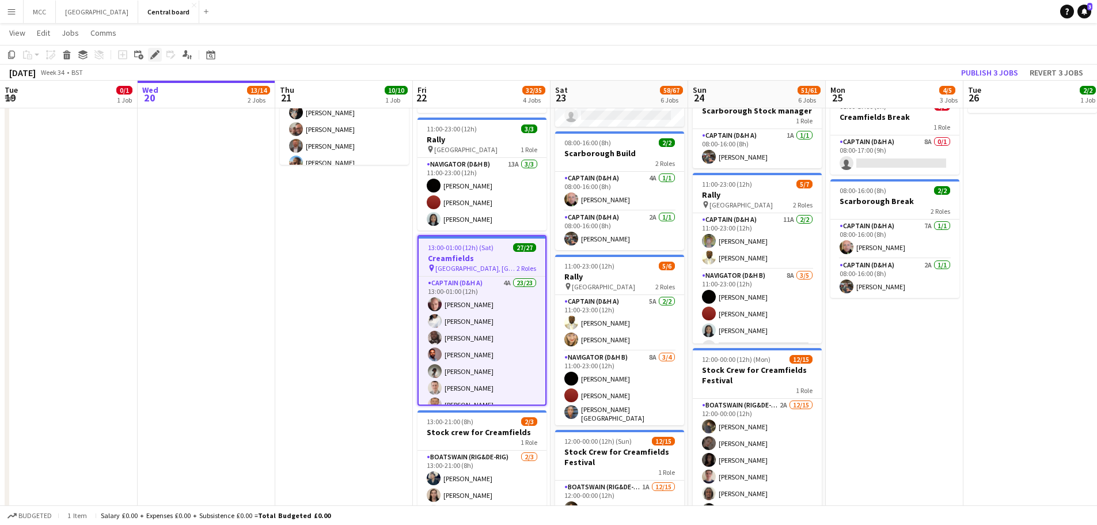
click at [153, 58] on icon at bounding box center [151, 57] width 3 height 3
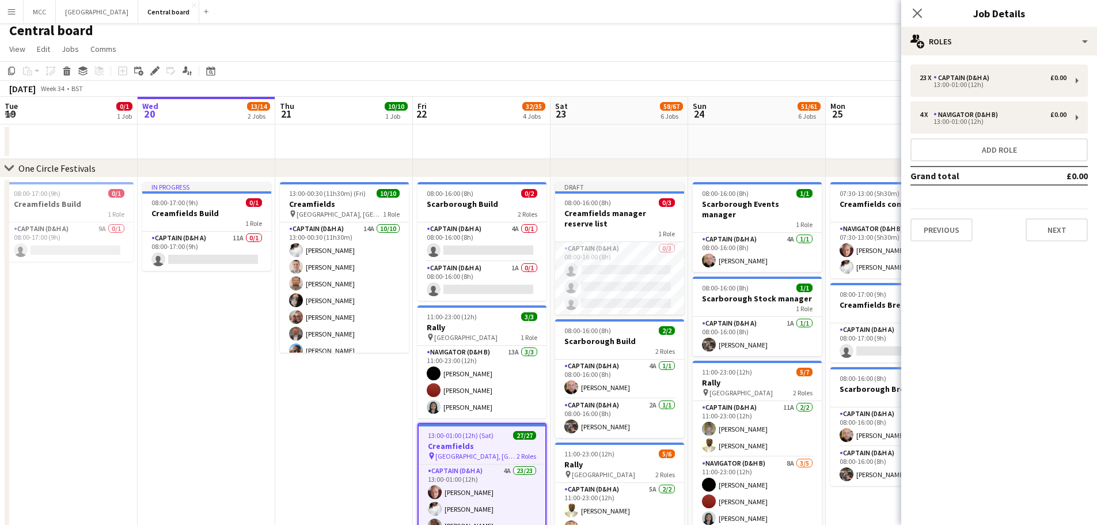
scroll to position [0, 0]
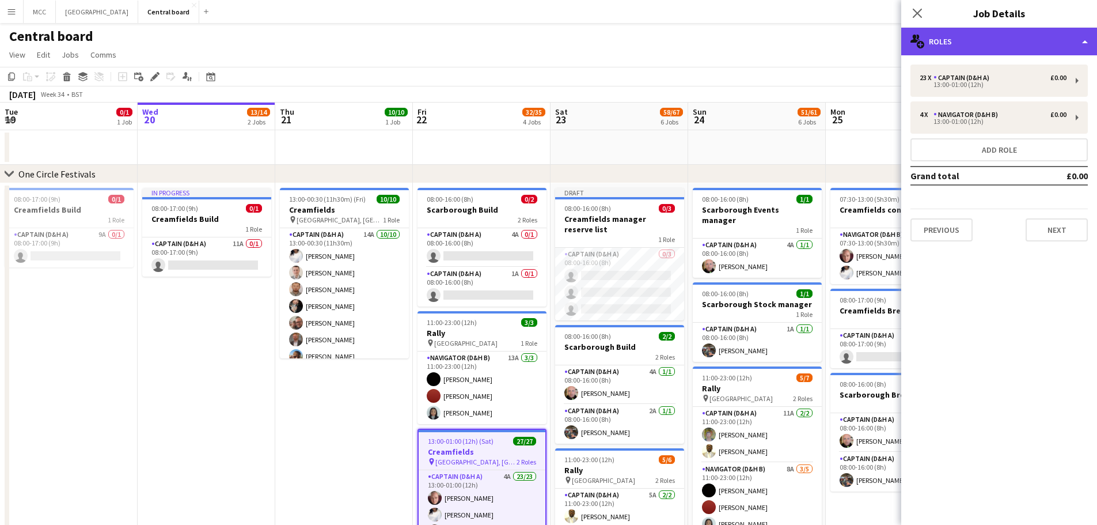
click at [551, 40] on div "multiple-users-add Roles" at bounding box center [999, 42] width 196 height 28
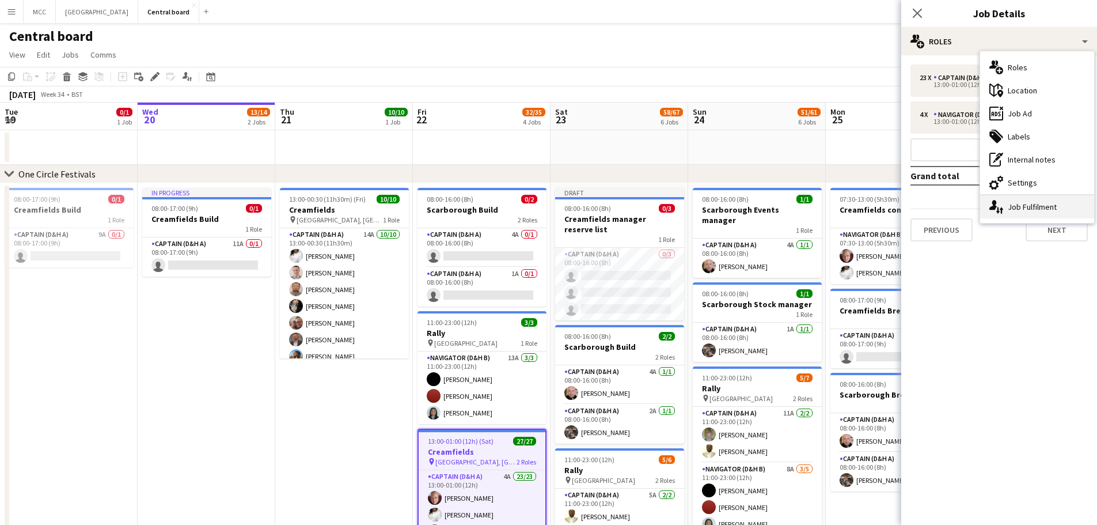
click at [551, 207] on div "single-neutral-actions-up-down Job Fulfilment" at bounding box center [1037, 206] width 114 height 23
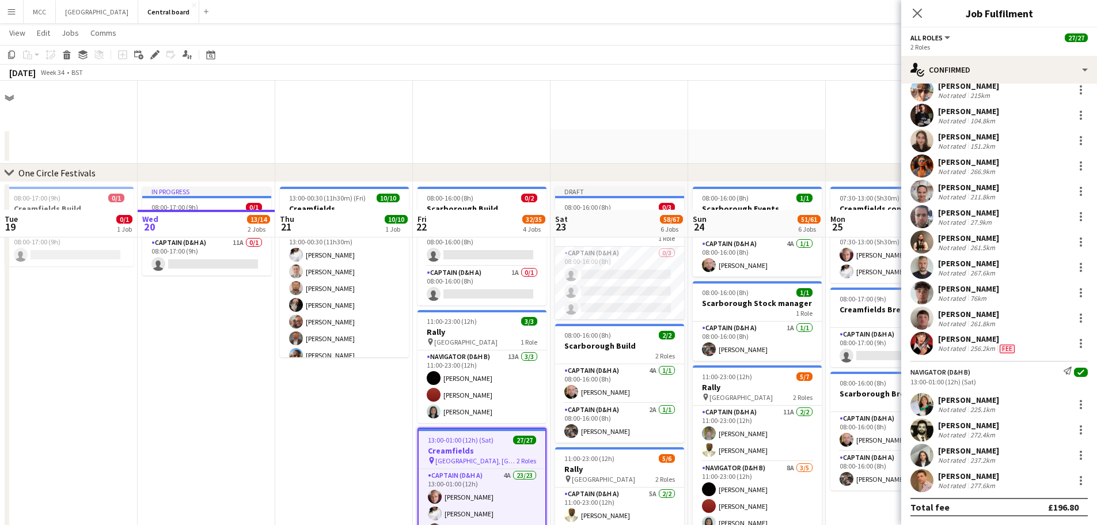
scroll to position [236, 0]
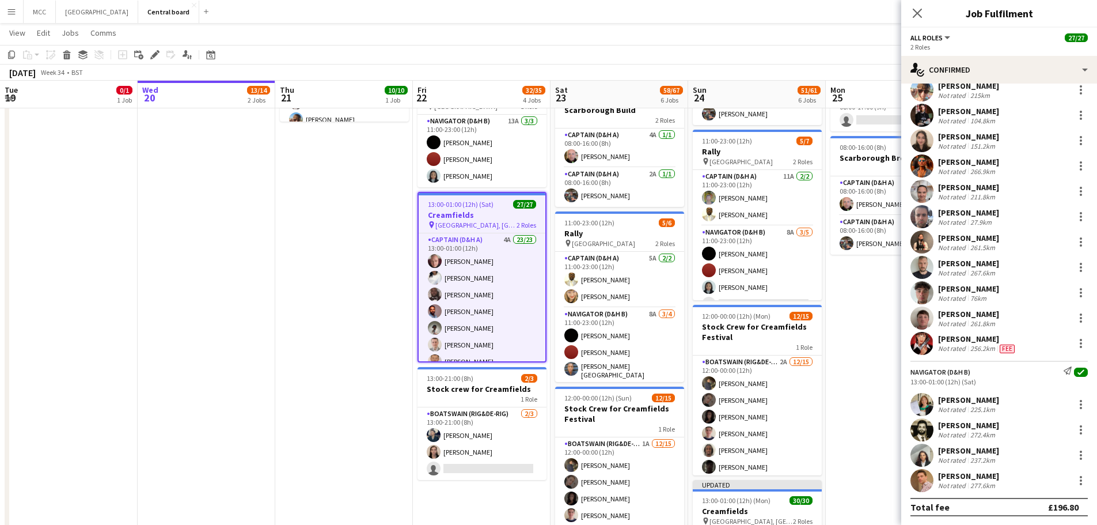
click at [289, 255] on app-date-cell "13:00-00:30 (11h30m) (Fri) 10/10 Creamfields pin [PERSON_NAME], England 1 Role …" at bounding box center [344, 403] width 138 height 914
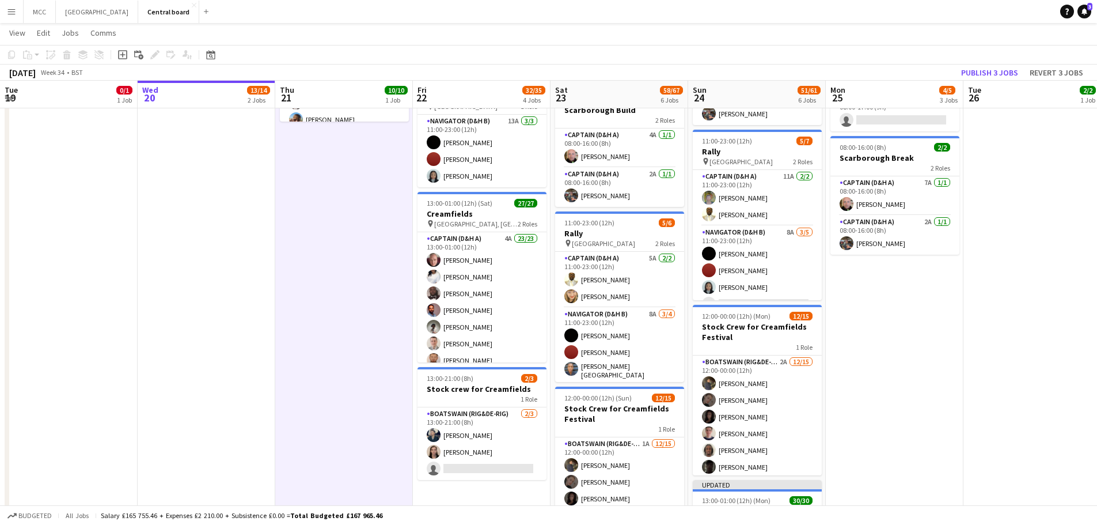
click at [16, 15] on button "Menu" at bounding box center [11, 11] width 23 height 23
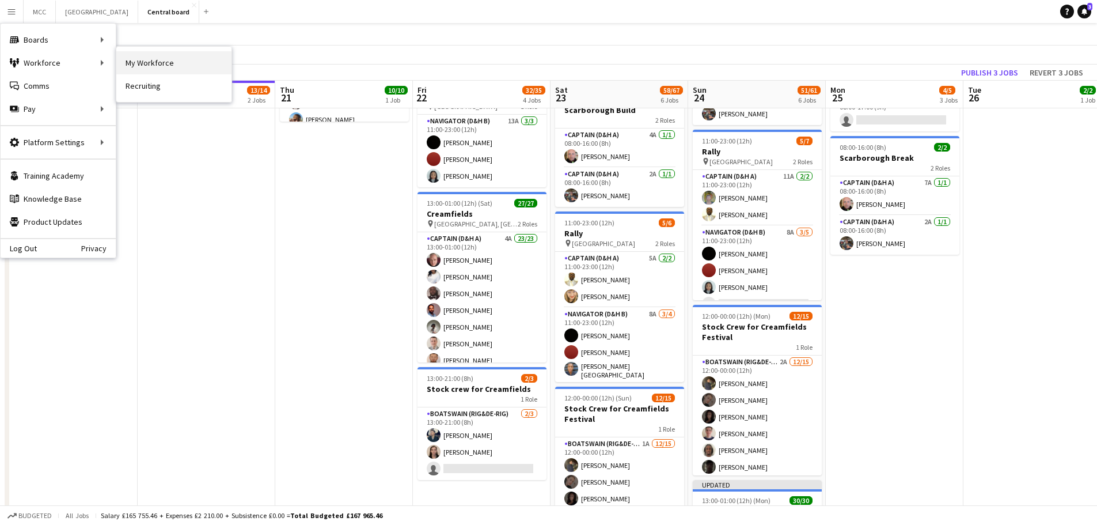
click at [152, 65] on link "My Workforce" at bounding box center [173, 62] width 115 height 23
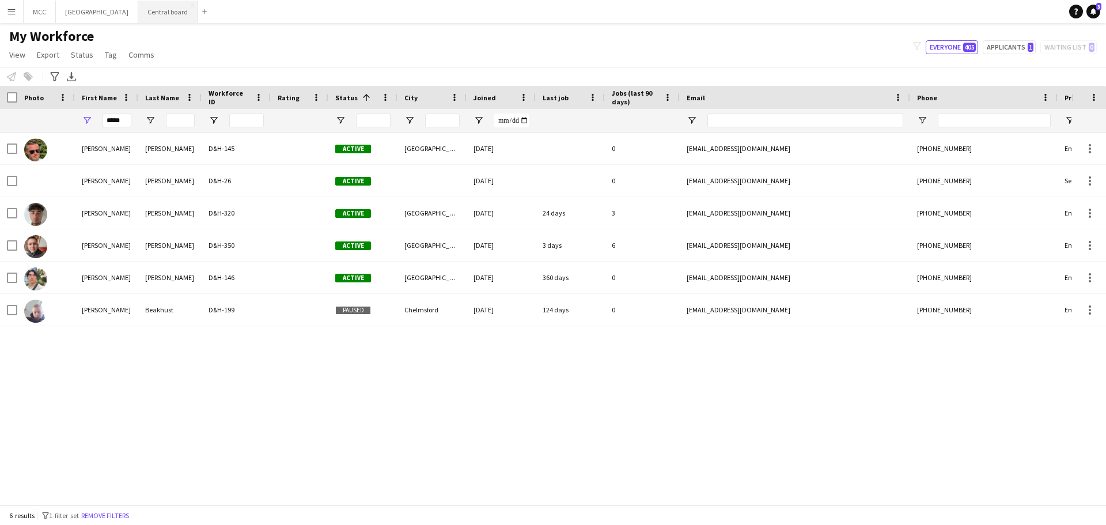
click at [178, 13] on button "Central board Close" at bounding box center [167, 12] width 59 height 22
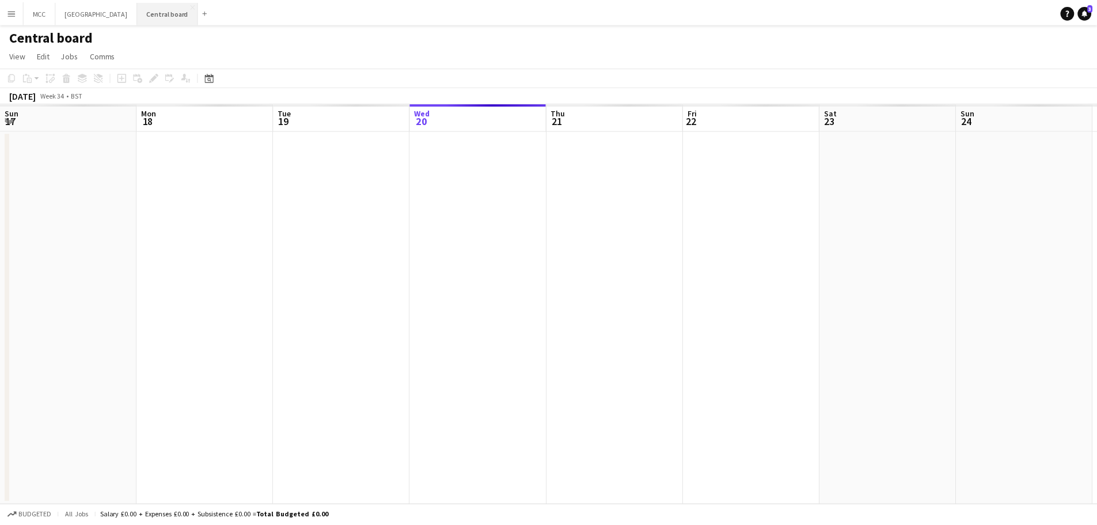
scroll to position [0, 275]
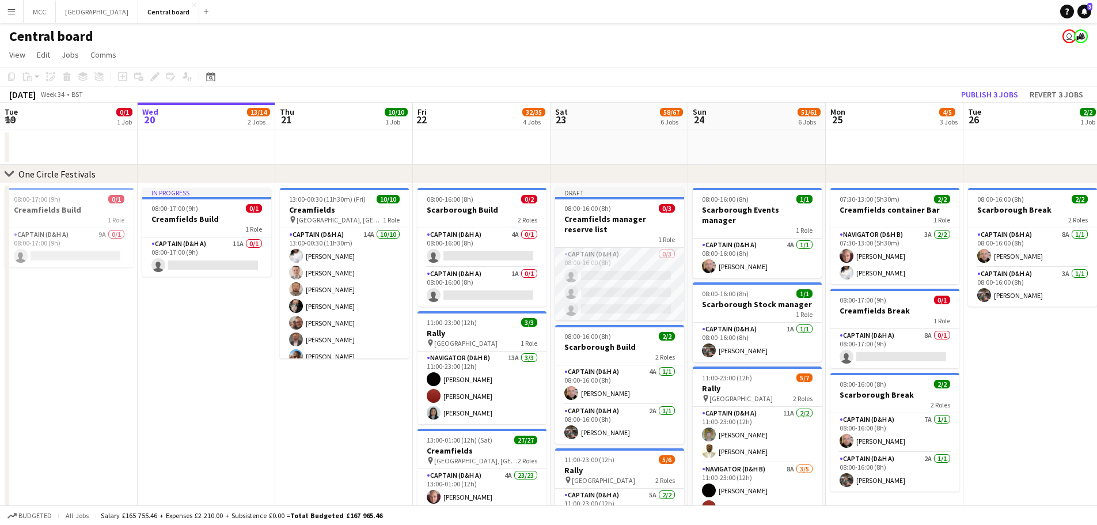
click at [551, 269] on app-card-role "Captain (D&H A) 0/3 08:00-16:00 (8h) single-neutral-actions single-neutral-acti…" at bounding box center [619, 284] width 129 height 73
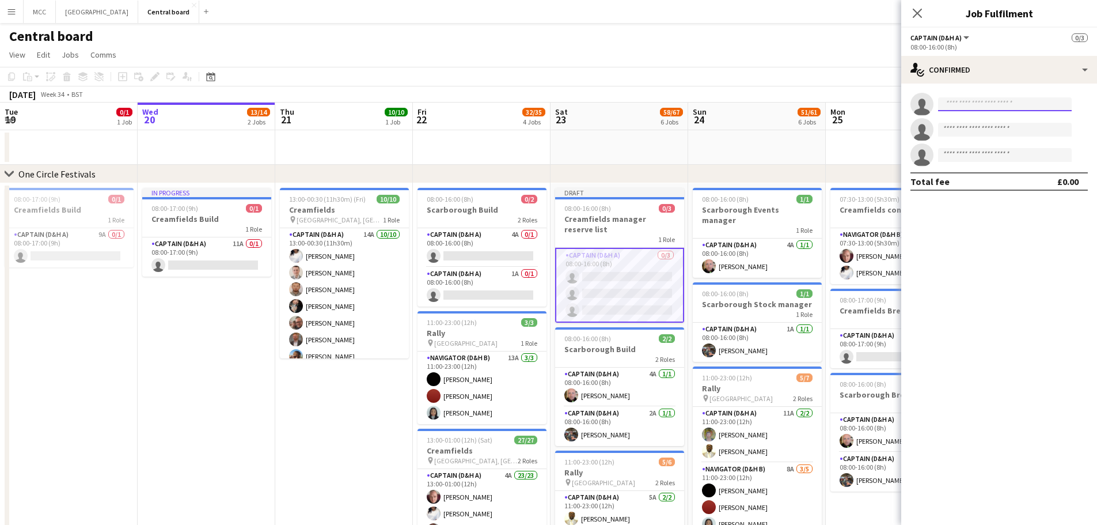
click at [551, 105] on input at bounding box center [1005, 104] width 134 height 14
type input "*****"
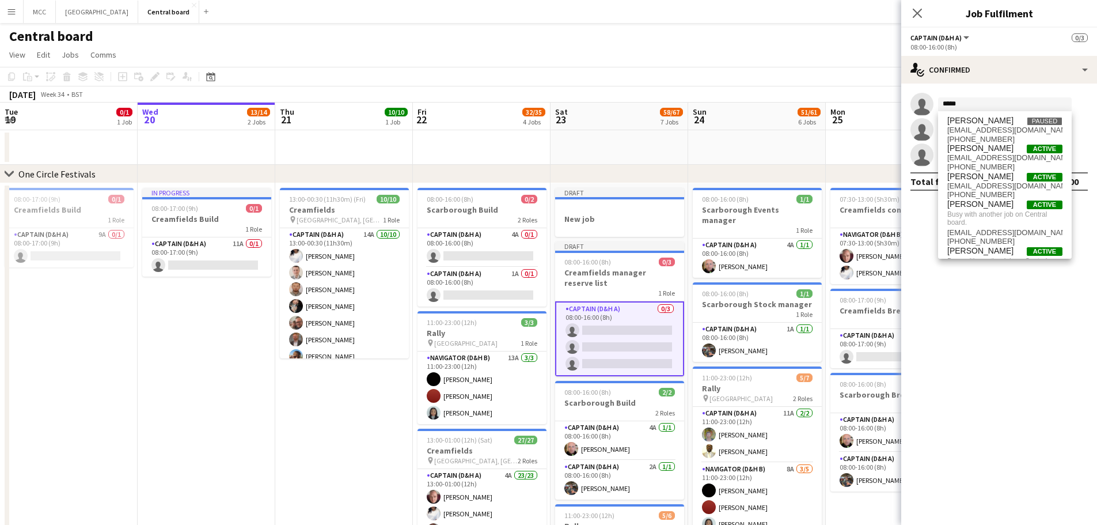
click at [968, 100] on input "*****" at bounding box center [1005, 104] width 134 height 14
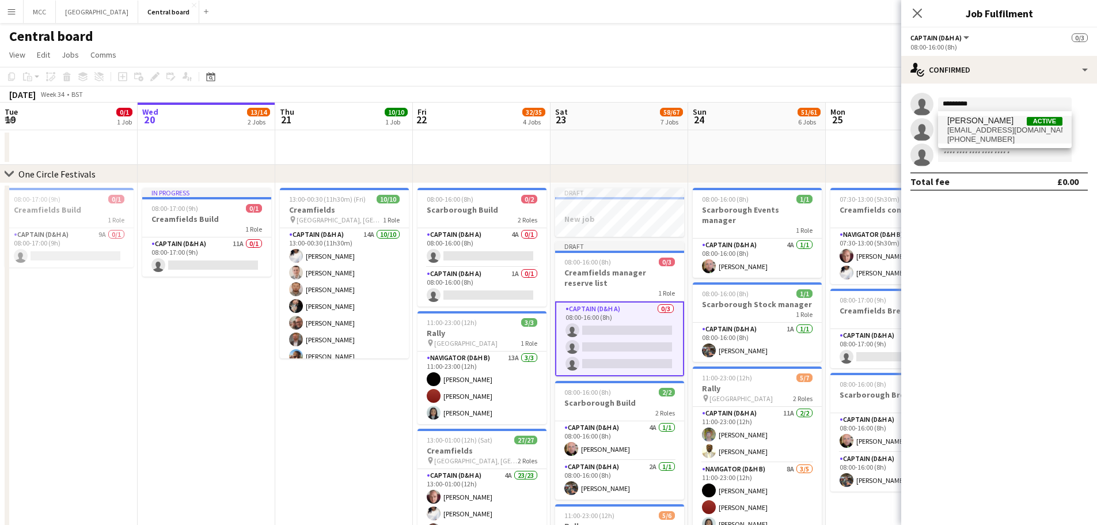
type input "*********"
click at [983, 127] on span "[EMAIL_ADDRESS][DOMAIN_NAME]" at bounding box center [1004, 130] width 115 height 9
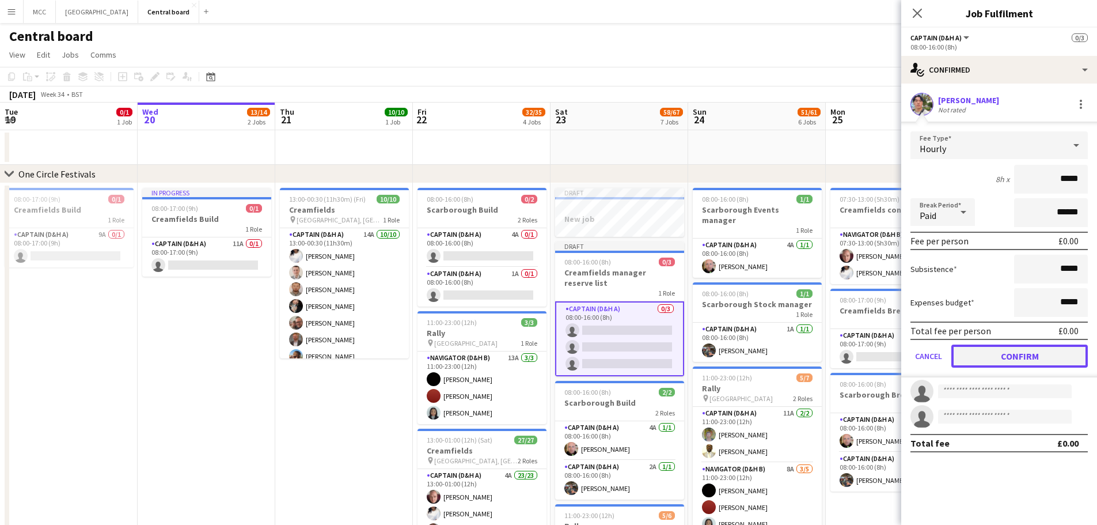
click at [1027, 346] on button "Confirm" at bounding box center [1019, 355] width 136 height 23
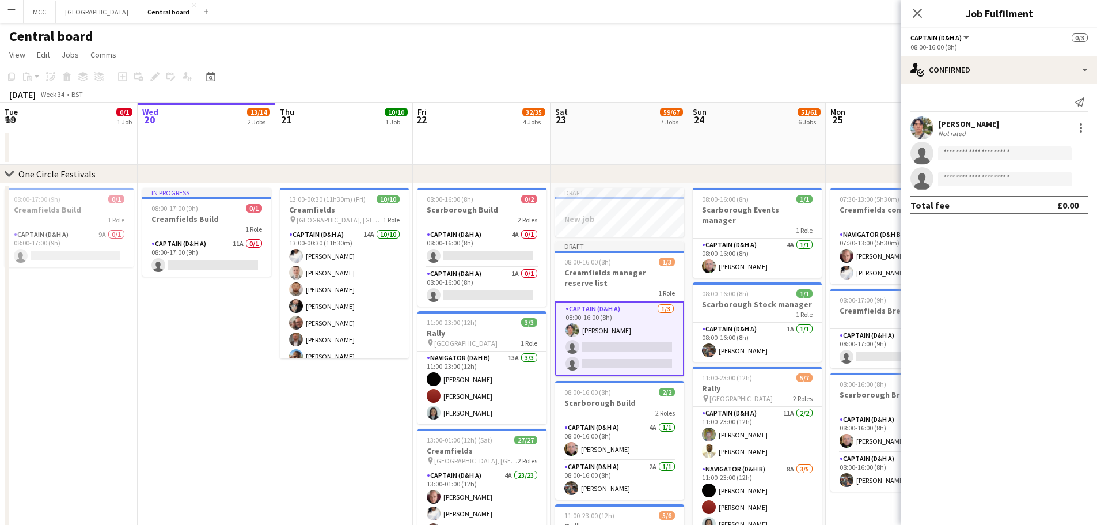
click at [658, 135] on app-date-cell at bounding box center [620, 147] width 138 height 35
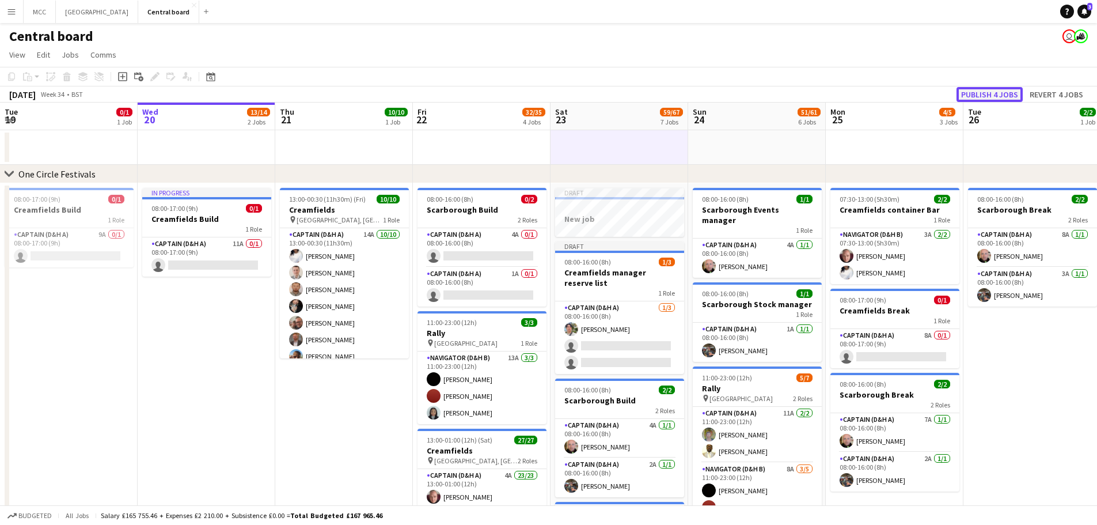
click at [980, 90] on button "Publish 4 jobs" at bounding box center [990, 94] width 66 height 15
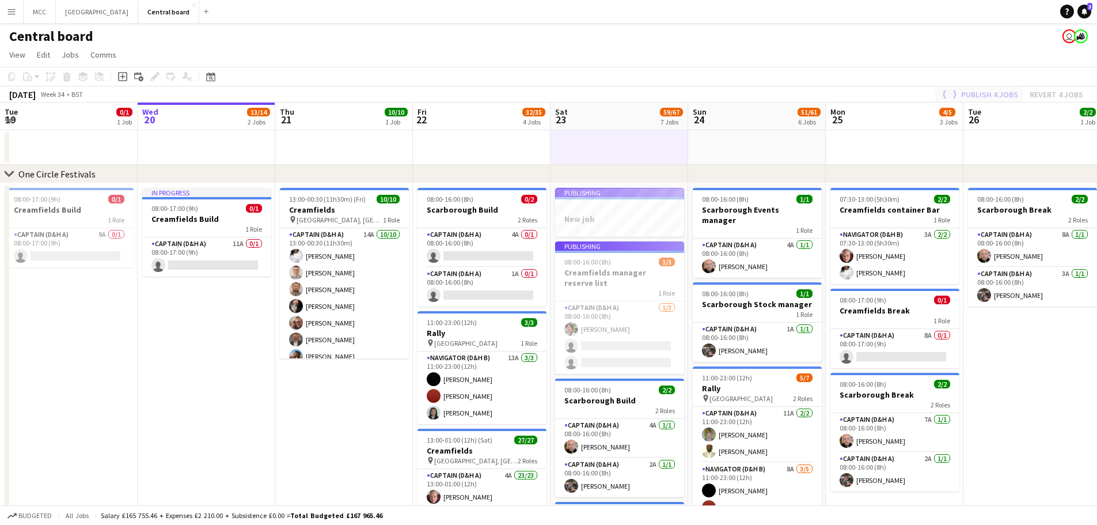
click at [980, 90] on div "Publish 4 jobs Revert 4 jobs" at bounding box center [1011, 94] width 171 height 15
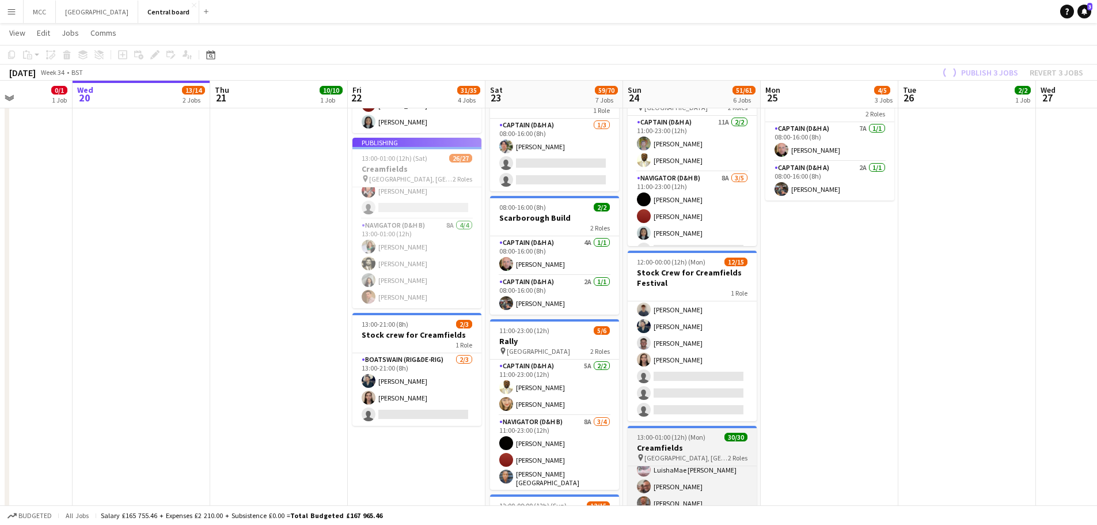
scroll to position [366, 0]
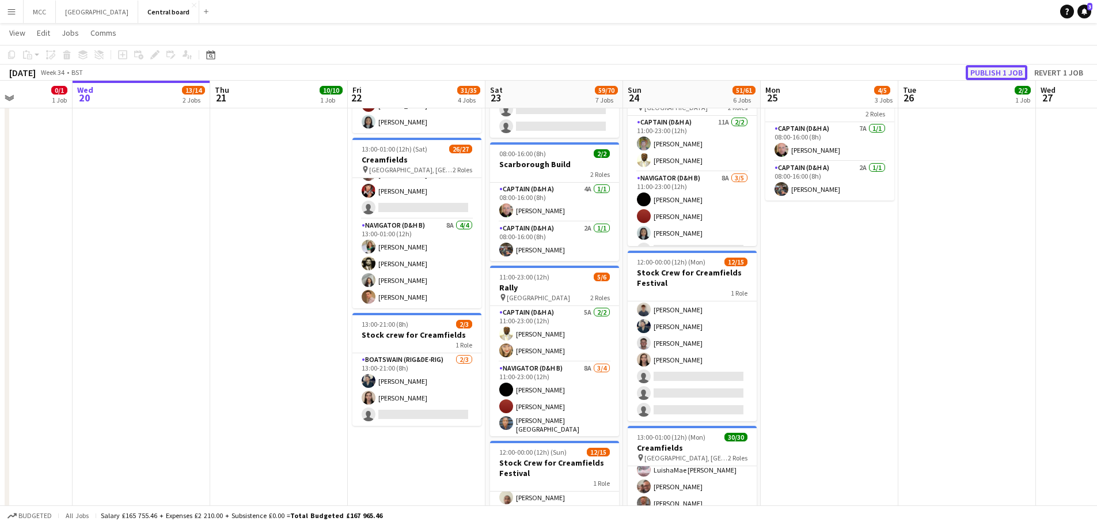
click at [999, 72] on button "Publish 1 job" at bounding box center [997, 72] width 62 height 15
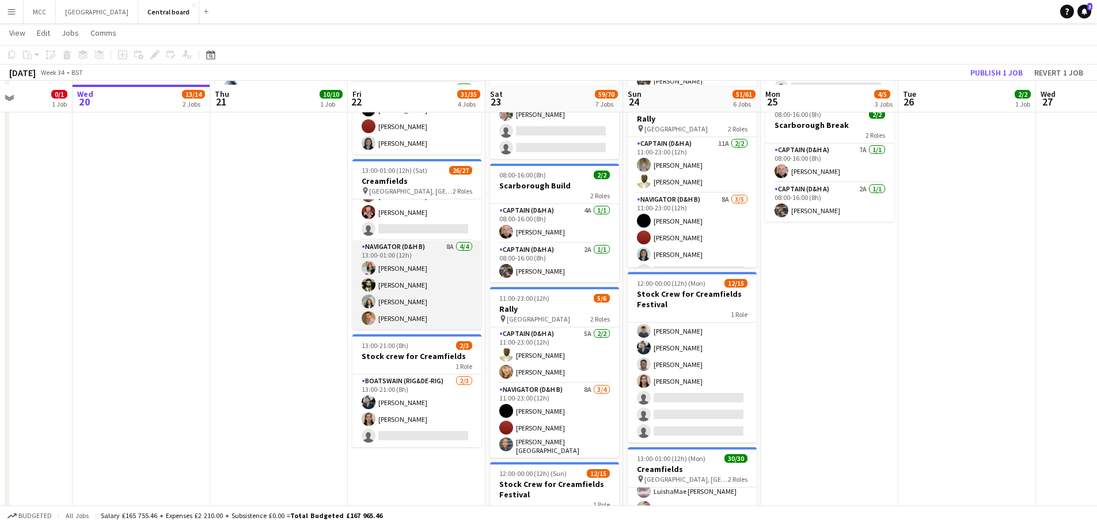
scroll to position [267, 0]
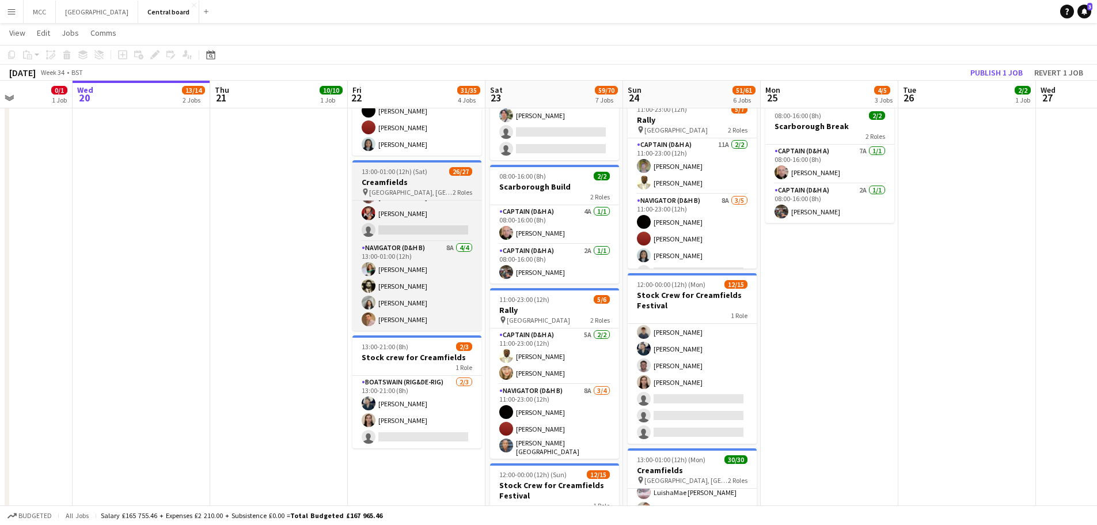
click at [424, 177] on h3 "Creamfields" at bounding box center [416, 182] width 129 height 10
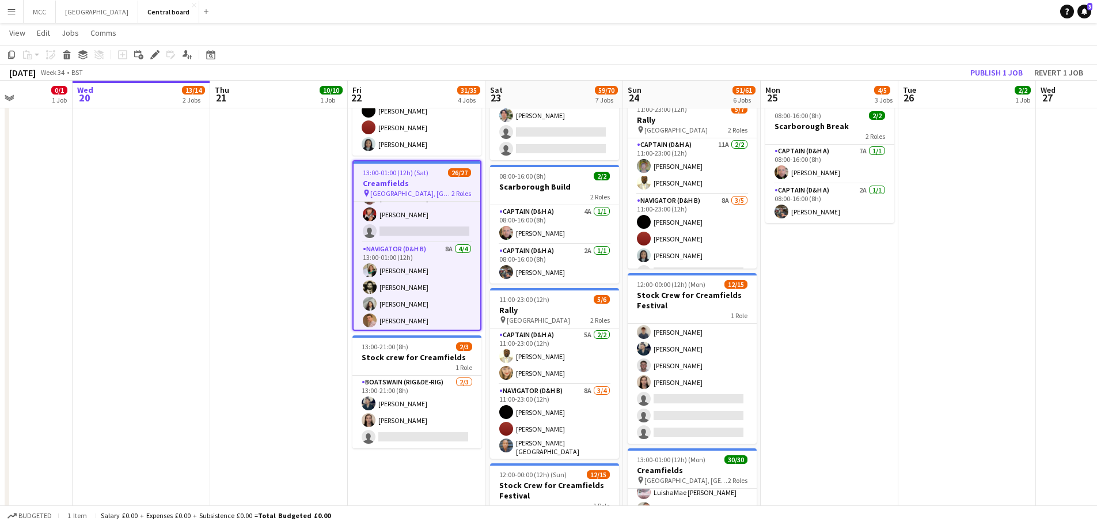
scroll to position [368, 0]
click at [151, 58] on icon at bounding box center [151, 57] width 3 height 3
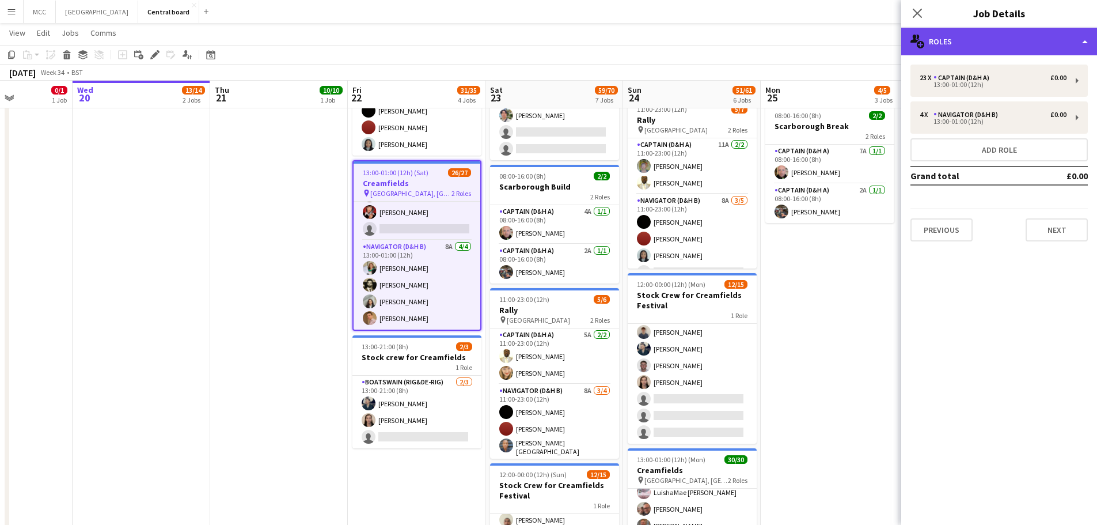
click at [1078, 43] on div "multiple-users-add Roles" at bounding box center [999, 42] width 196 height 28
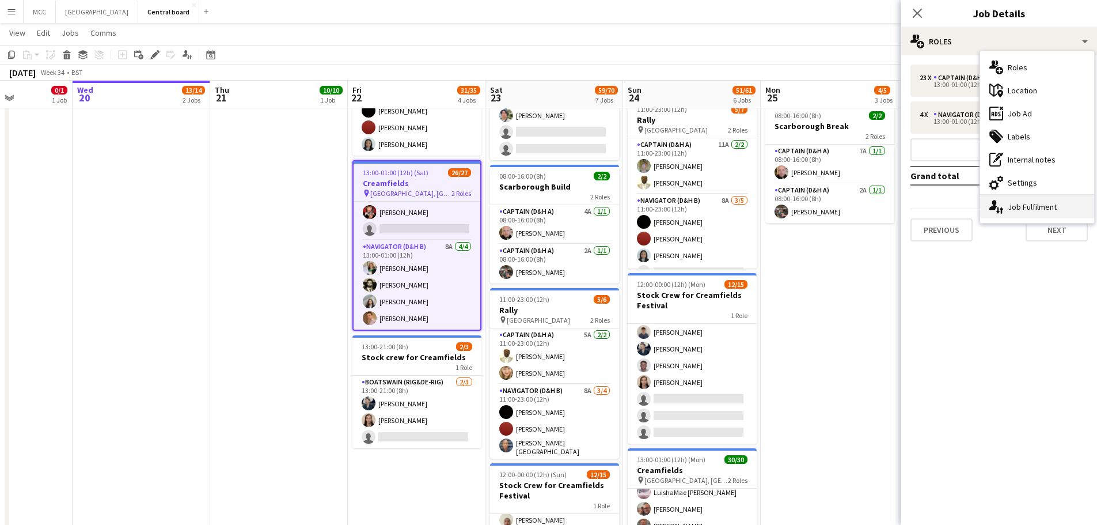
click at [1036, 207] on div "single-neutral-actions-up-down Job Fulfilment" at bounding box center [1037, 206] width 114 height 23
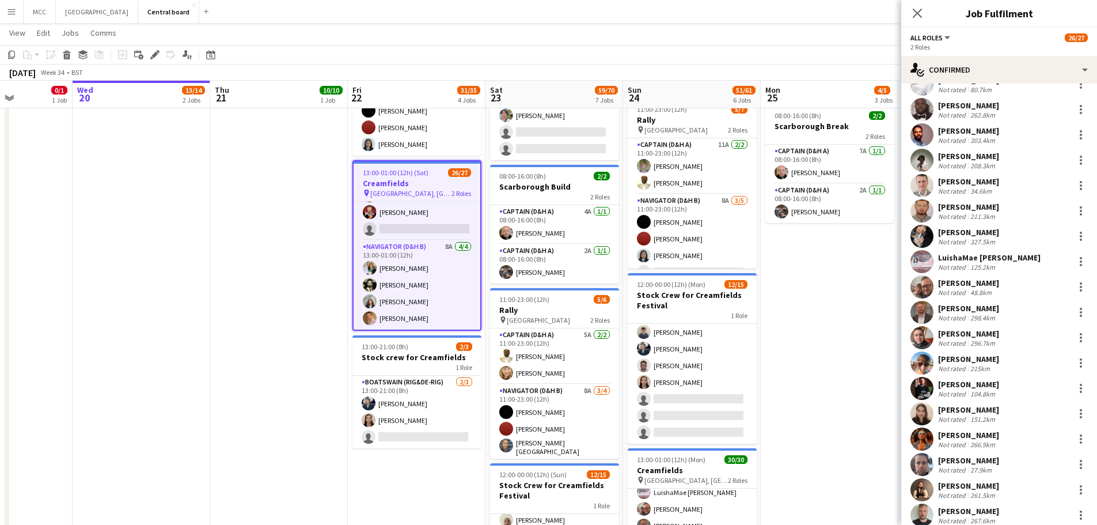
scroll to position [0, 0]
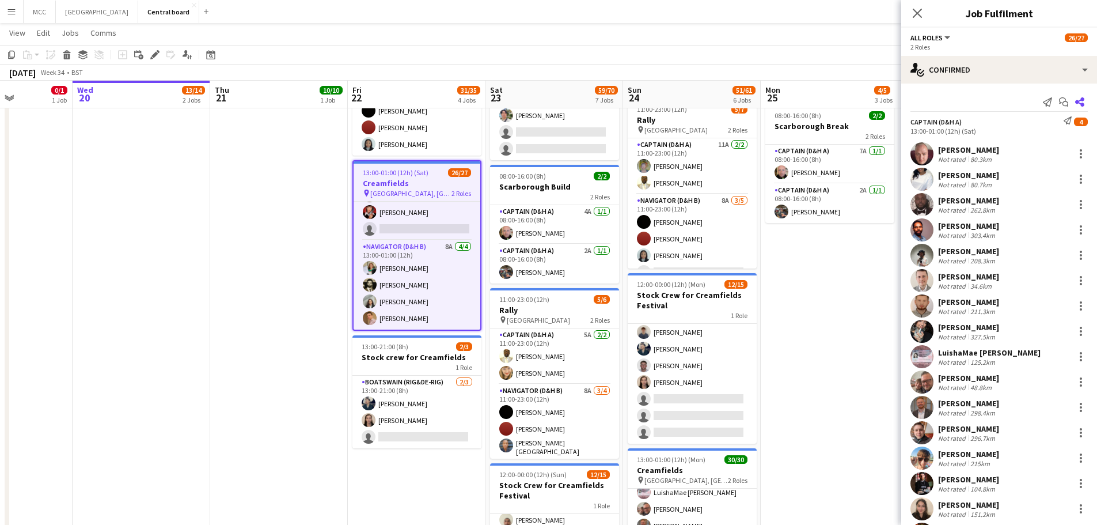
click at [1075, 98] on icon "Share" at bounding box center [1079, 101] width 9 height 9
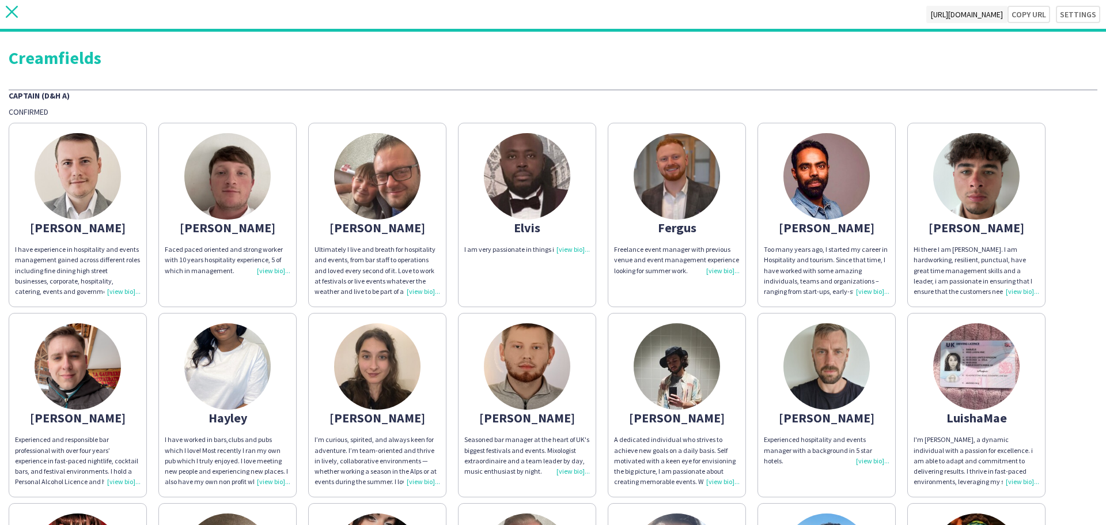
click at [10, 9] on icon "close" at bounding box center [12, 12] width 12 height 12
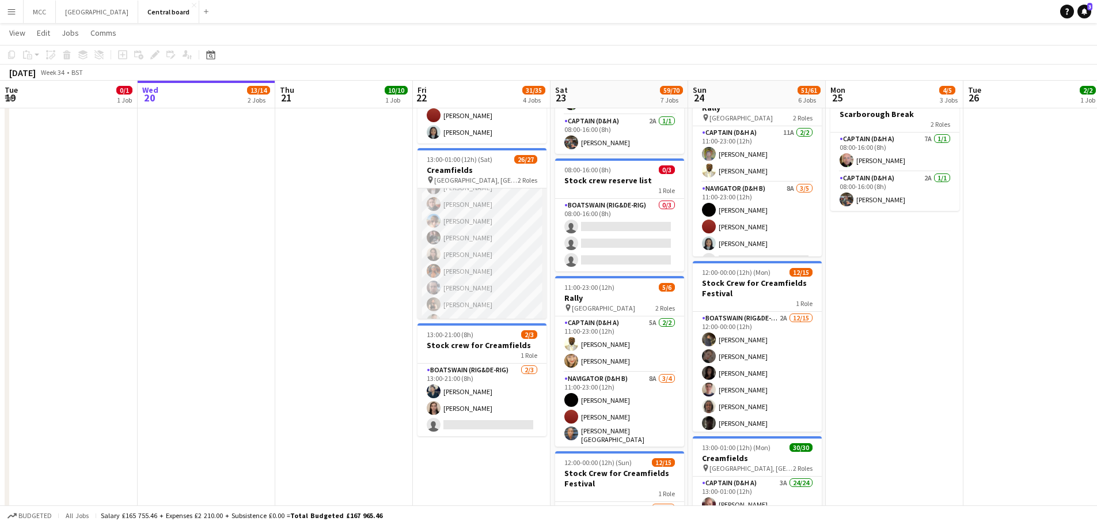
scroll to position [253, 0]
click at [456, 214] on app-card-role "Captain (D&H A) 12I 4A 22/23 13:00-01:00 (12h) Scott Cooper Hayley Ekwubiri Elv…" at bounding box center [482, 138] width 129 height 407
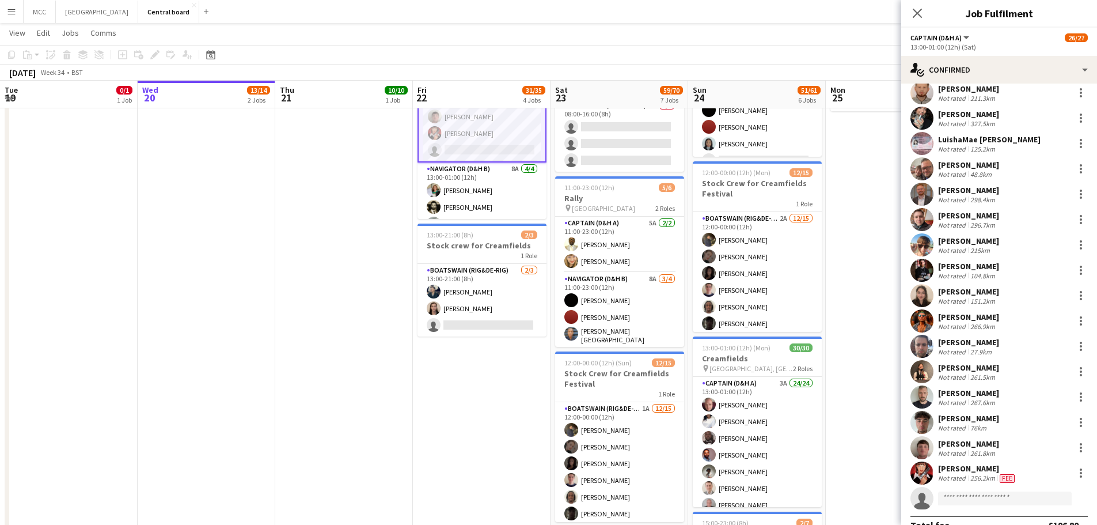
scroll to position [336, 0]
click at [1080, 322] on div "Toby Longhurst Not rated 266.9km" at bounding box center [999, 320] width 196 height 23
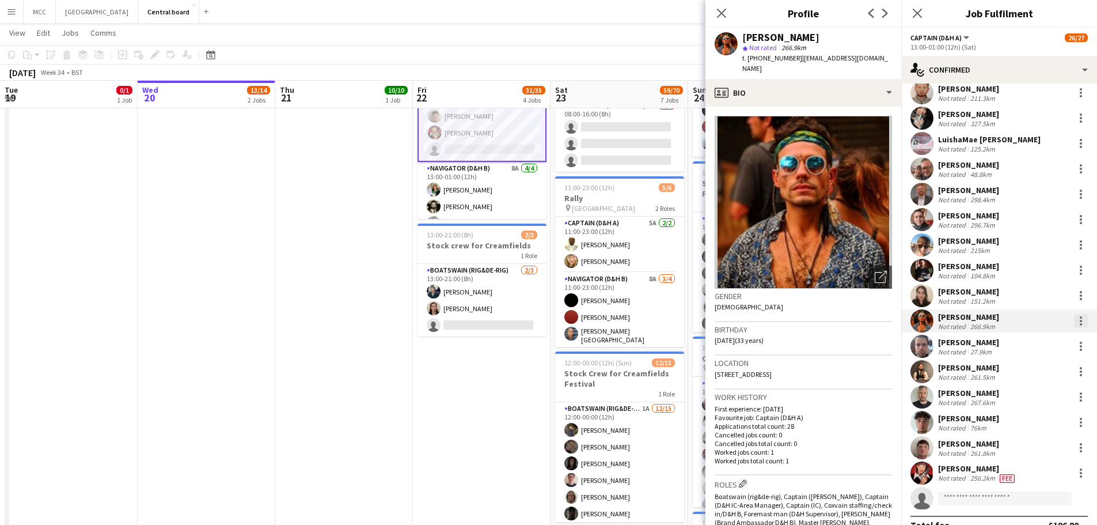
click at [1074, 323] on div at bounding box center [1081, 321] width 14 height 14
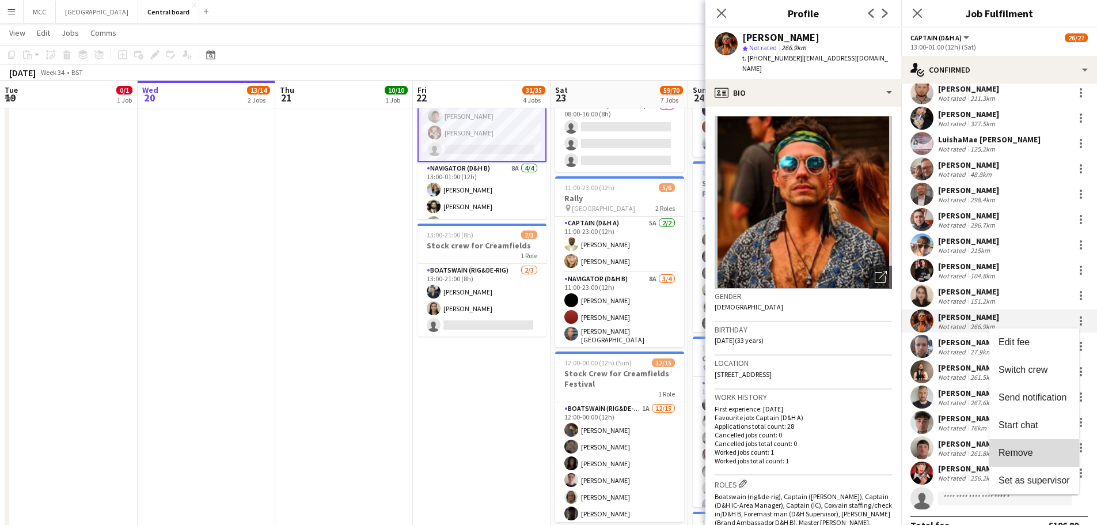
click at [1029, 456] on span "Remove" at bounding box center [1016, 452] width 35 height 10
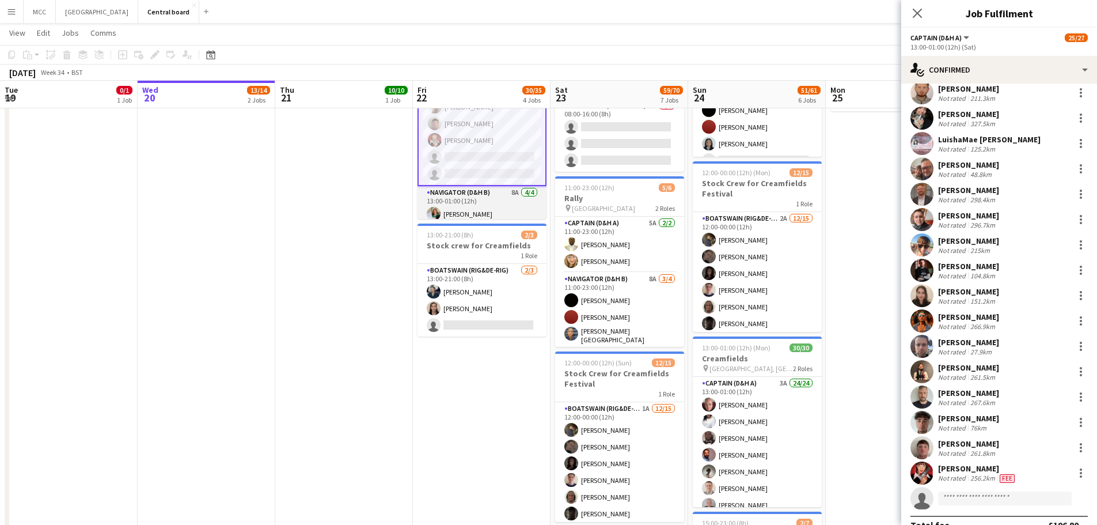
scroll to position [321, 0]
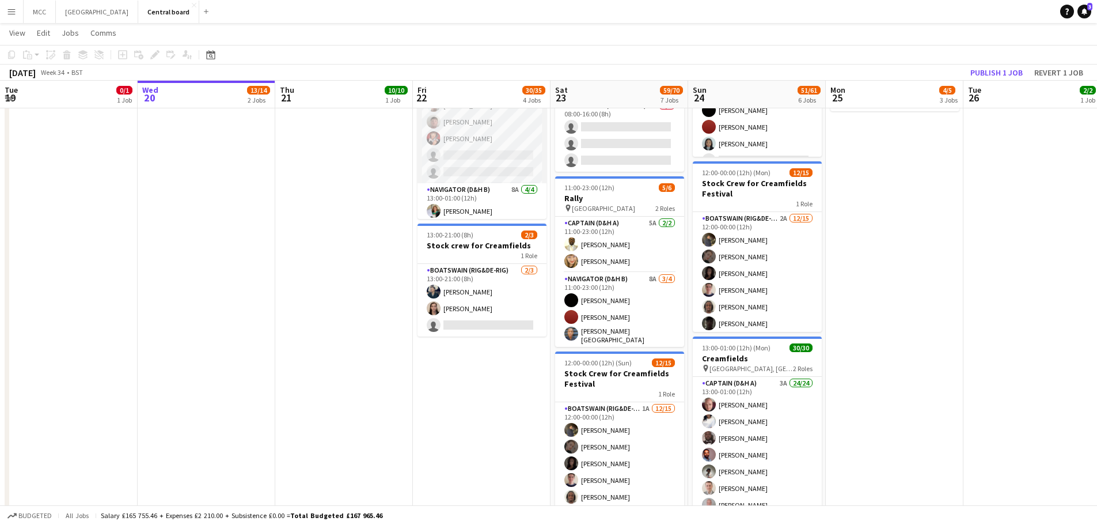
scroll to position [320, 0]
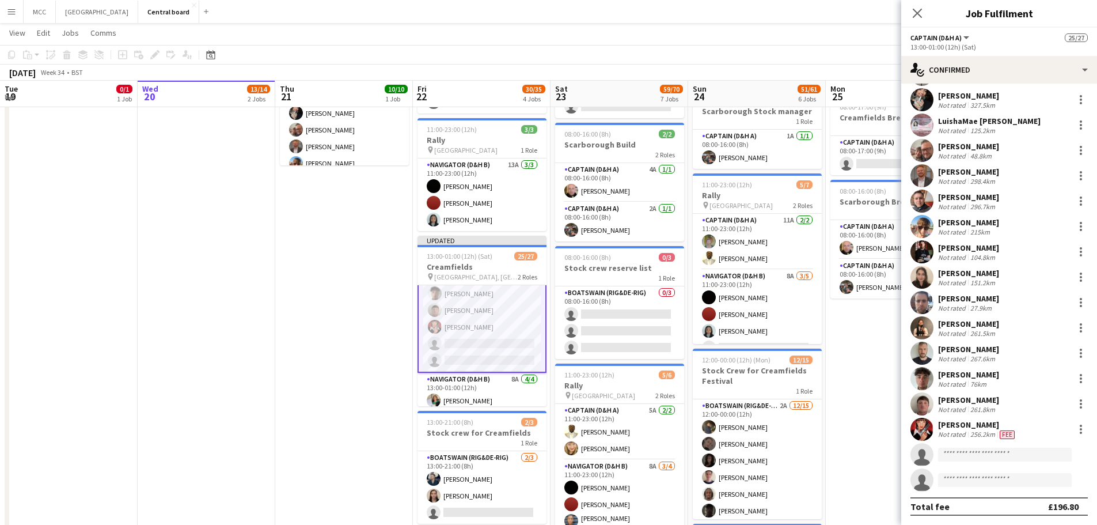
scroll to position [191, 0]
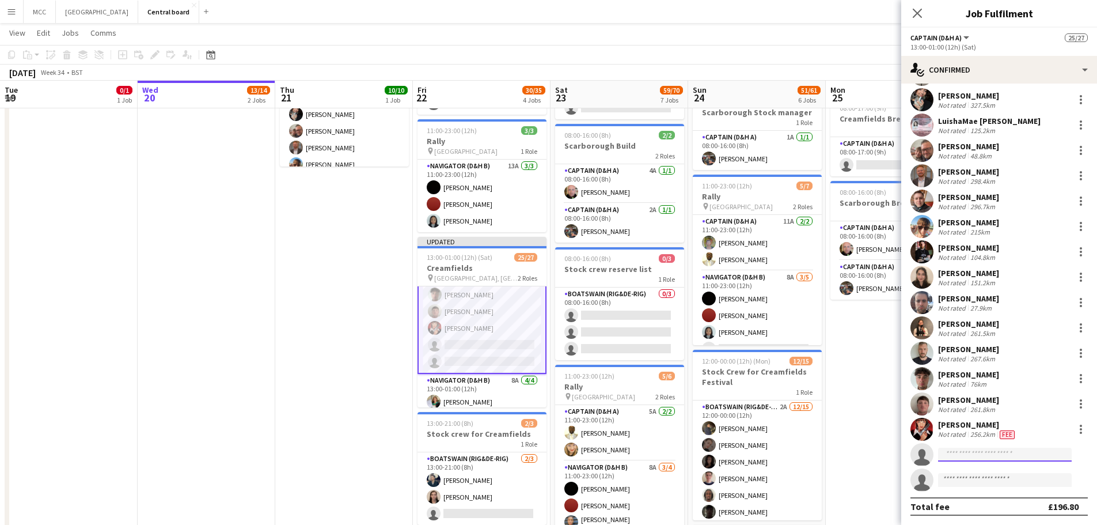
click at [979, 450] on input at bounding box center [1005, 454] width 134 height 14
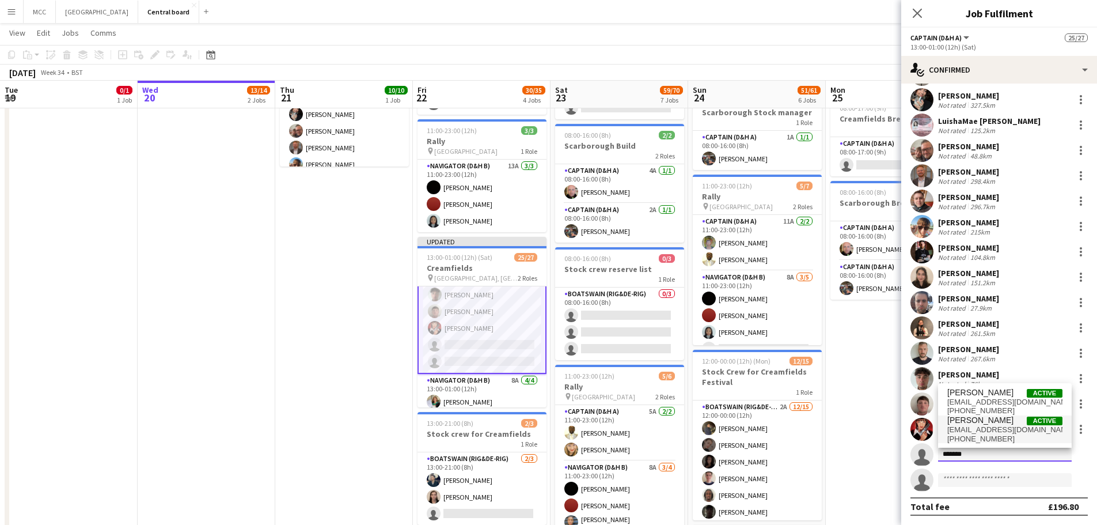
type input "*******"
click at [995, 429] on span "[EMAIL_ADDRESS][DOMAIN_NAME]" at bounding box center [1004, 429] width 115 height 9
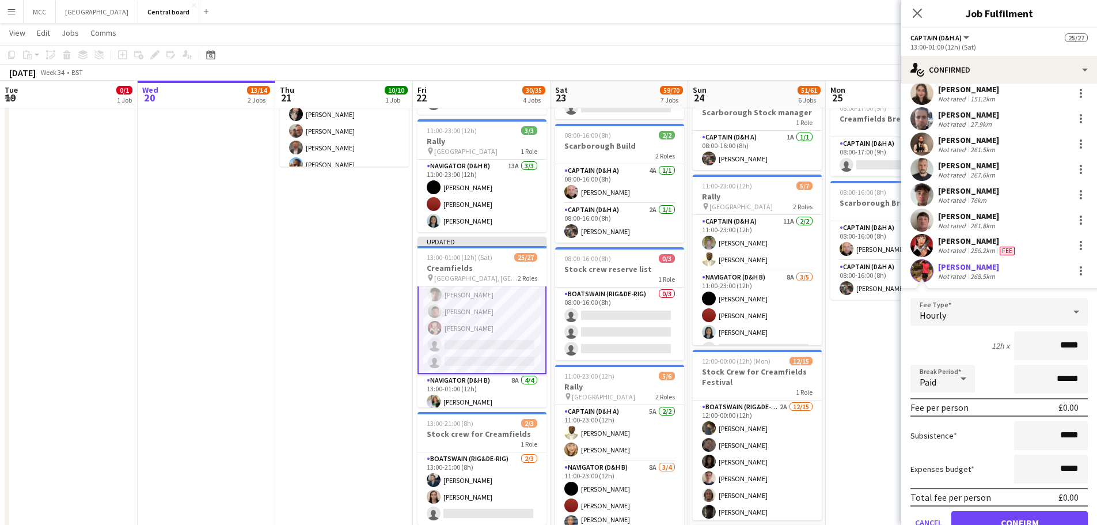
scroll to position [467, 0]
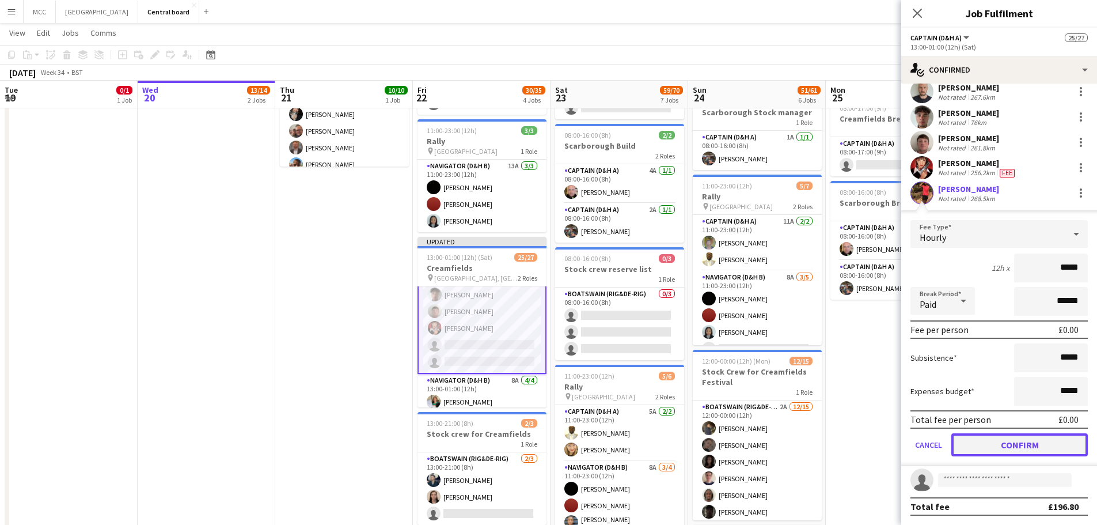
click at [1010, 439] on button "Confirm" at bounding box center [1019, 444] width 136 height 23
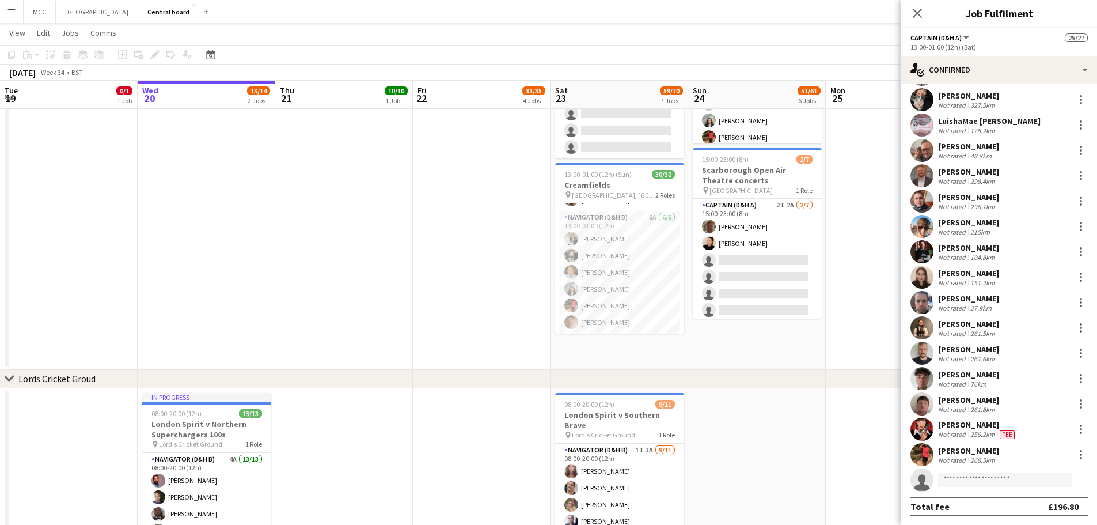
scroll to position [744, 0]
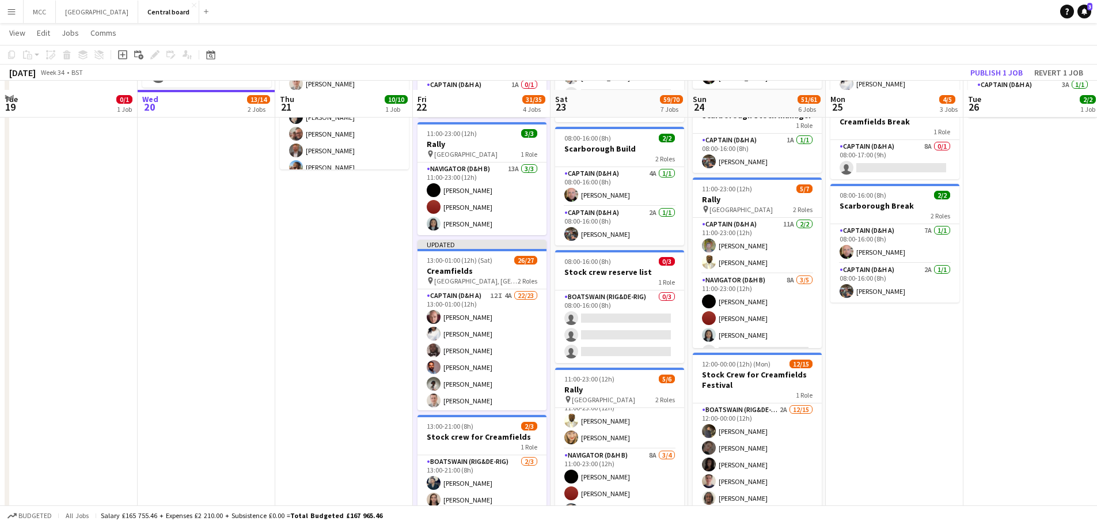
scroll to position [185, 0]
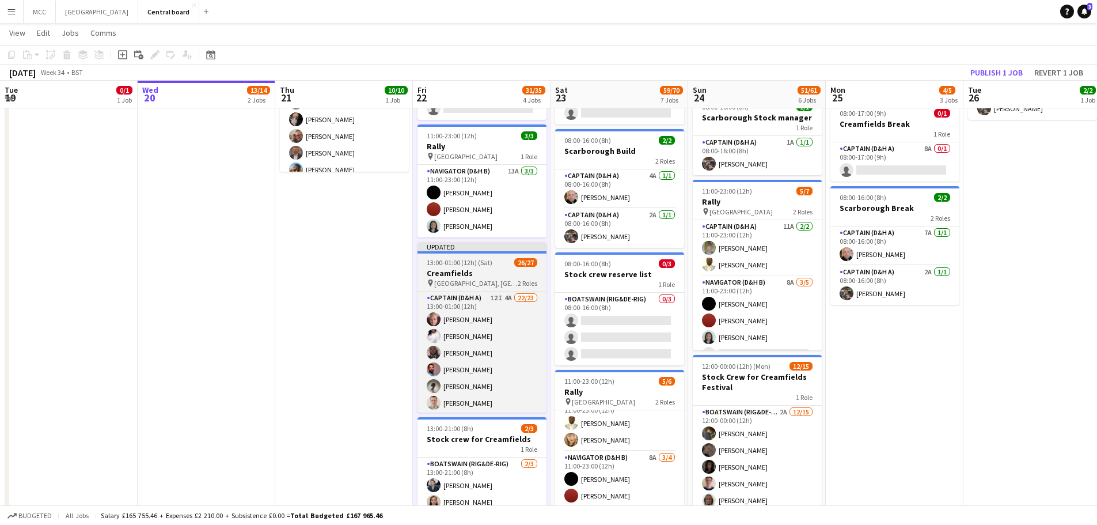
click at [480, 267] on app-job-card "Updated 13:00-01:00 (12h) (Sat) 26/27 Creamfields pin Daresbury, England 2 Role…" at bounding box center [482, 327] width 129 height 170
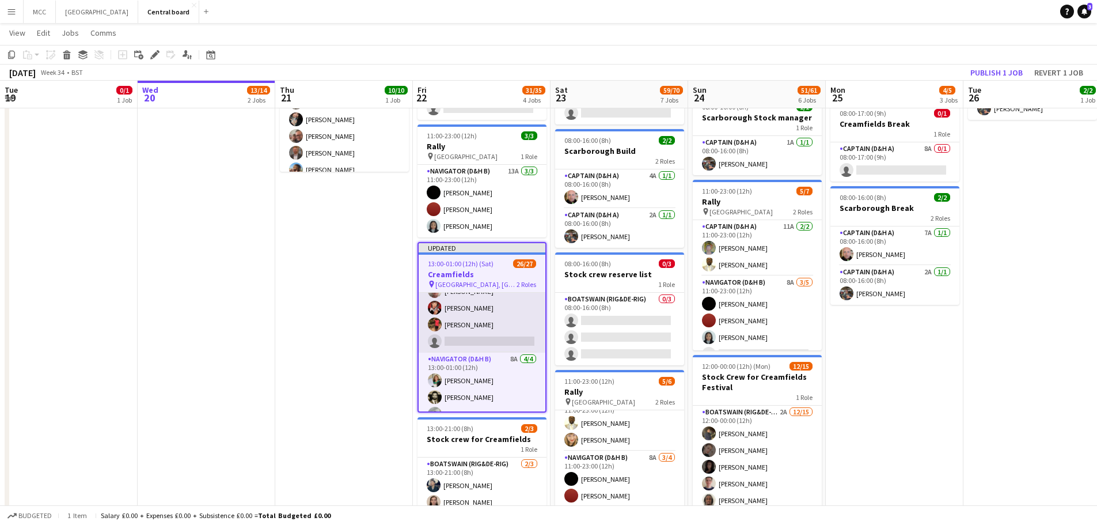
scroll to position [346, 0]
click at [999, 69] on button "Publish 1 job" at bounding box center [997, 72] width 62 height 15
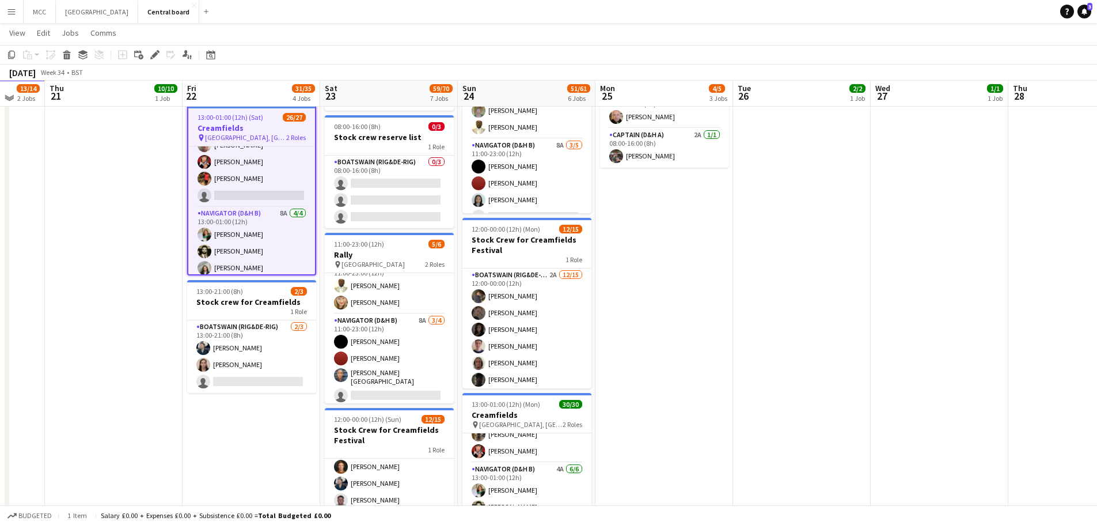
scroll to position [397, 0]
click at [257, 128] on h3 "Creamfields" at bounding box center [251, 127] width 127 height 10
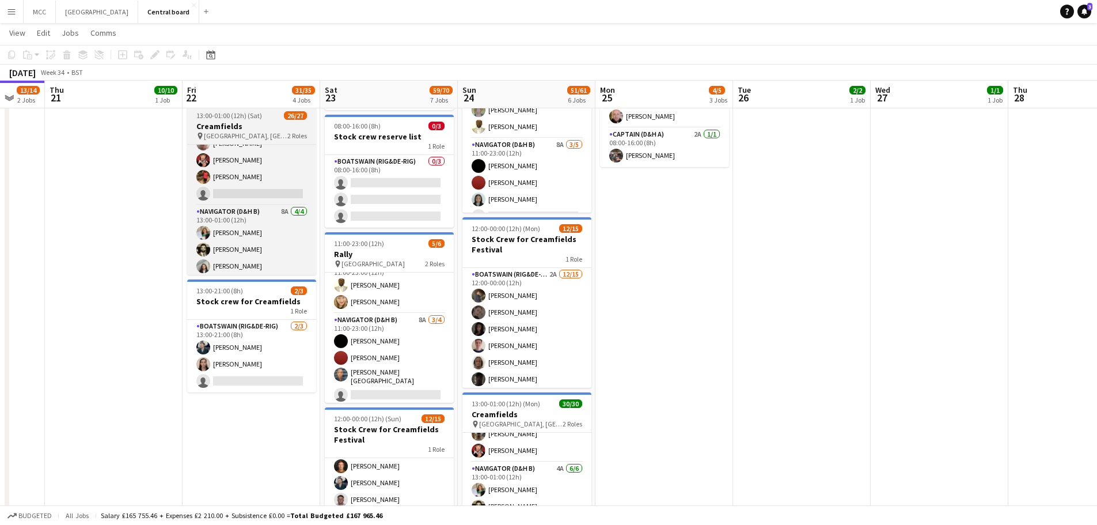
click at [257, 128] on h3 "Creamfields" at bounding box center [251, 126] width 129 height 10
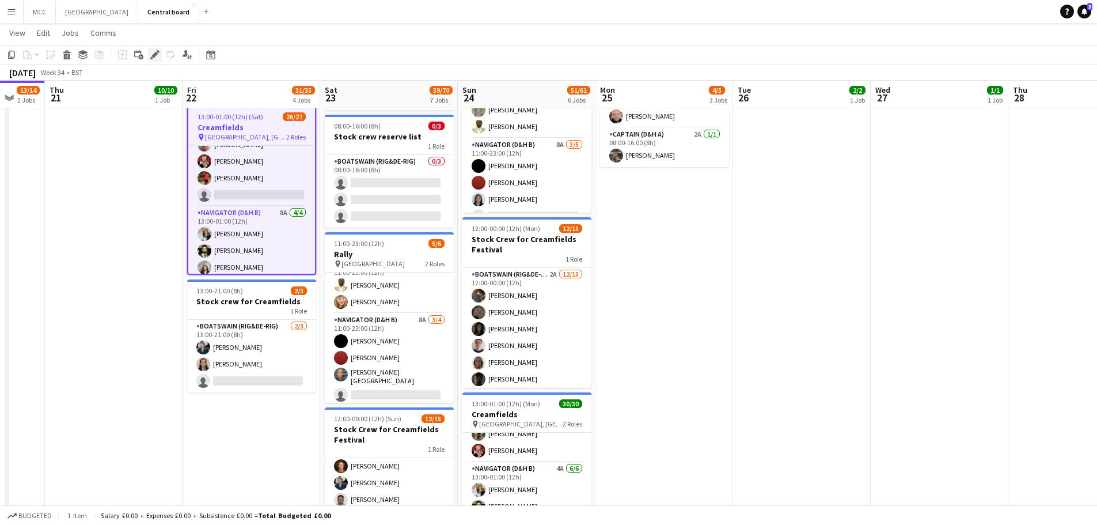
click at [153, 51] on icon "Edit" at bounding box center [154, 54] width 9 height 9
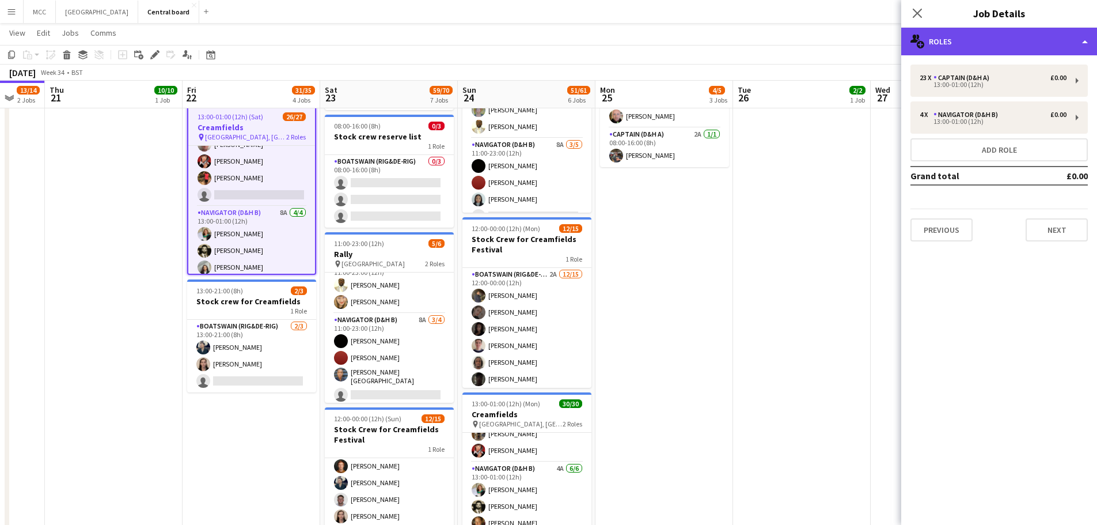
click at [1032, 46] on div "multiple-users-add Roles" at bounding box center [999, 42] width 196 height 28
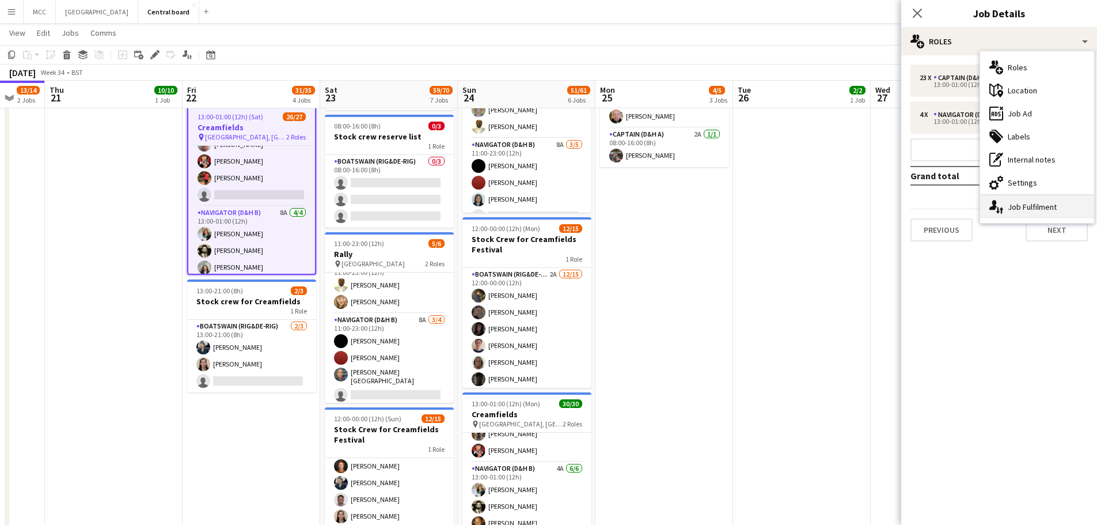
click at [1040, 211] on div "single-neutral-actions-up-down Job Fulfilment" at bounding box center [1037, 206] width 114 height 23
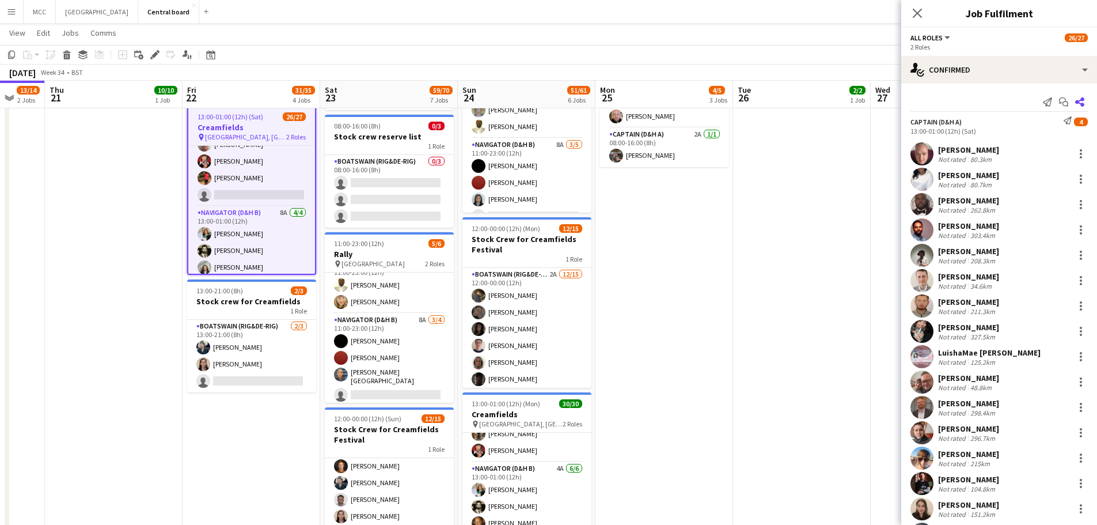
click at [1075, 100] on icon "Share" at bounding box center [1079, 101] width 9 height 9
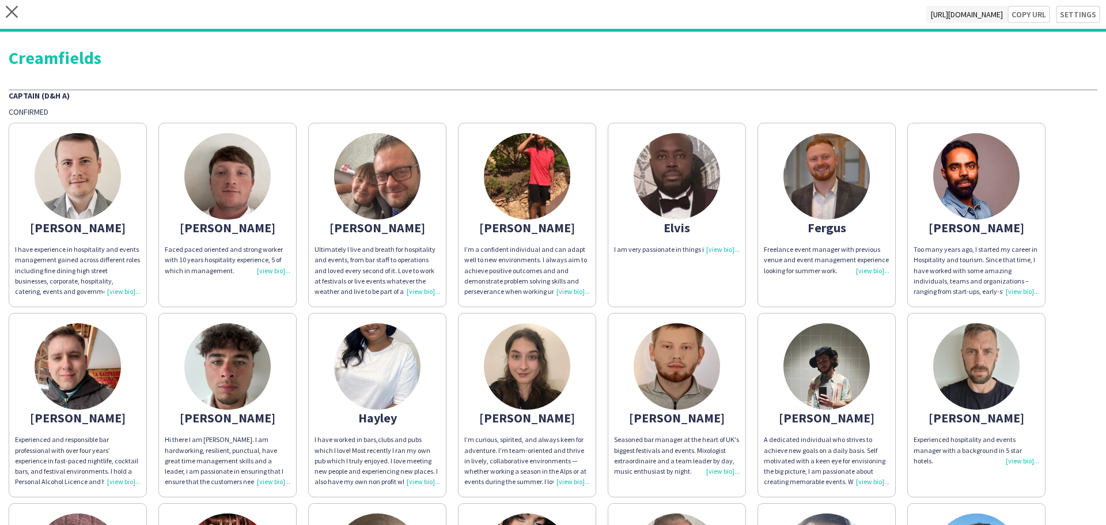
click at [1, 18] on div "close https://admin.liveforce.co/v2/s/3fd9f4d0-ac49-4e62-8c44-101328eac122 Copy…" at bounding box center [553, 16] width 1106 height 32
click at [12, 14] on icon "close" at bounding box center [12, 12] width 12 height 12
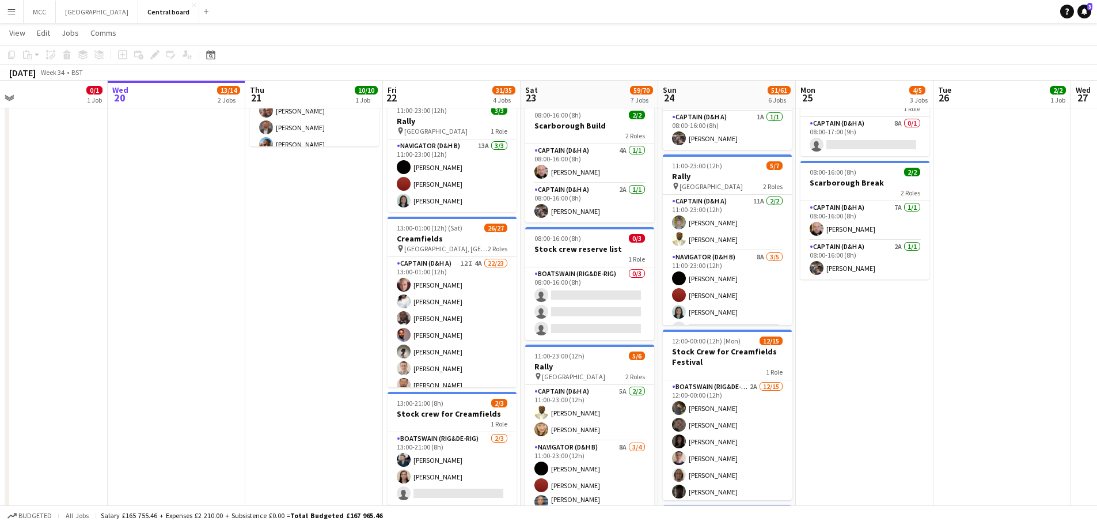
scroll to position [0, 306]
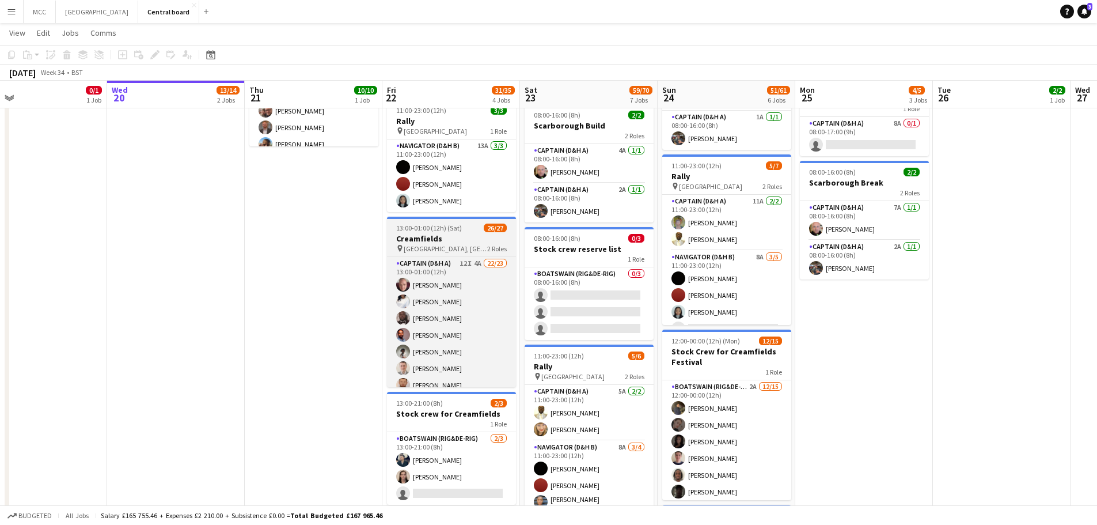
click at [451, 237] on h3 "Creamfields" at bounding box center [451, 238] width 129 height 10
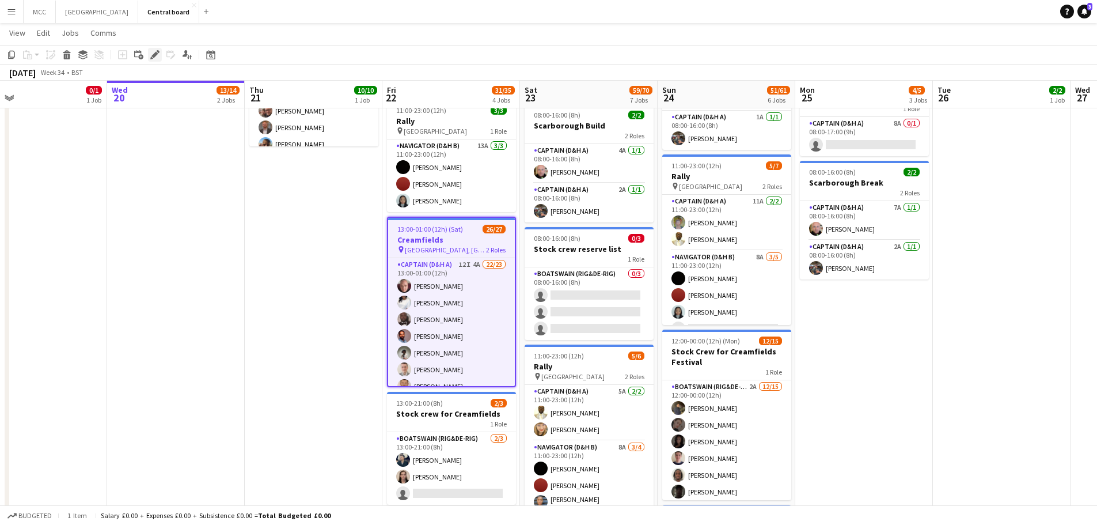
click at [151, 55] on icon "Edit" at bounding box center [154, 54] width 9 height 9
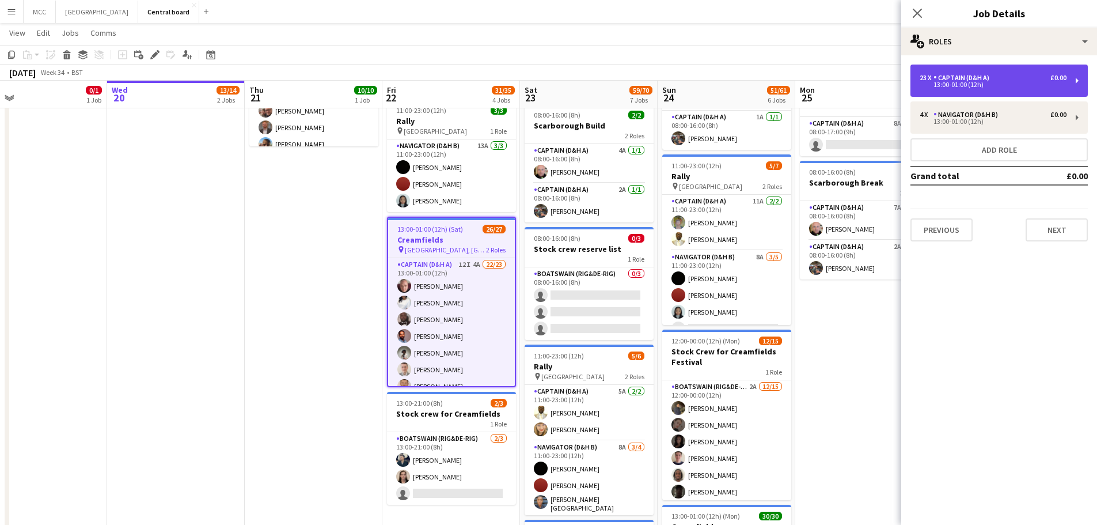
click at [953, 82] on div "13:00-01:00 (12h)" at bounding box center [993, 85] width 147 height 6
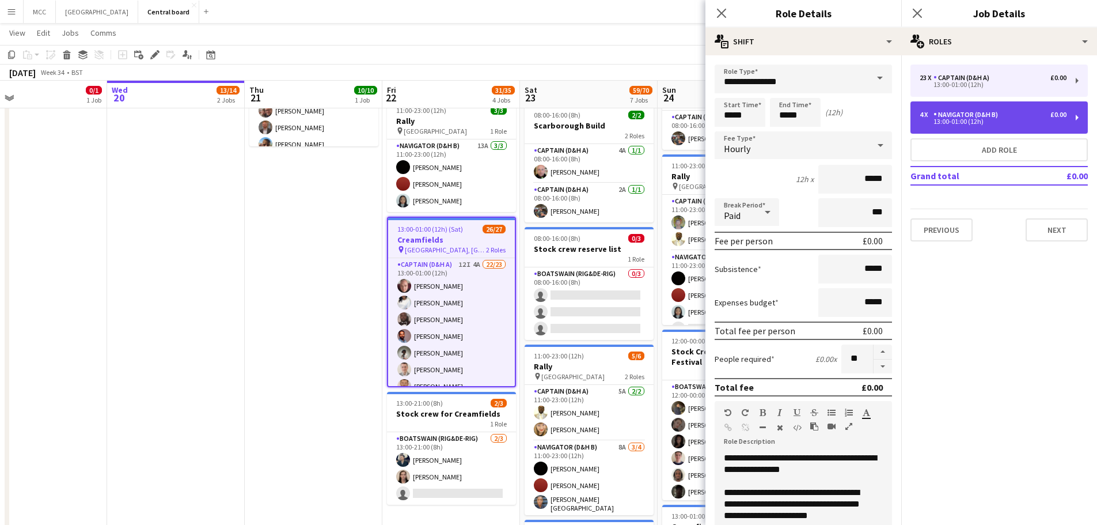
click at [973, 118] on div "Navigator (D&H B)" at bounding box center [968, 115] width 69 height 8
type input "**********"
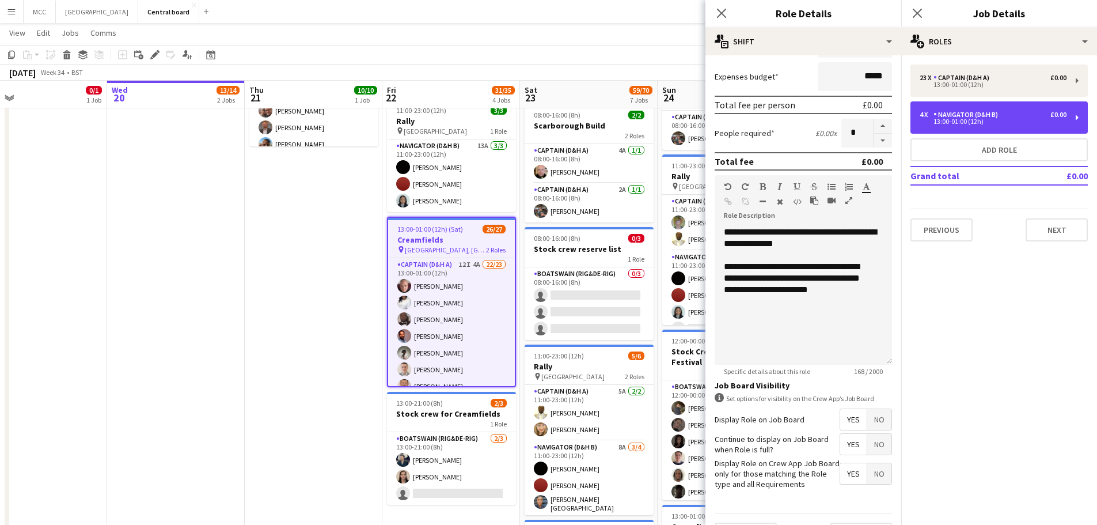
scroll to position [226, 0]
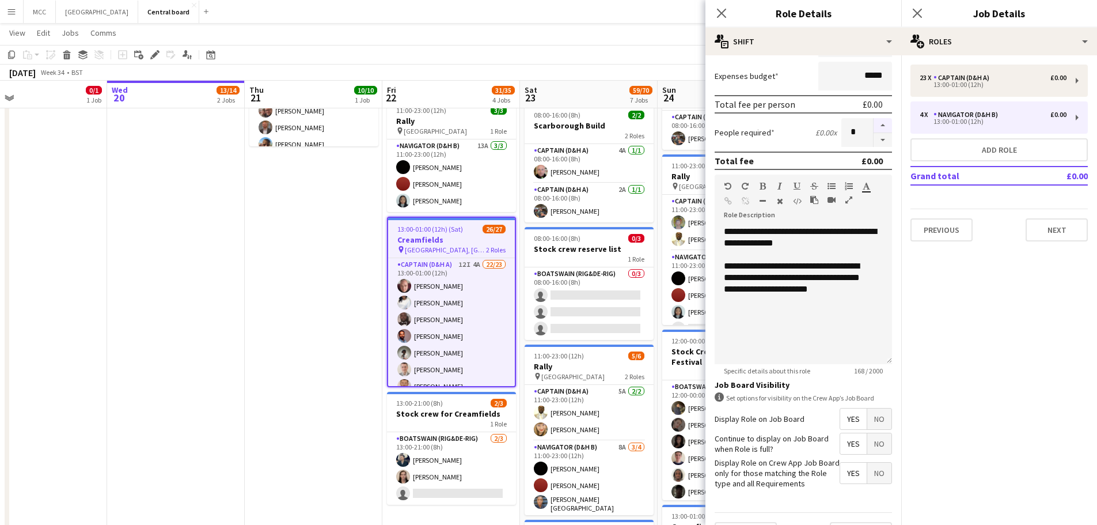
click at [874, 126] on button "button" at bounding box center [883, 125] width 18 height 15
type input "*"
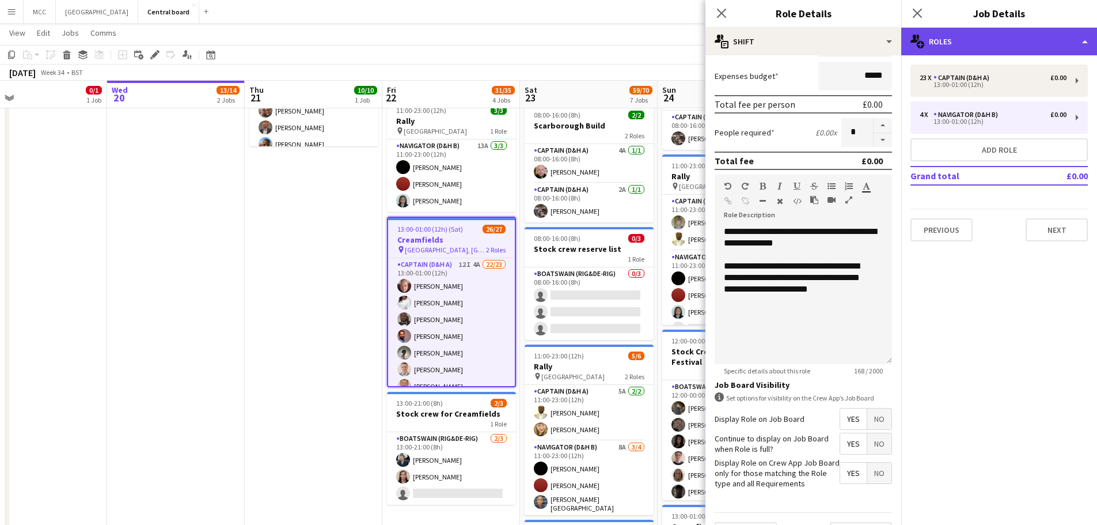
click at [1087, 39] on div "multiple-users-add Roles" at bounding box center [999, 42] width 196 height 28
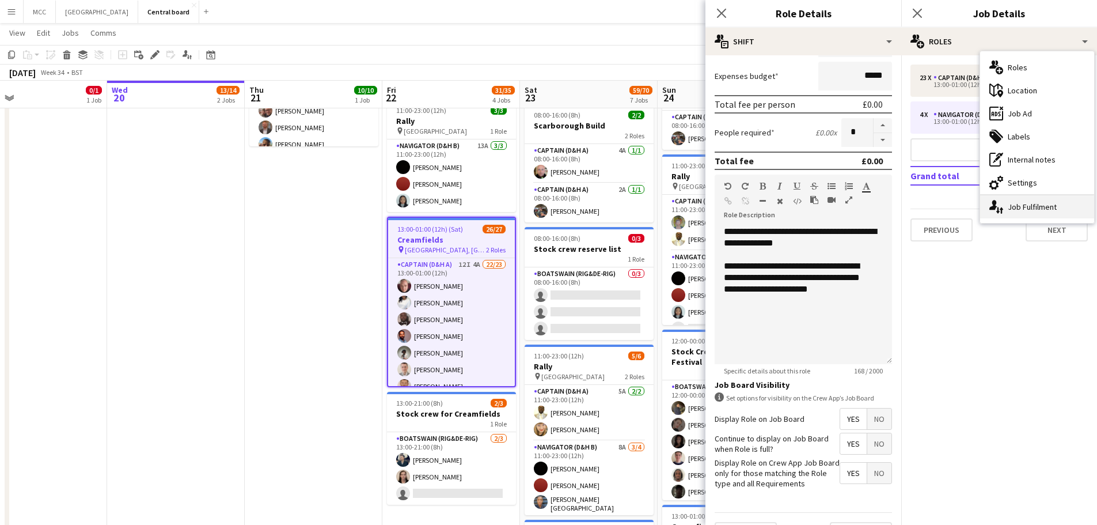
click at [1027, 206] on div "single-neutral-actions-up-down Job Fulfilment" at bounding box center [1037, 206] width 114 height 23
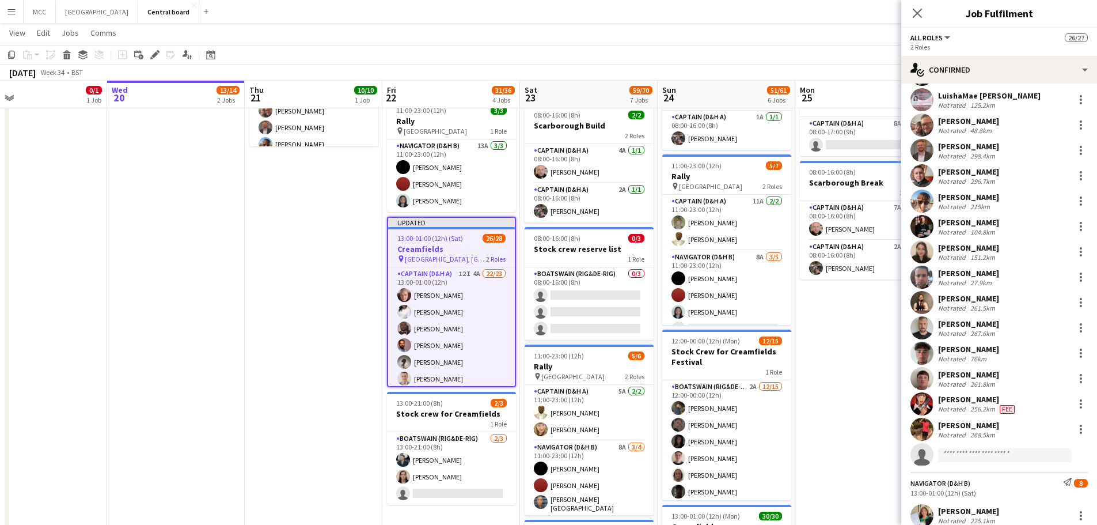
scroll to position [260, 0]
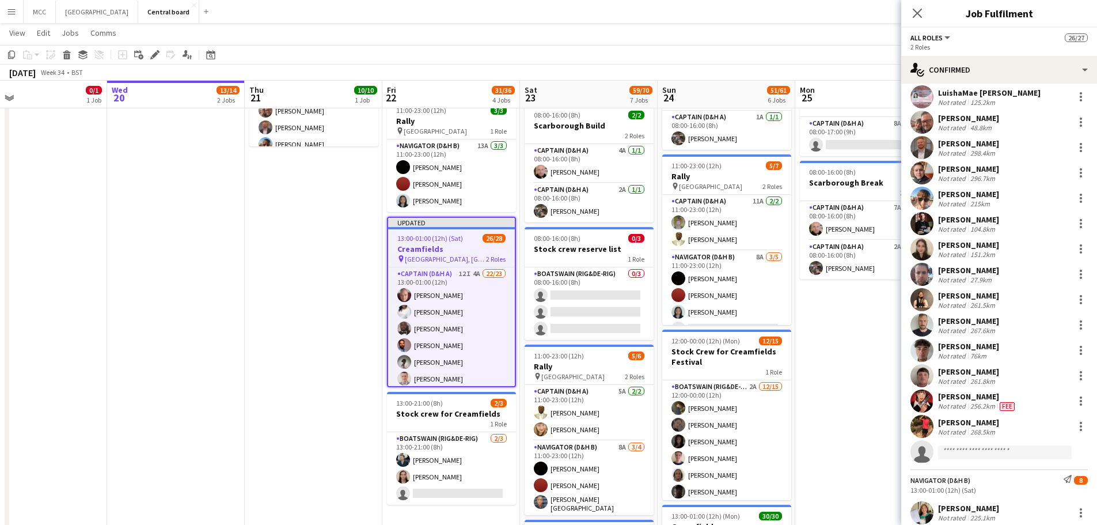
click at [985, 429] on div "268.5km" at bounding box center [982, 431] width 29 height 9
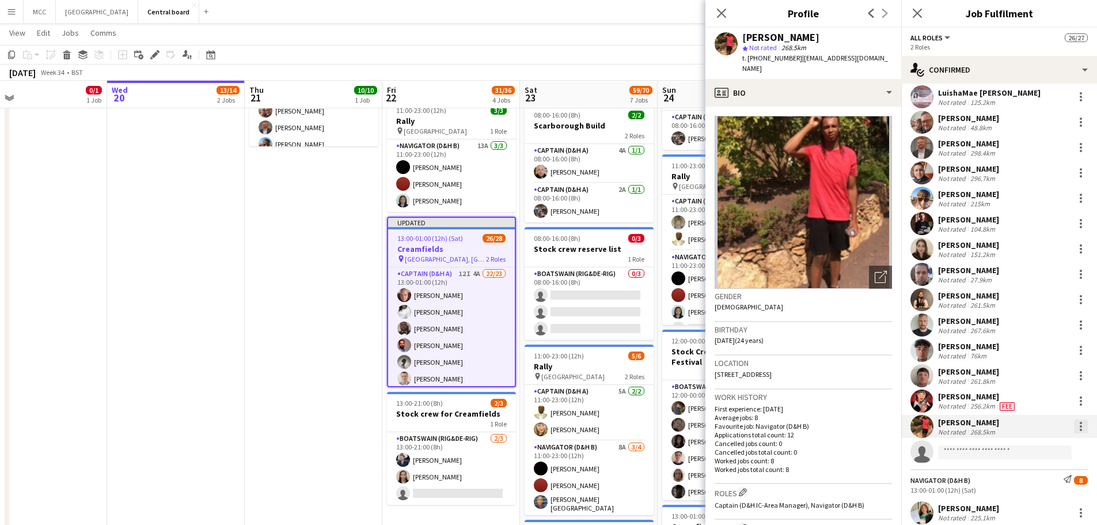
click at [1080, 423] on div at bounding box center [1081, 423] width 2 height 2
click at [1043, 297] on span "Switch crew" at bounding box center [1023, 294] width 49 height 10
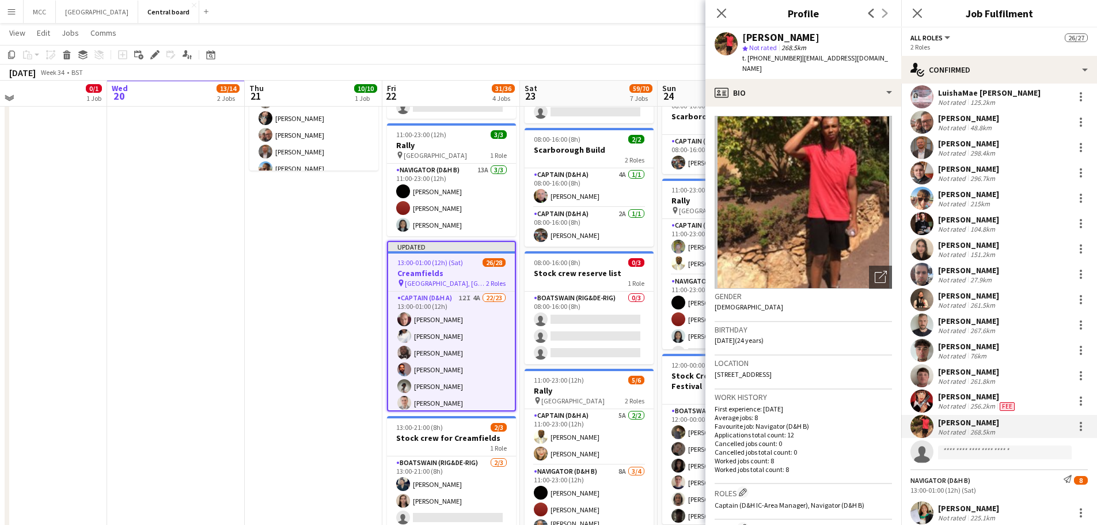
scroll to position [428, 0]
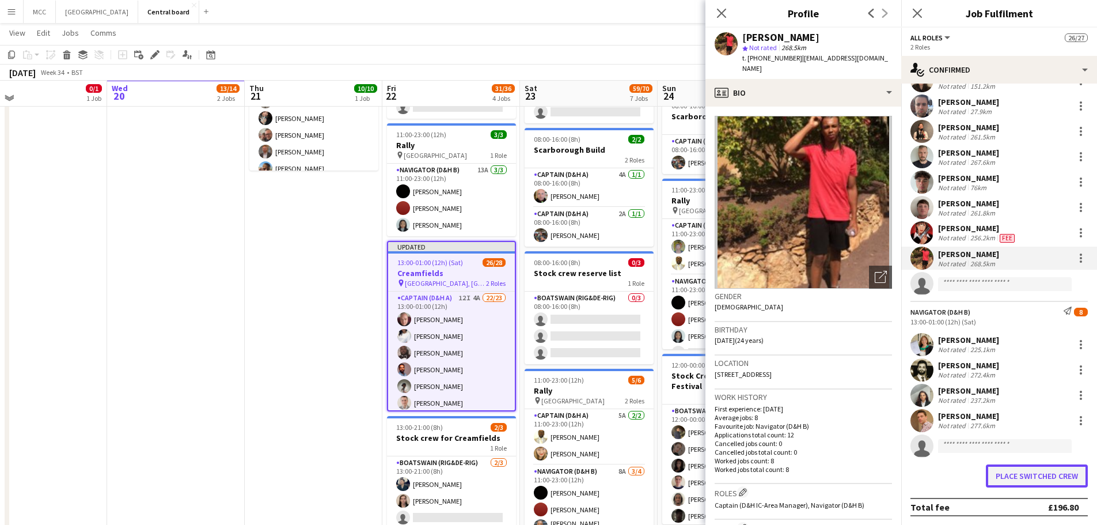
click at [1025, 480] on button "Place switched crew" at bounding box center [1037, 475] width 102 height 23
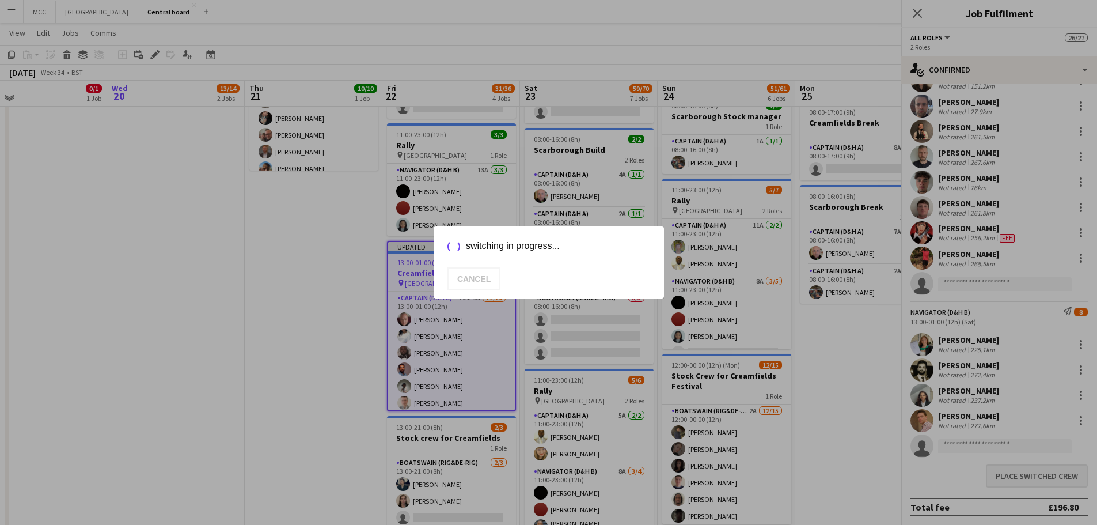
scroll to position [393, 0]
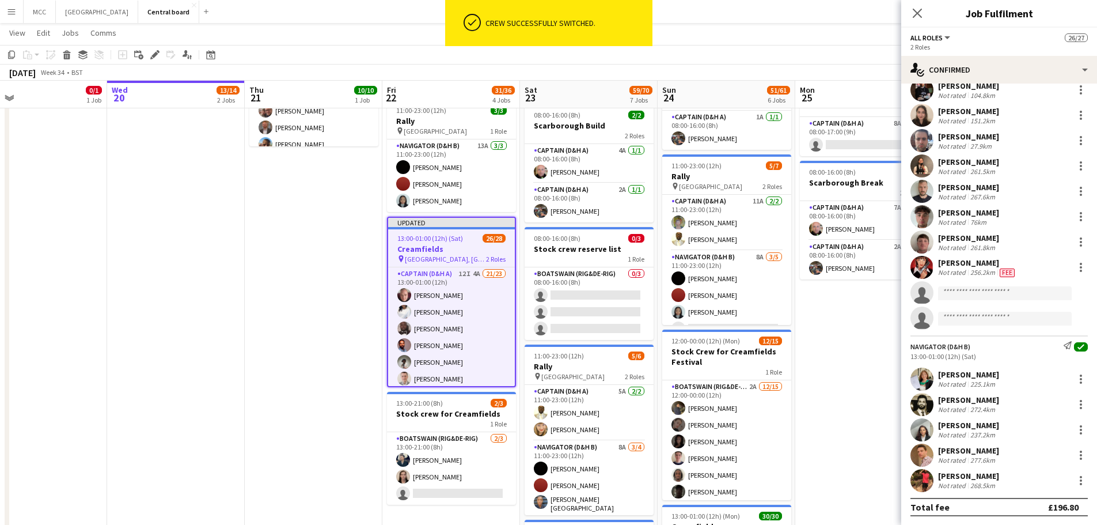
click at [324, 373] on app-date-cell "13:00-00:30 (11h30m) (Fri) 10/10 Creamfields pin [PERSON_NAME], England 1 Role …" at bounding box center [314, 436] width 138 height 930
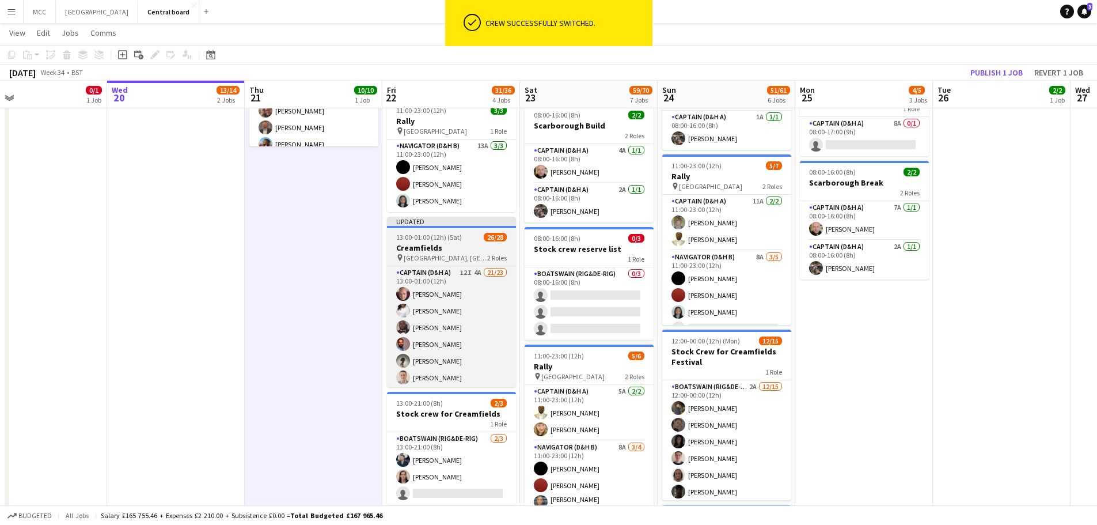
click at [460, 241] on app-job-card "Updated 13:00-01:00 (12h) (Sat) 26/28 Creamfields pin Daresbury, England 2 Role…" at bounding box center [451, 302] width 129 height 170
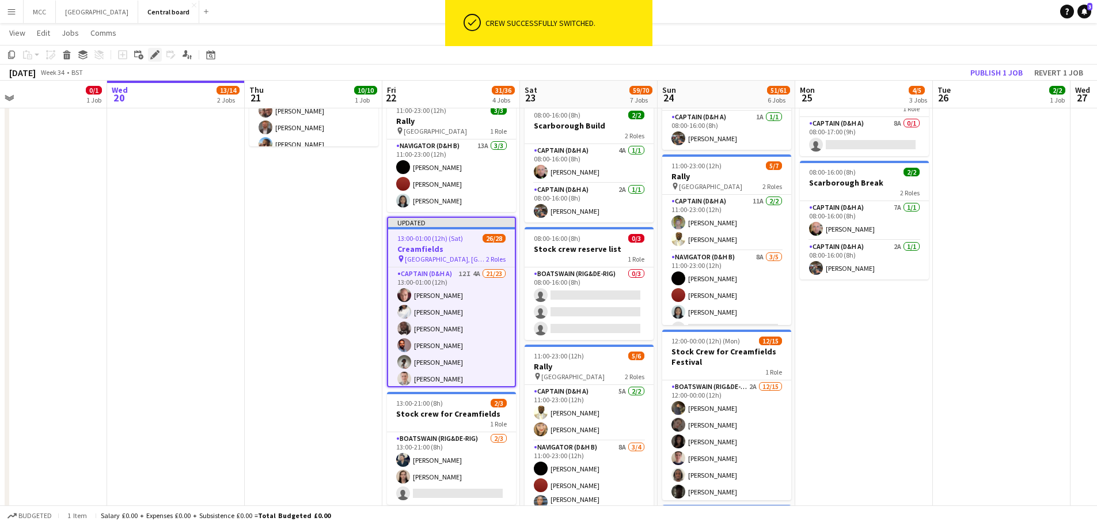
click at [158, 51] on icon at bounding box center [158, 51] width 3 height 3
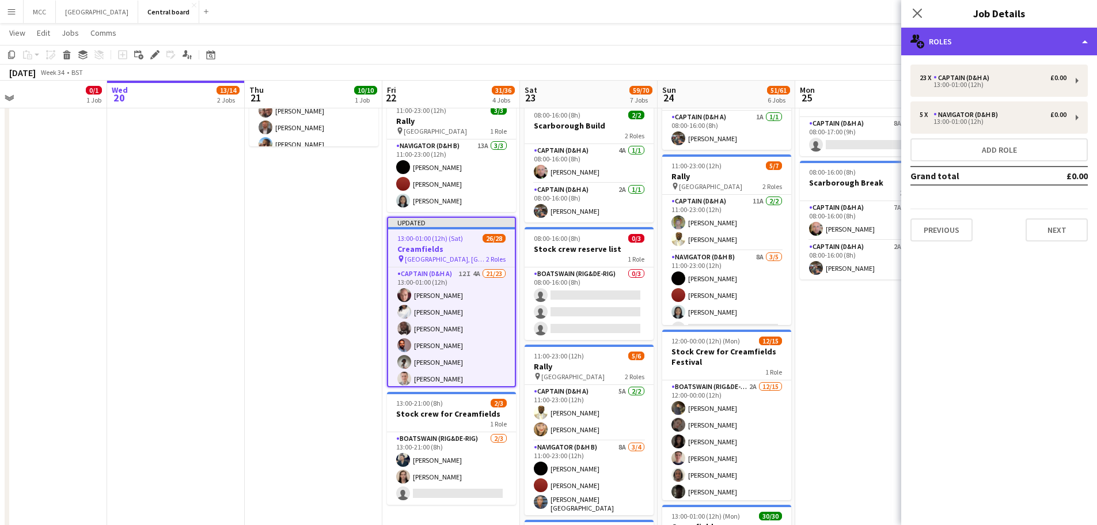
click at [1074, 37] on div "multiple-users-add Roles" at bounding box center [999, 42] width 196 height 28
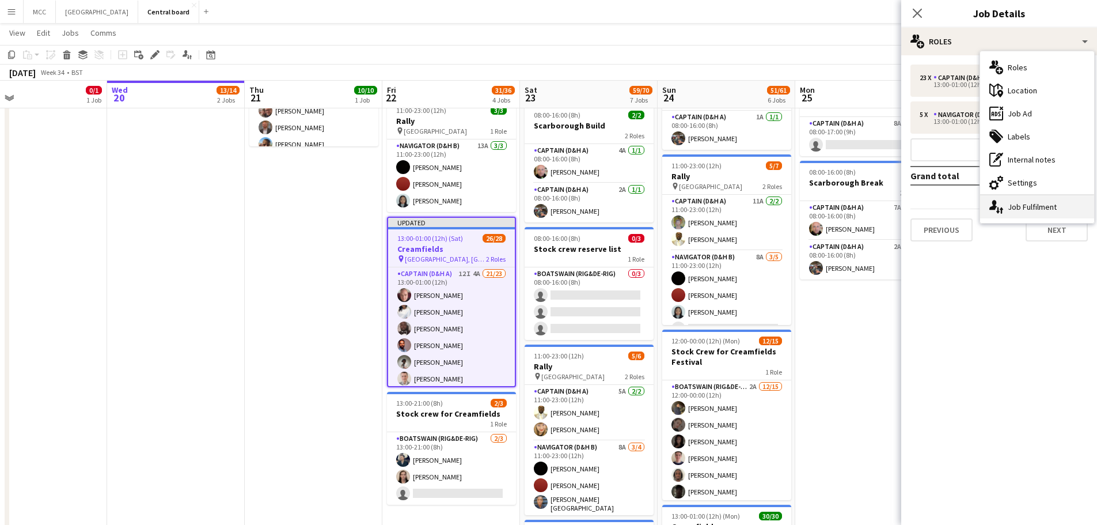
click at [1031, 207] on div "single-neutral-actions-up-down Job Fulfilment" at bounding box center [1037, 206] width 114 height 23
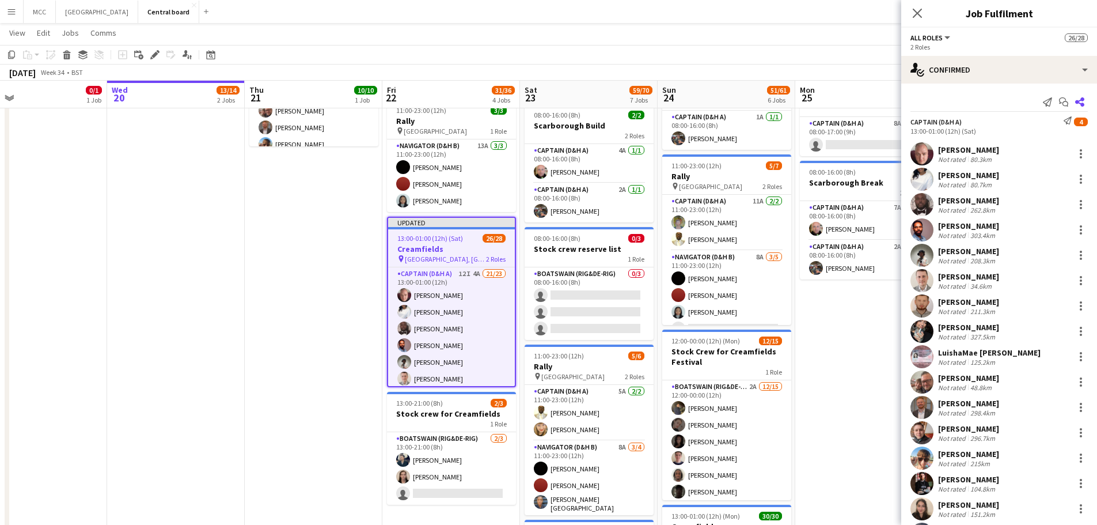
click at [1076, 103] on app-icon "Share" at bounding box center [1080, 102] width 16 height 16
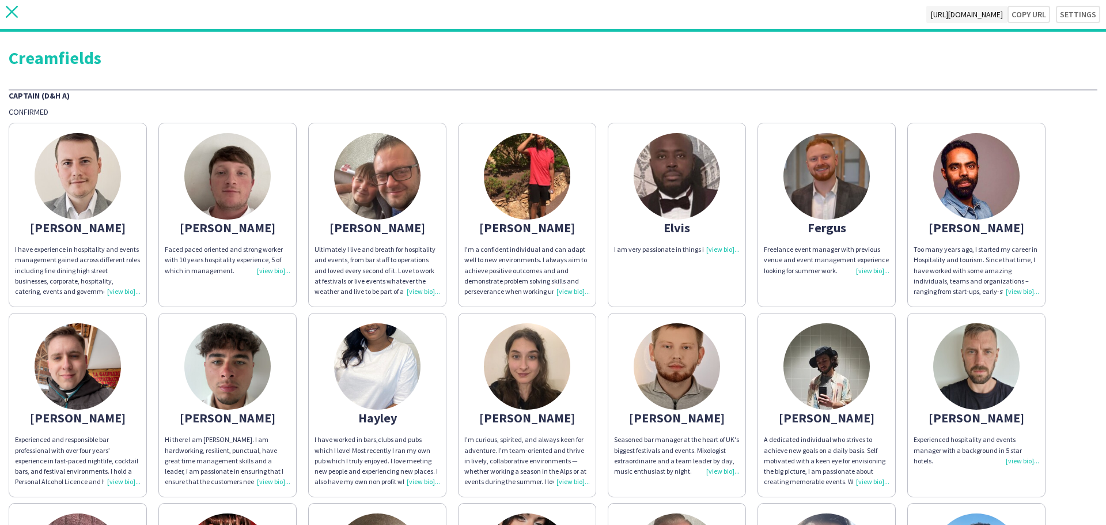
click at [9, 12] on icon "close" at bounding box center [12, 12] width 12 height 12
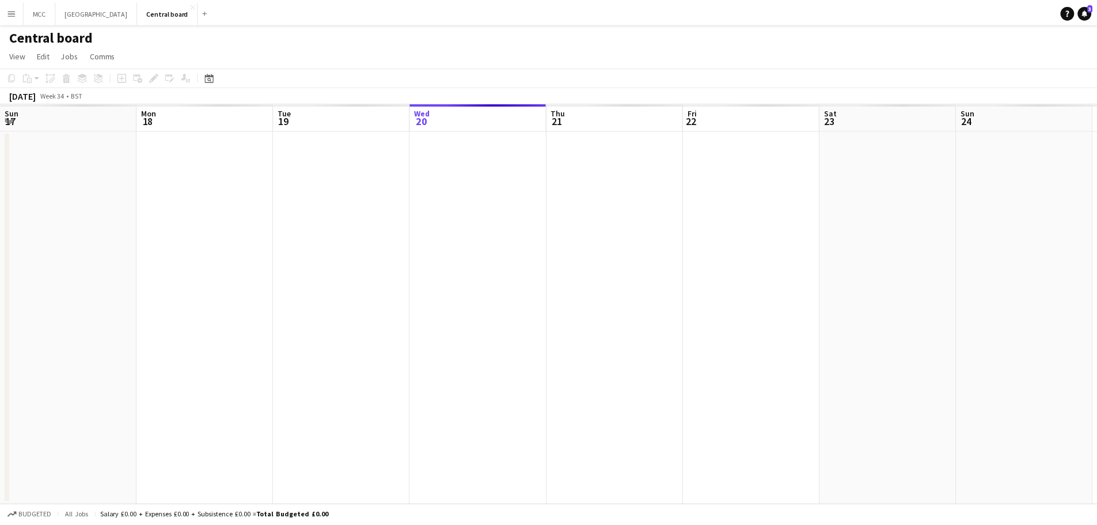
scroll to position [0, 275]
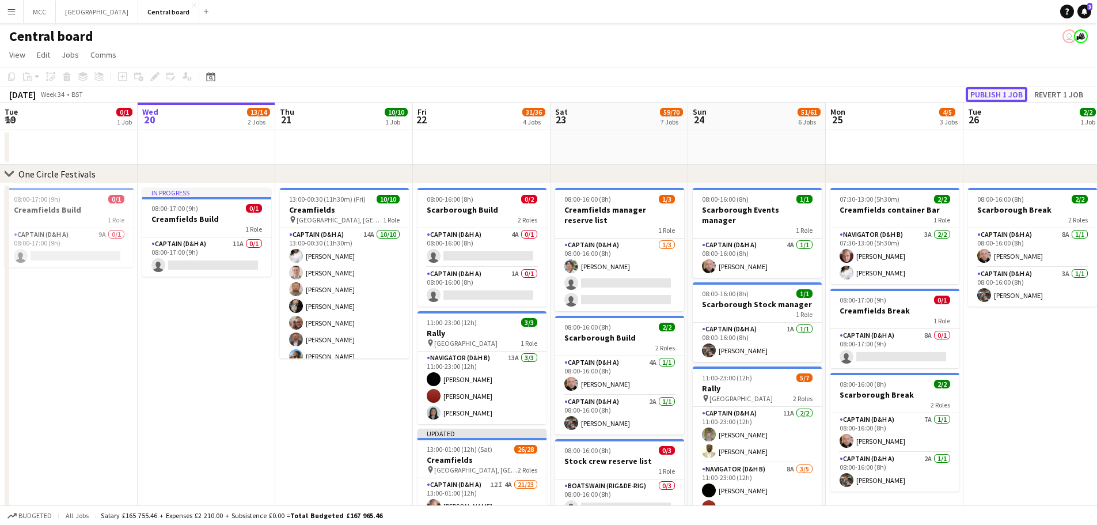
click at [993, 88] on button "Publish 1 job" at bounding box center [997, 94] width 62 height 15
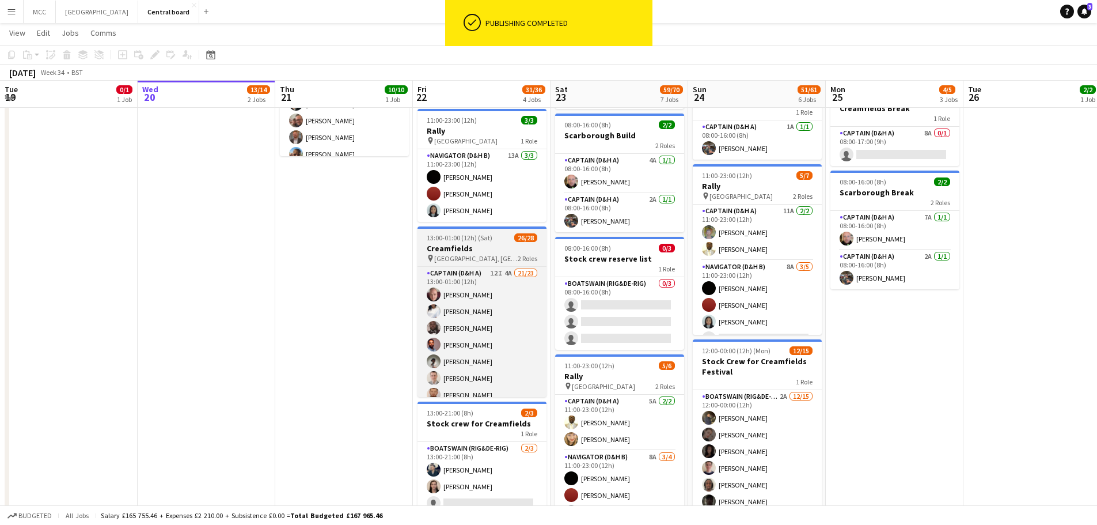
scroll to position [202, 0]
click at [467, 246] on h3 "Creamfields" at bounding box center [482, 247] width 129 height 10
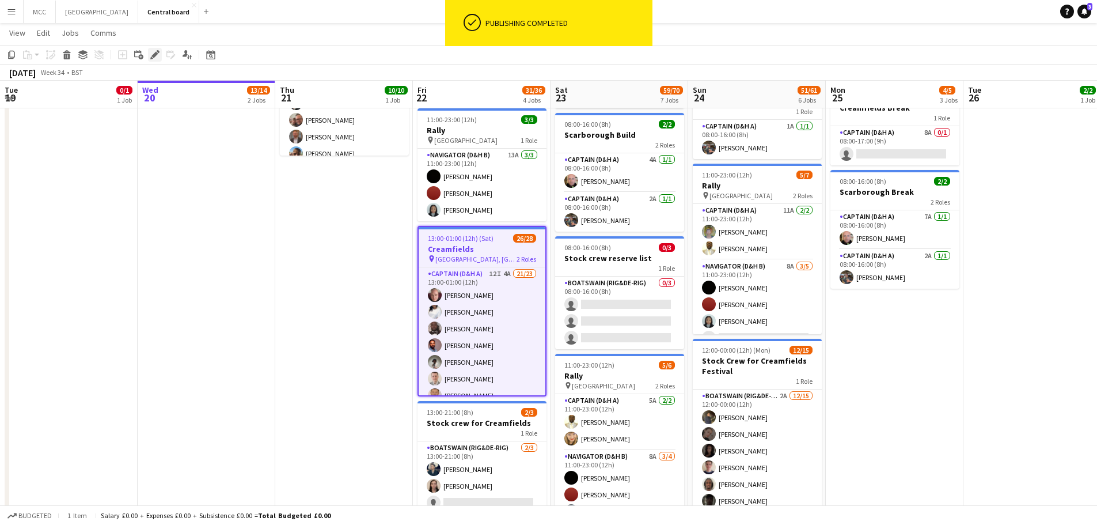
click at [156, 54] on icon at bounding box center [154, 55] width 6 height 6
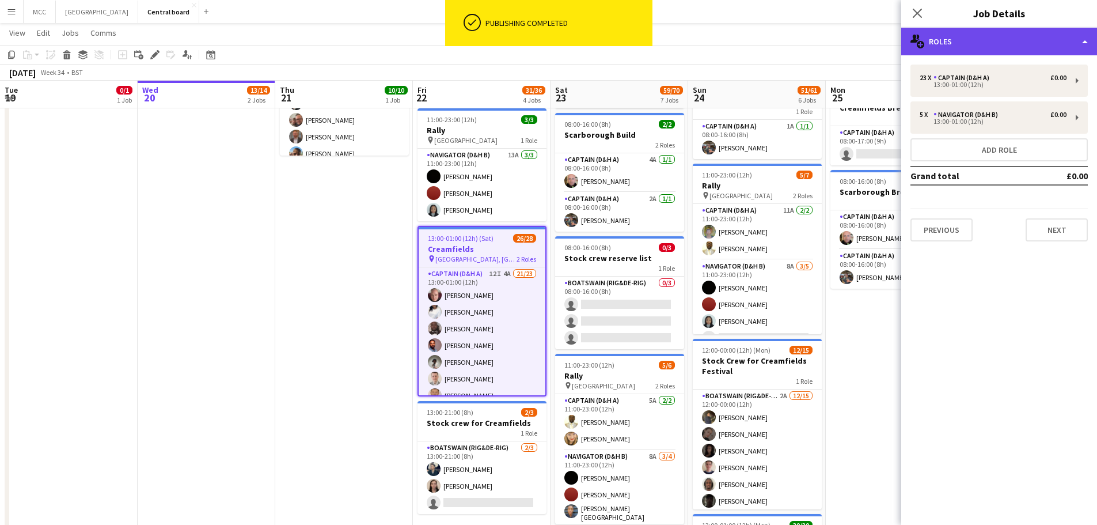
click at [1083, 43] on div "multiple-users-add Roles" at bounding box center [999, 42] width 196 height 28
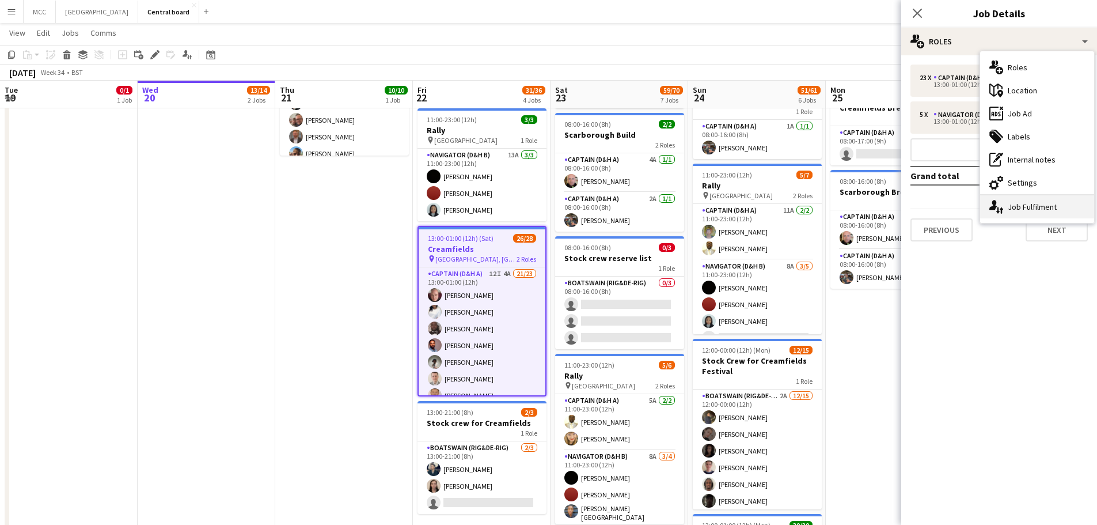
click at [1056, 207] on div "single-neutral-actions-up-down Job Fulfilment" at bounding box center [1037, 206] width 114 height 23
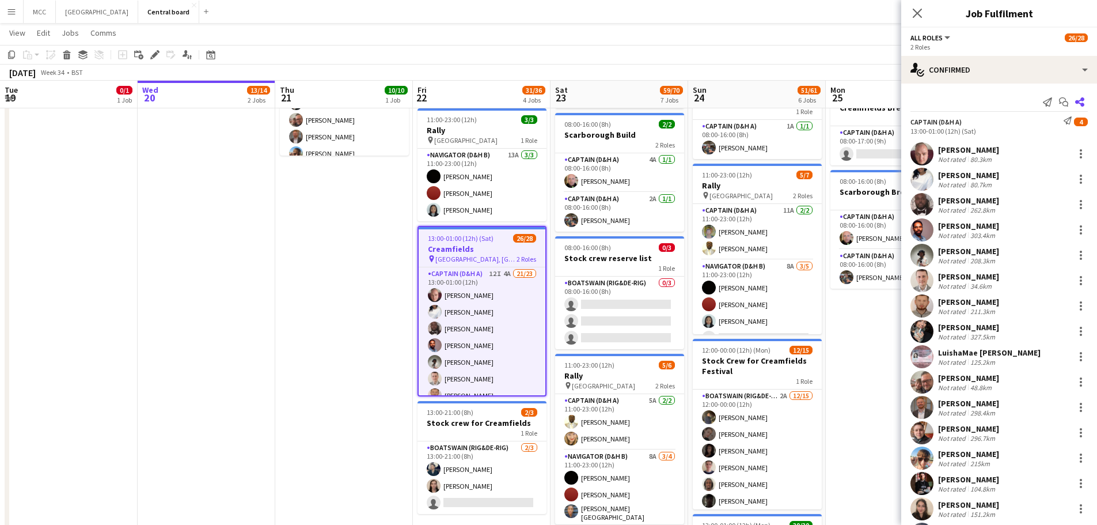
click at [1075, 103] on icon "Share" at bounding box center [1079, 101] width 9 height 9
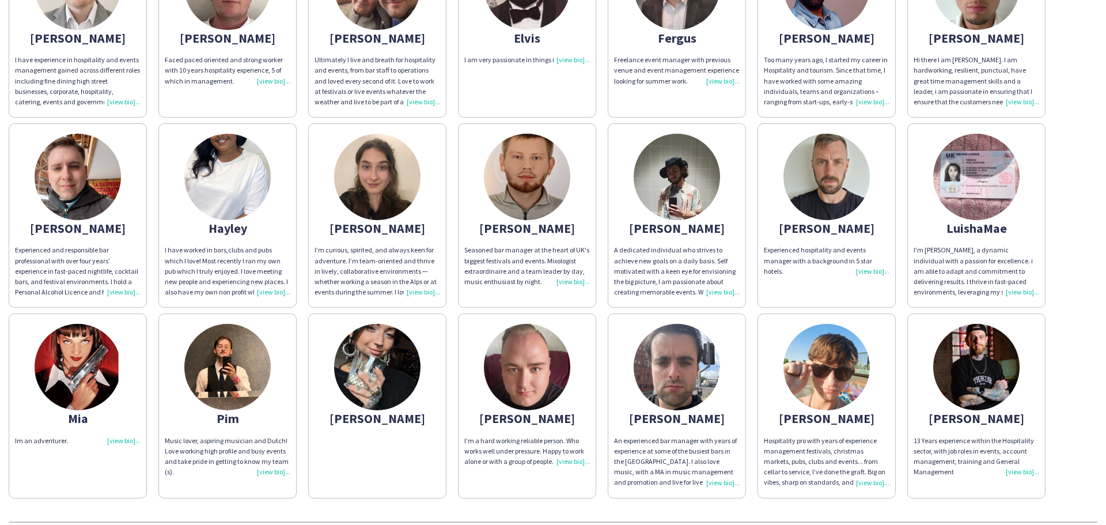
scroll to position [189, 0]
click at [822, 254] on div "Experienced hospitality and events manager with a background in 5 star hotels." at bounding box center [827, 261] width 126 height 32
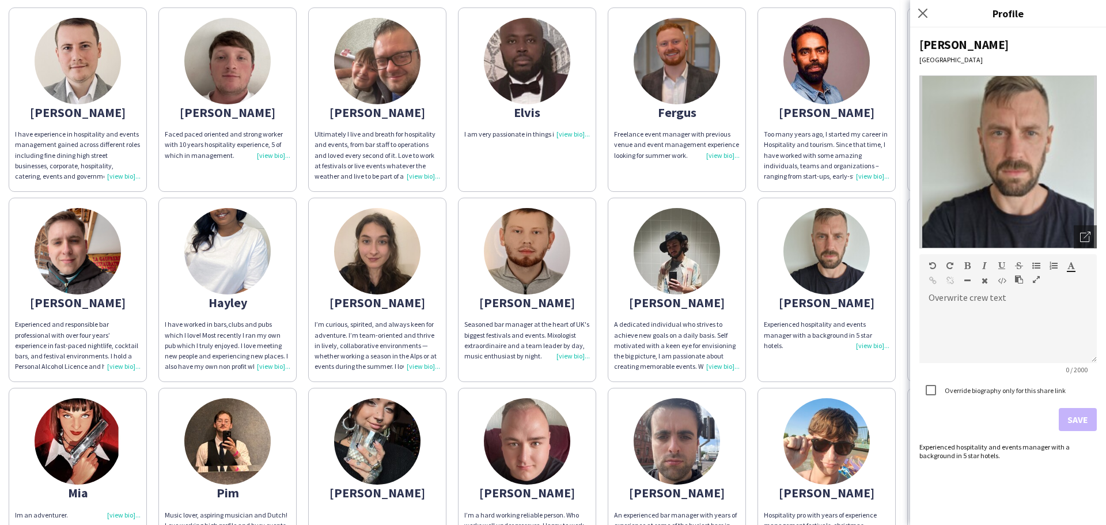
scroll to position [115, 0]
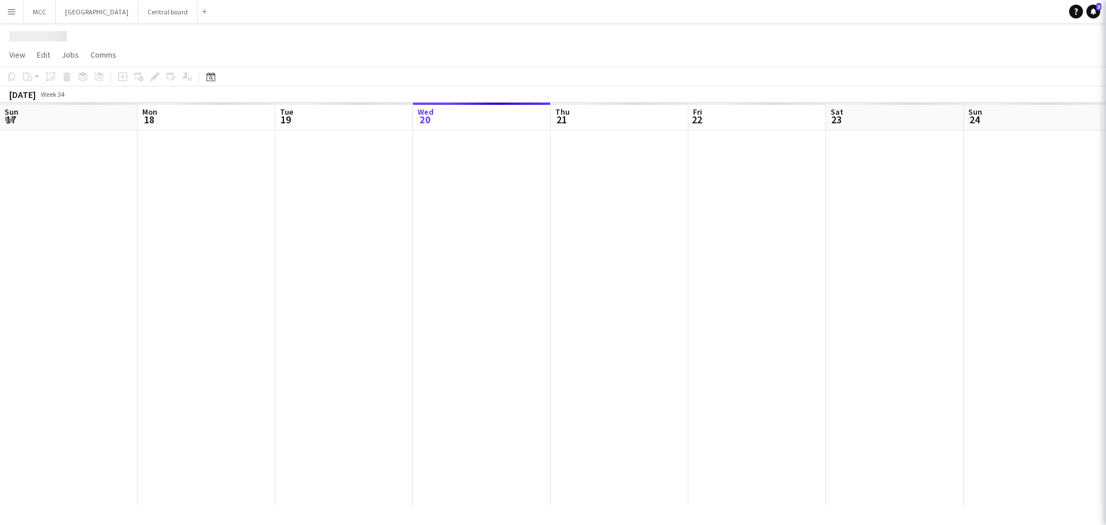
scroll to position [0, 275]
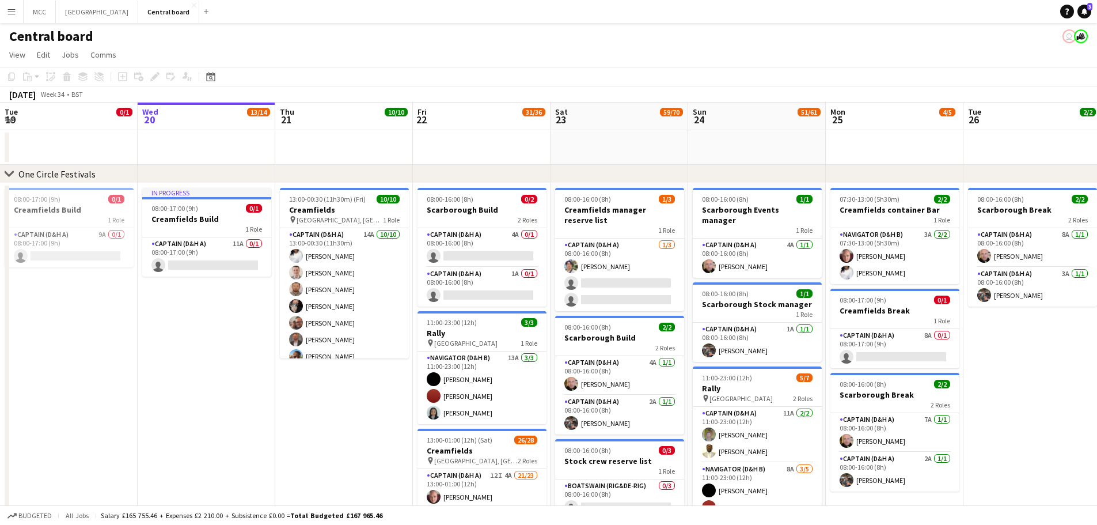
click at [12, 7] on app-icon "Menu" at bounding box center [11, 11] width 9 height 9
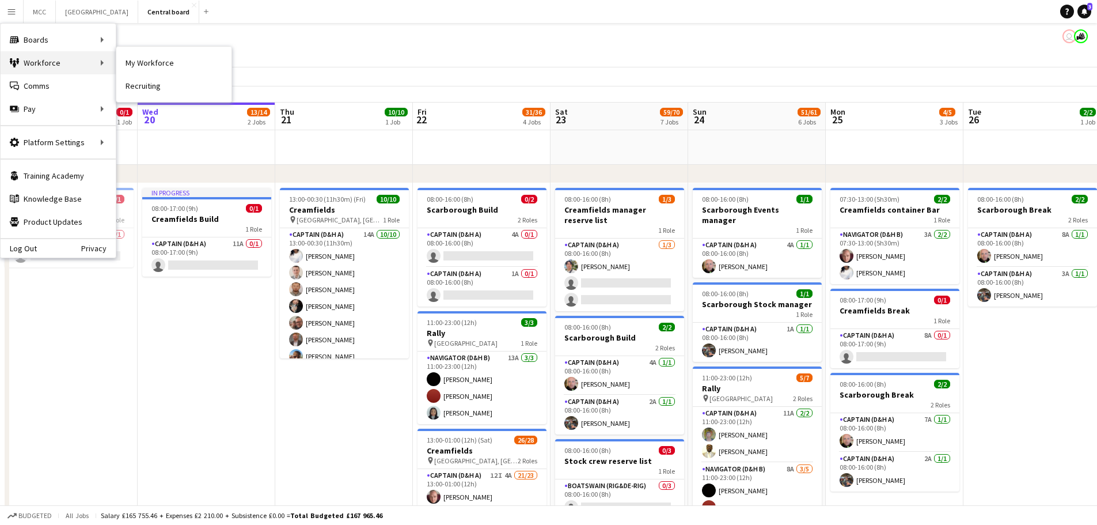
click at [56, 56] on div "Workforce Workforce" at bounding box center [58, 62] width 115 height 23
click at [151, 58] on link "My Workforce" at bounding box center [173, 62] width 115 height 23
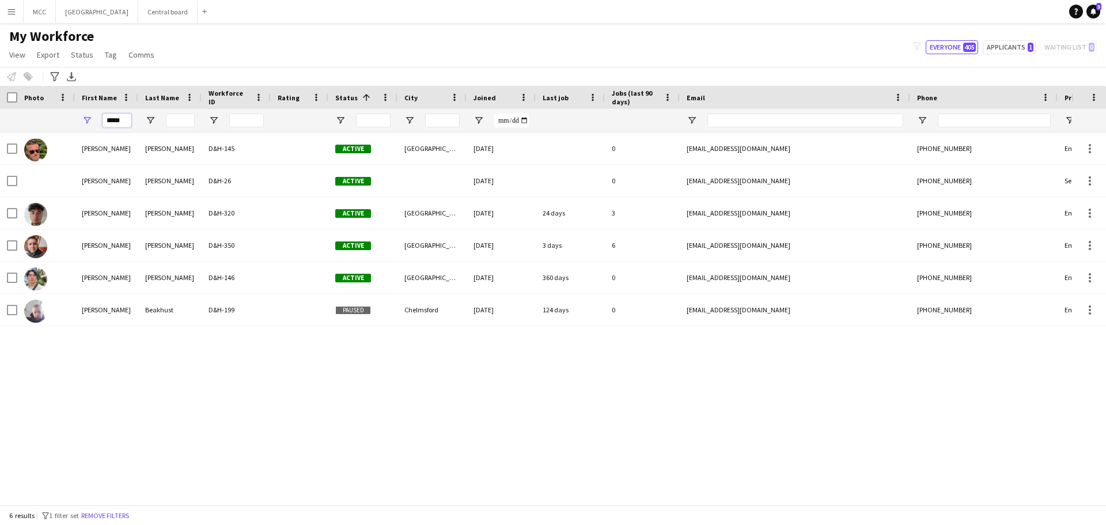
click at [125, 117] on input "*****" at bounding box center [117, 120] width 29 height 14
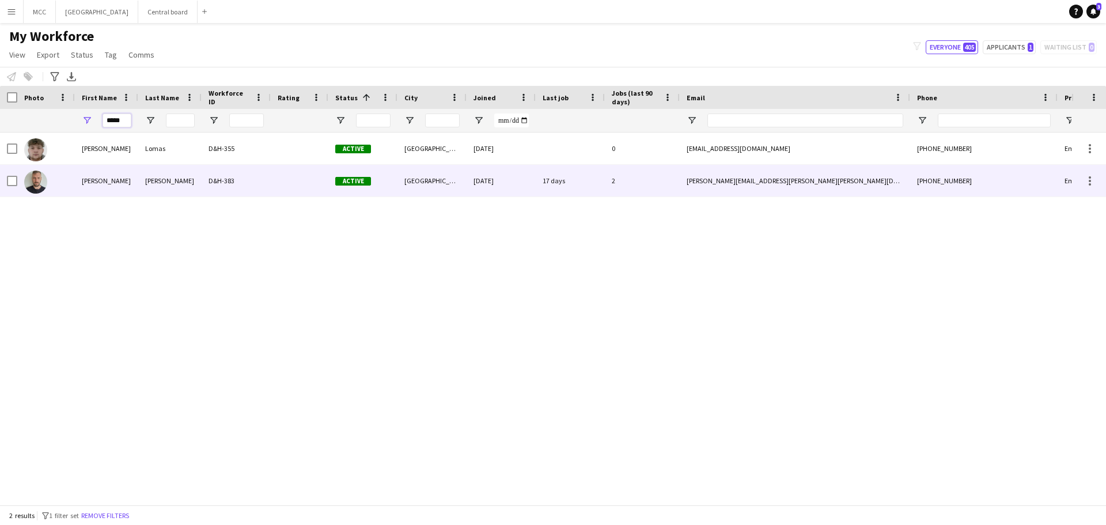
type input "*****"
click at [177, 177] on div "Richards" at bounding box center [169, 181] width 63 height 32
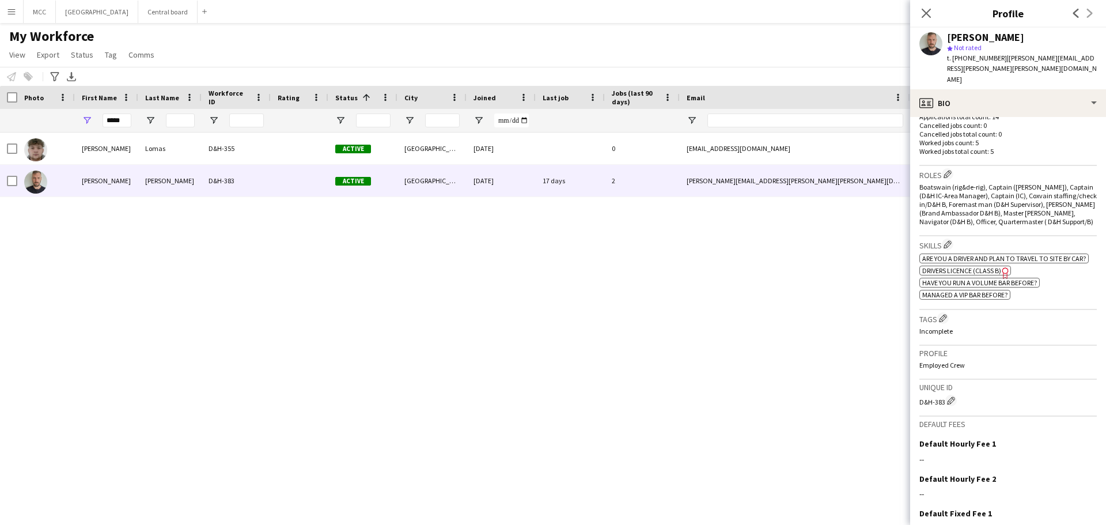
scroll to position [342, 0]
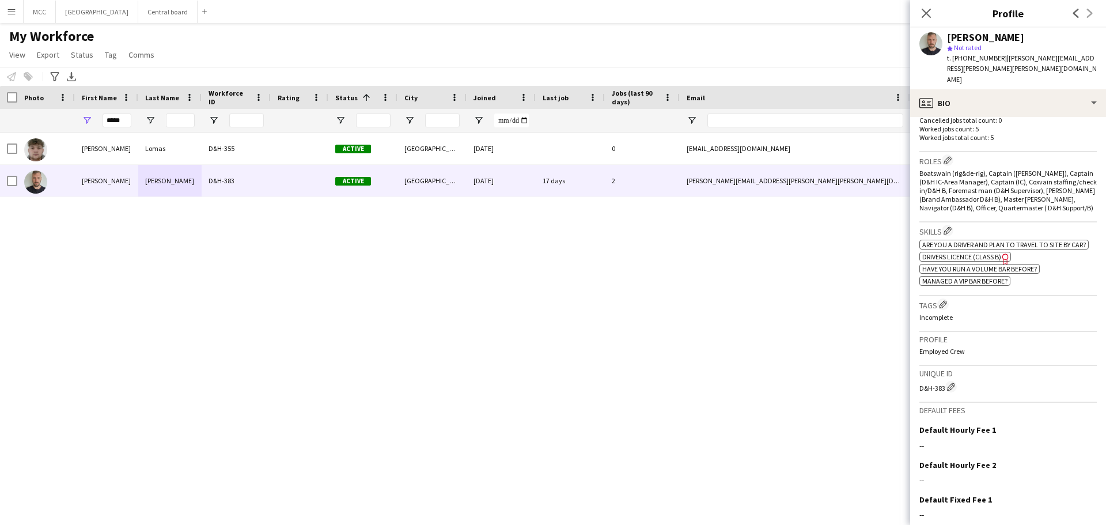
click at [484, 397] on div "Lewis Lomas D&H-355 Active Manchester 21-07-2025 0 lewislomas8@gmail.com +44756…" at bounding box center [535, 313] width 1071 height 363
click at [187, 8] on button "Central board Close" at bounding box center [167, 12] width 59 height 22
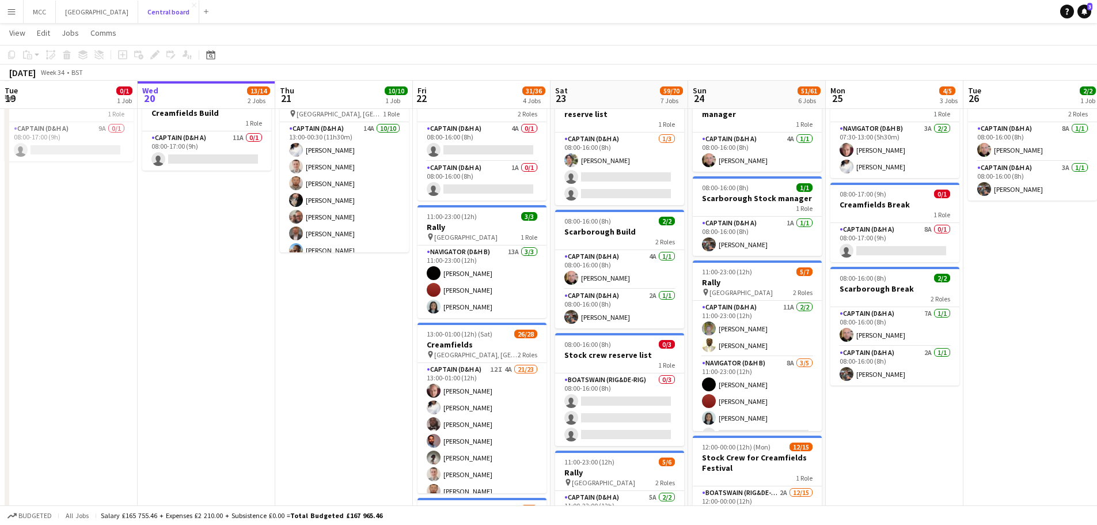
scroll to position [105, 0]
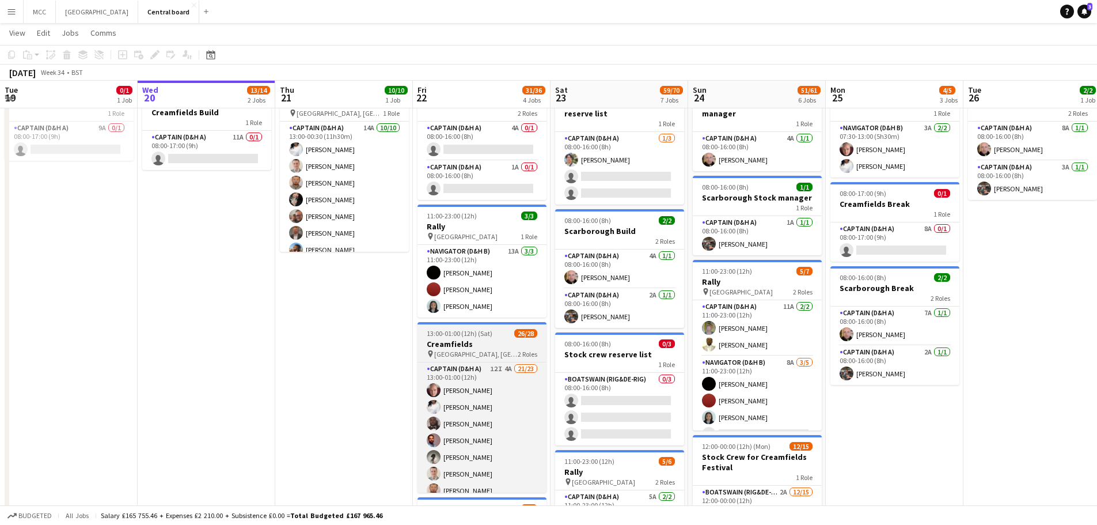
click at [500, 336] on div "13:00-01:00 (12h) (Sat) 26/28" at bounding box center [482, 333] width 129 height 9
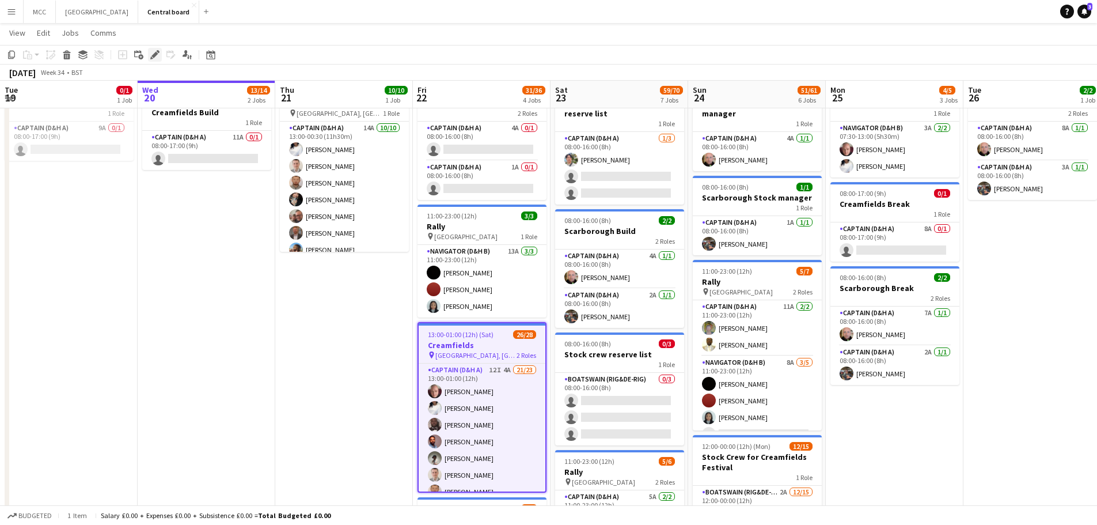
click at [151, 56] on icon "Edit" at bounding box center [154, 54] width 9 height 9
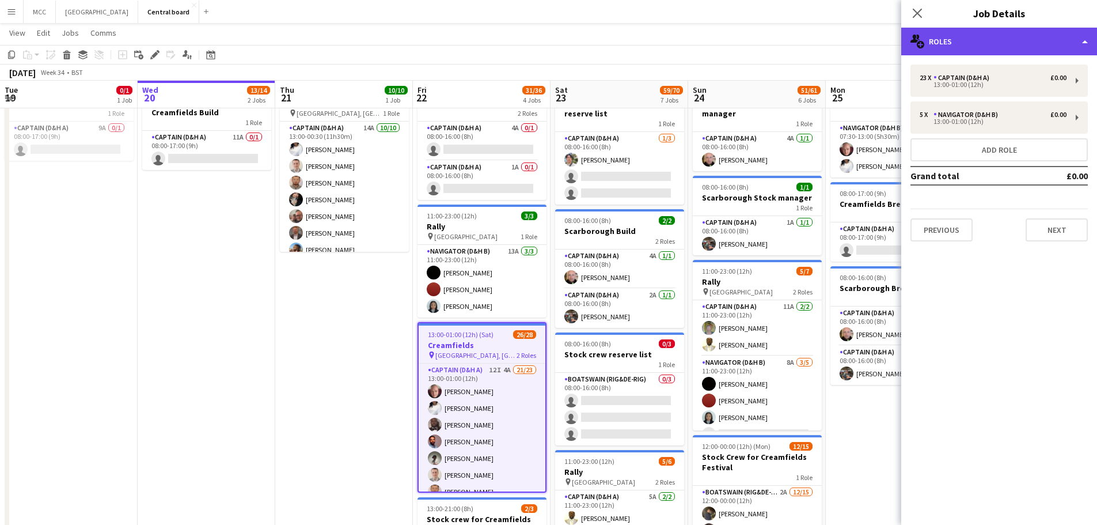
click at [1082, 42] on div "multiple-users-add Roles" at bounding box center [999, 42] width 196 height 28
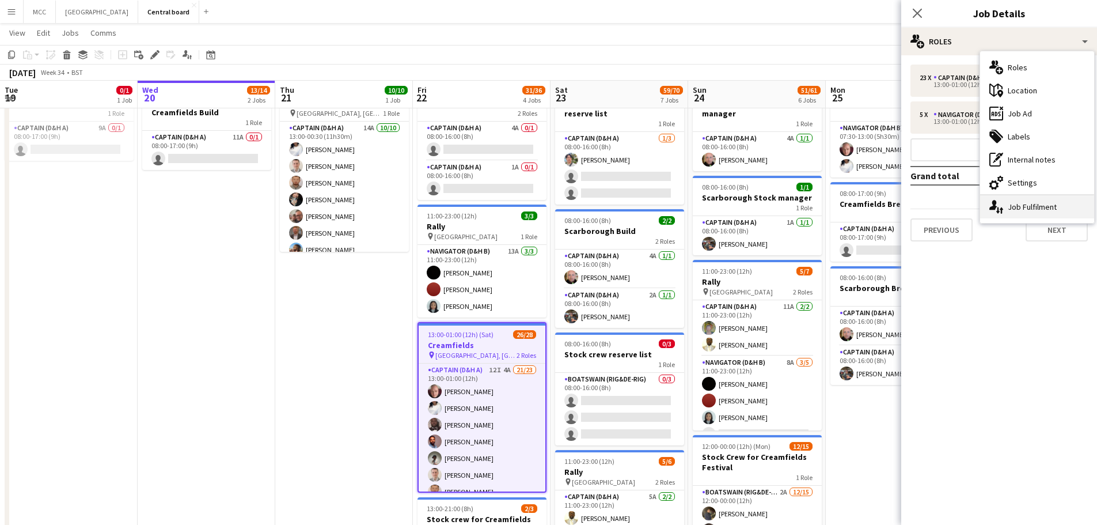
click at [1037, 207] on div "single-neutral-actions-up-down Job Fulfilment" at bounding box center [1037, 206] width 114 height 23
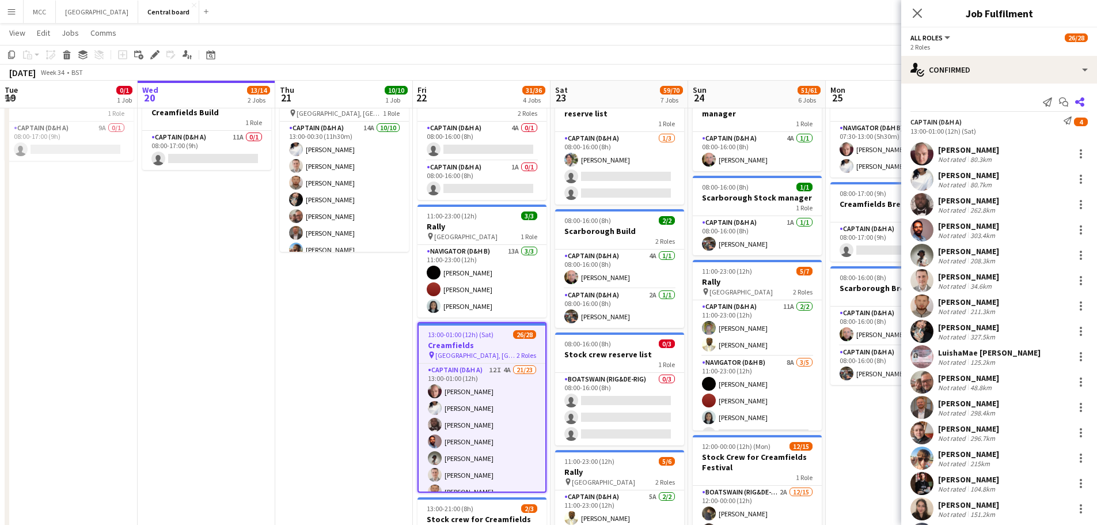
click at [1075, 105] on icon at bounding box center [1079, 101] width 9 height 9
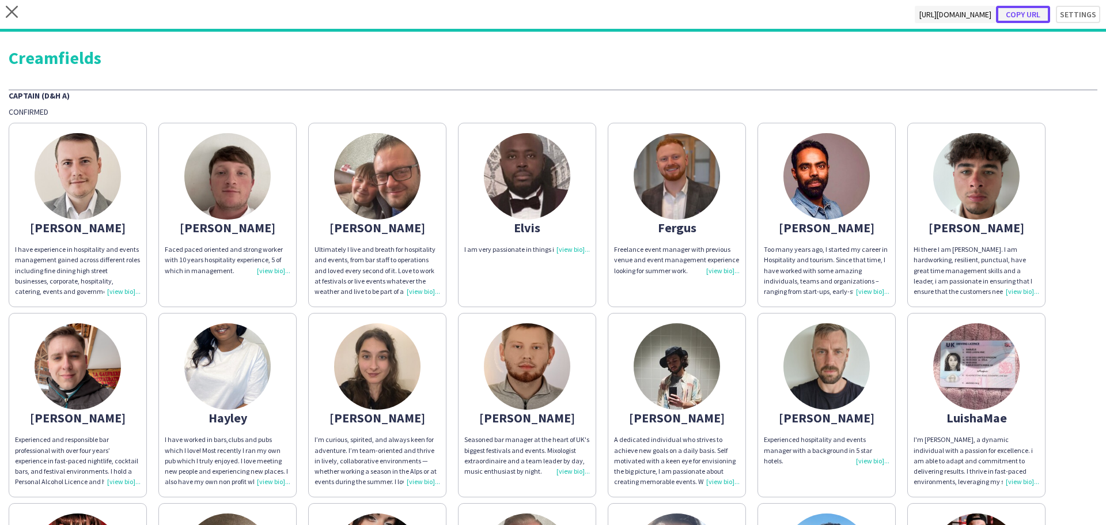
click at [1029, 9] on button "Copy url" at bounding box center [1023, 14] width 54 height 17
click at [13, 3] on div "close https://admin.liveforce.co/v2/s/3fd9f4d0-ac49-4e62-8c44-101328eac122 Copy…" at bounding box center [553, 16] width 1106 height 32
click at [14, 15] on icon "close" at bounding box center [12, 12] width 12 height 12
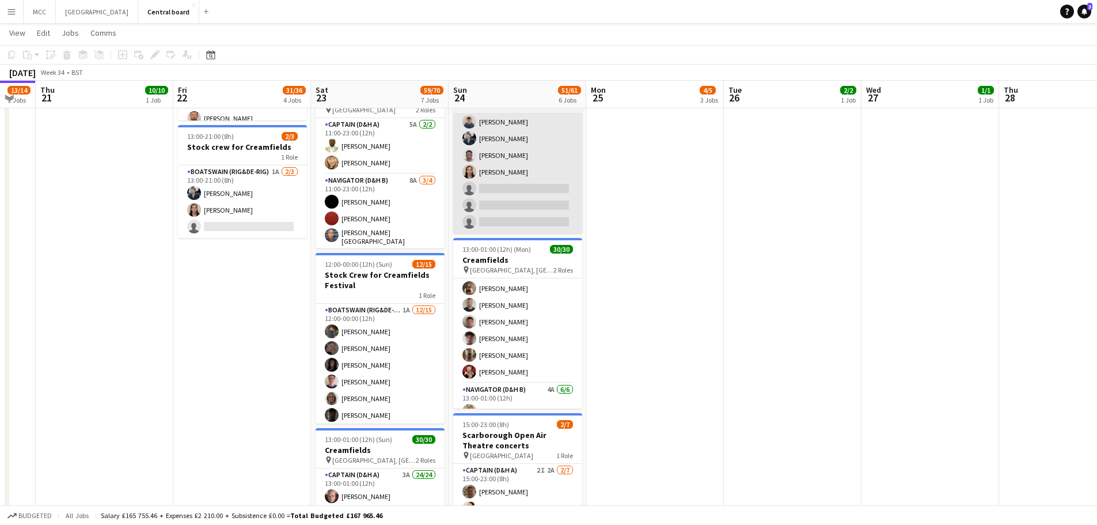
scroll to position [416, 0]
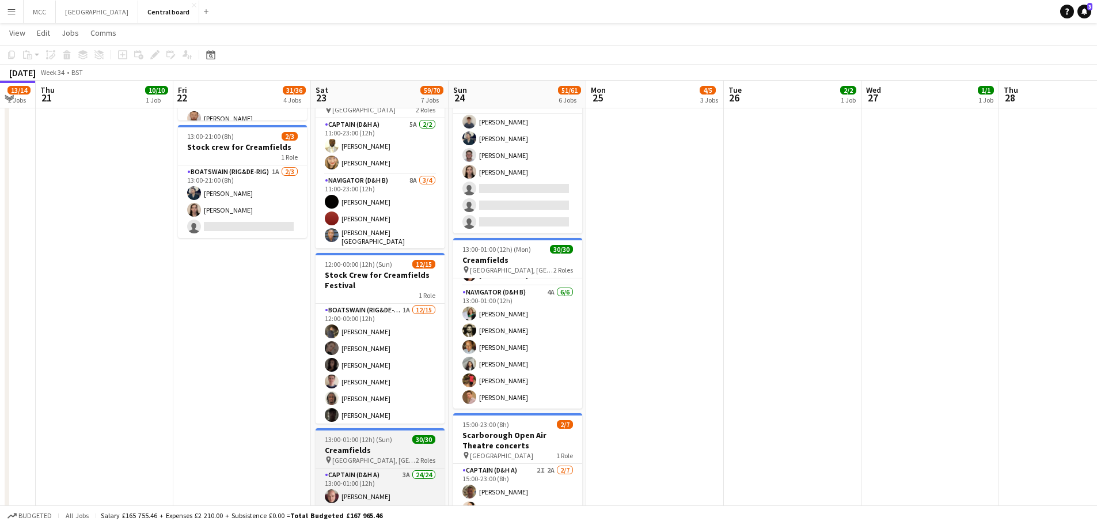
click at [373, 441] on span "13:00-01:00 (12h) (Sun)" at bounding box center [358, 439] width 67 height 9
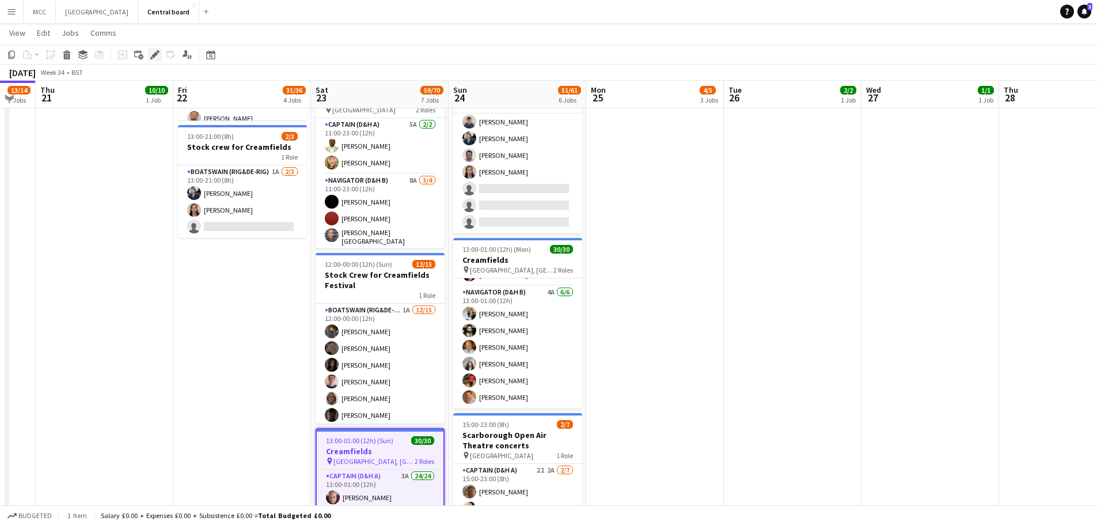
click at [150, 54] on icon "Edit" at bounding box center [154, 54] width 9 height 9
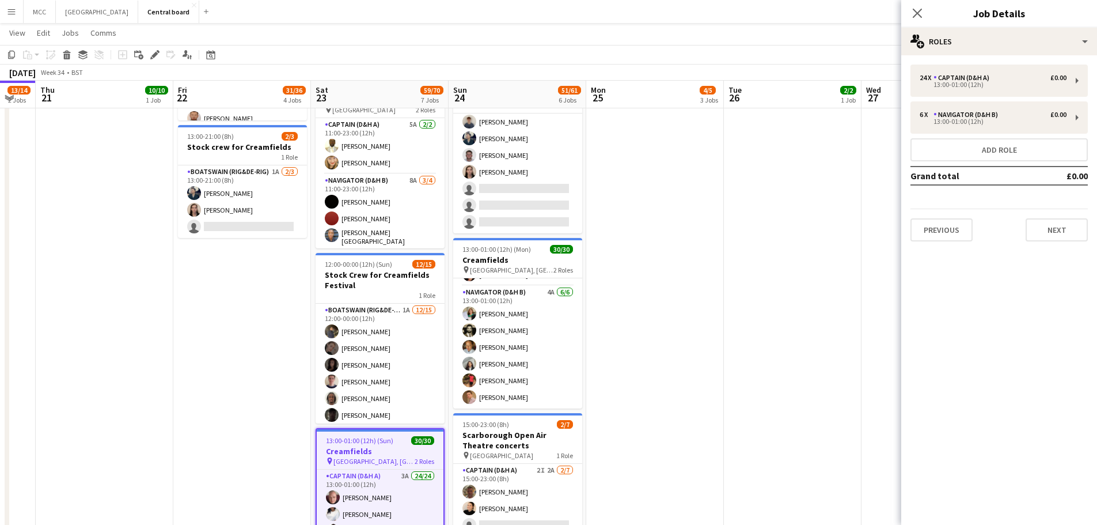
scroll to position [18, 0]
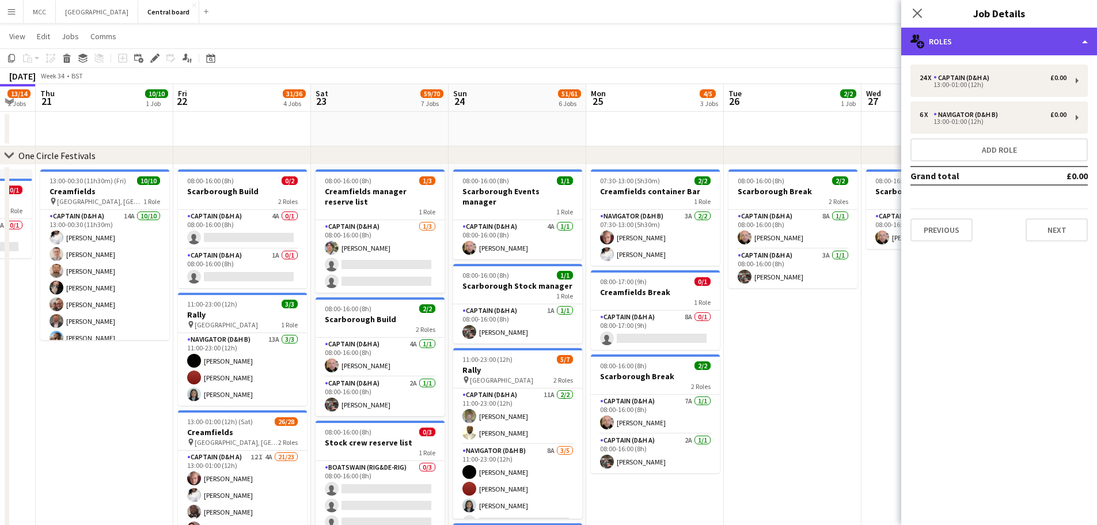
click at [1086, 40] on div "multiple-users-add Roles" at bounding box center [999, 42] width 196 height 28
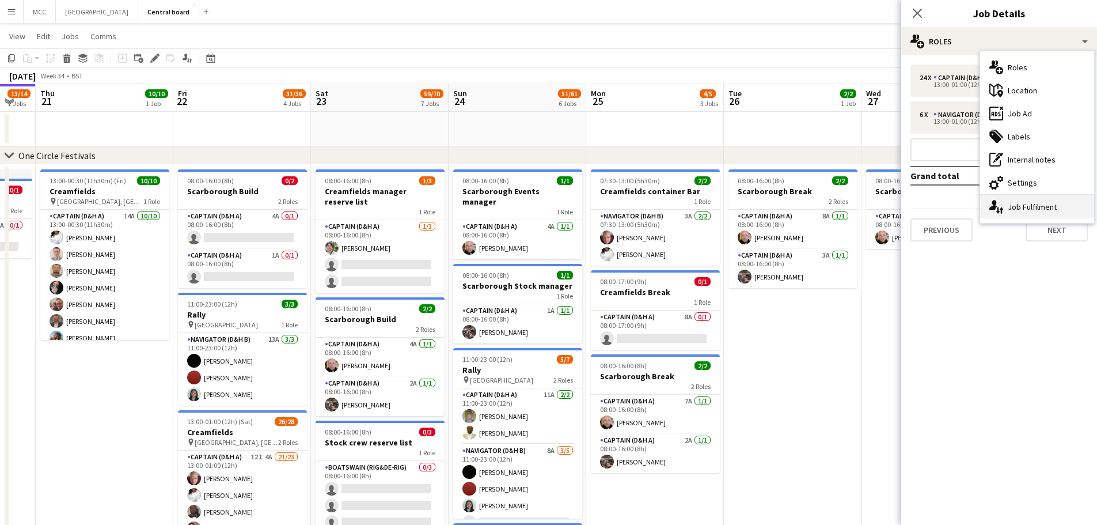
click at [1045, 210] on div "single-neutral-actions-up-down Job Fulfilment" at bounding box center [1037, 206] width 114 height 23
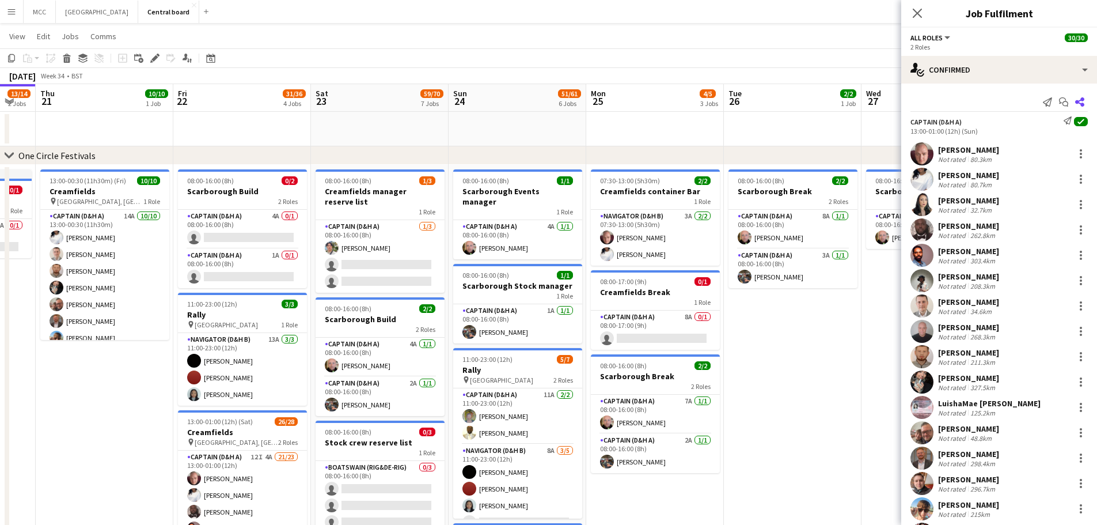
click at [1076, 101] on app-icon "Share" at bounding box center [1080, 102] width 16 height 16
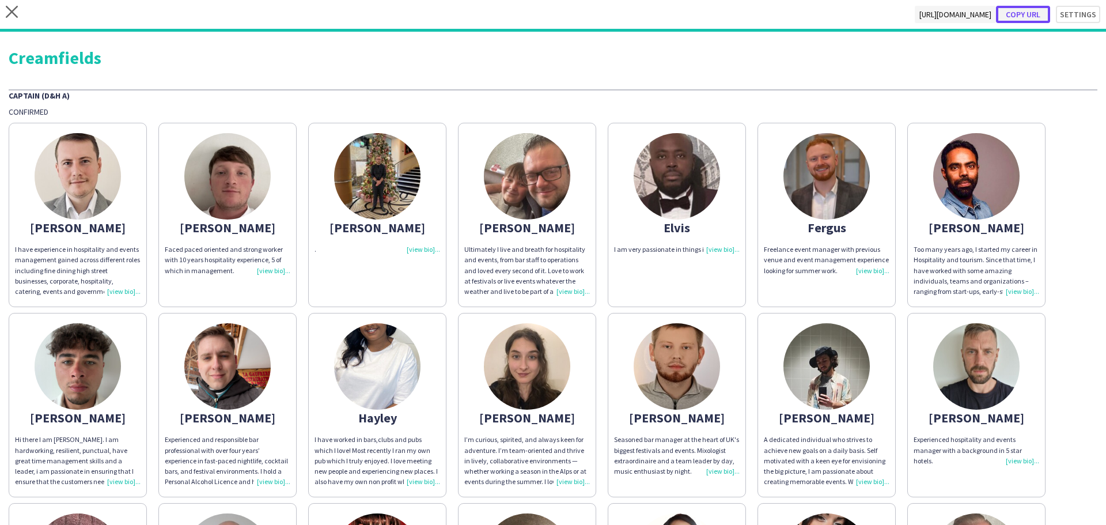
click at [1030, 16] on button "Copy url" at bounding box center [1023, 14] width 54 height 17
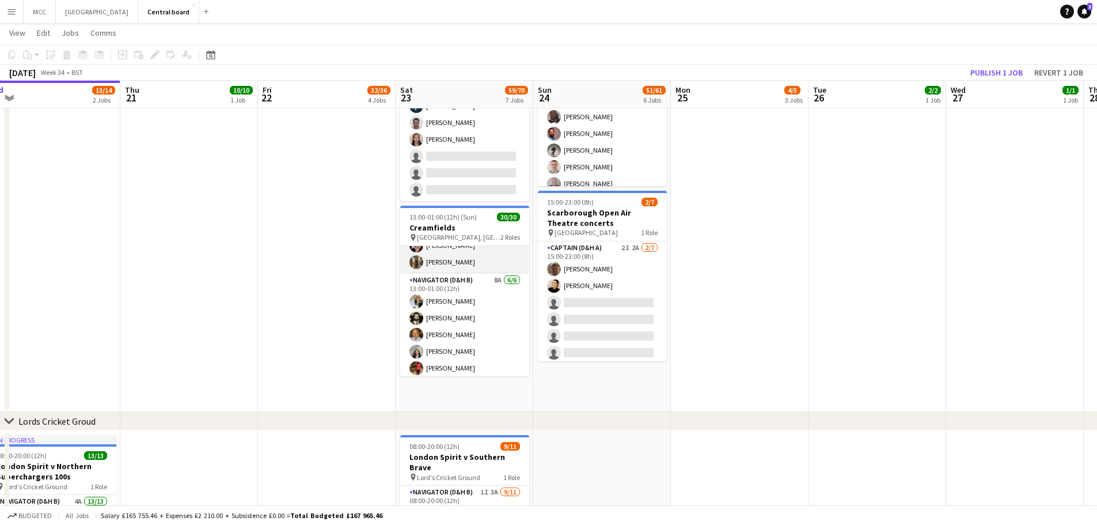
scroll to position [396, 0]
click at [438, 261] on app-card-role "Captain (D&H A) 3A 24/24 13:00-01:00 (12h) Scott Cooper Hayley Ekwubiri Samanth…" at bounding box center [464, 61] width 129 height 423
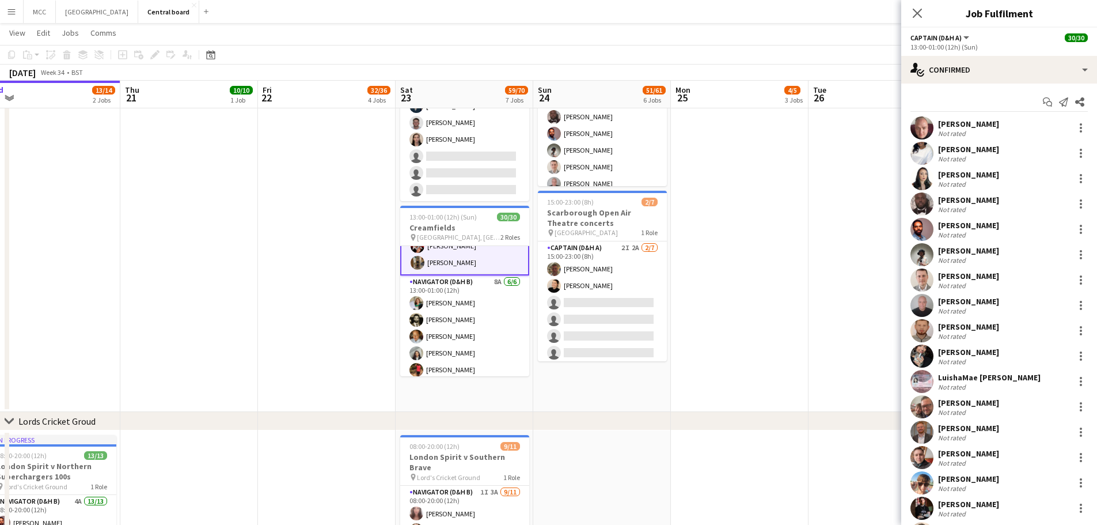
scroll to position [397, 0]
click at [448, 266] on app-card-role "Captain (D&H A) 3A 24/24 13:00-01:00 (12h) Scott Cooper Hayley Ekwubiri Samanth…" at bounding box center [464, 62] width 129 height 426
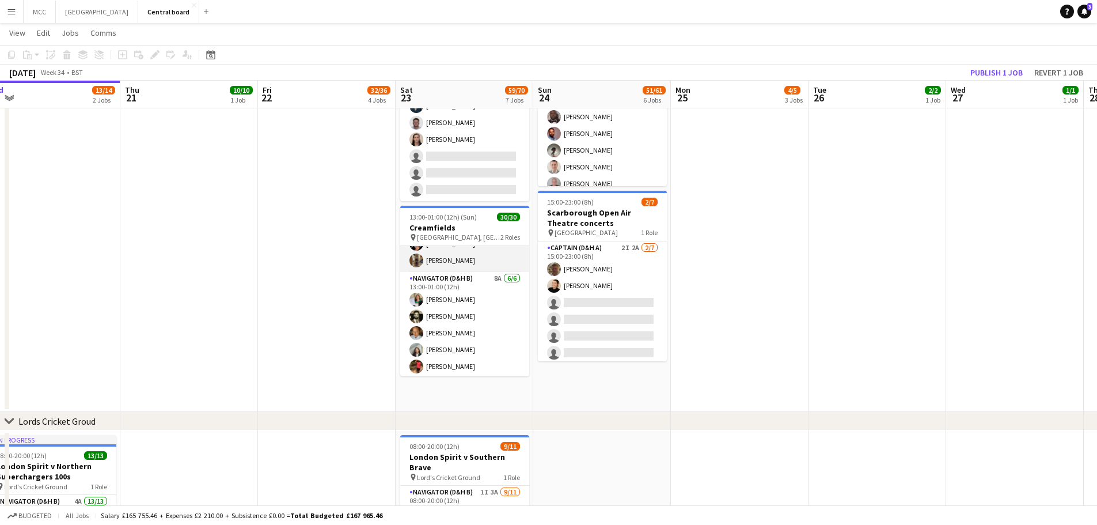
scroll to position [396, 0]
drag, startPoint x: 448, startPoint y: 266, endPoint x: 428, endPoint y: 259, distance: 21.5
click at [428, 259] on app-card-role "Captain (D&H A) 3A 24/24 13:00-01:00 (12h) Scott Cooper Hayley Ekwubiri Samanth…" at bounding box center [464, 61] width 129 height 423
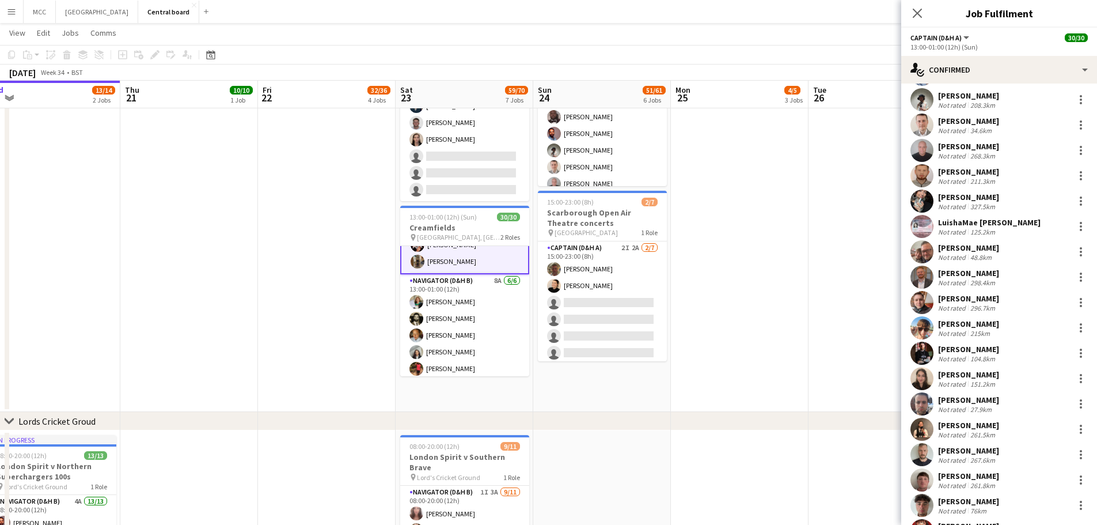
scroll to position [231, 0]
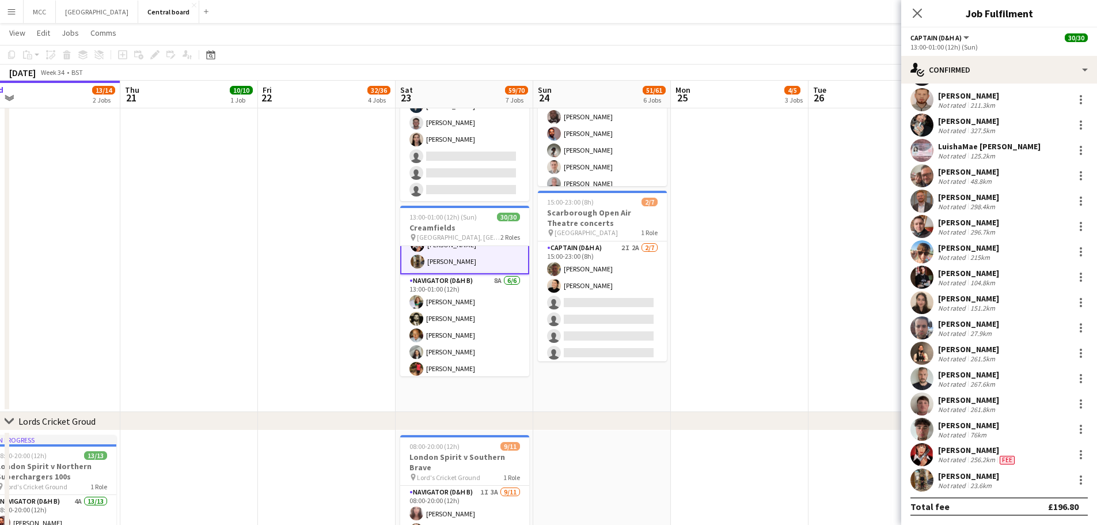
click at [982, 479] on div "[PERSON_NAME]" at bounding box center [968, 476] width 61 height 10
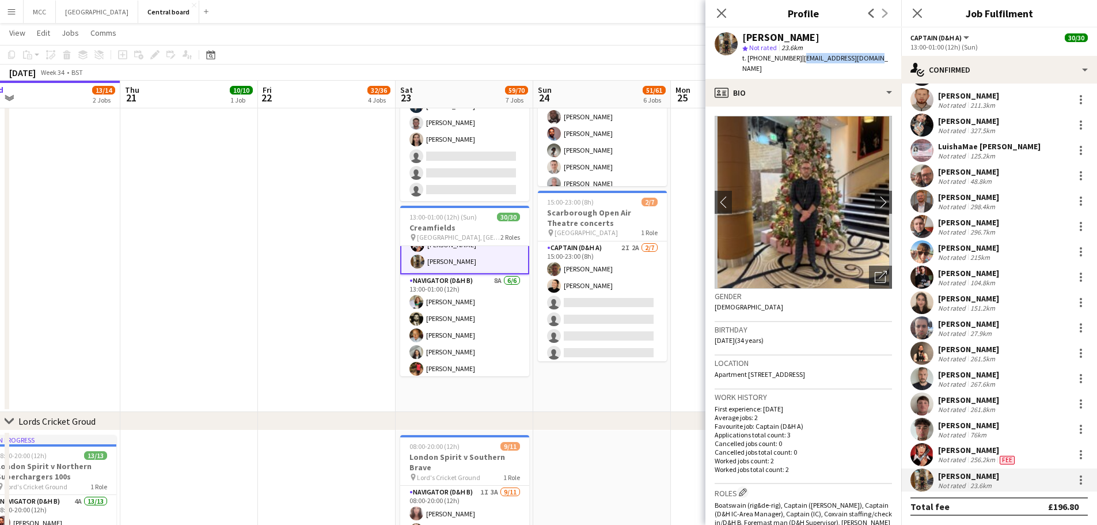
drag, startPoint x: 872, startPoint y: 60, endPoint x: 802, endPoint y: 64, distance: 70.4
click at [802, 64] on div "Ashley Diston star Not rated 23.6km t. +4407415336173 | a_diston90@icloud.com" at bounding box center [804, 53] width 196 height 51
copy span "a_diston90@icloud.com"
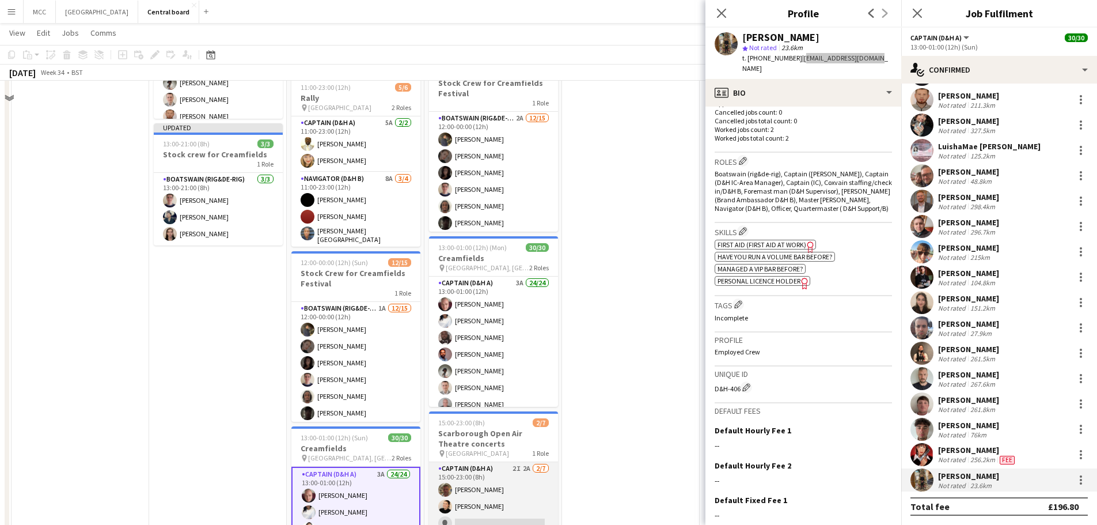
scroll to position [439, 0]
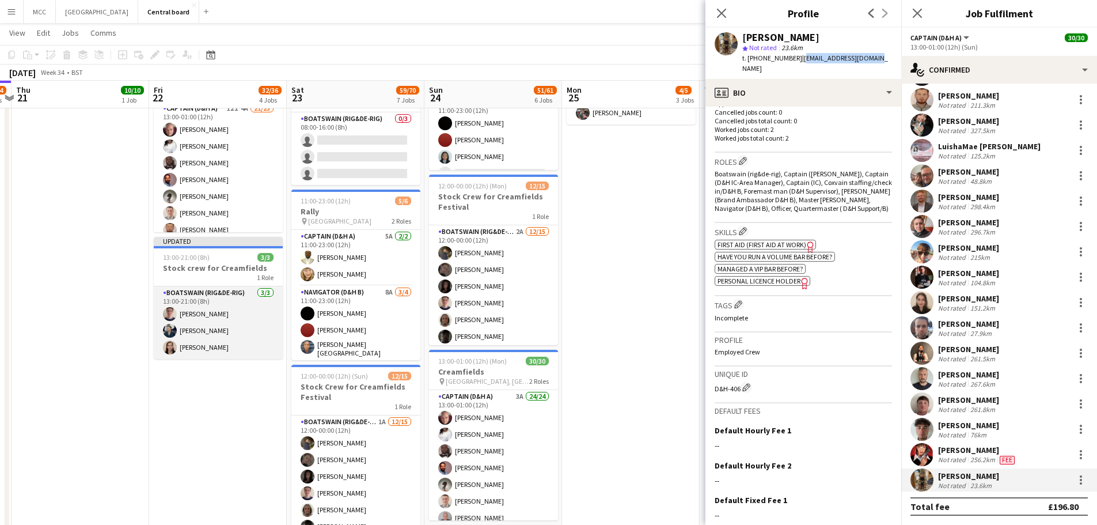
click at [236, 315] on app-card-role "Boatswain (rig&de-rig) 3/3 13:00-21:00 (8h) Nathan Barber Oliver Williams rowan…" at bounding box center [218, 322] width 129 height 73
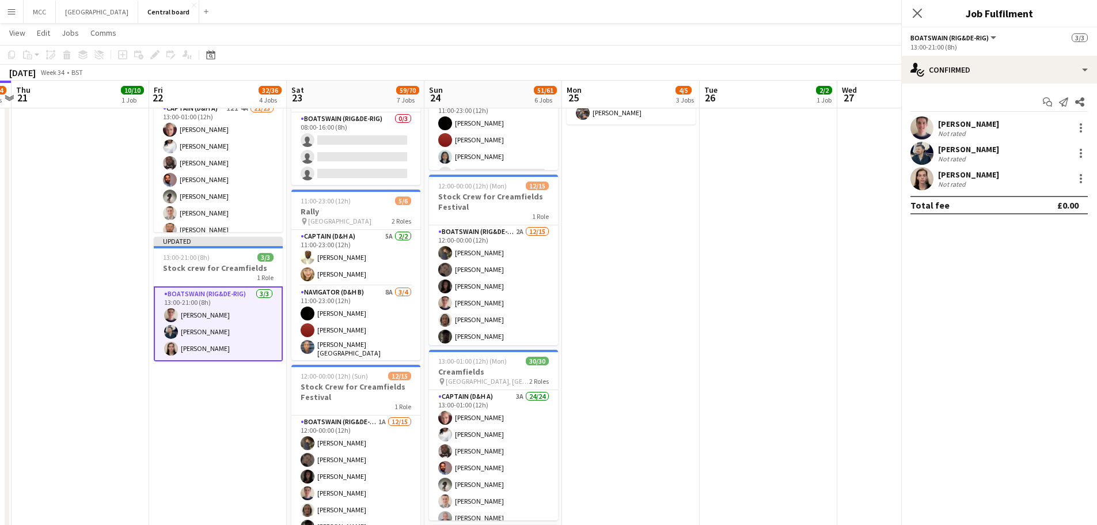
scroll to position [0, 0]
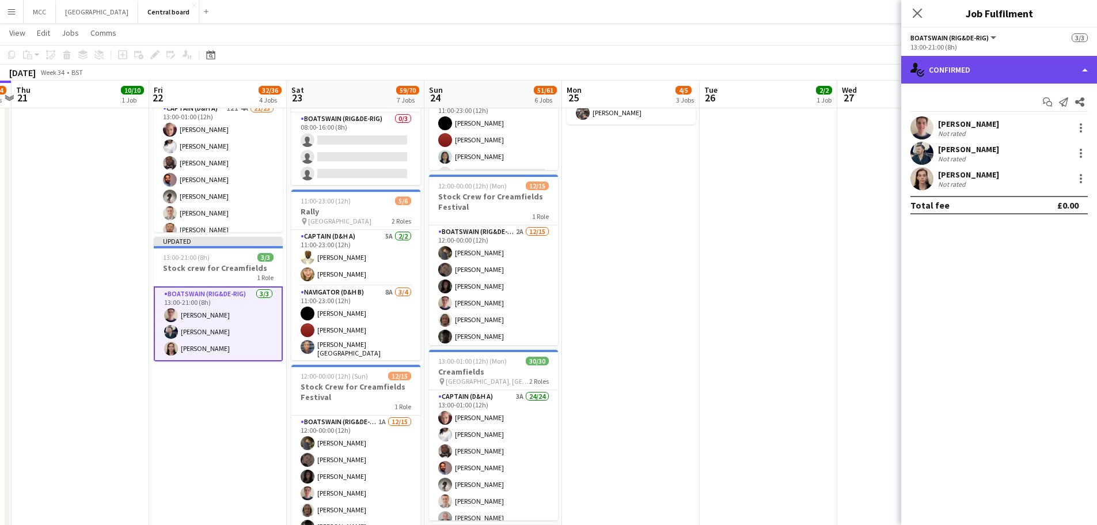
click at [1076, 76] on div "single-neutral-actions-check-2 Confirmed" at bounding box center [999, 70] width 196 height 28
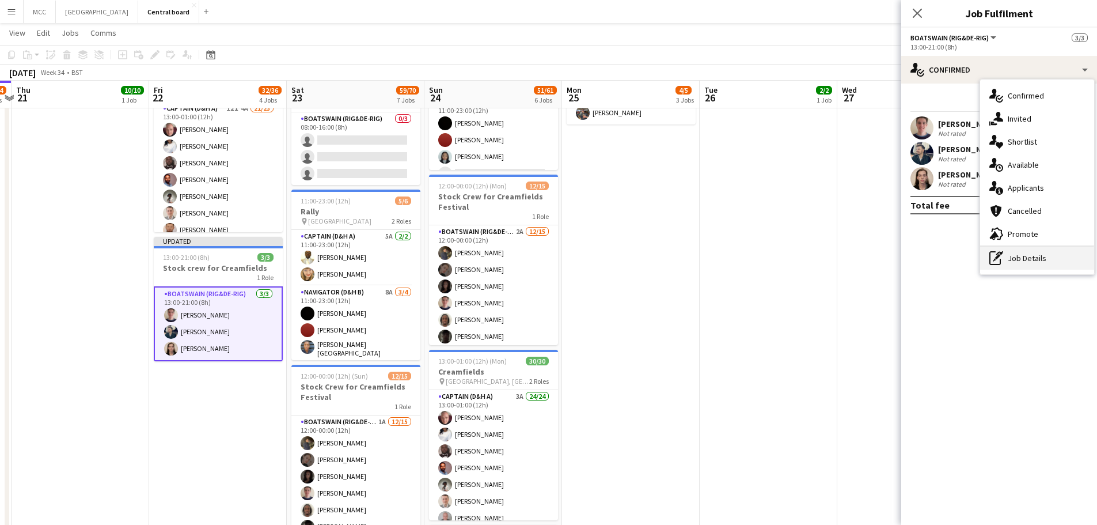
click at [1039, 260] on div "pen-write Job Details" at bounding box center [1037, 257] width 114 height 23
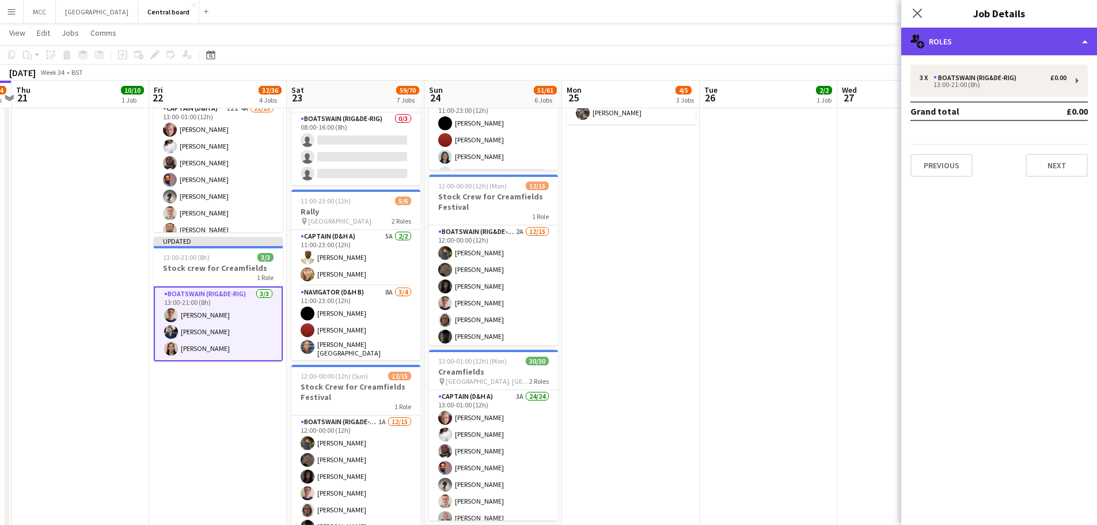
click at [1079, 39] on div "multiple-users-add Roles" at bounding box center [999, 42] width 196 height 28
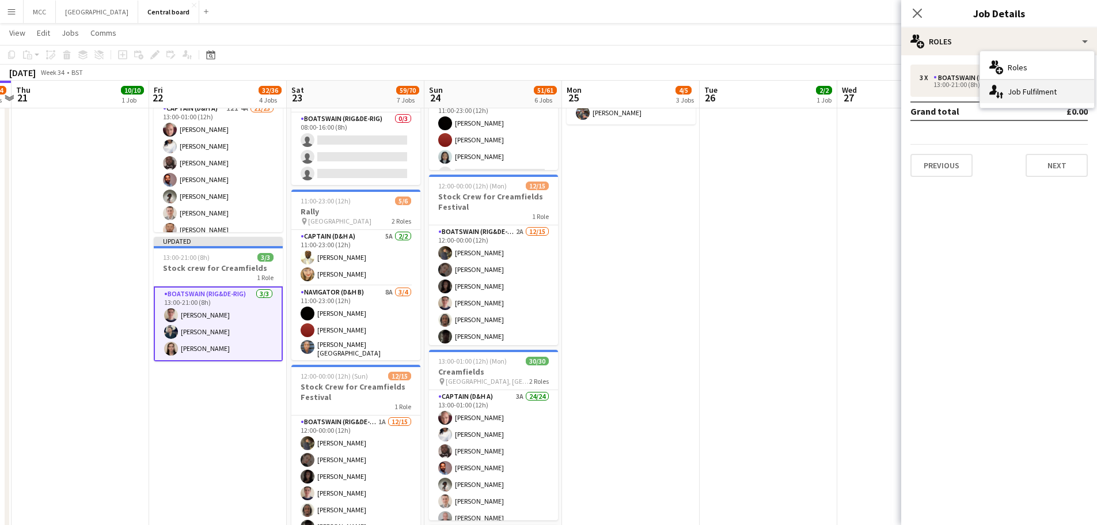
click at [1035, 90] on div "single-neutral-actions-up-down Job Fulfilment" at bounding box center [1037, 91] width 114 height 23
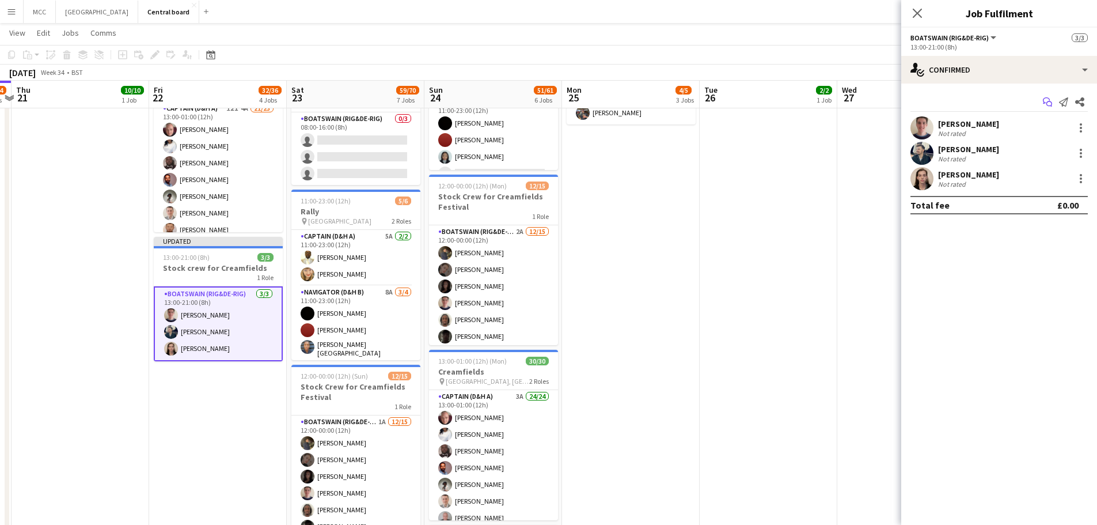
click at [1050, 103] on icon "Start chat" at bounding box center [1047, 101] width 9 height 9
click at [1079, 101] on icon at bounding box center [1079, 101] width 9 height 9
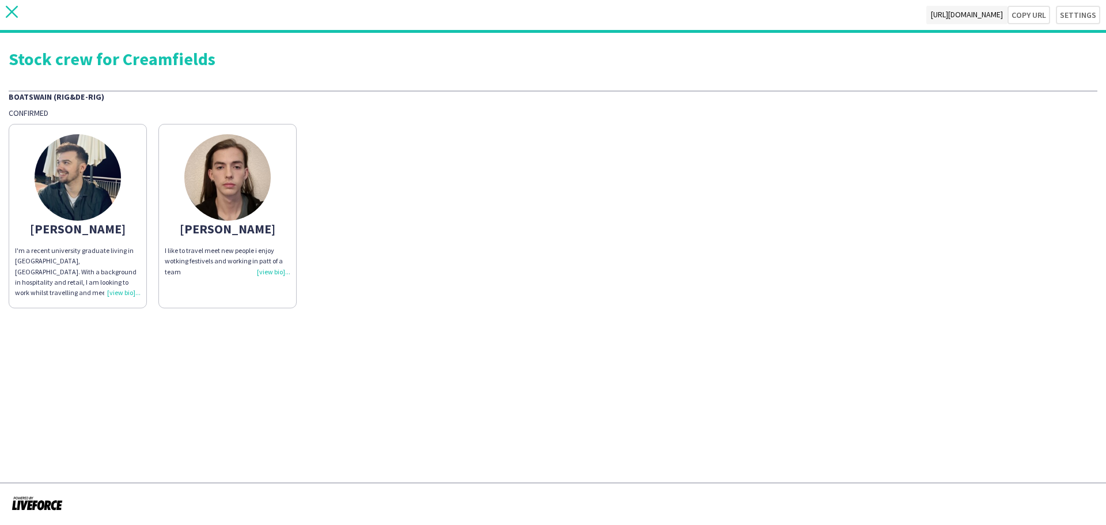
click at [13, 14] on icon "close" at bounding box center [12, 12] width 12 height 12
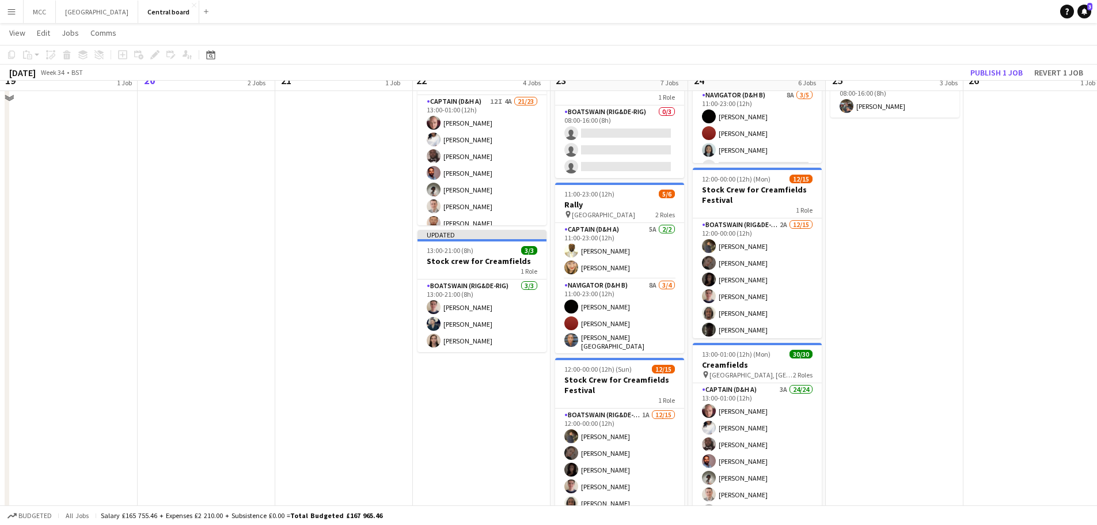
scroll to position [375, 0]
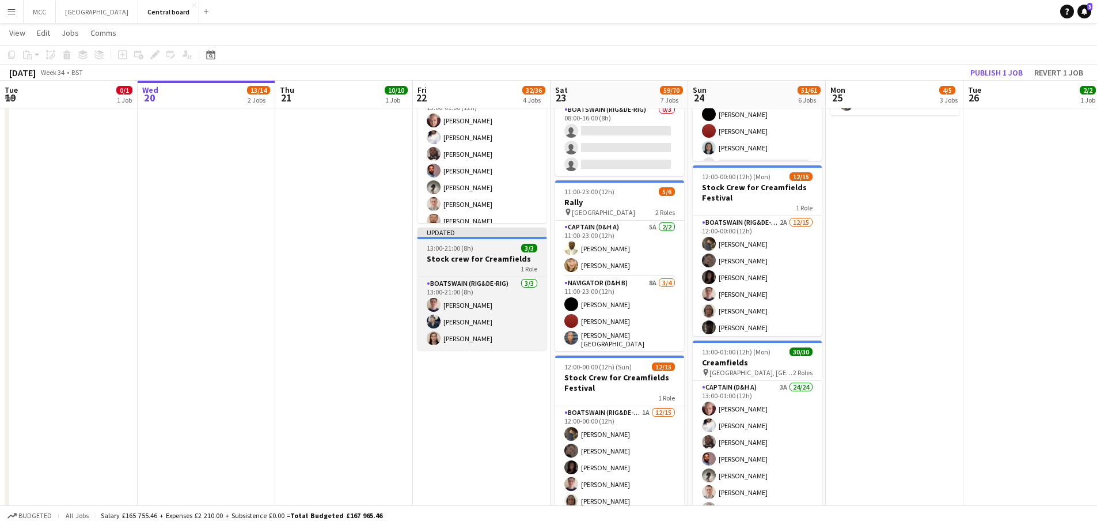
click at [491, 252] on div "13:00-21:00 (8h) 3/3" at bounding box center [482, 248] width 129 height 9
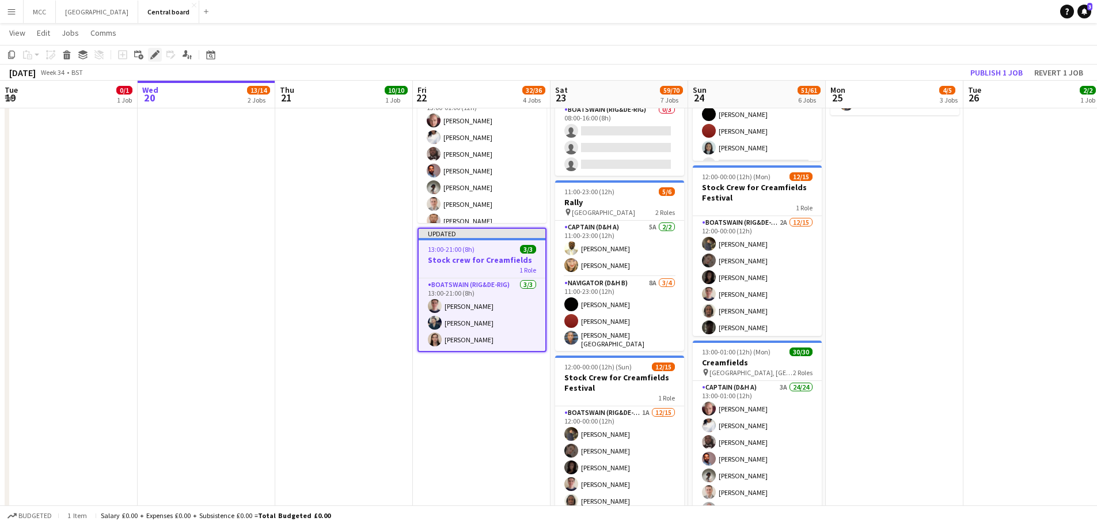
click at [154, 52] on icon "Edit" at bounding box center [154, 54] width 9 height 9
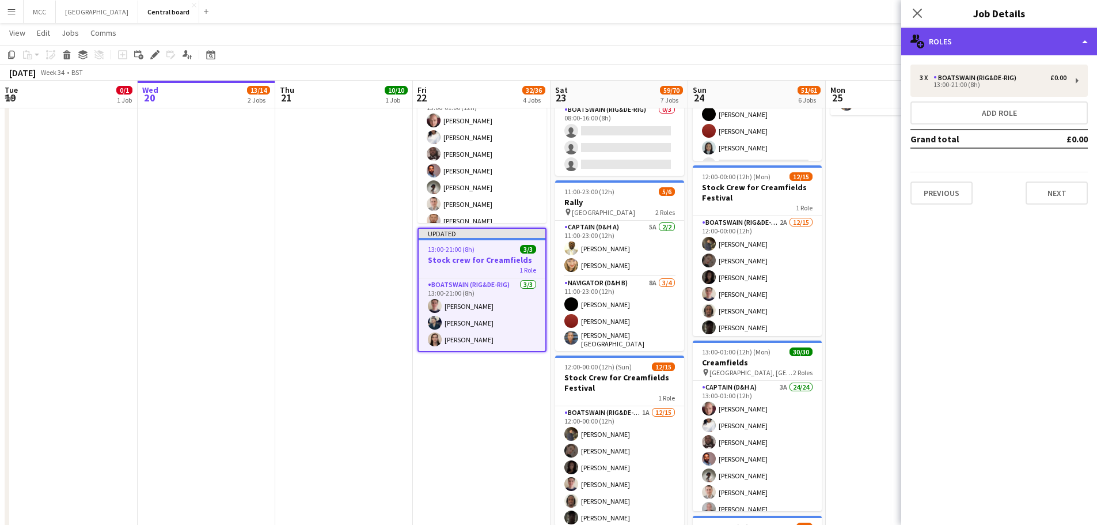
click at [1089, 39] on div "multiple-users-add Roles" at bounding box center [999, 42] width 196 height 28
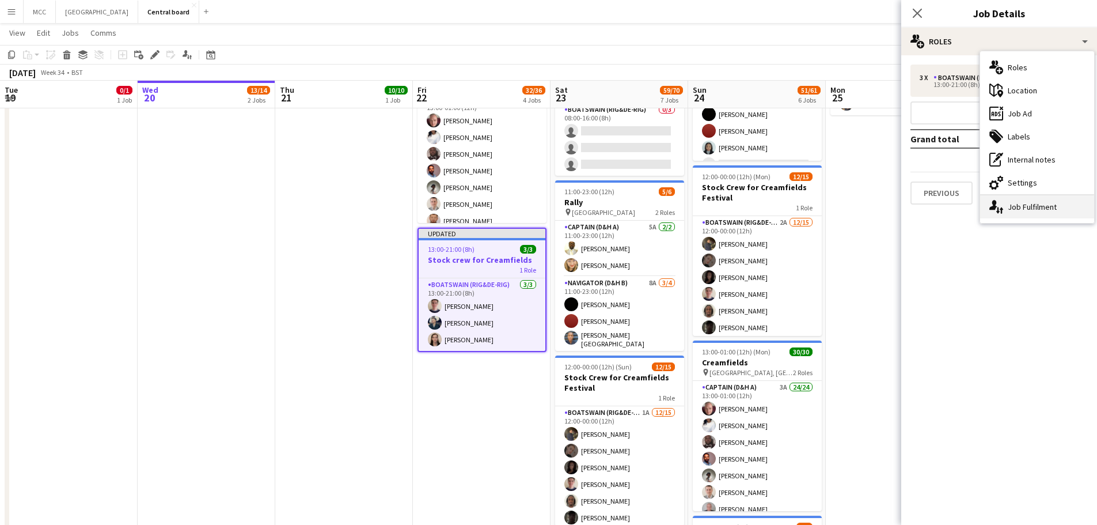
click at [1044, 211] on div "single-neutral-actions-up-down Job Fulfilment" at bounding box center [1037, 206] width 114 height 23
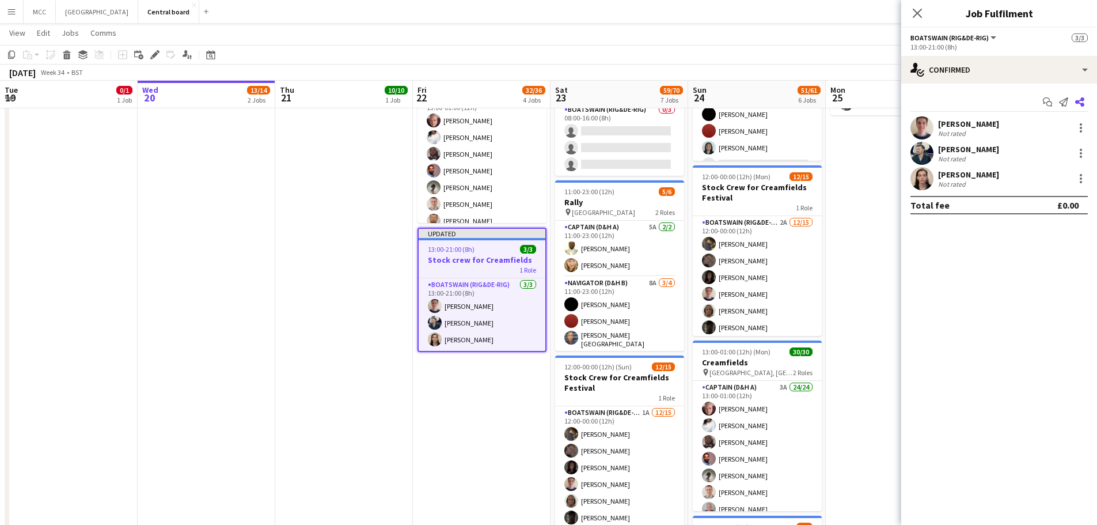
click at [1082, 103] on icon "Share" at bounding box center [1079, 101] width 9 height 9
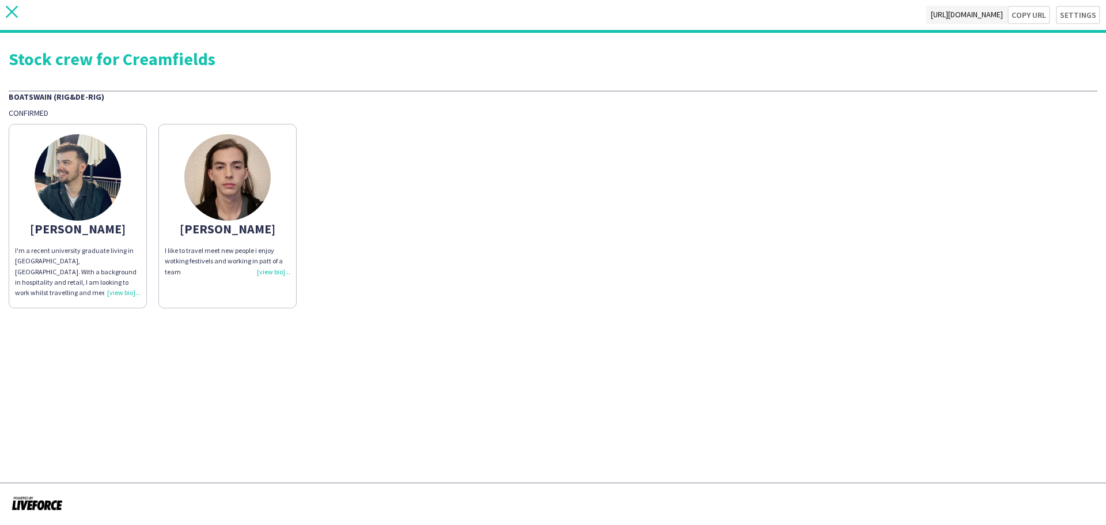
click at [9, 17] on icon "close" at bounding box center [12, 12] width 12 height 12
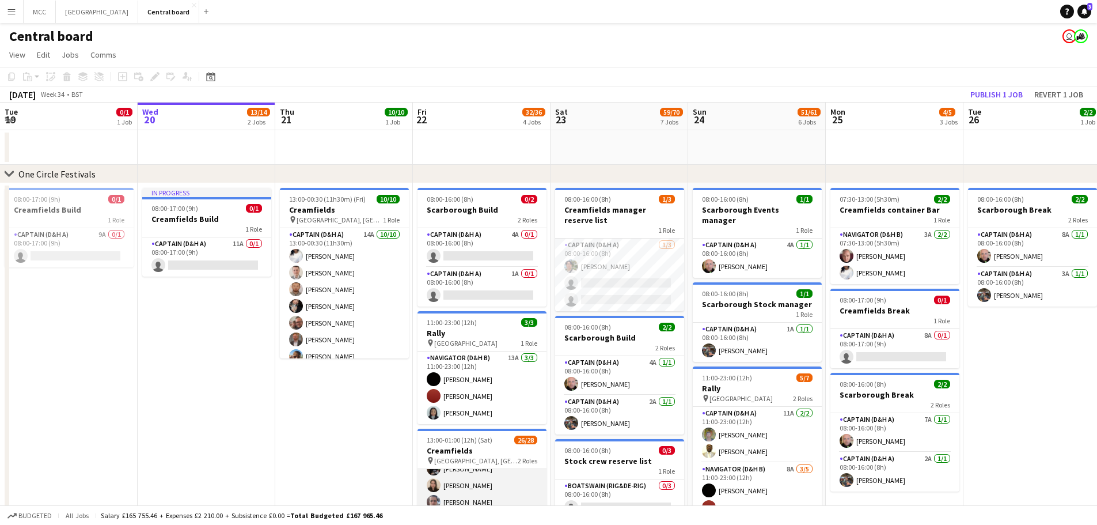
scroll to position [249, 0]
click at [1005, 93] on button "Publish 1 job" at bounding box center [997, 94] width 62 height 15
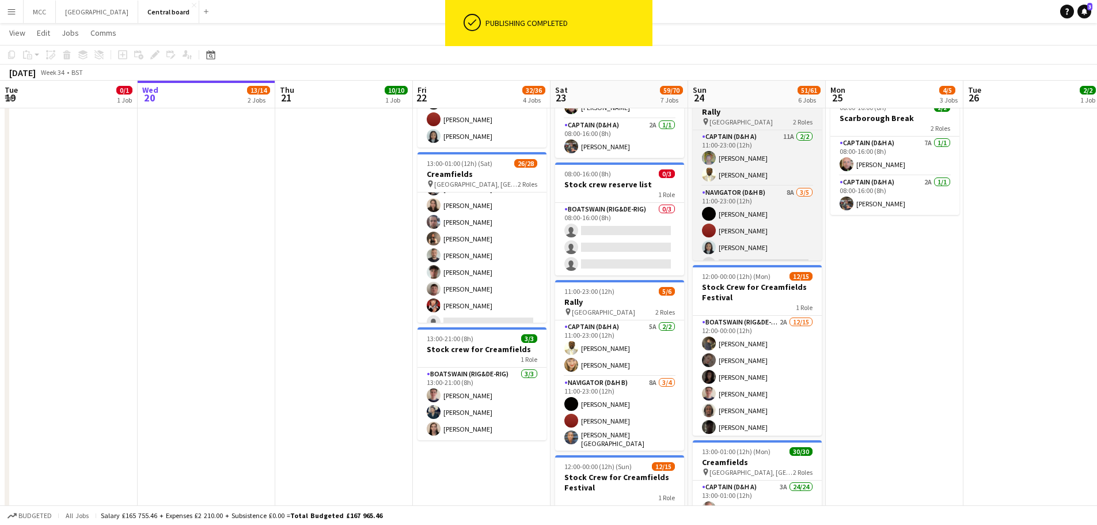
scroll to position [276, 0]
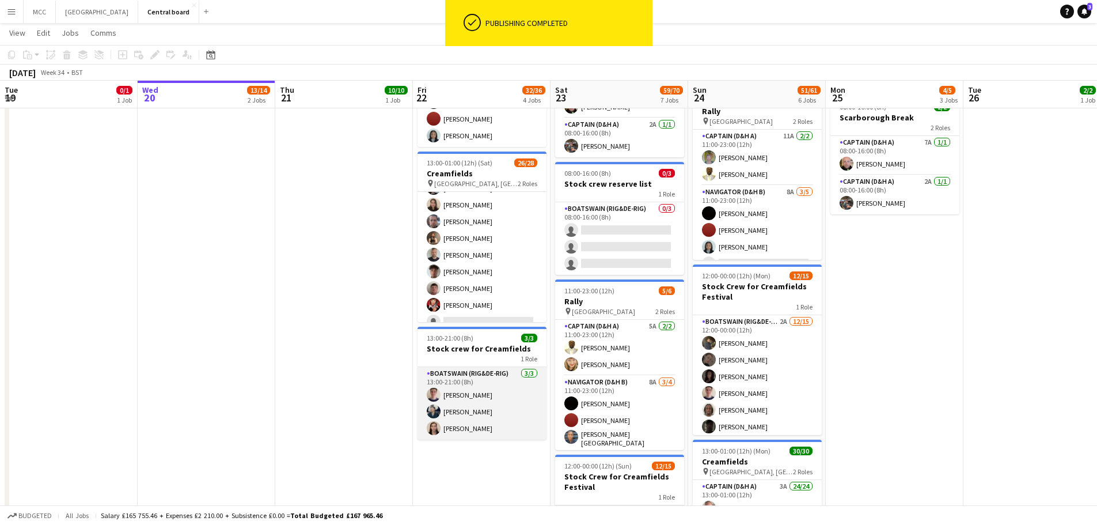
click at [481, 408] on app-card-role "Boatswain (rig&de-rig) 3/3 13:00-21:00 (8h) Nathan Barber Oliver Williams rowan…" at bounding box center [482, 403] width 129 height 73
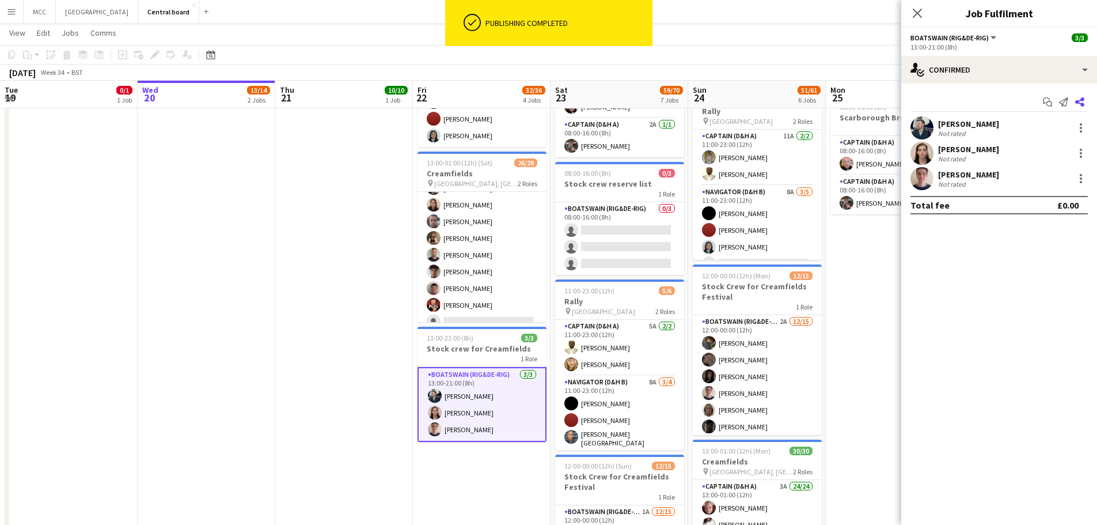
click at [1077, 101] on icon at bounding box center [1079, 101] width 9 height 9
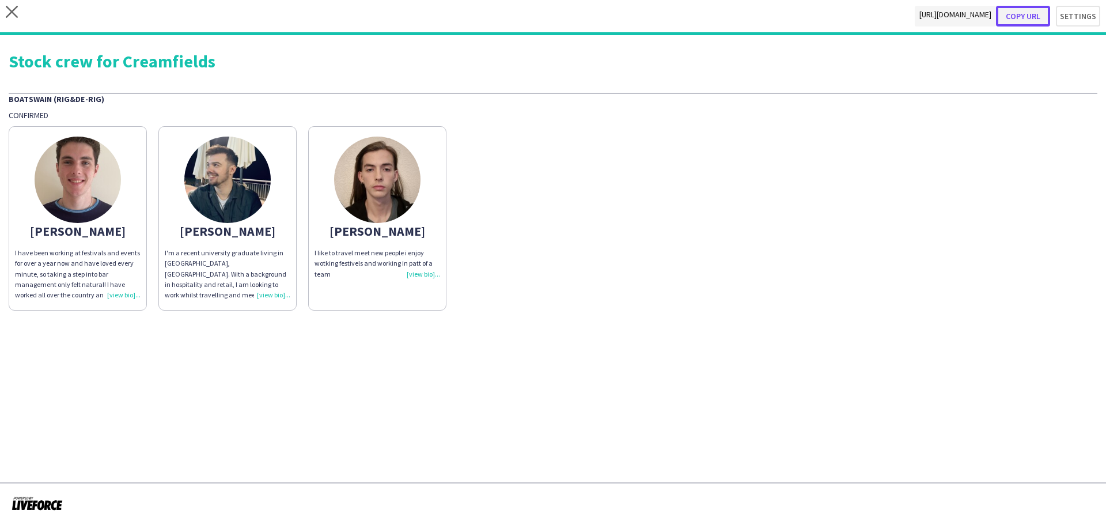
click at [1033, 17] on button "Copy url" at bounding box center [1023, 16] width 54 height 21
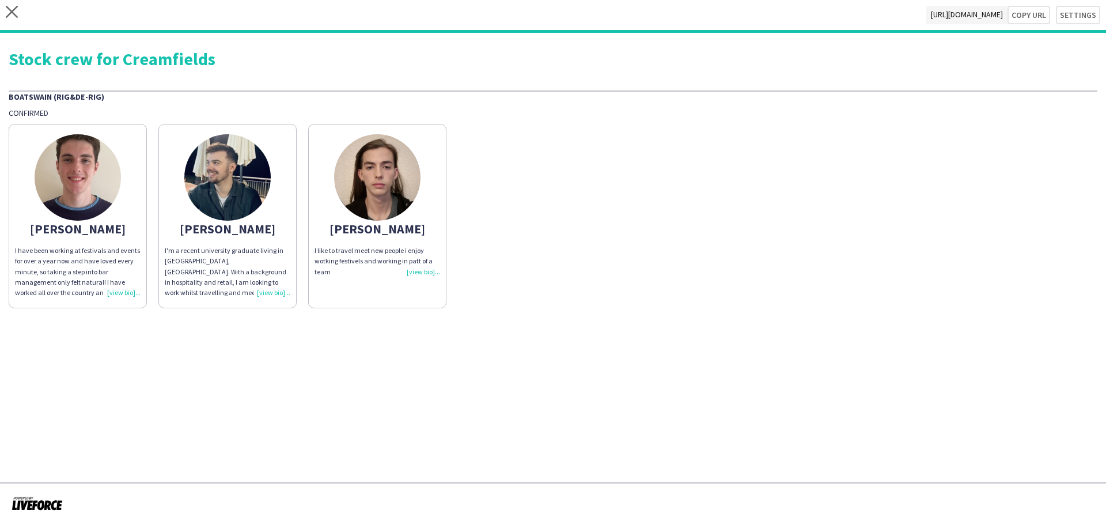
click at [23, 12] on div "close https://admin.liveforce.co/v2/s/7f3195d9-109c-4a4b-aa90-d68cbb9bd9b0 Copy…" at bounding box center [553, 16] width 1106 height 33
click at [14, 12] on icon "close" at bounding box center [12, 12] width 12 height 12
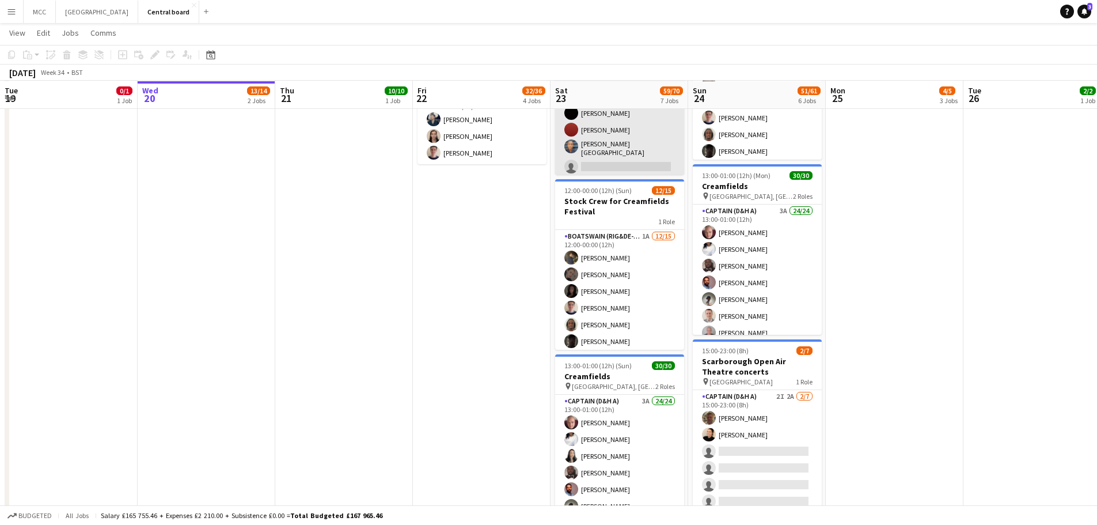
scroll to position [552, 0]
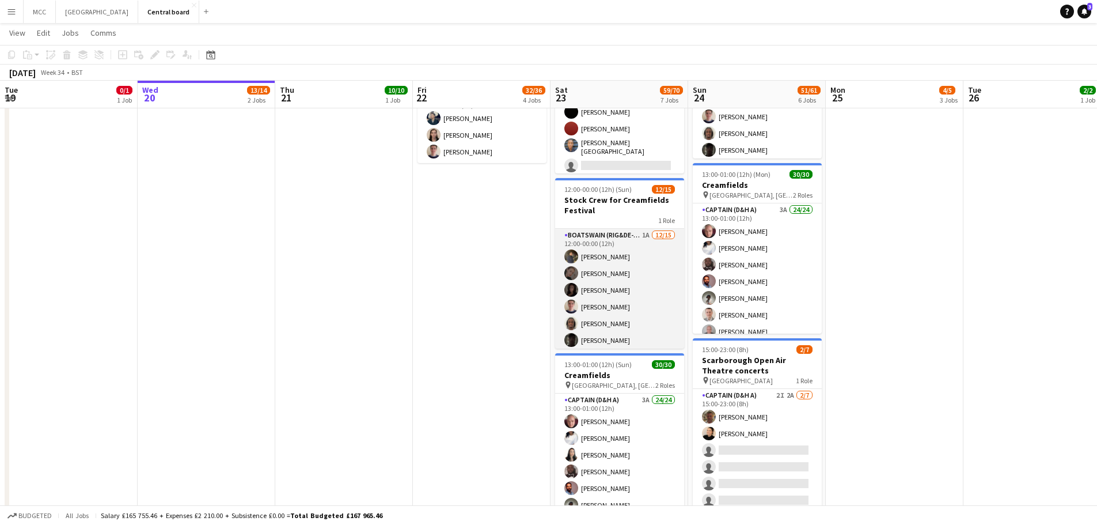
click at [621, 269] on app-card-role "Boatswain (rig&de-rig) 1A [DATE] 12:00-00:00 (12h) [PERSON_NAME] [PERSON_NAME] …" at bounding box center [619, 365] width 129 height 273
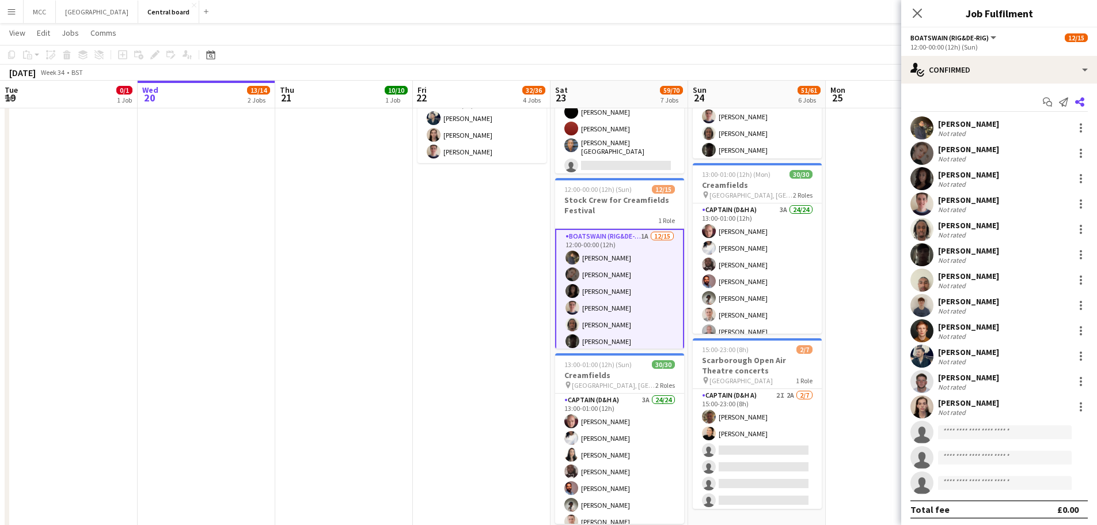
click at [1078, 101] on app-icon "Share" at bounding box center [1080, 102] width 16 height 16
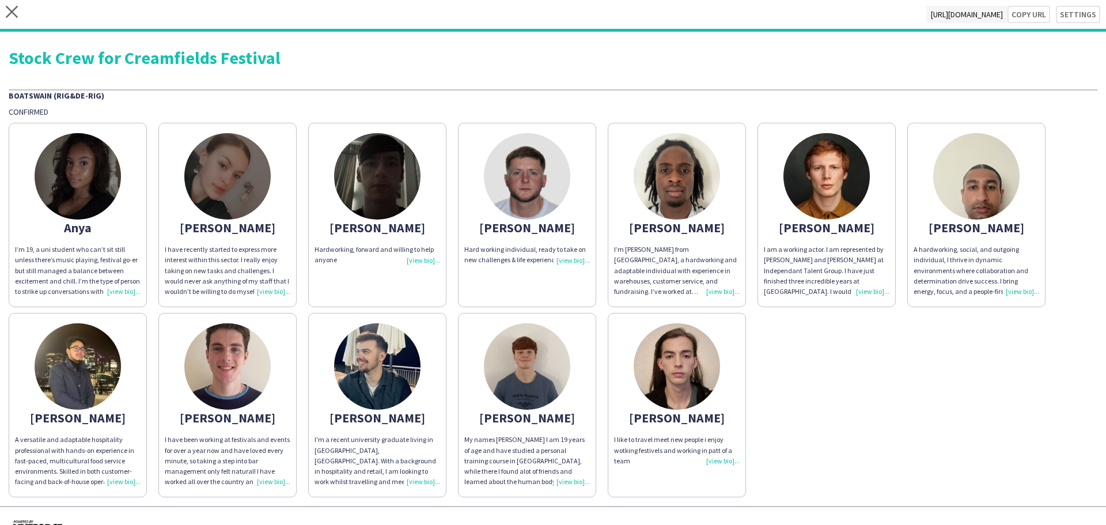
click at [123, 289] on div "I’m 19, a uni student who can’t sit still unless there’s music playing, festiva…" at bounding box center [78, 270] width 126 height 52
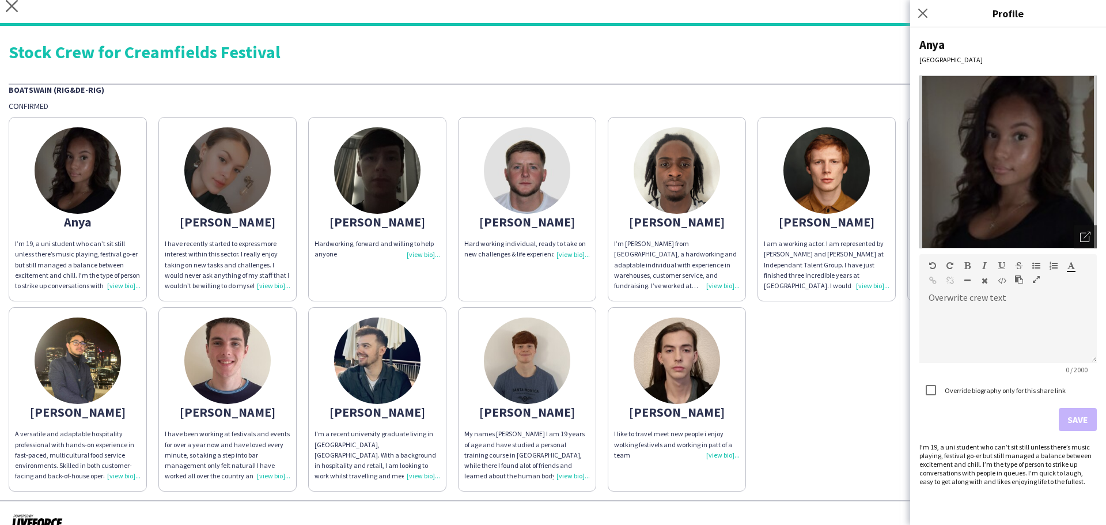
scroll to position [5, 0]
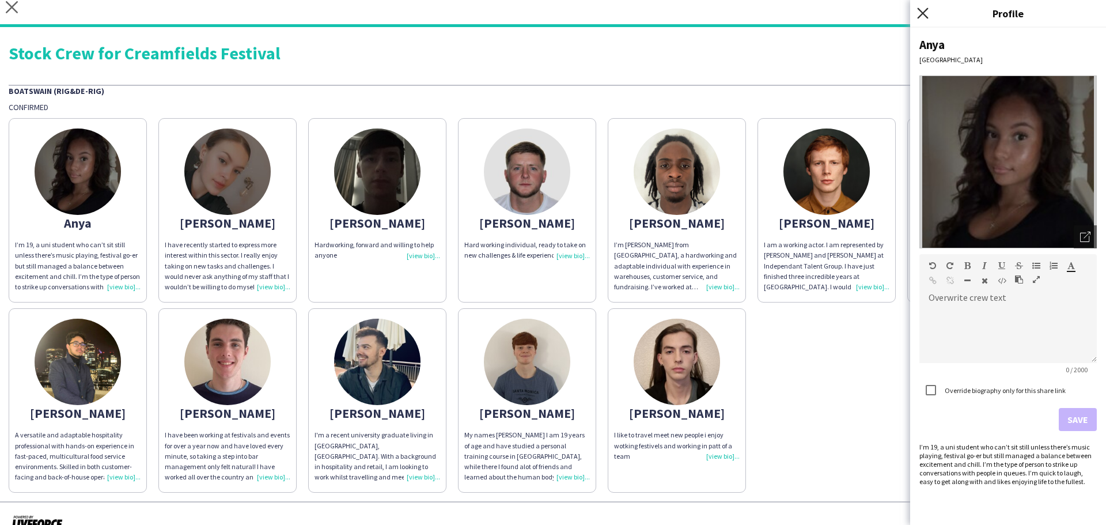
click at [928, 15] on icon "Close pop-in" at bounding box center [922, 12] width 11 height 11
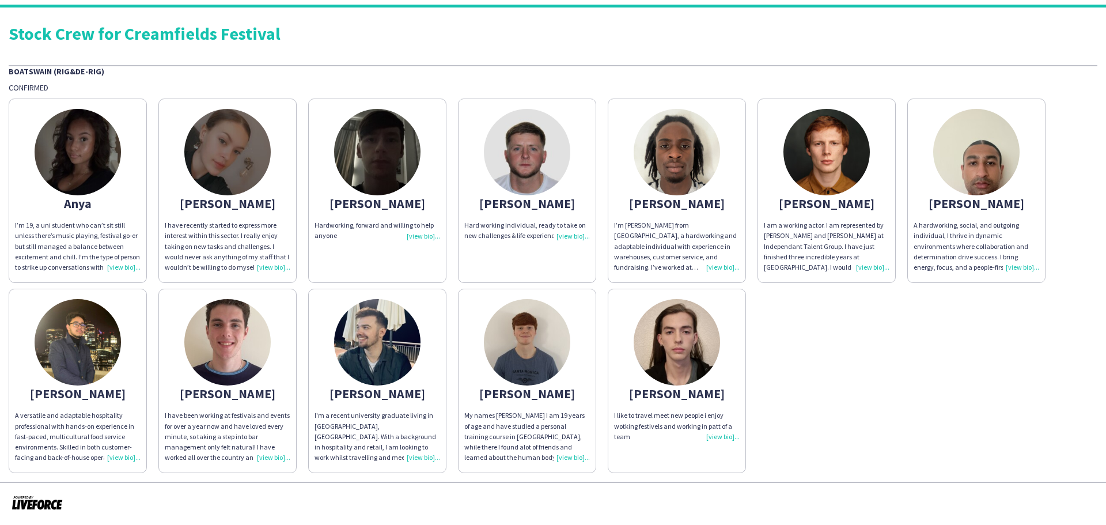
scroll to position [0, 0]
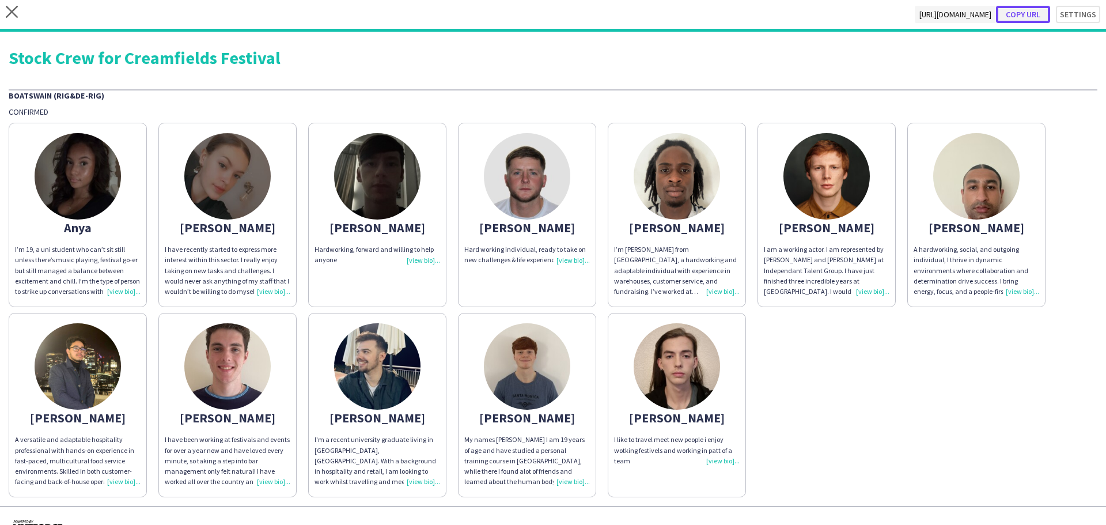
click at [1022, 11] on button "Copy url" at bounding box center [1023, 14] width 54 height 17
click at [5, 11] on div "close https://admin.liveforce.co/v2/s/29cc39a7-e768-4fed-b5a6-825939238ba4 Copy…" at bounding box center [553, 16] width 1106 height 32
click at [17, 11] on icon "close" at bounding box center [12, 12] width 12 height 12
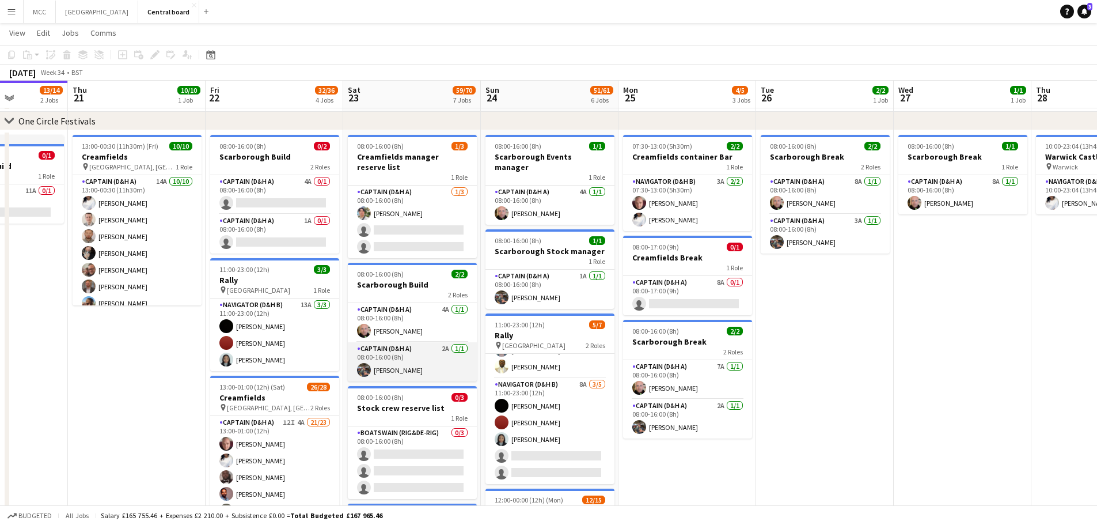
scroll to position [51, 0]
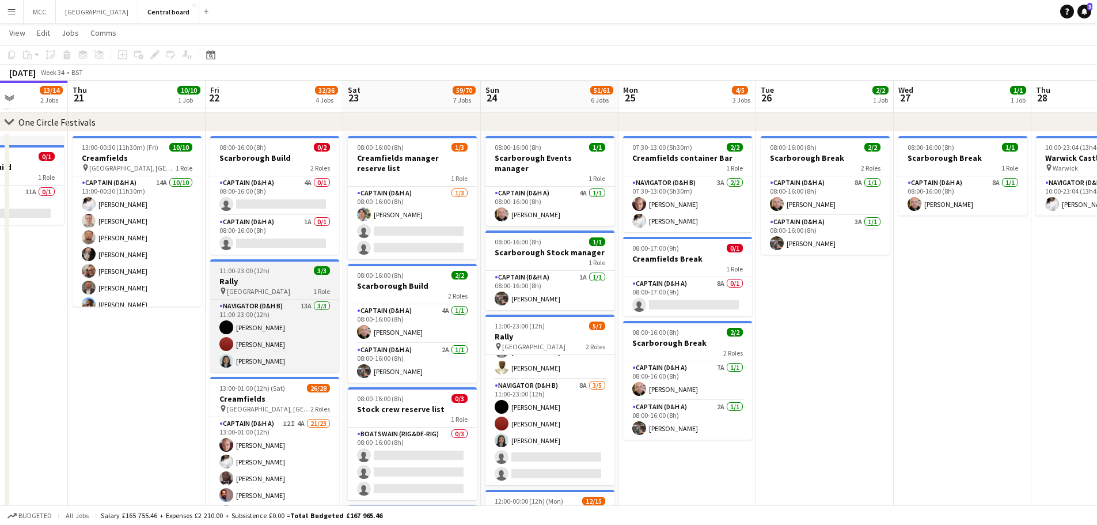
click at [241, 270] on span "11:00-23:00 (12h)" at bounding box center [244, 270] width 50 height 9
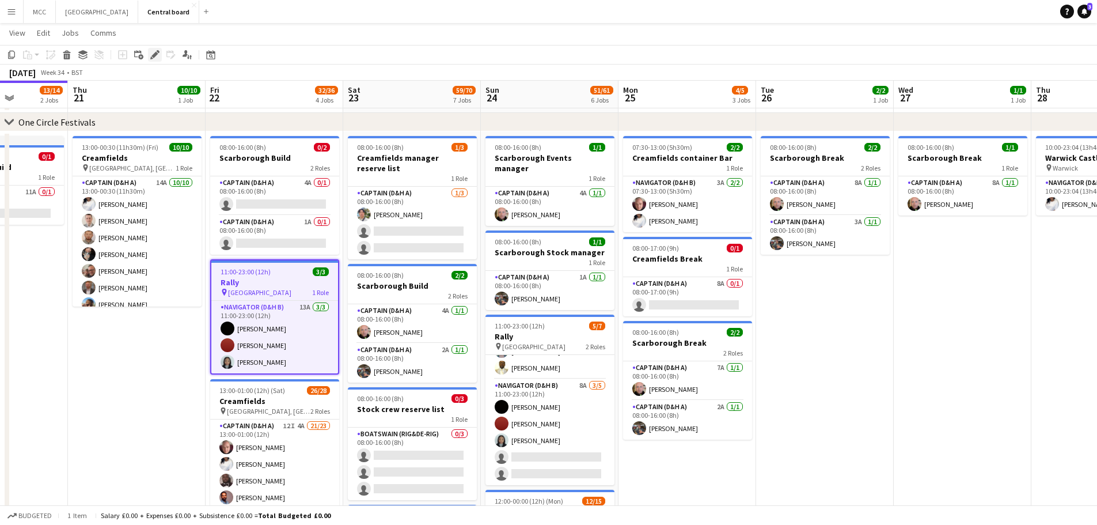
click at [154, 55] on icon at bounding box center [154, 55] width 6 height 6
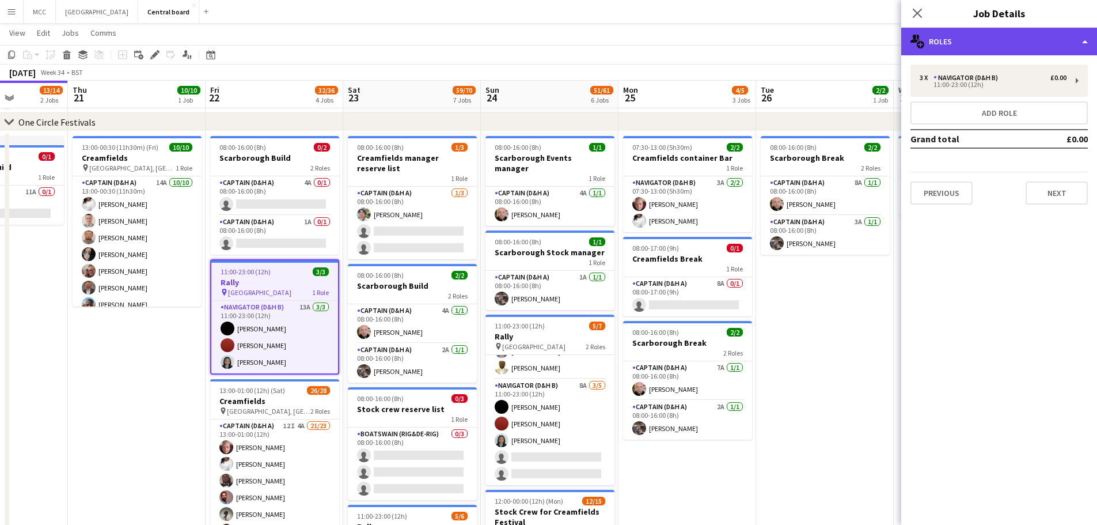
click at [1076, 42] on div "multiple-users-add Roles" at bounding box center [999, 42] width 196 height 28
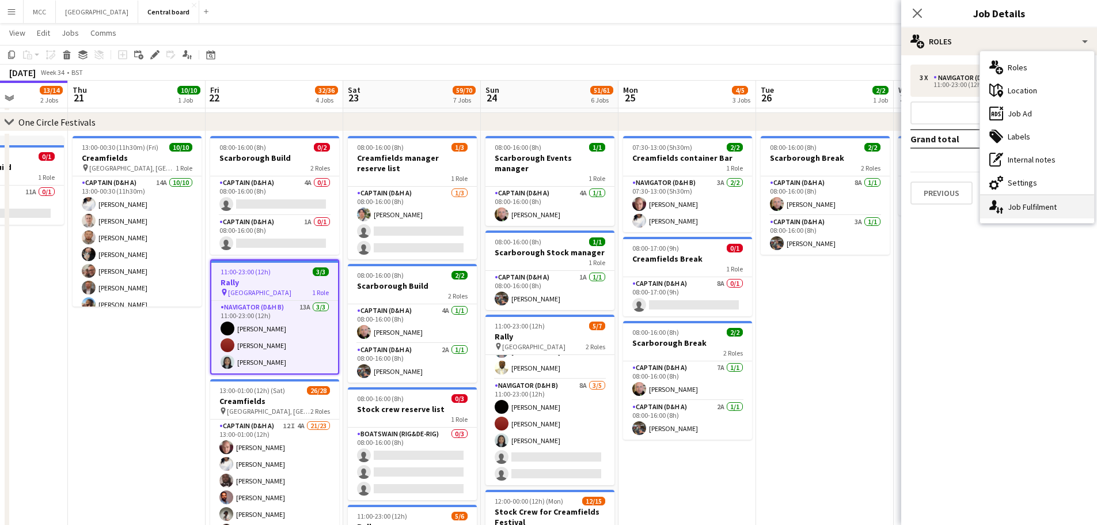
click at [1039, 207] on div "single-neutral-actions-up-down Job Fulfilment" at bounding box center [1037, 206] width 114 height 23
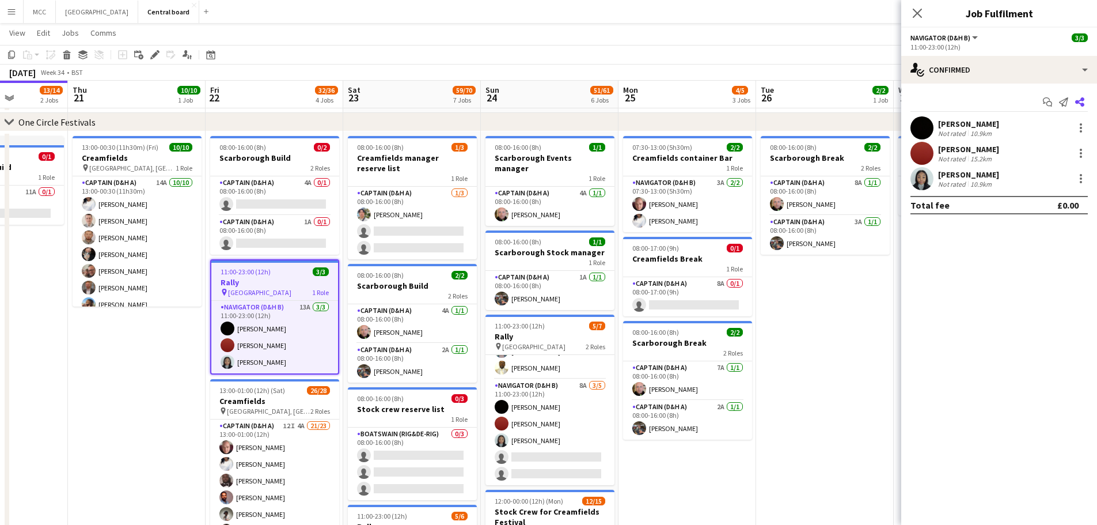
click at [1084, 100] on icon at bounding box center [1079, 101] width 9 height 9
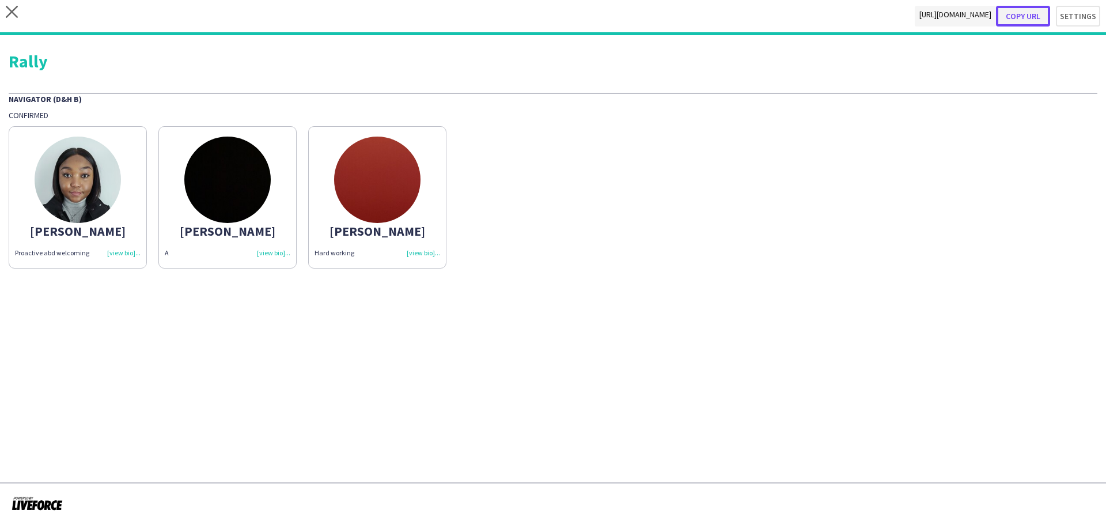
click at [1031, 14] on button "Copy url" at bounding box center [1023, 16] width 54 height 21
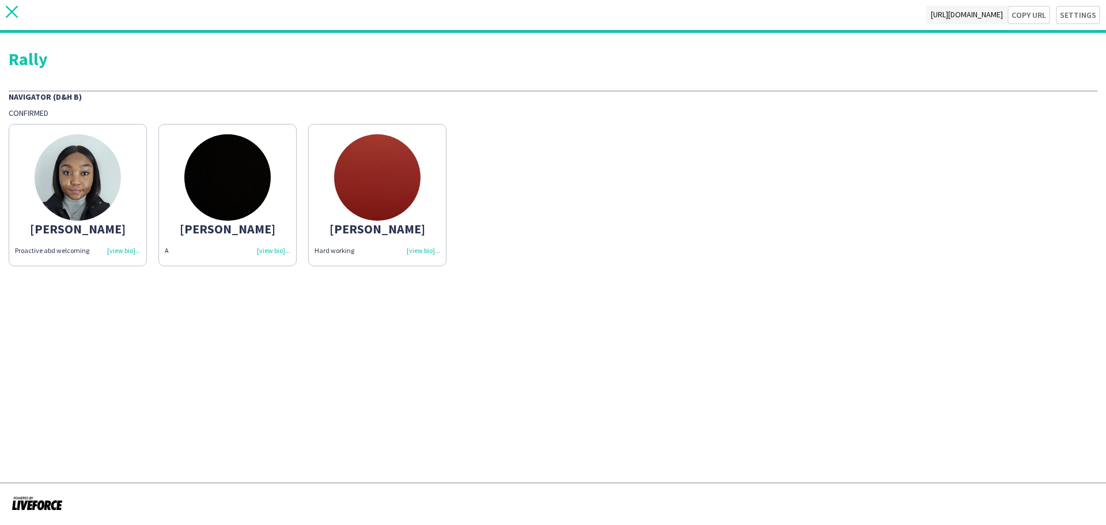
click at [12, 15] on icon "close" at bounding box center [12, 12] width 12 height 12
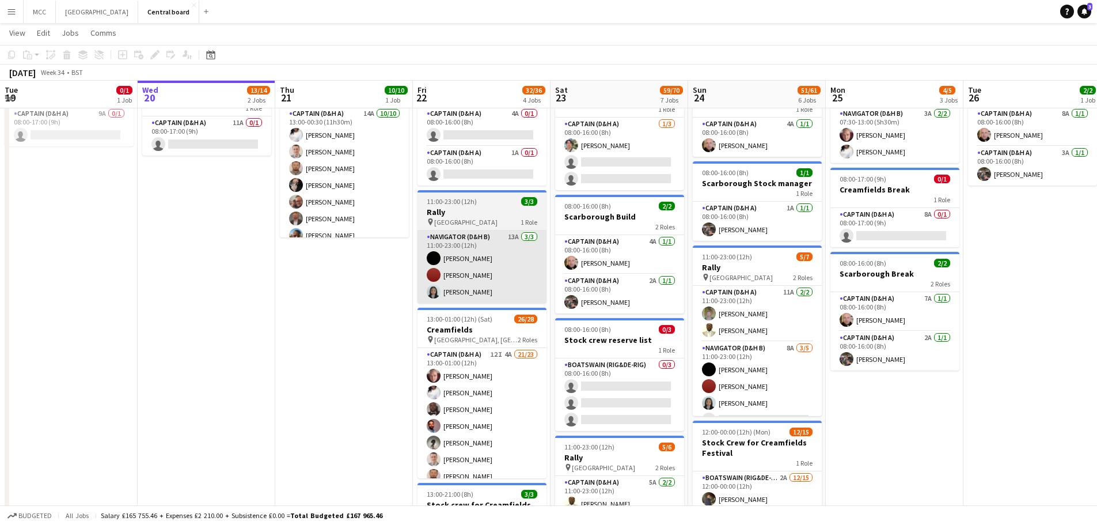
scroll to position [119, 0]
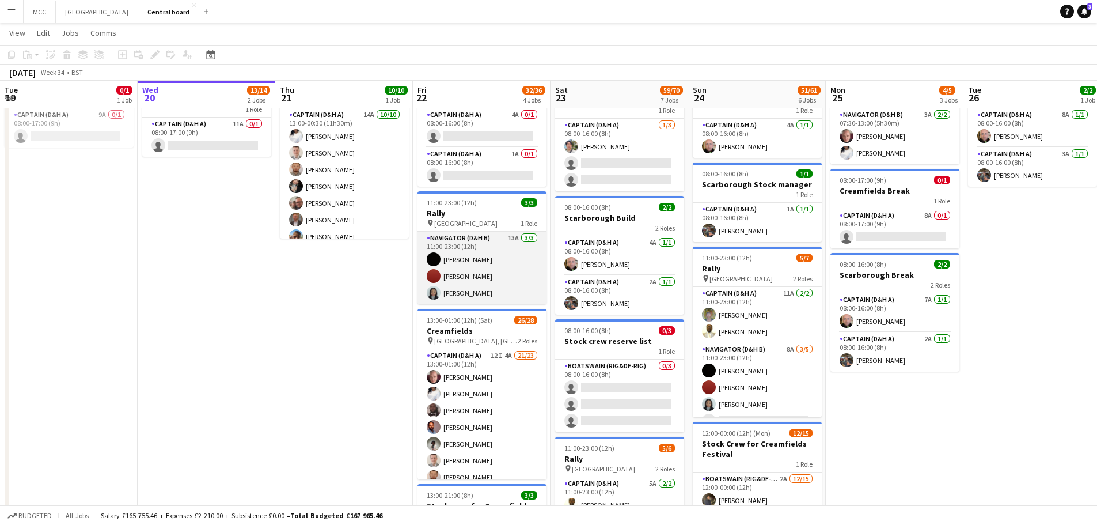
click at [471, 282] on app-card-role "Navigator (D&H B) 13A 3/3 11:00-23:00 (12h) Simone Murrell Zoe Imbert Amanda Og…" at bounding box center [482, 268] width 129 height 73
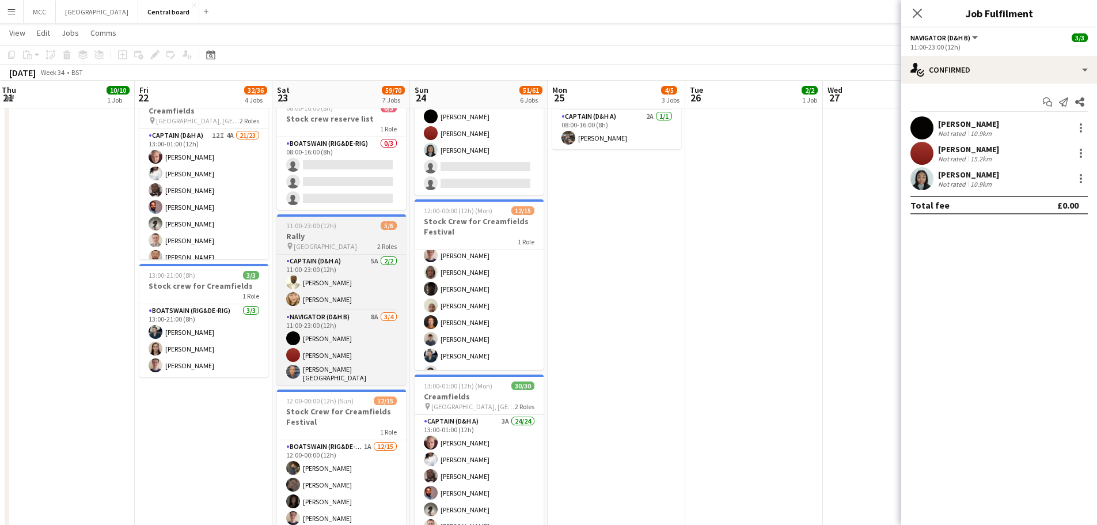
scroll to position [0, 312]
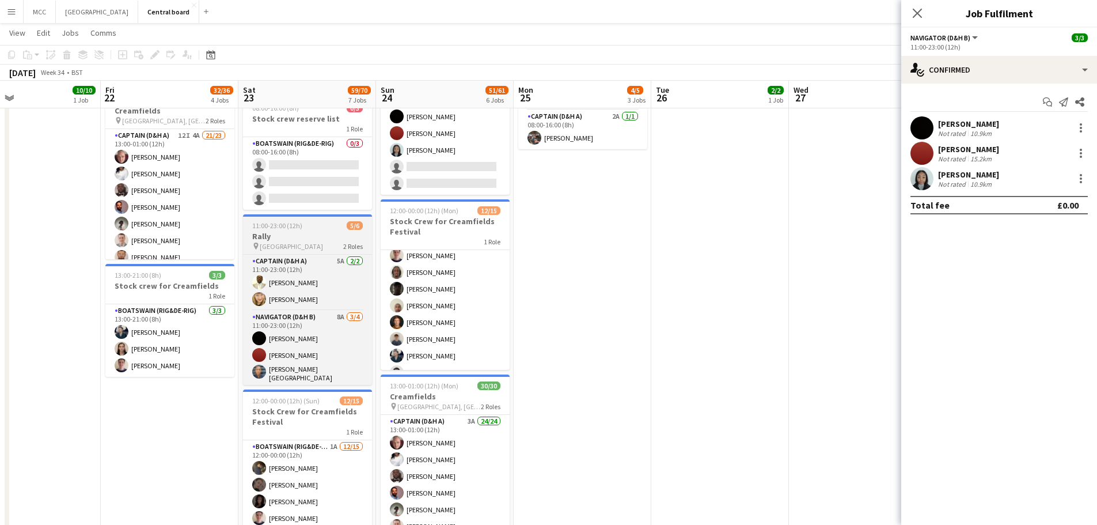
click at [291, 234] on h3 "Rally" at bounding box center [307, 236] width 129 height 10
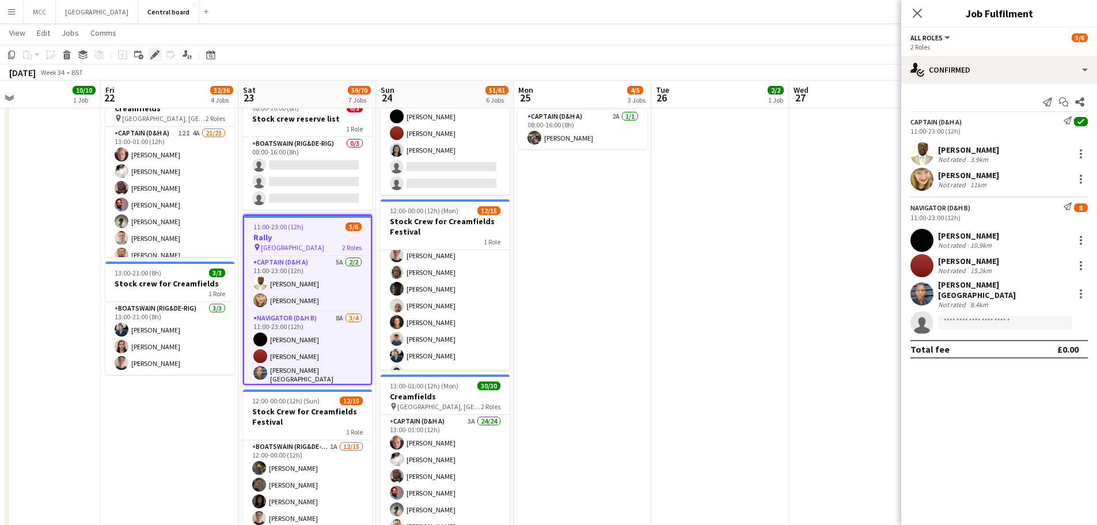
click at [161, 52] on div "Edit" at bounding box center [155, 55] width 14 height 14
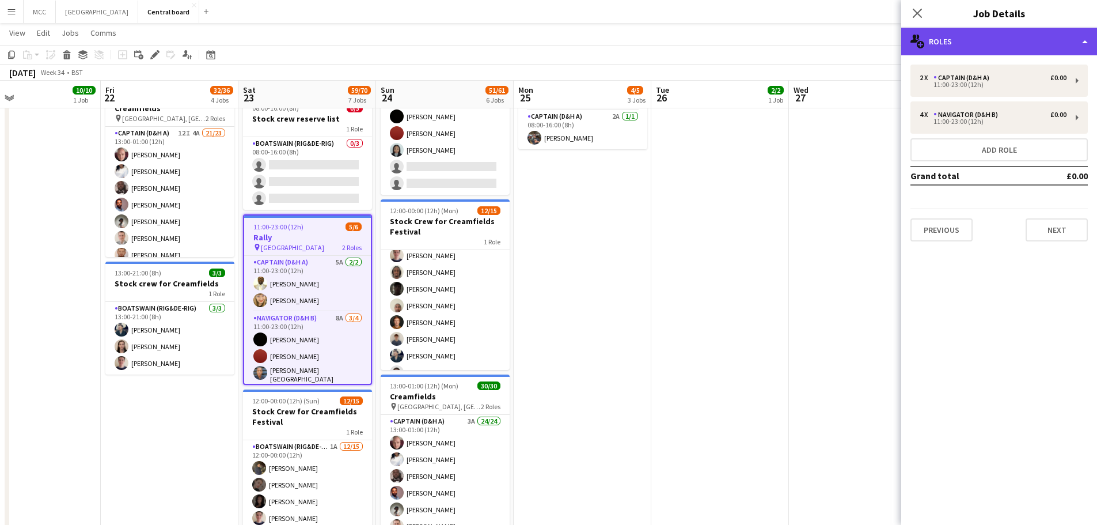
click at [1081, 41] on div "multiple-users-add Roles" at bounding box center [999, 42] width 196 height 28
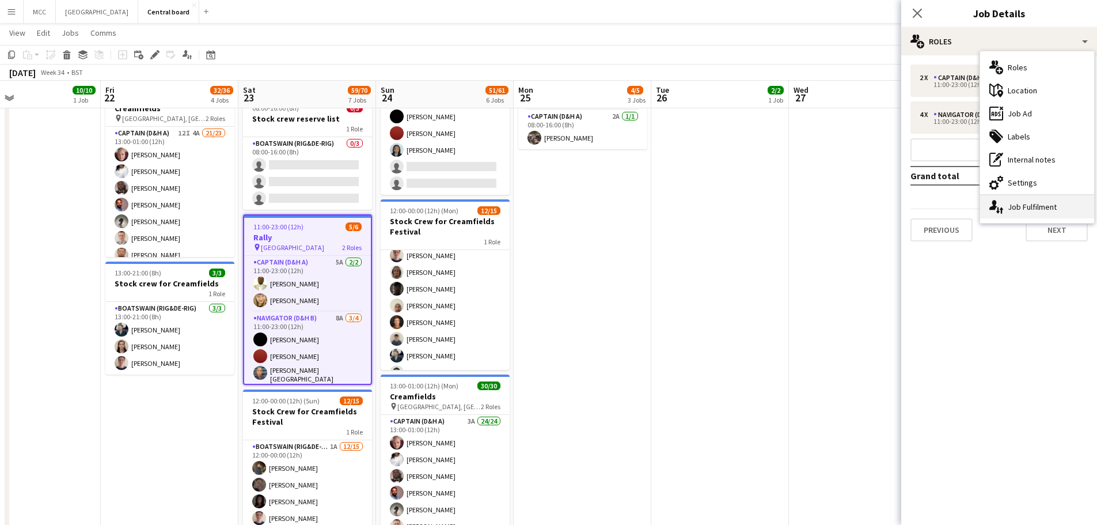
click at [1030, 202] on div "single-neutral-actions-up-down Job Fulfilment" at bounding box center [1037, 206] width 114 height 23
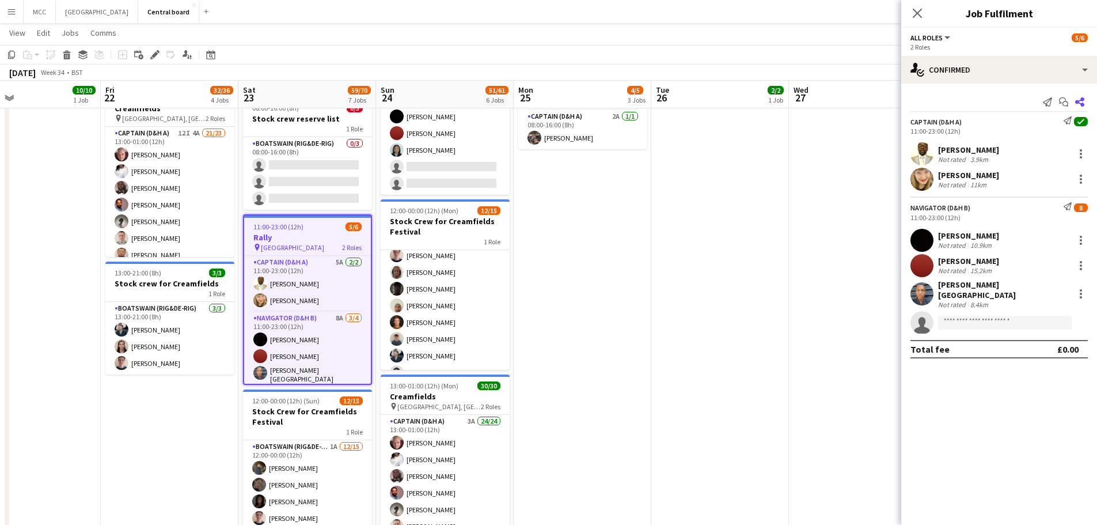
click at [1078, 101] on icon at bounding box center [1079, 101] width 9 height 9
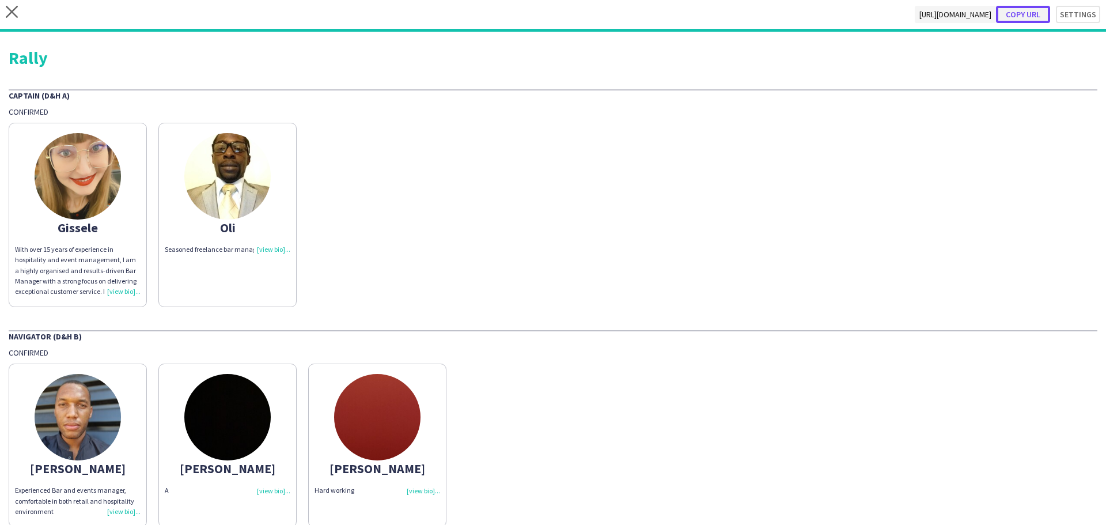
click at [1019, 18] on button "Copy url" at bounding box center [1023, 14] width 54 height 17
click at [16, 11] on icon "close" at bounding box center [12, 12] width 12 height 12
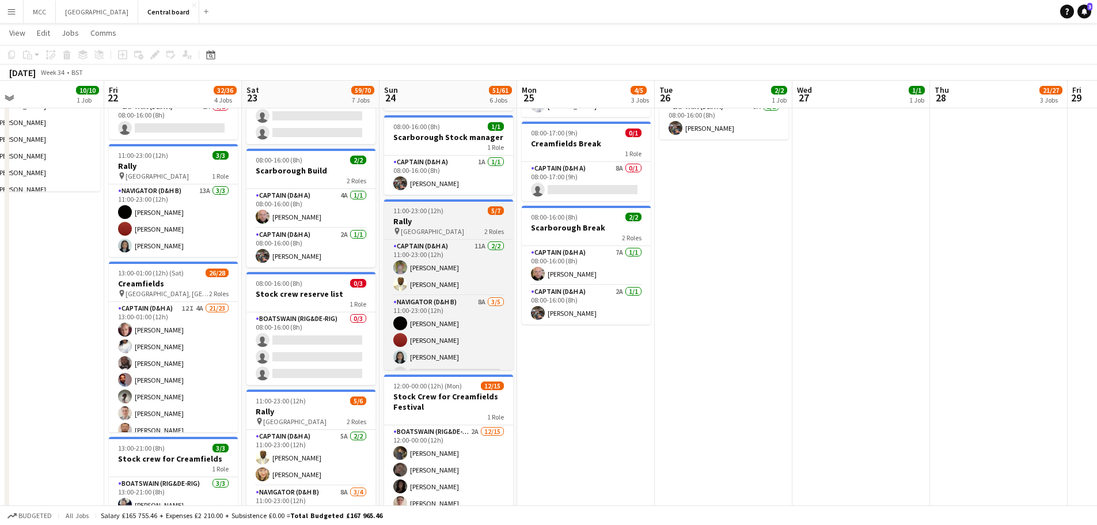
click at [469, 226] on div "pin Southwark Park 2 Roles" at bounding box center [448, 230] width 129 height 9
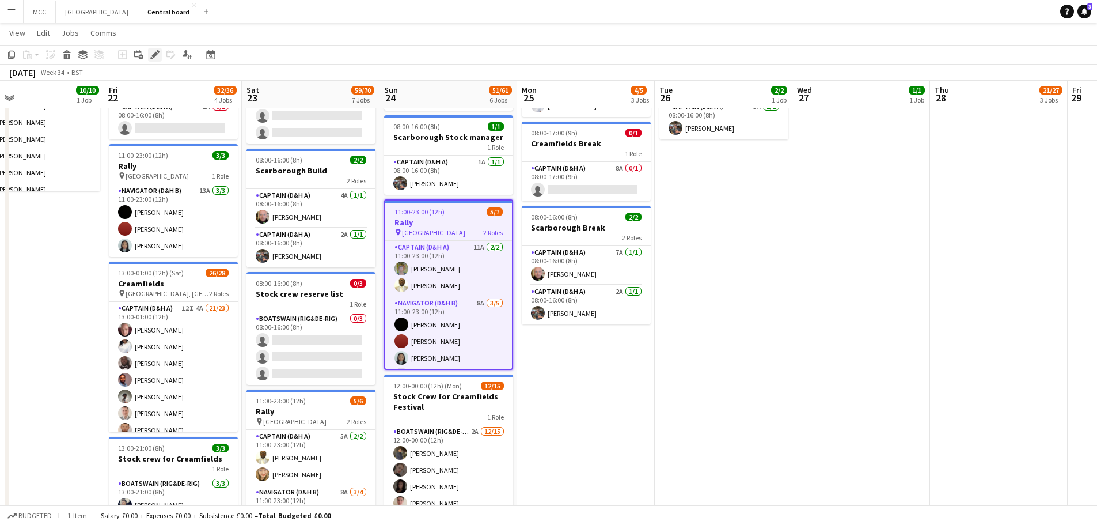
click at [158, 52] on icon at bounding box center [158, 51] width 3 height 3
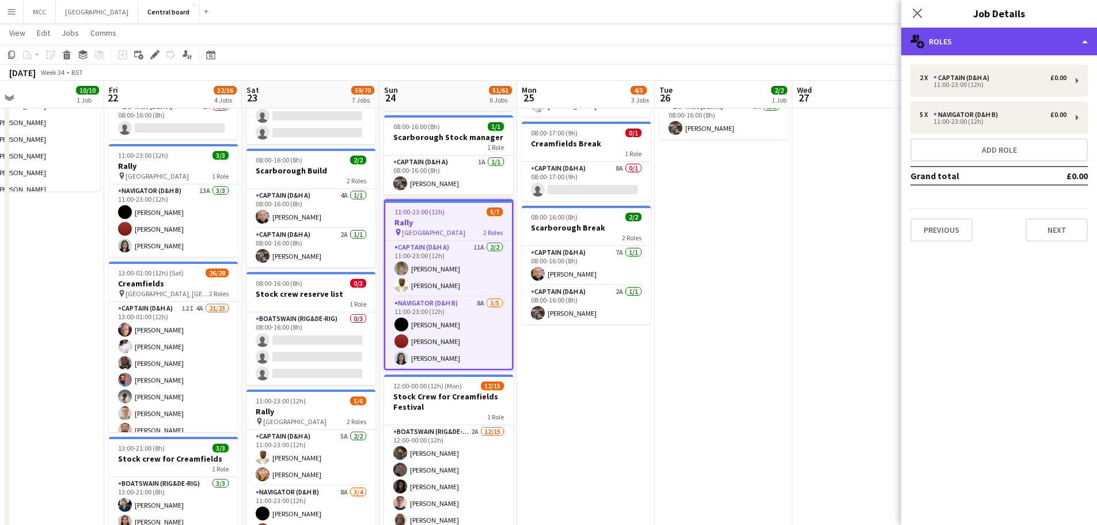
click at [1086, 41] on div "multiple-users-add Roles" at bounding box center [999, 42] width 196 height 28
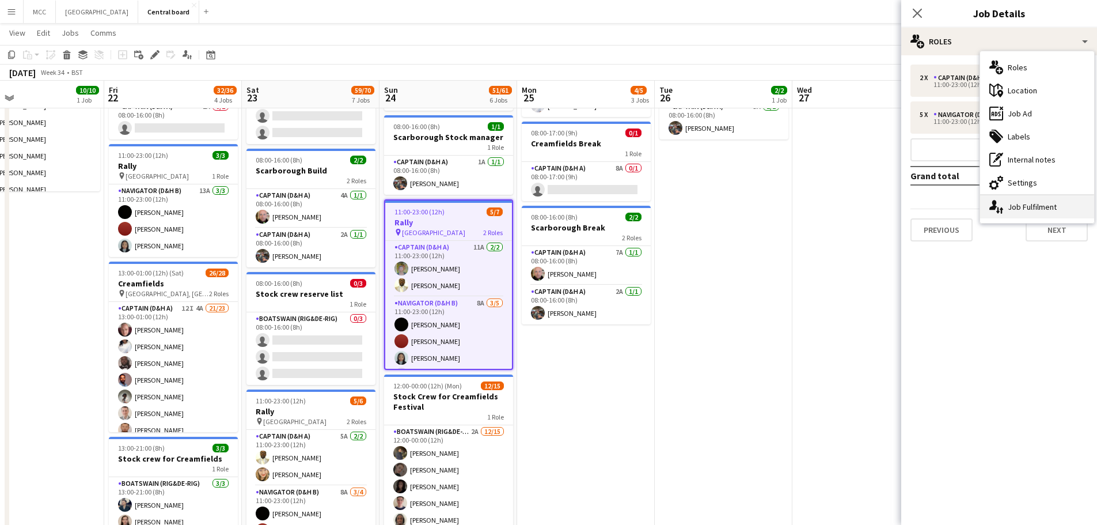
click at [1039, 207] on div "single-neutral-actions-up-down Job Fulfilment" at bounding box center [1037, 206] width 114 height 23
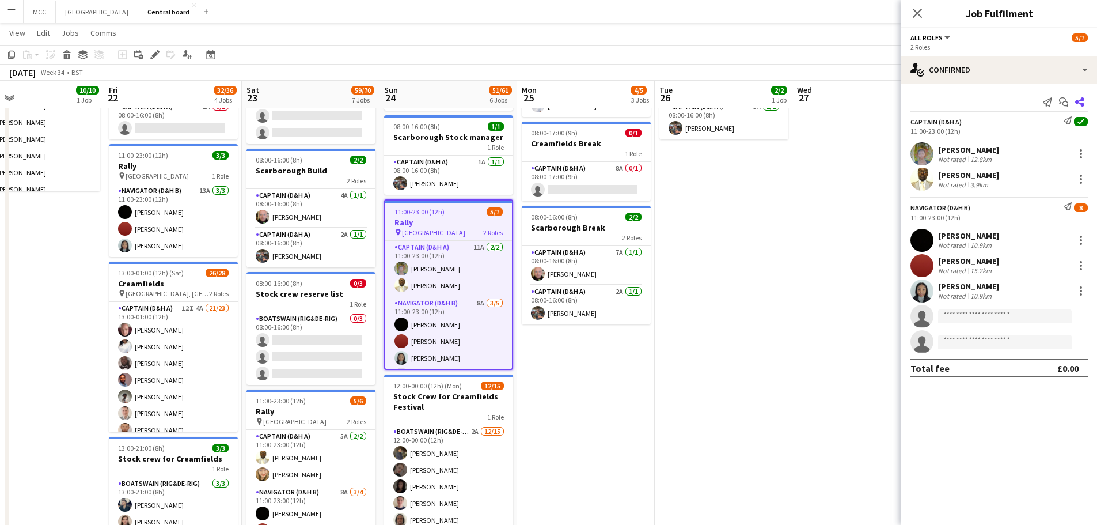
click at [1079, 97] on app-icon "Share" at bounding box center [1080, 102] width 16 height 16
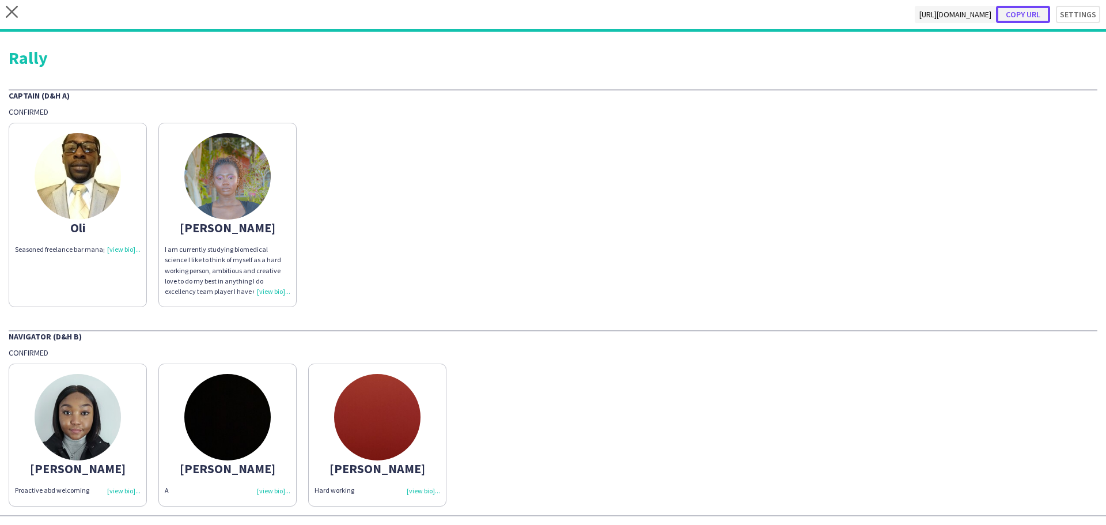
click at [1022, 17] on button "Copy url" at bounding box center [1023, 14] width 54 height 17
type textarea "**********"
click at [14, 10] on icon at bounding box center [12, 12] width 12 height 12
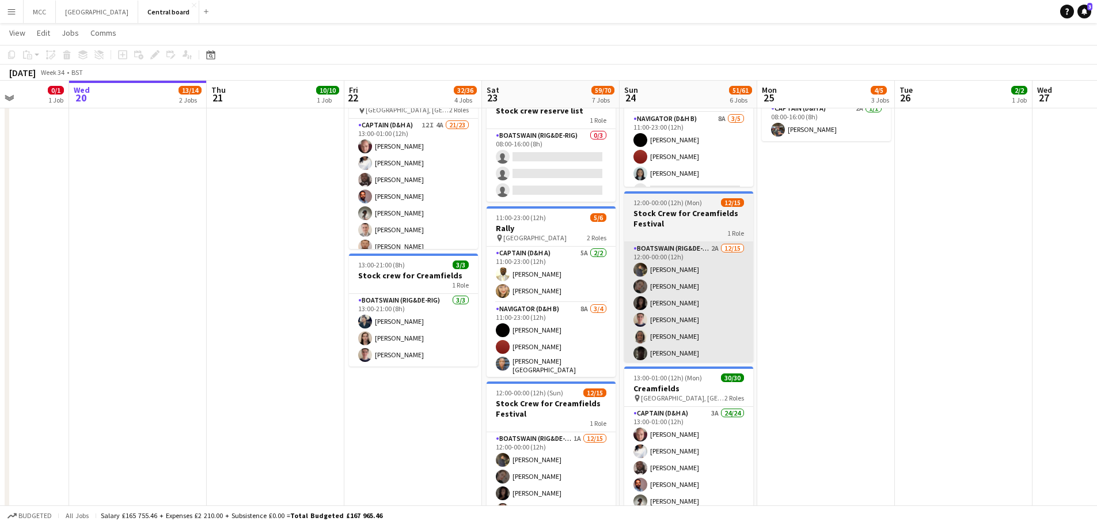
scroll to position [423, 0]
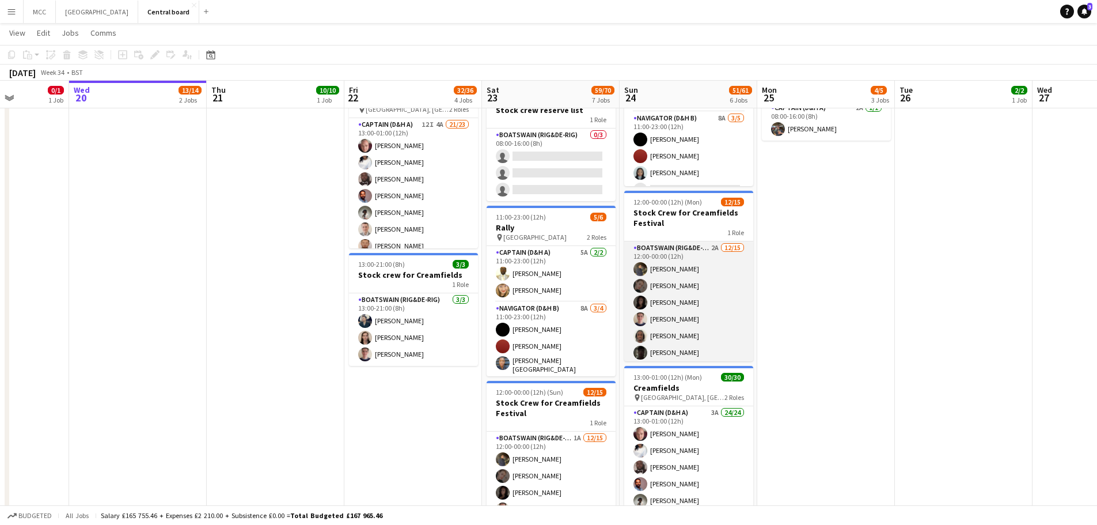
click at [706, 299] on app-card-role "Boatswain (rig&de-rig) 2A [DATE] 12:00-00:00 (12h) [PERSON_NAME] [PERSON_NAME] …" at bounding box center [688, 377] width 129 height 273
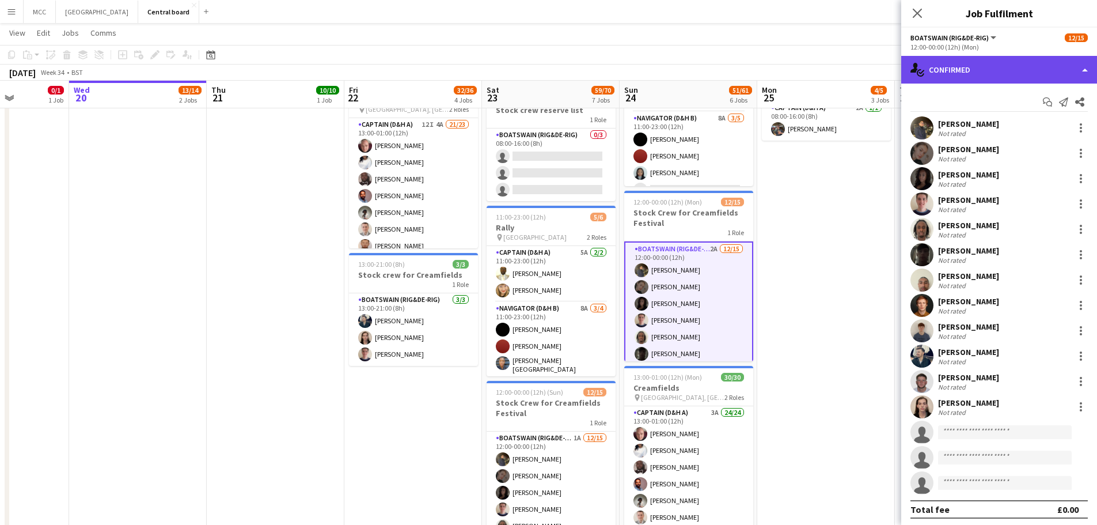
click at [1064, 73] on div "single-neutral-actions-check-2 Confirmed" at bounding box center [999, 70] width 196 height 28
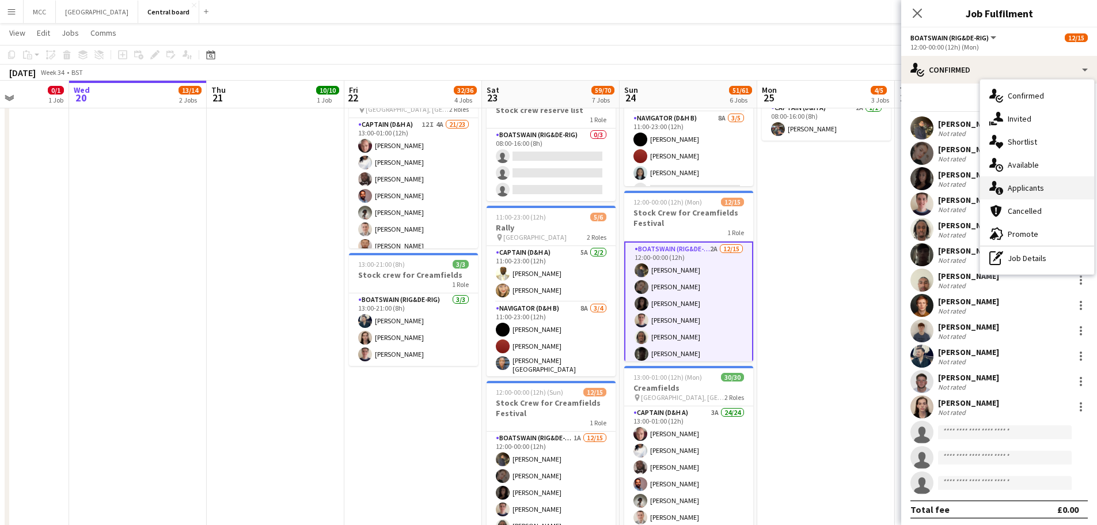
click at [1034, 193] on div "single-neutral-actions-information Applicants" at bounding box center [1037, 187] width 114 height 23
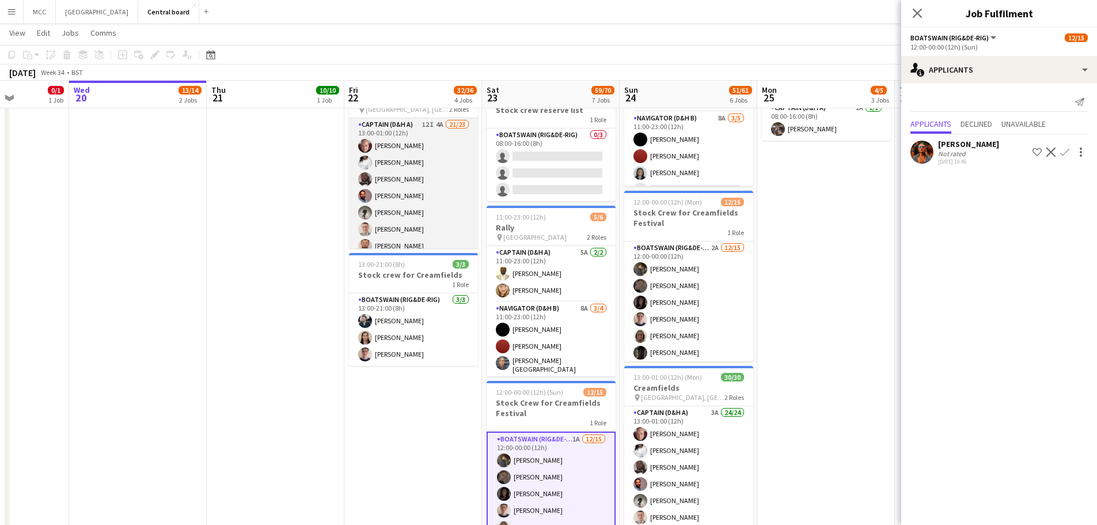
click at [449, 204] on app-card-role "Captain (D&H A) 12I 4A 21/23 13:00-01:00 (12h) Scott Cooper Hayley Ekwubiri Elv…" at bounding box center [413, 321] width 129 height 407
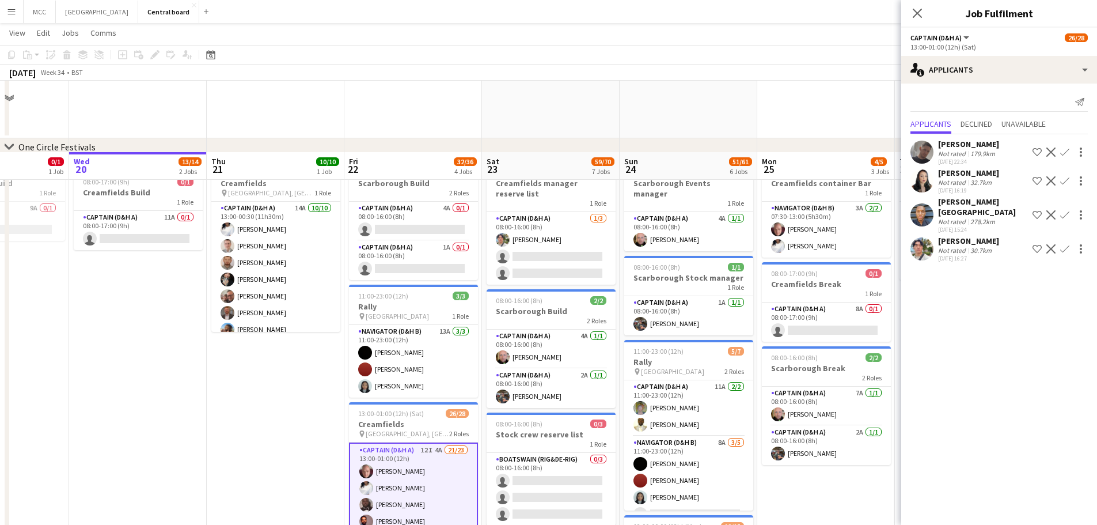
scroll to position [27, 0]
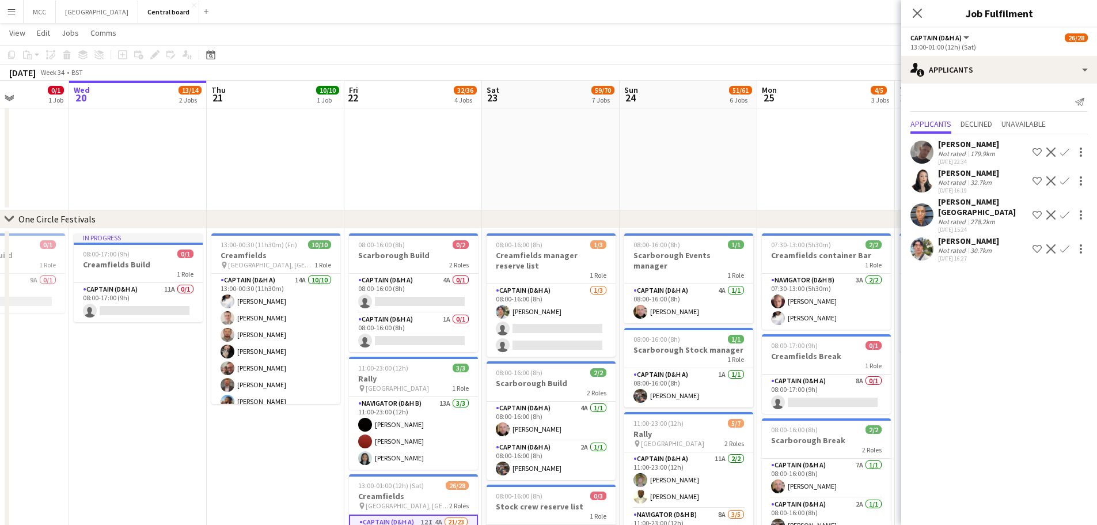
click at [610, 32] on app-page-menu "View Day view expanded Day view collapsed Month view Date picker Jump to today …" at bounding box center [548, 34] width 1097 height 22
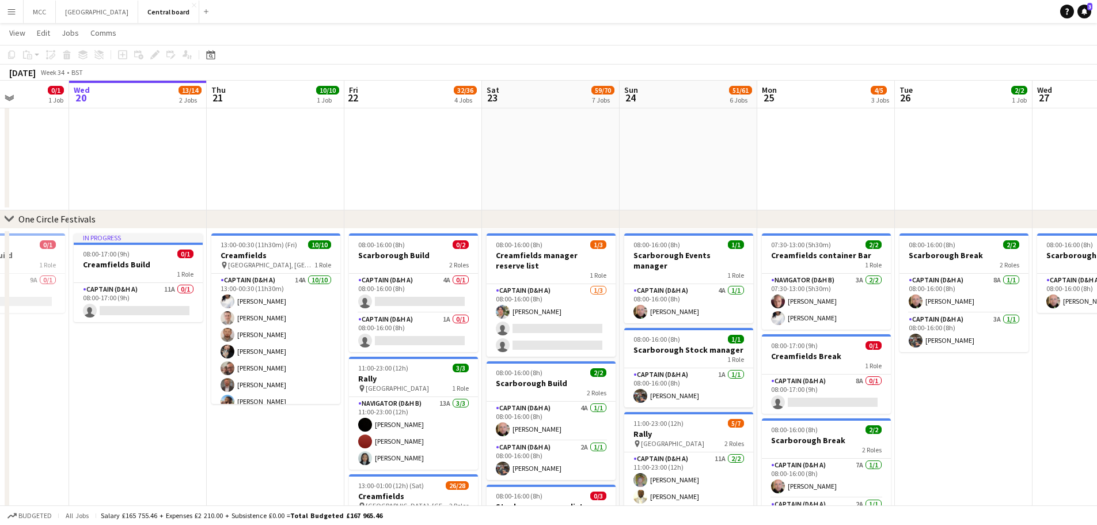
click at [13, 3] on button "Menu" at bounding box center [11, 11] width 23 height 23
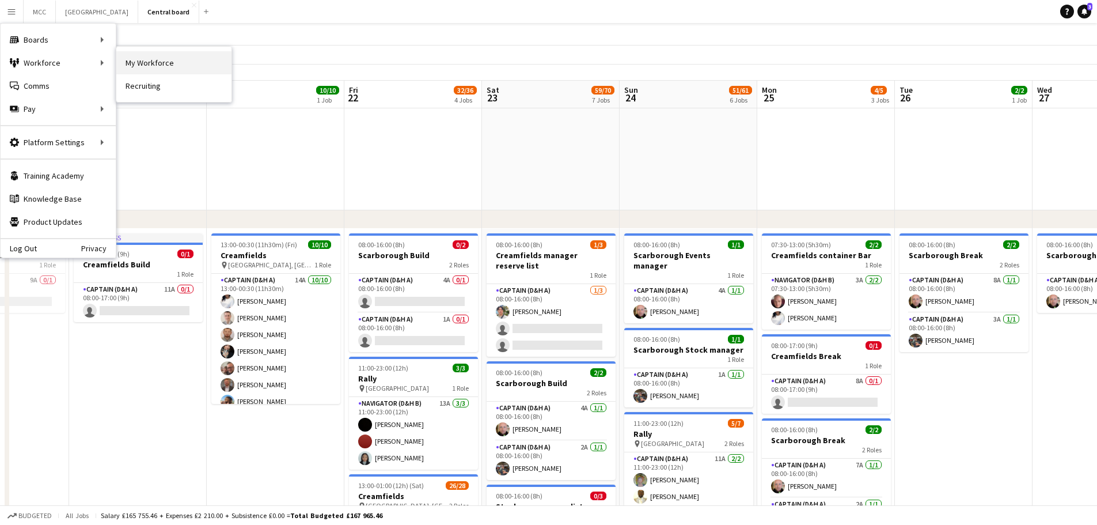
click at [145, 55] on link "My Workforce" at bounding box center [173, 62] width 115 height 23
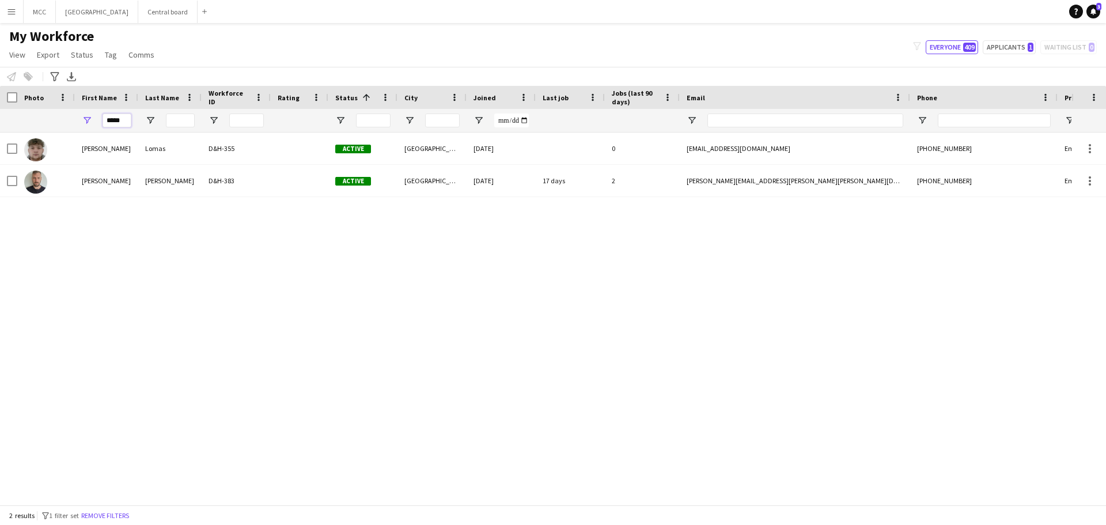
drag, startPoint x: 124, startPoint y: 120, endPoint x: 79, endPoint y: 127, distance: 45.0
click at [79, 127] on div "*****" at bounding box center [106, 120] width 63 height 23
click at [120, 116] on input "*****" at bounding box center [117, 120] width 29 height 14
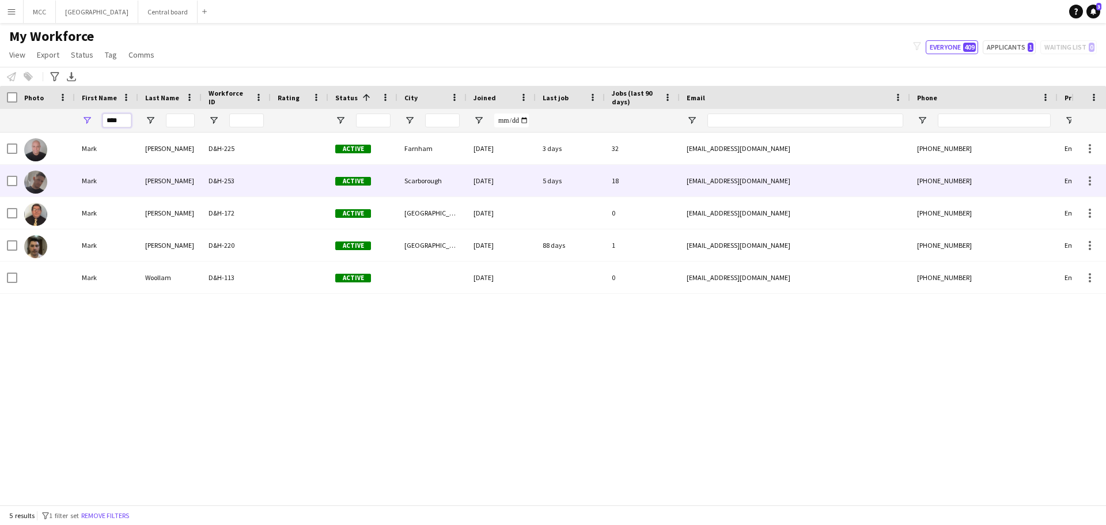
type input "****"
click at [185, 179] on div "[PERSON_NAME]" at bounding box center [169, 181] width 63 height 32
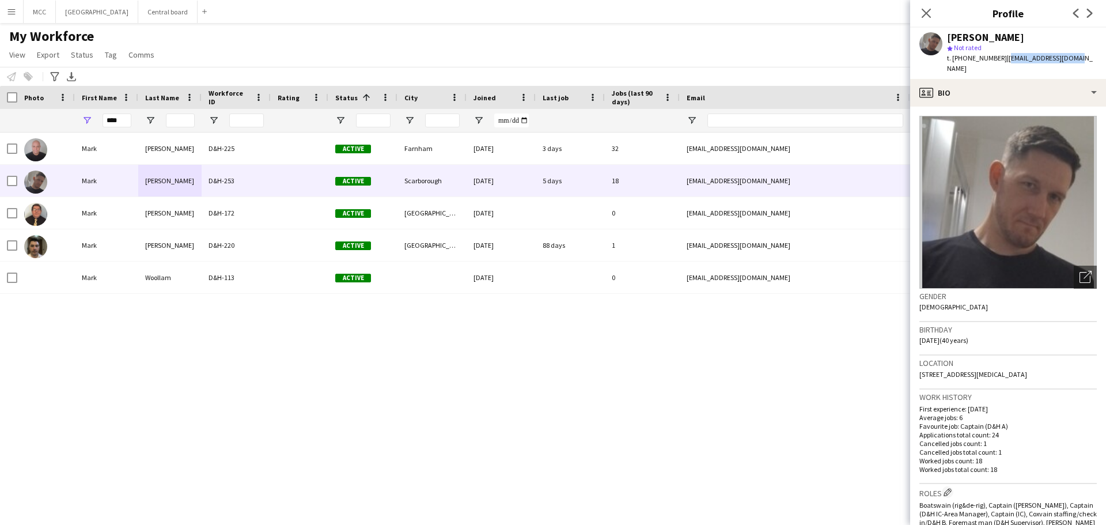
drag, startPoint x: 1070, startPoint y: 56, endPoint x: 1003, endPoint y: 65, distance: 67.9
click at [1003, 65] on div "Mark Pickard star Not rated t. +447577432948 | pickard4us@gmail.com" at bounding box center [1008, 53] width 196 height 51
copy span "pickard4us@gmail.com"
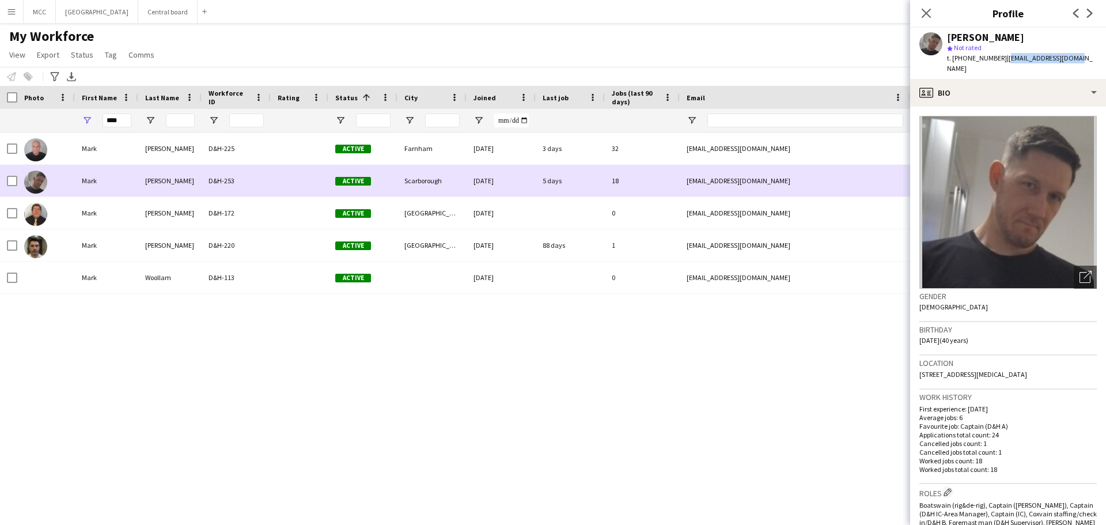
click at [245, 183] on div "D&H-253" at bounding box center [236, 181] width 69 height 32
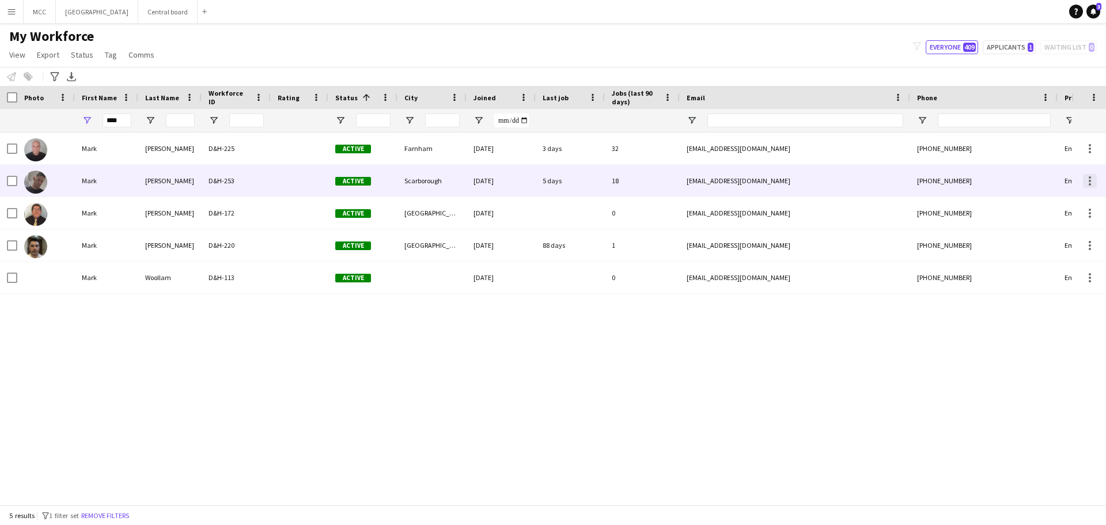
click at [1090, 177] on div at bounding box center [1090, 177] width 2 height 2
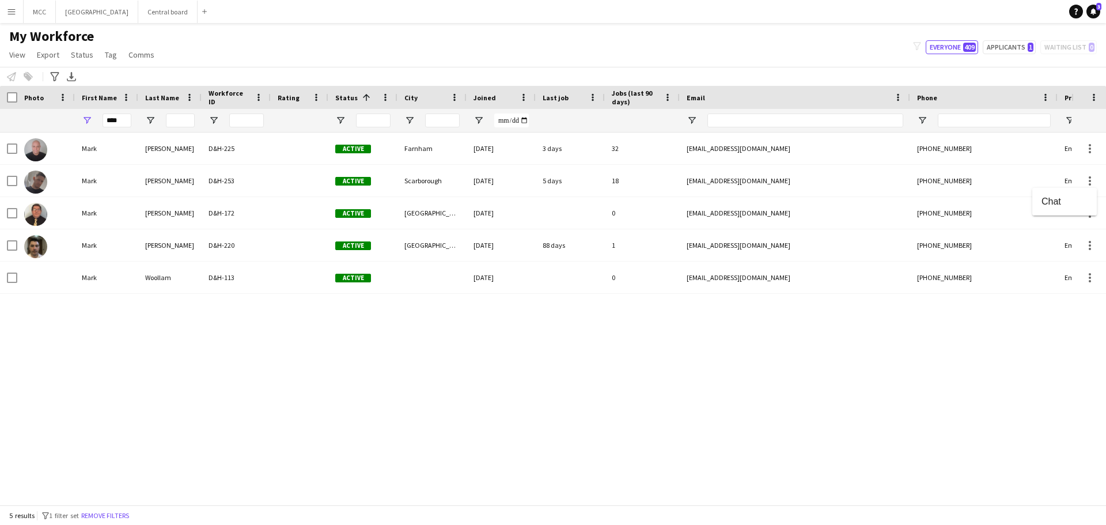
click at [6, 180] on div at bounding box center [553, 262] width 1106 height 525
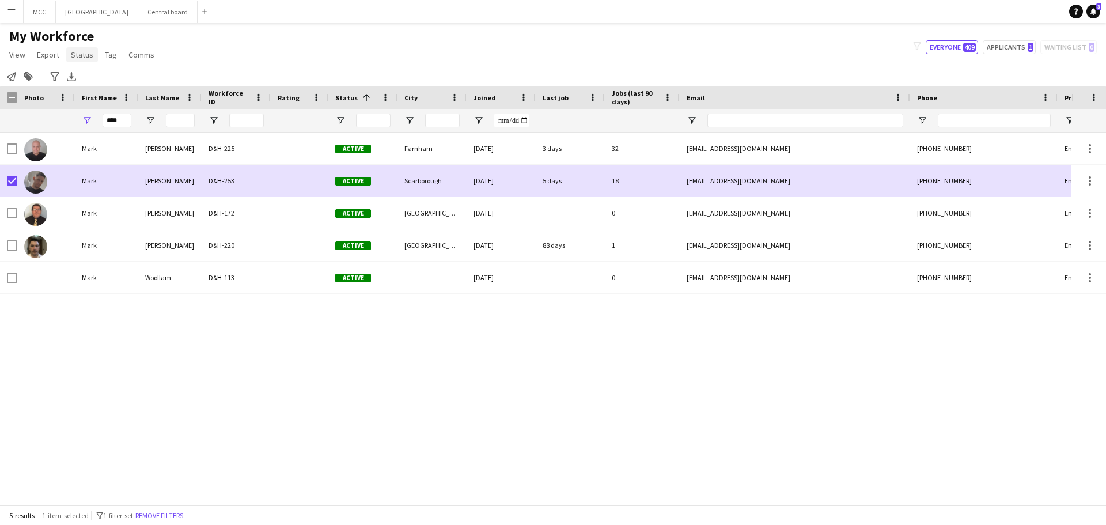
click at [81, 55] on span "Status" at bounding box center [82, 55] width 22 height 10
click at [86, 74] on span "Edit" at bounding box center [81, 79] width 13 height 10
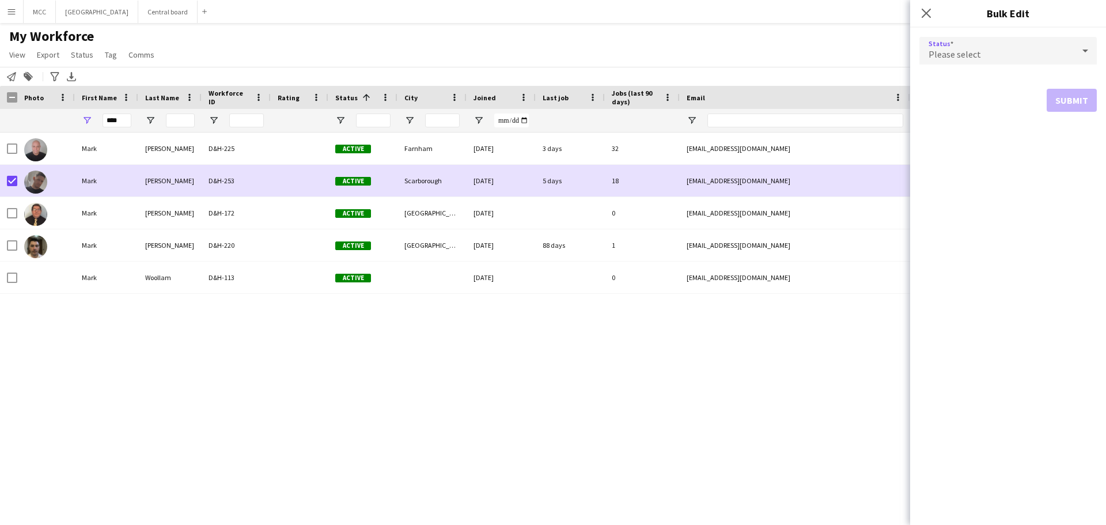
click at [1080, 54] on icon at bounding box center [1085, 50] width 14 height 23
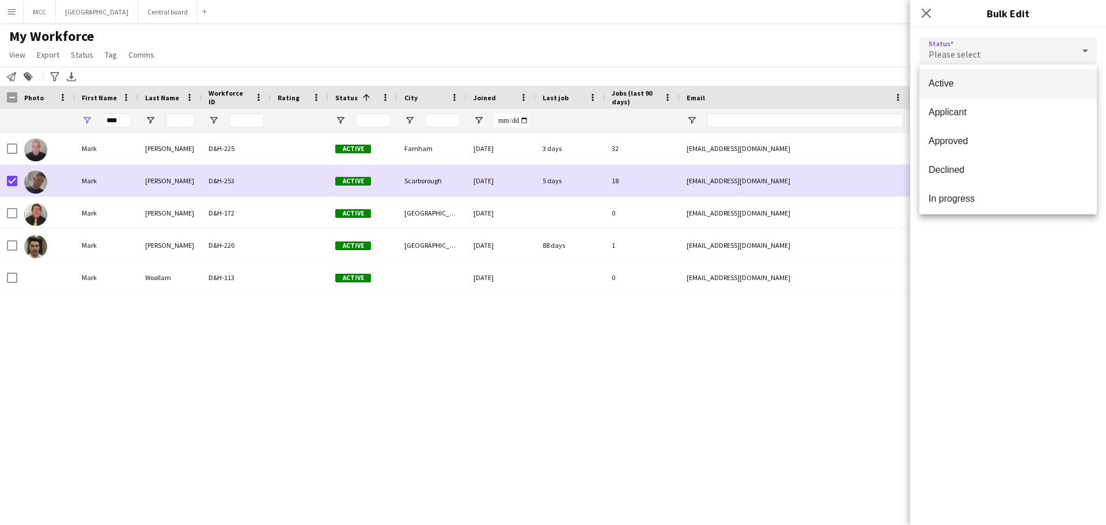
scroll to position [119, 0]
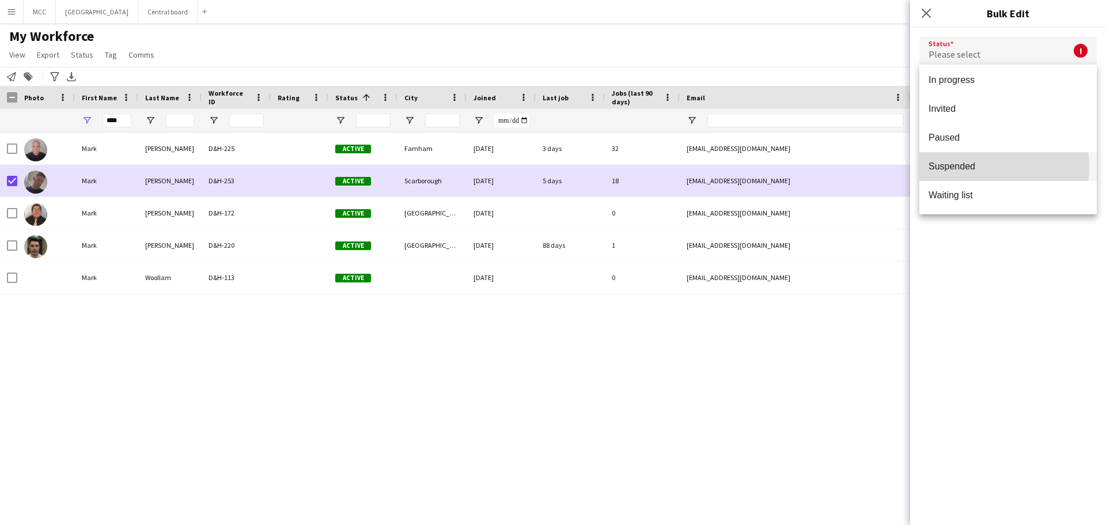
click at [969, 168] on span "Suspended" at bounding box center [1007, 166] width 159 height 11
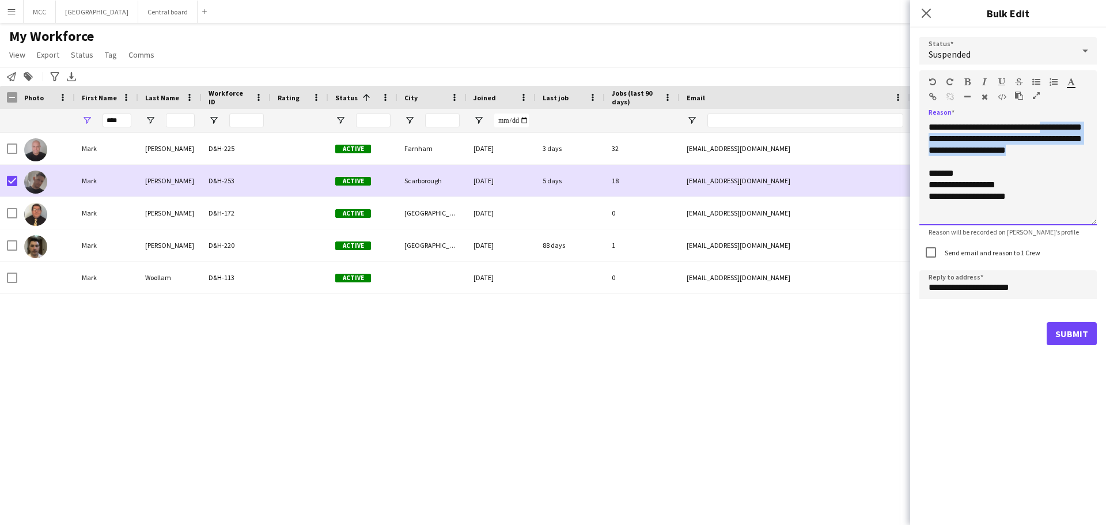
drag, startPoint x: 1068, startPoint y: 151, endPoint x: 1062, endPoint y: 127, distance: 25.4
click at [1062, 127] on div "**********" at bounding box center [1007, 174] width 177 height 104
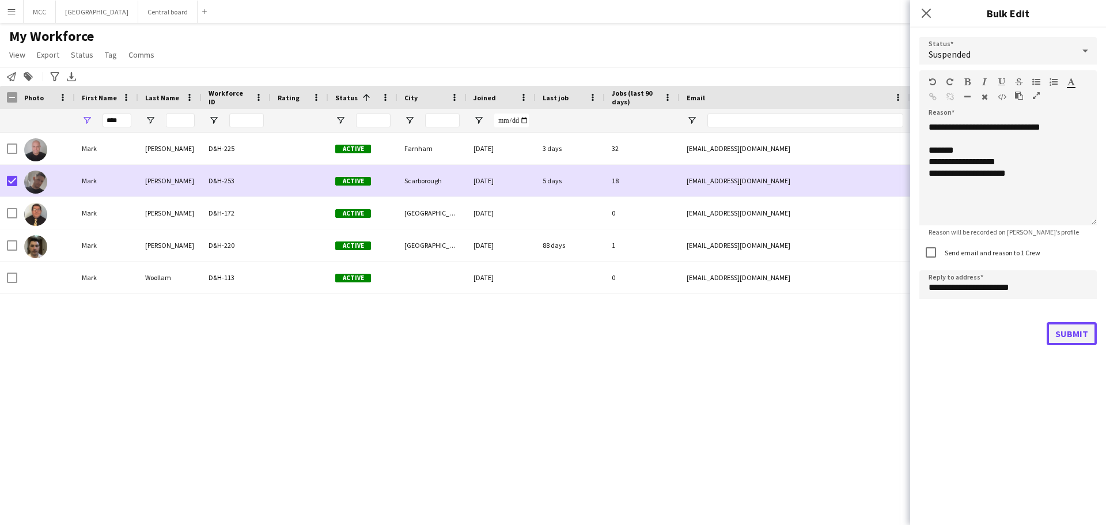
click at [1074, 335] on button "Submit" at bounding box center [1071, 333] width 50 height 23
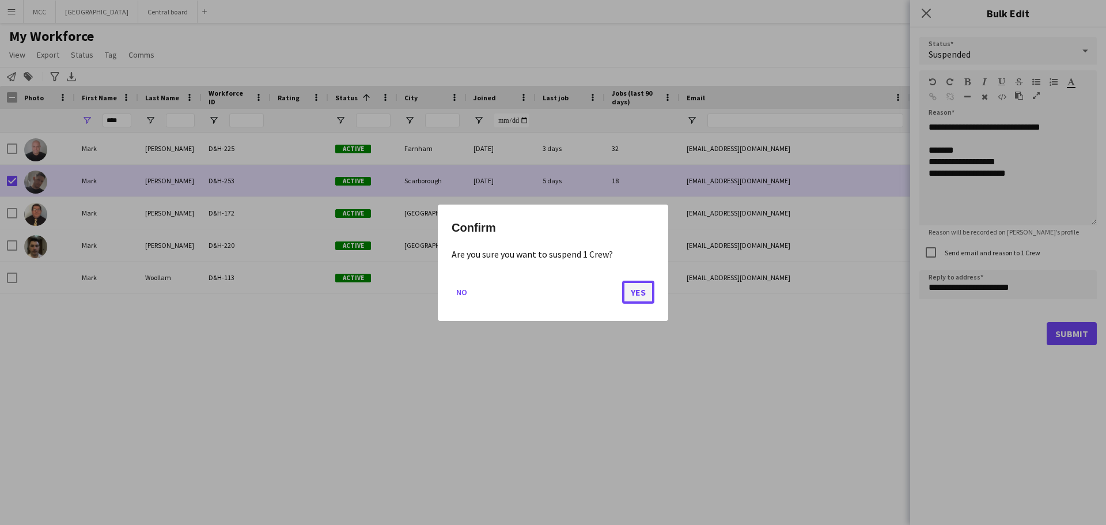
click at [646, 290] on button "Yes" at bounding box center [638, 291] width 32 height 23
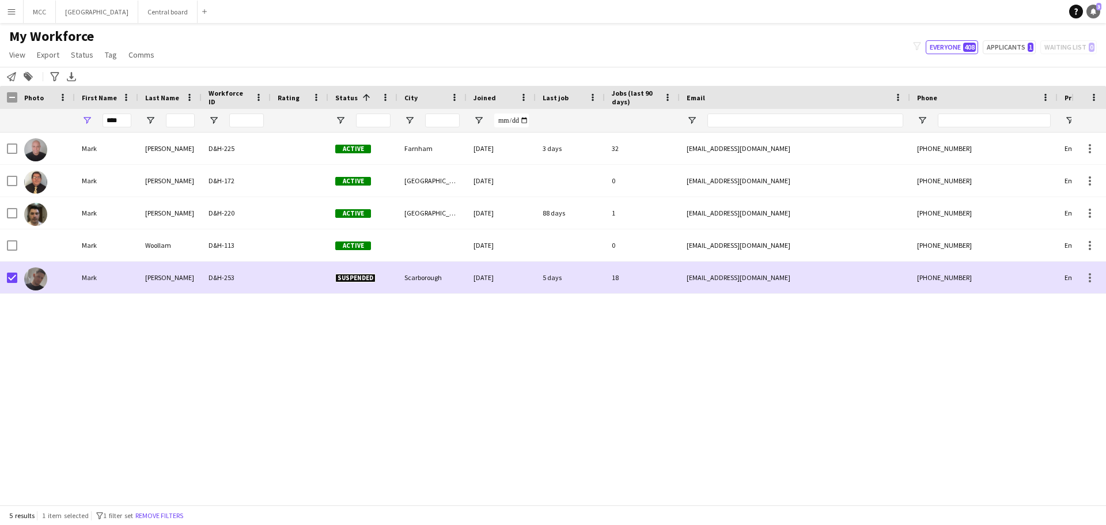
click at [1093, 14] on icon "Notifications" at bounding box center [1093, 11] width 7 height 7
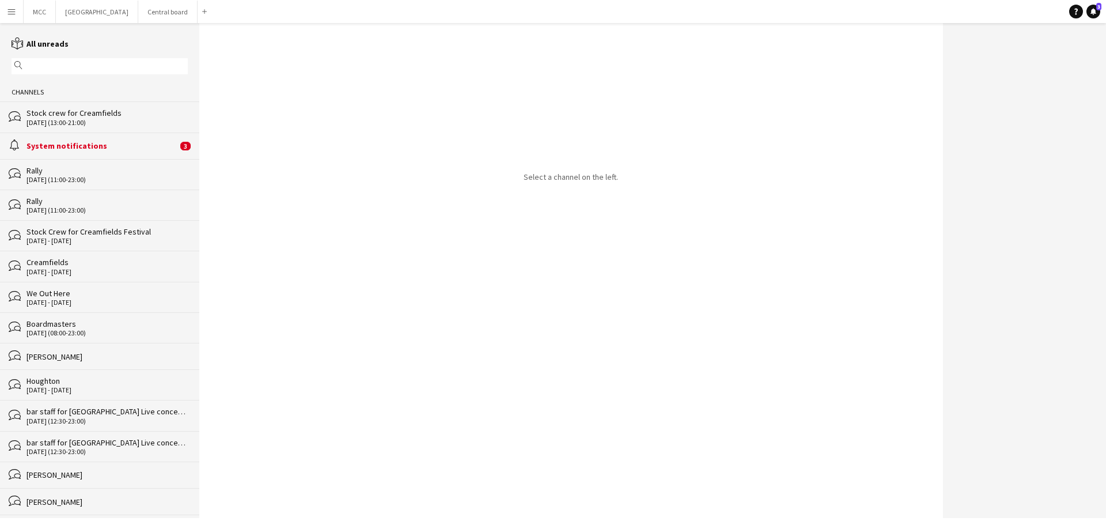
click at [120, 143] on div "System notifications" at bounding box center [101, 146] width 151 height 10
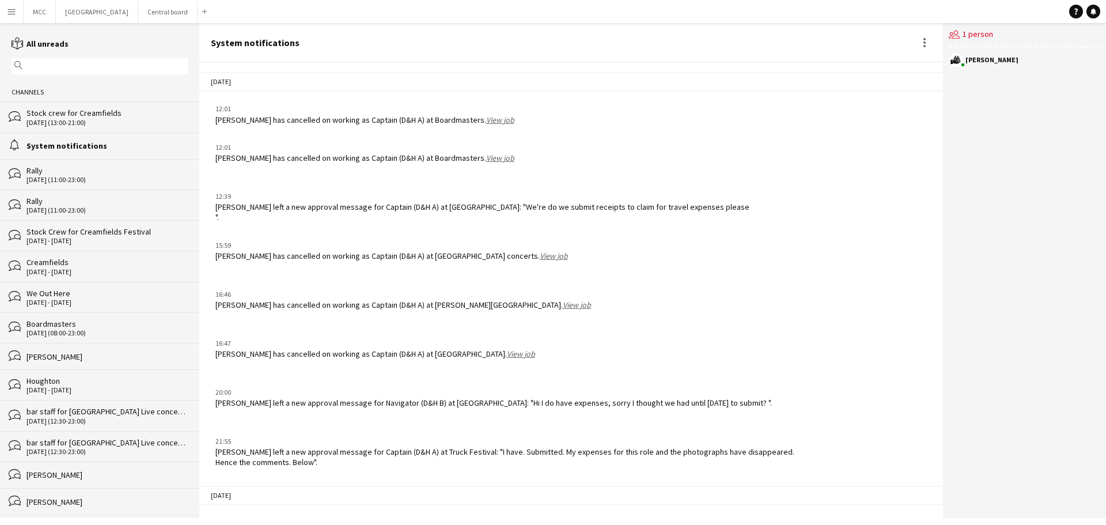
click at [62, 146] on div "System notifications" at bounding box center [106, 146] width 161 height 10
click at [100, 13] on button "Chelmsford City Racecourse Close" at bounding box center [97, 12] width 82 height 22
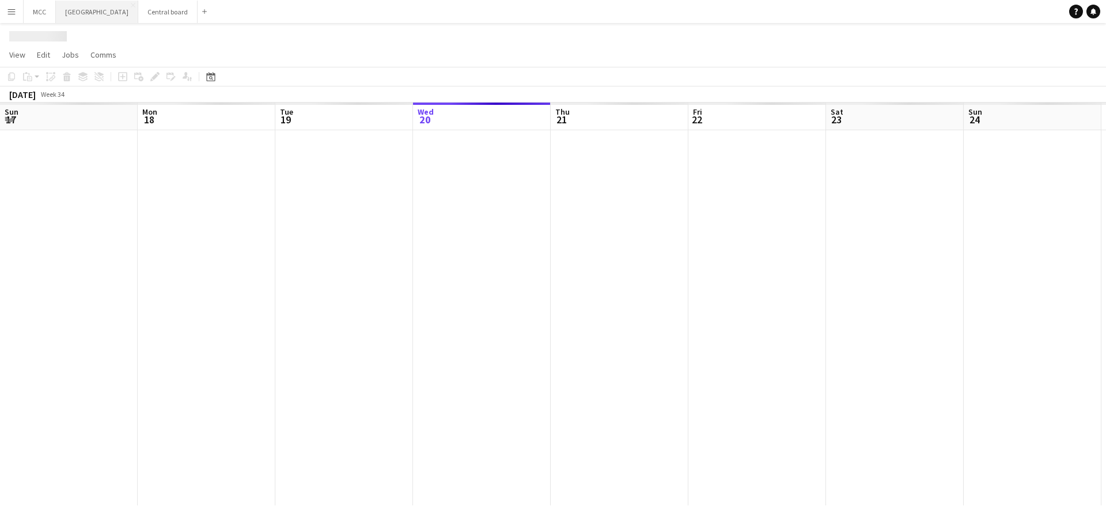
scroll to position [0, 275]
